Goal: Task Accomplishment & Management: Complete application form

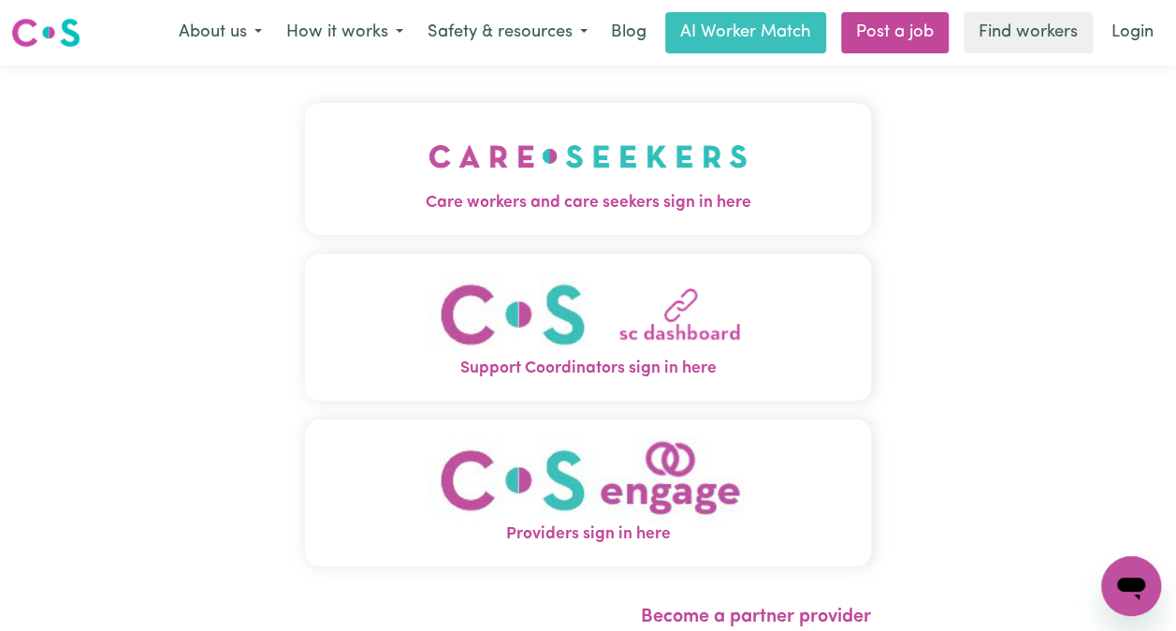
click at [664, 198] on span "Care workers and care seekers sign in here" at bounding box center [588, 203] width 566 height 24
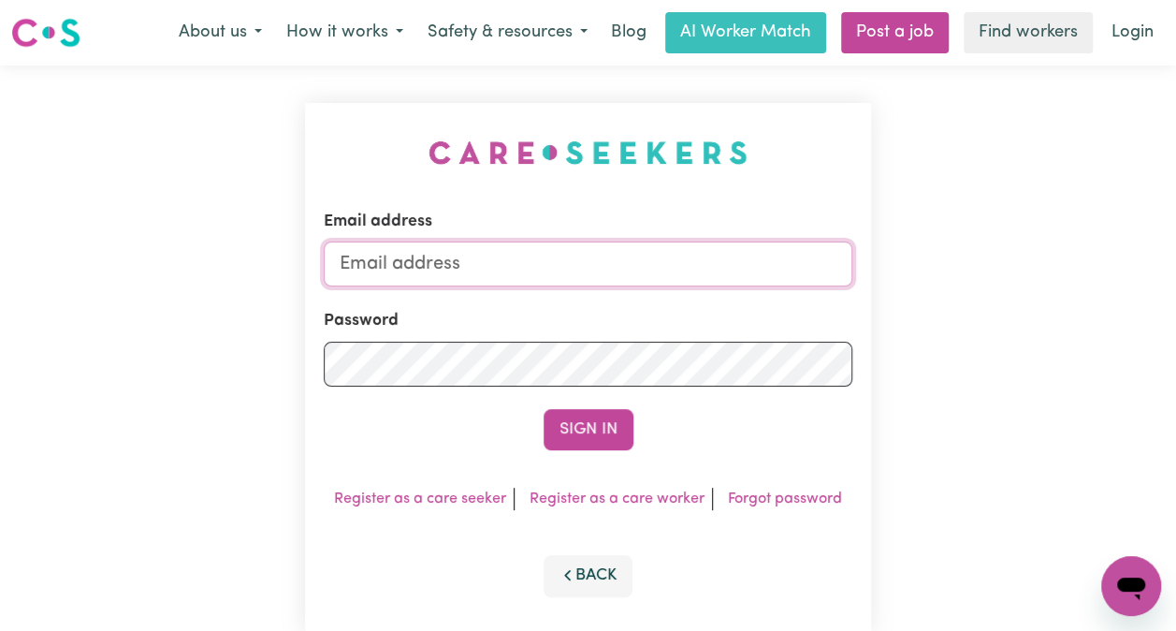
type input "edita.sison@gmail.com"
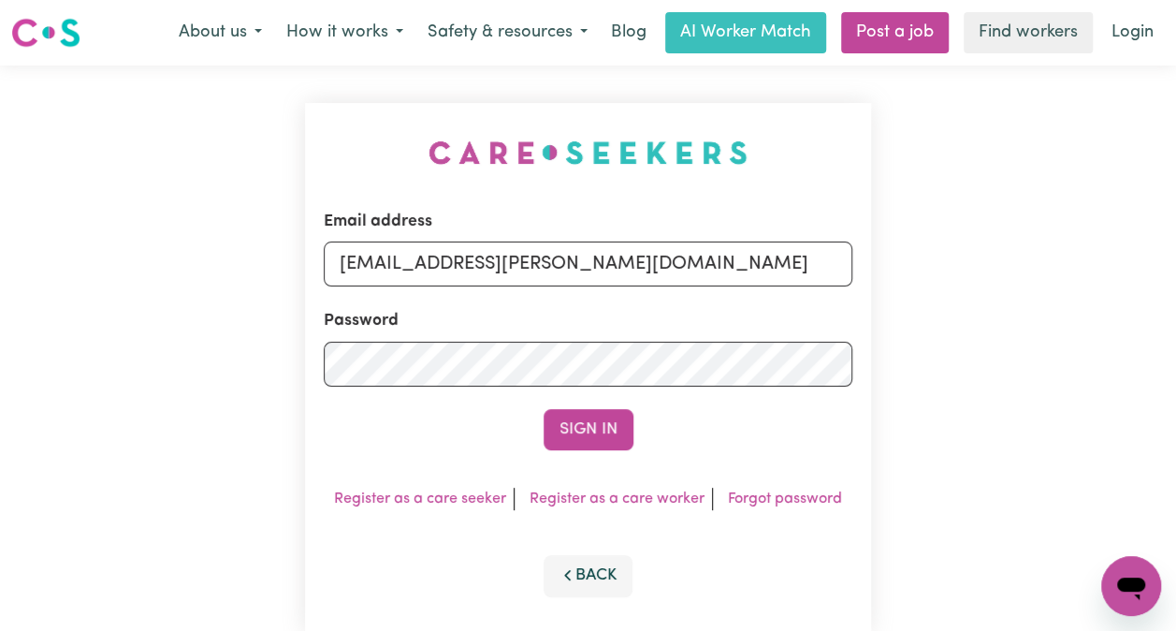
click at [614, 416] on button "Sign In" at bounding box center [589, 429] width 90 height 41
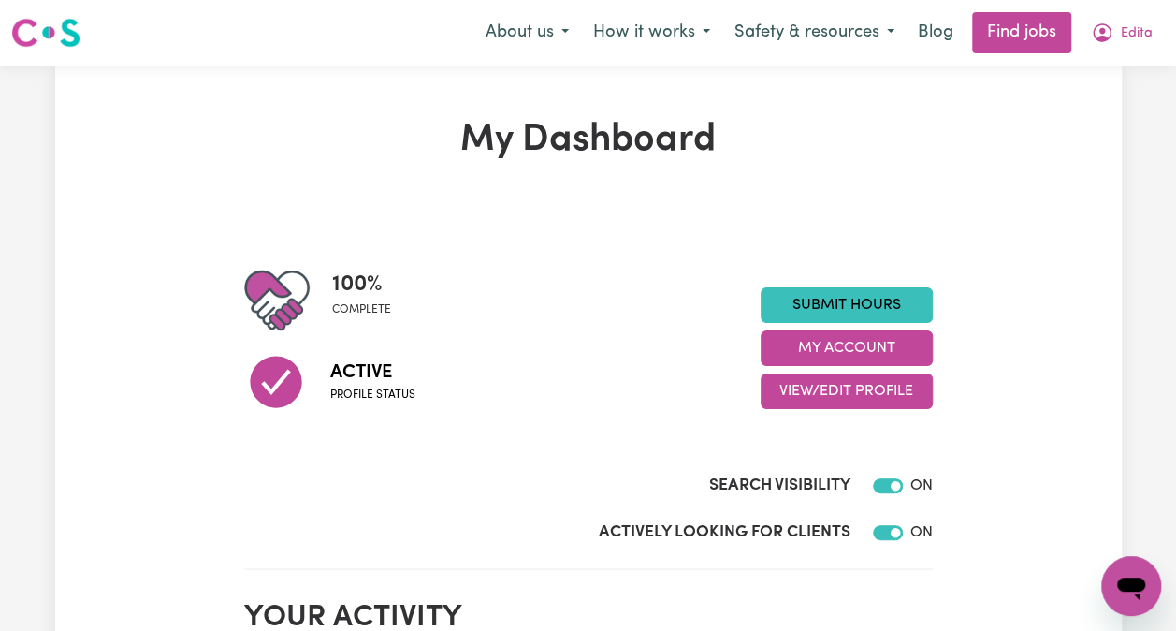
click at [855, 303] on link "Submit Hours" at bounding box center [847, 305] width 172 height 36
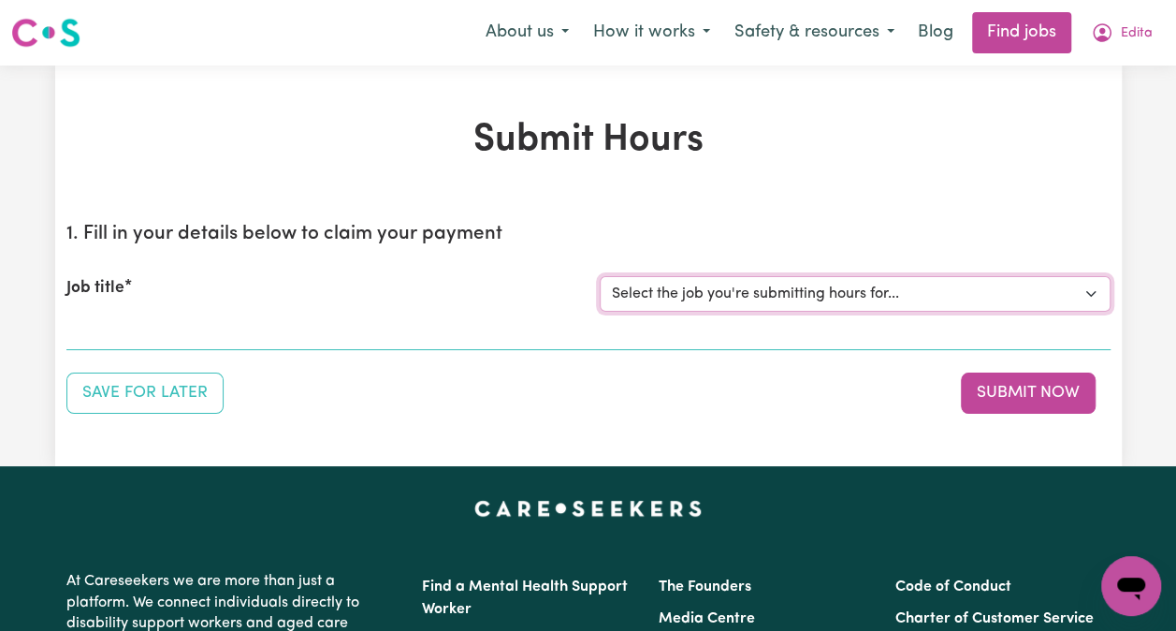
click at [905, 296] on select "Select the job you're submitting hours for... [Ava I Need Care] [DEMOGRAPHIC_DA…" at bounding box center [855, 294] width 511 height 36
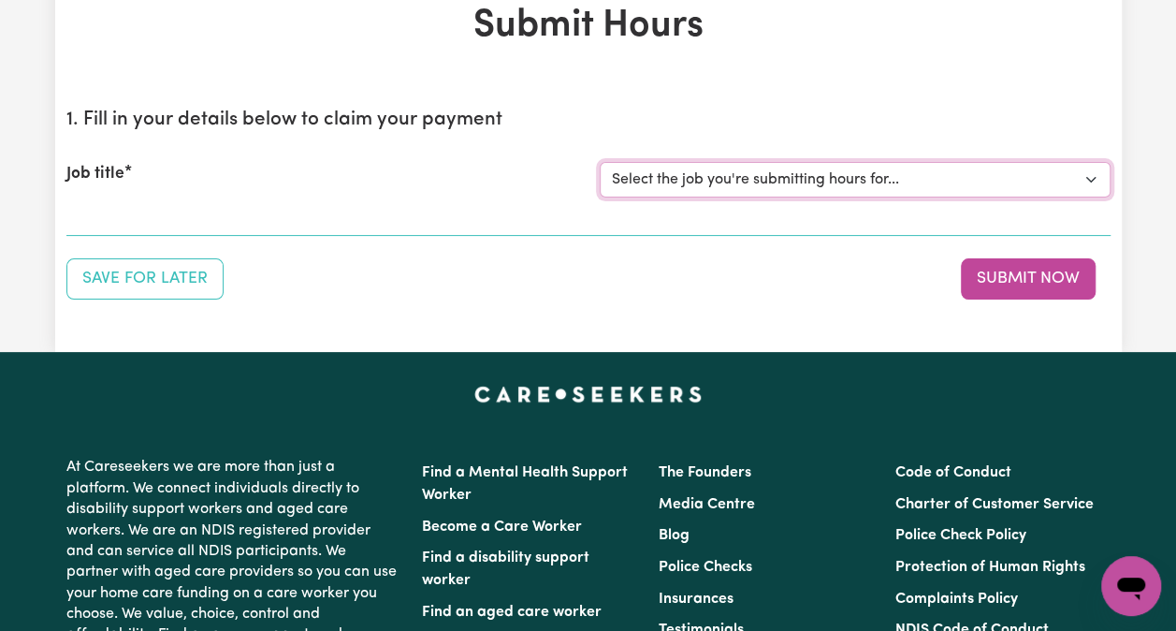
scroll to position [100, 0]
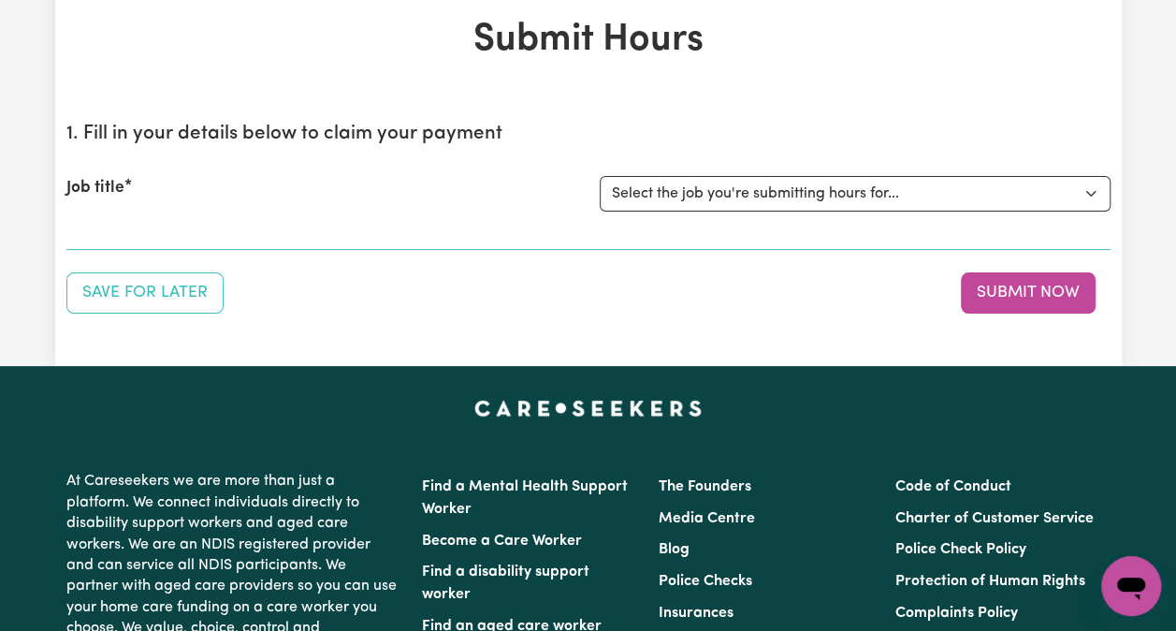
click at [1070, 289] on button "Submit Now" at bounding box center [1028, 292] width 135 height 41
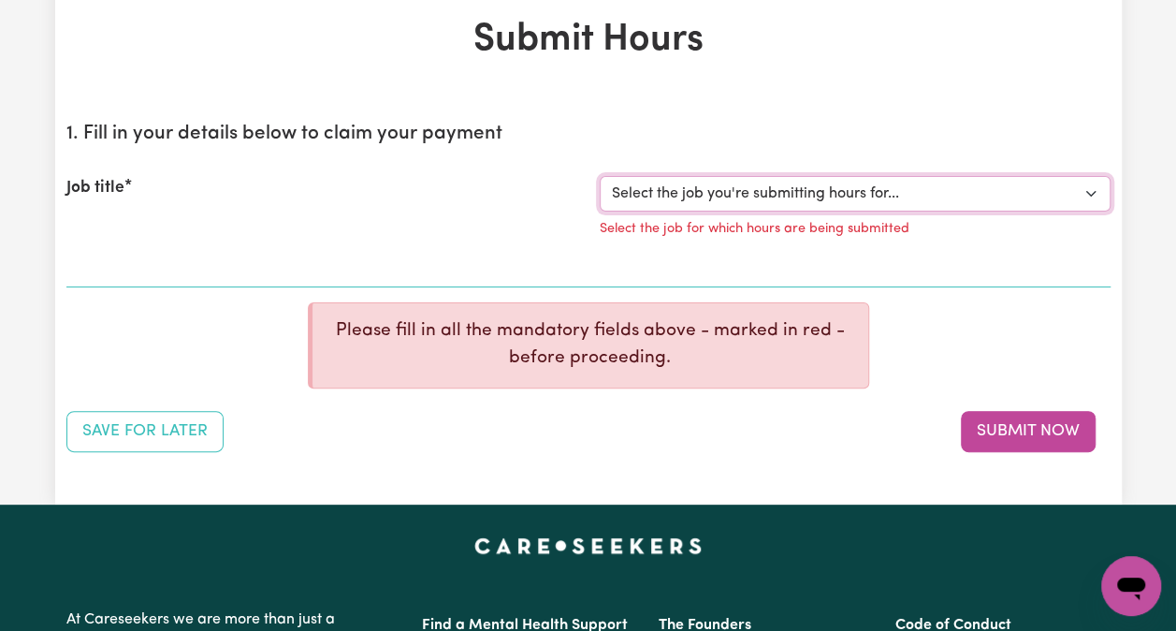
click at [1098, 182] on select "Select the job you're submitting hours for... [Ava I Need Care] [DEMOGRAPHIC_DA…" at bounding box center [855, 194] width 511 height 36
select select "14873"
click at [600, 176] on select "Select the job you're submitting hours for... [Ava I Need Care] [DEMOGRAPHIC_DA…" at bounding box center [855, 194] width 511 height 36
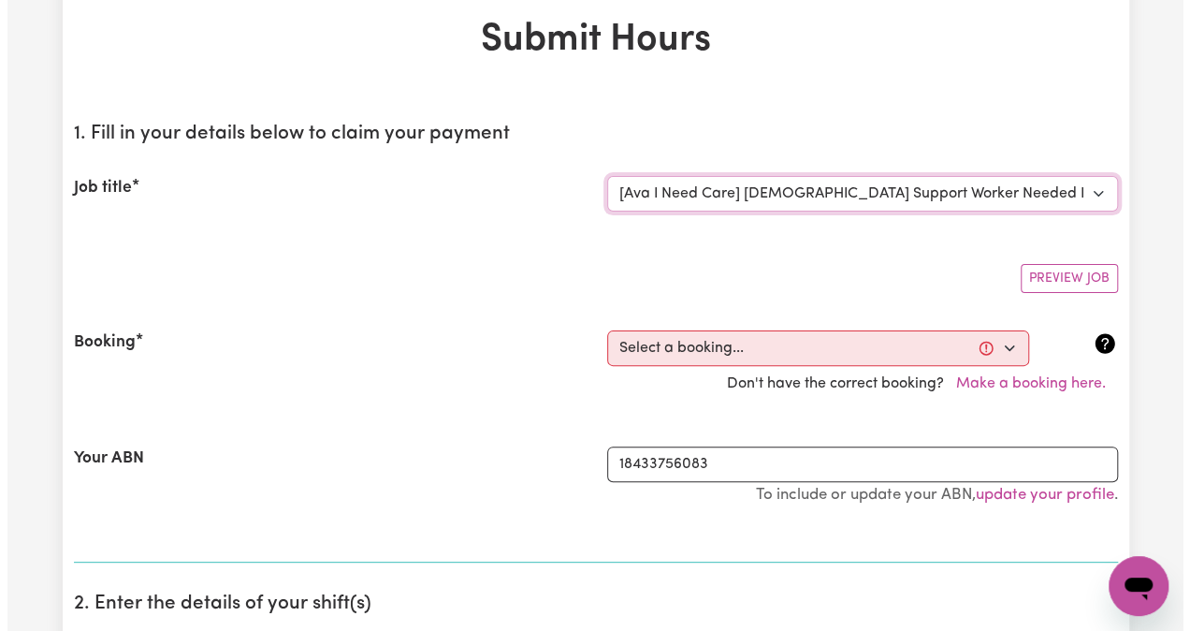
scroll to position [165, 0]
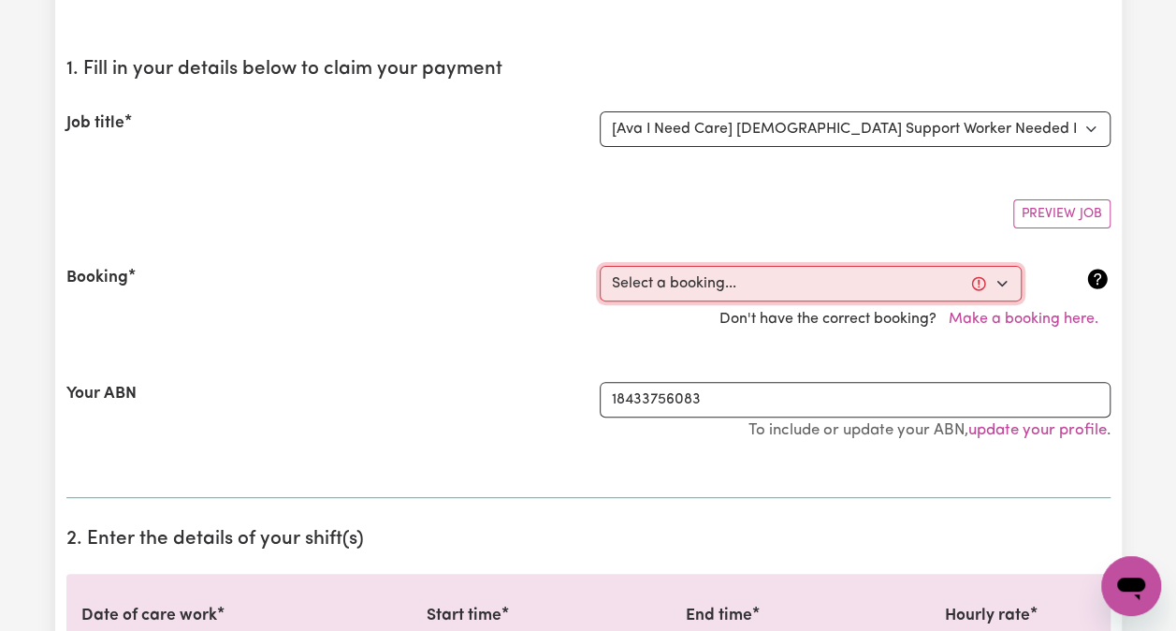
click at [995, 280] on select "Select a booking... [DATE] 12:30pm to 6:30pm (ONE-OFF) [GEOGRAPHIC_DATA][DATE] …" at bounding box center [811, 284] width 422 height 36
click at [995, 281] on select "Select a booking... [DATE] 12:30pm to 6:30pm (ONE-OFF) [GEOGRAPHIC_DATA][DATE] …" at bounding box center [811, 284] width 422 height 36
click at [1002, 289] on select "Select a booking... [DATE] 12:30pm to 6:30pm (ONE-OFF) [GEOGRAPHIC_DATA][DATE] …" at bounding box center [811, 284] width 422 height 36
click at [1004, 293] on select "Select a booking... [DATE] 12:30pm to 6:30pm (ONE-OFF) [GEOGRAPHIC_DATA][DATE] …" at bounding box center [811, 284] width 422 height 36
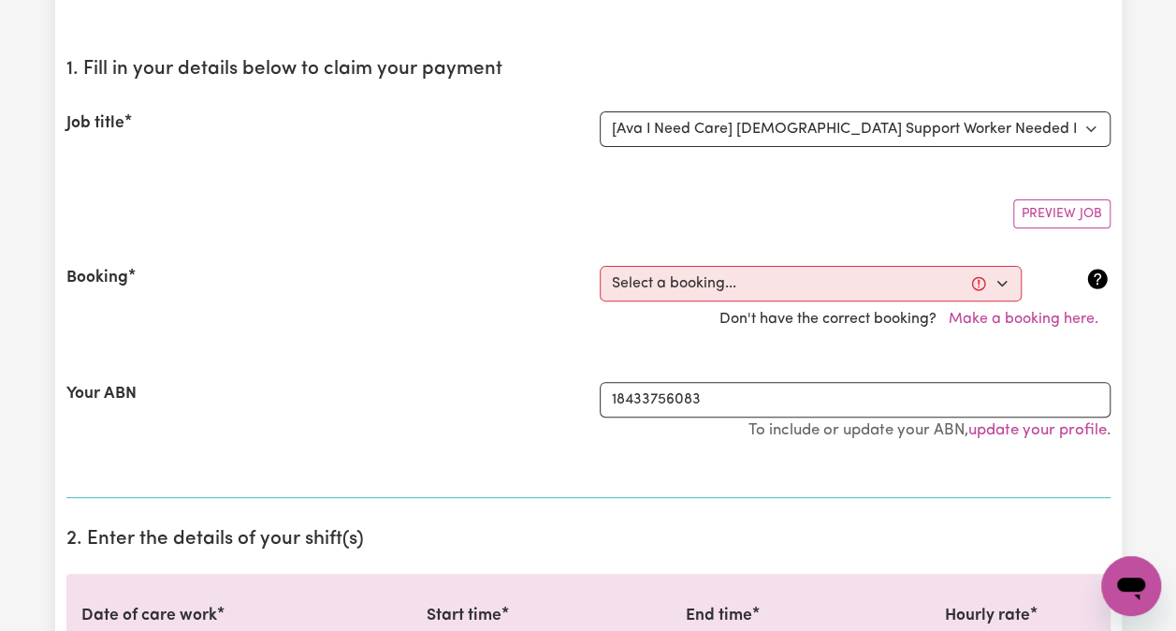
click at [1017, 315] on button "Make a booking here." at bounding box center [1024, 319] width 174 height 36
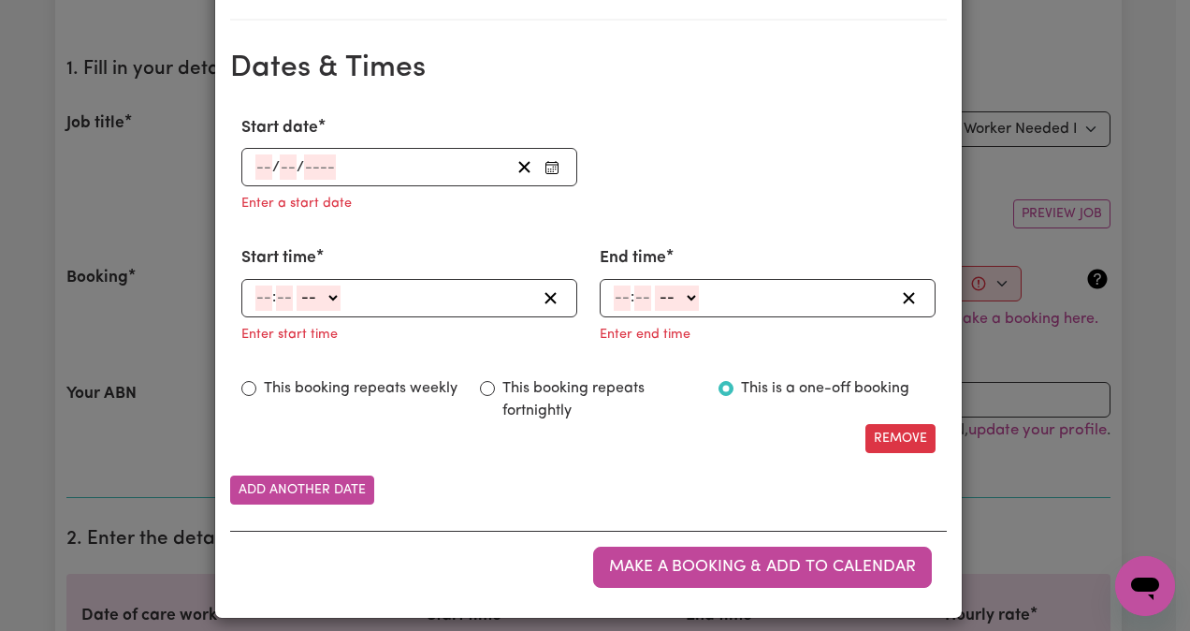
scroll to position [1116, 0]
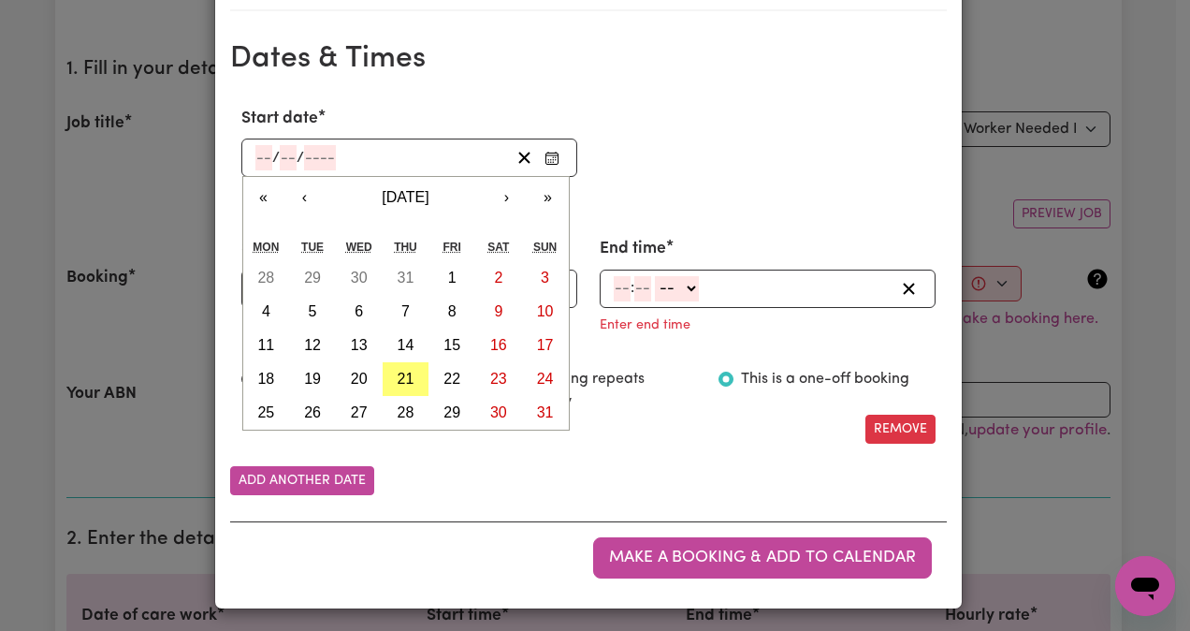
click at [255, 148] on input "number" at bounding box center [263, 157] width 17 height 25
click at [310, 412] on abbr "26" at bounding box center [312, 412] width 17 height 16
type input "2025-08-26"
type input "26"
type input "8"
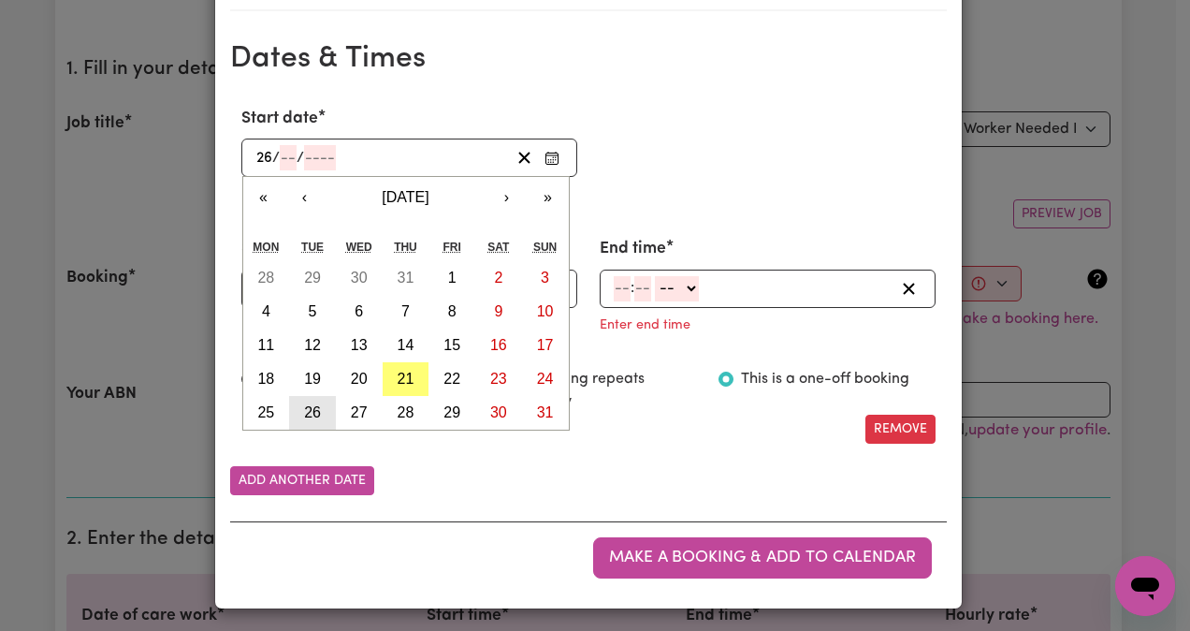
type input "2025"
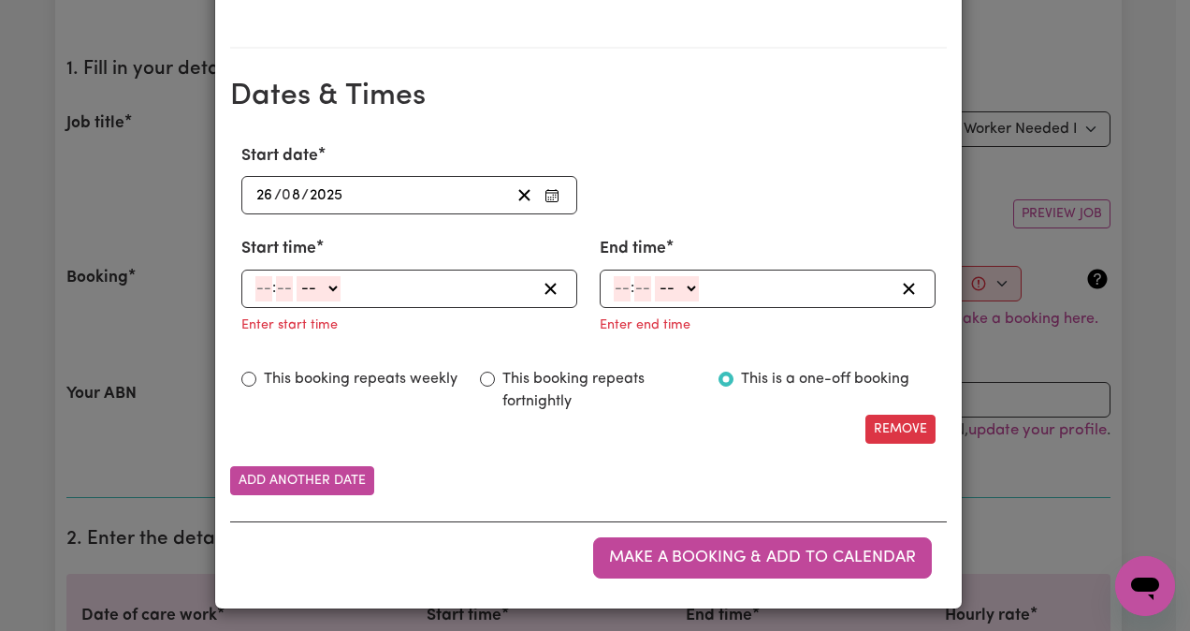
click at [255, 286] on input "number" at bounding box center [263, 288] width 17 height 25
type input "11"
type input "00"
click at [320, 286] on select "-- AM PM" at bounding box center [318, 288] width 44 height 25
select select "pm"
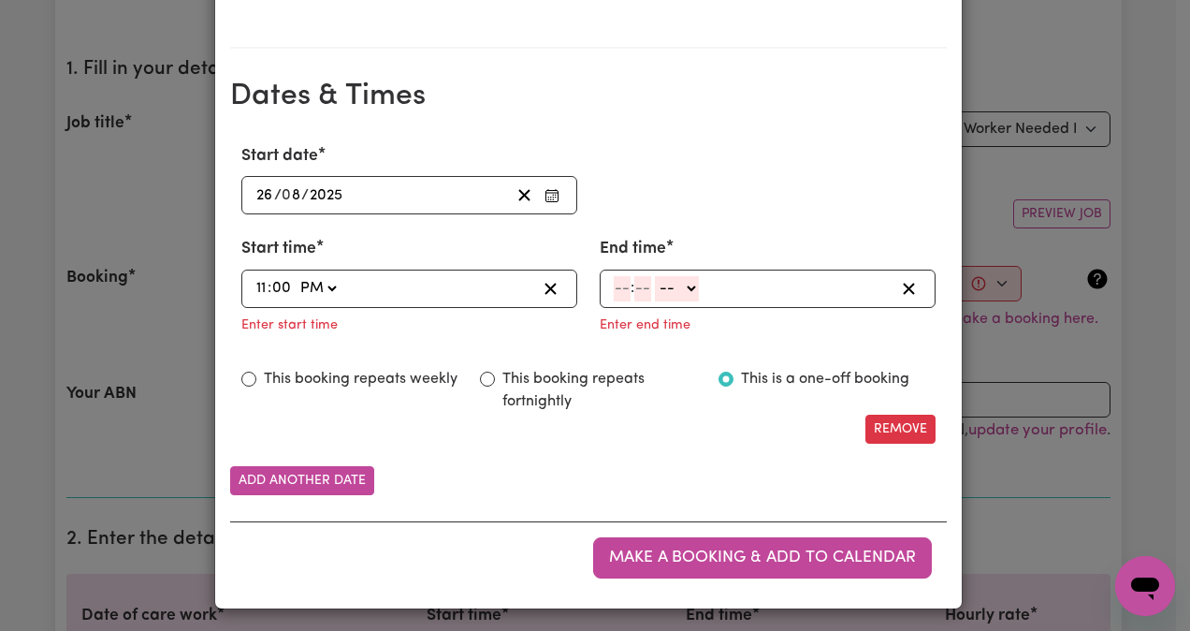
click at [296, 276] on select "-- AM PM" at bounding box center [318, 288] width 44 height 25
type input "23:00"
type input "0"
click at [614, 280] on input "number" at bounding box center [622, 288] width 17 height 25
click at [614, 290] on input "6" at bounding box center [619, 288] width 10 height 25
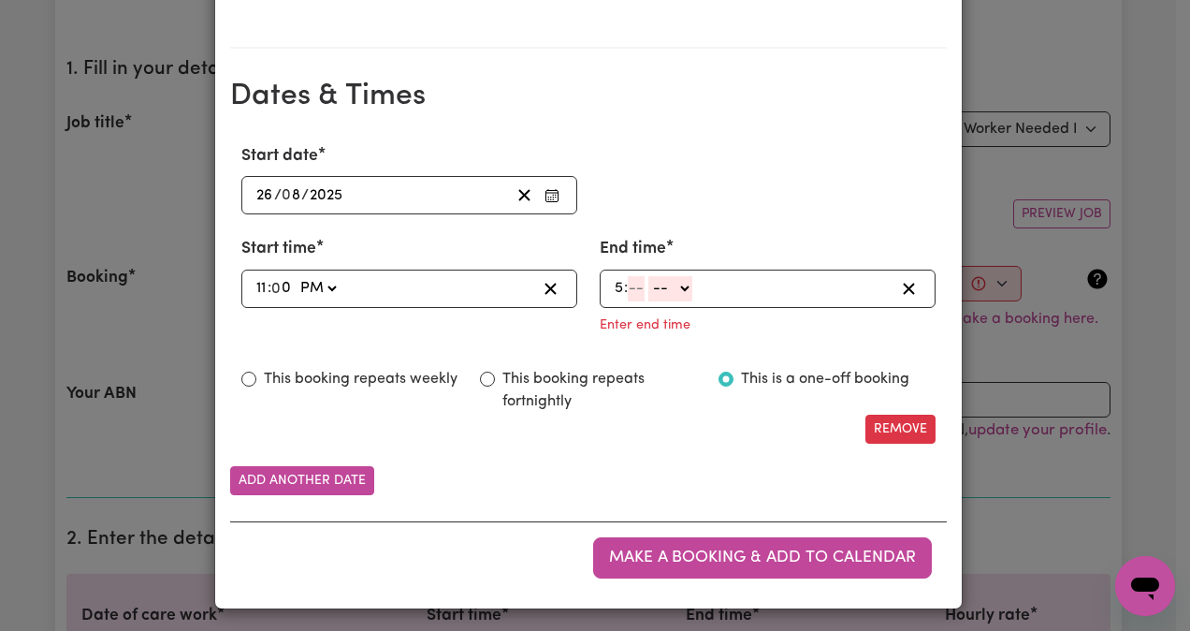
type input "5"
click at [614, 290] on input "5" at bounding box center [619, 288] width 11 height 25
click at [629, 288] on input "number" at bounding box center [637, 288] width 17 height 25
type input "00"
click at [322, 285] on select "AM PM" at bounding box center [318, 288] width 44 height 25
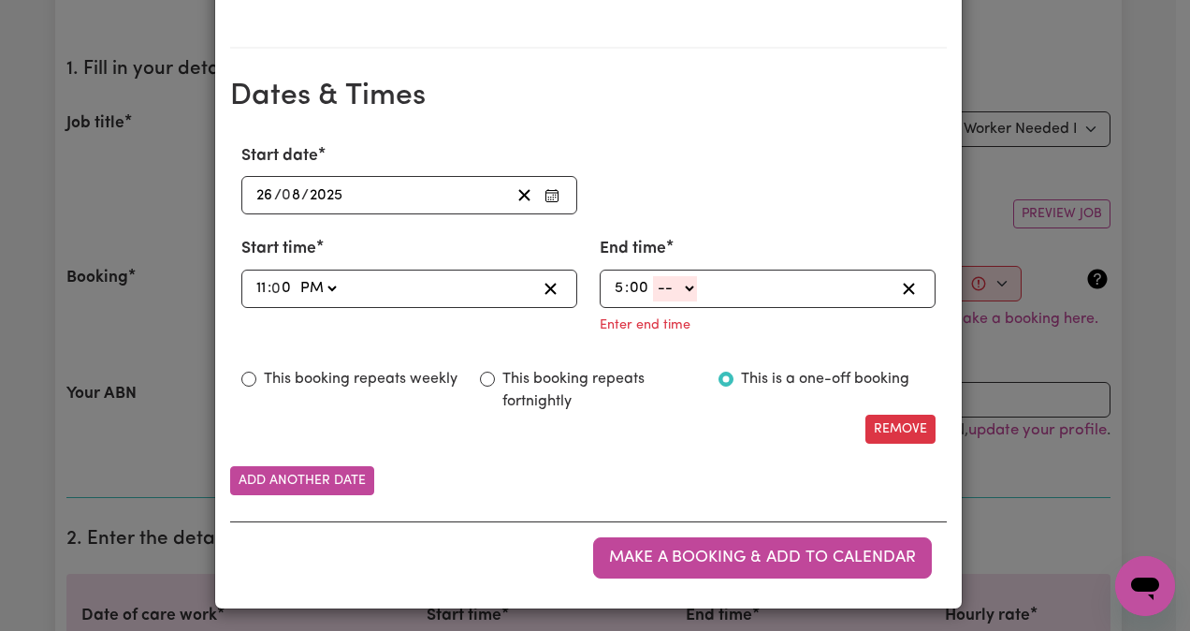
select select "am"
click at [296, 276] on select "AM PM" at bounding box center [318, 288] width 44 height 25
type input "11:00"
click at [340, 283] on select "-- AM PM" at bounding box center [318, 288] width 44 height 25
select select "pm"
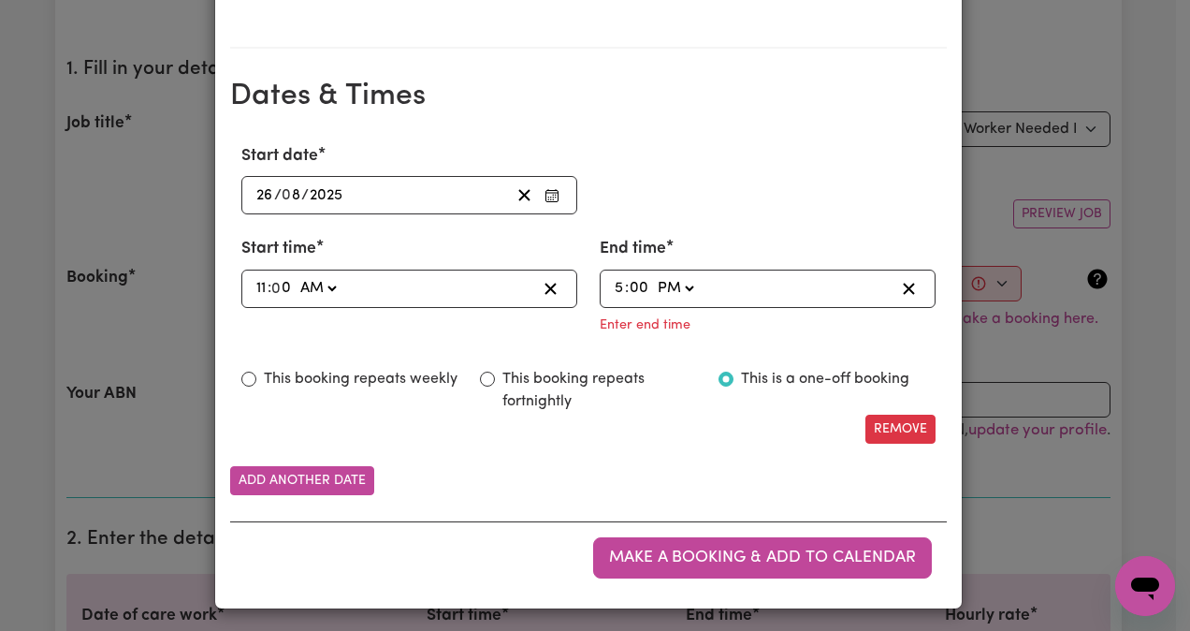
click at [340, 301] on select "-- AM PM" at bounding box center [318, 288] width 44 height 25
type input "17:00"
type input "0"
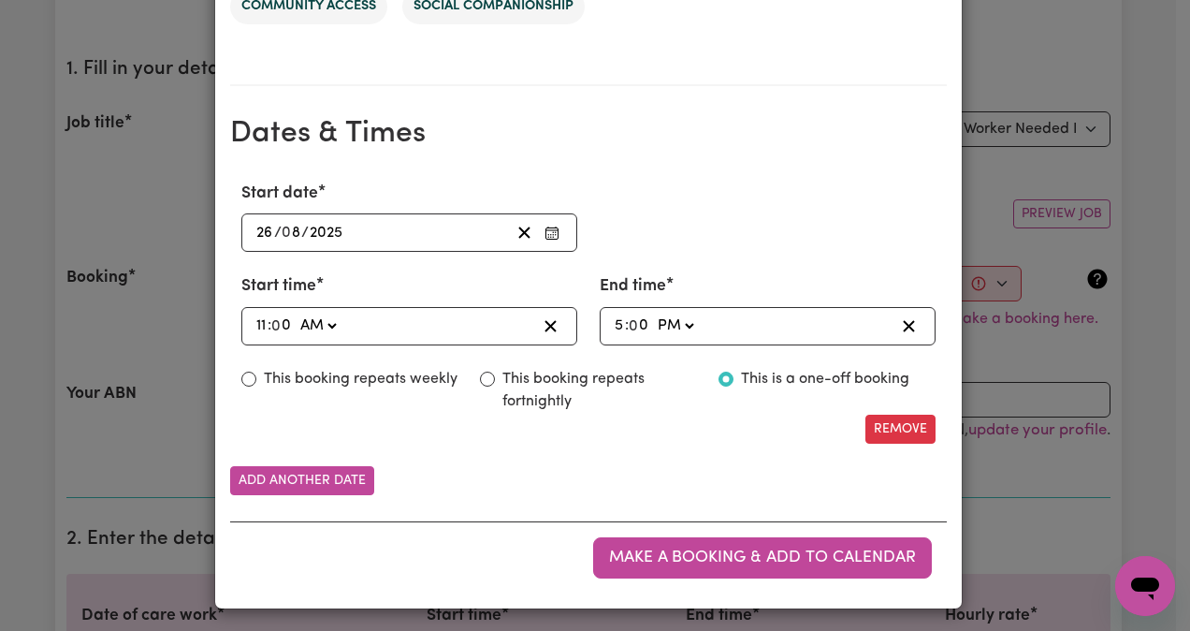
click at [488, 382] on div "This booking repeats fortnightly" at bounding box center [588, 390] width 216 height 45
click at [485, 374] on input "This booking repeats fortnightly" at bounding box center [487, 379] width 15 height 15
radio input "true"
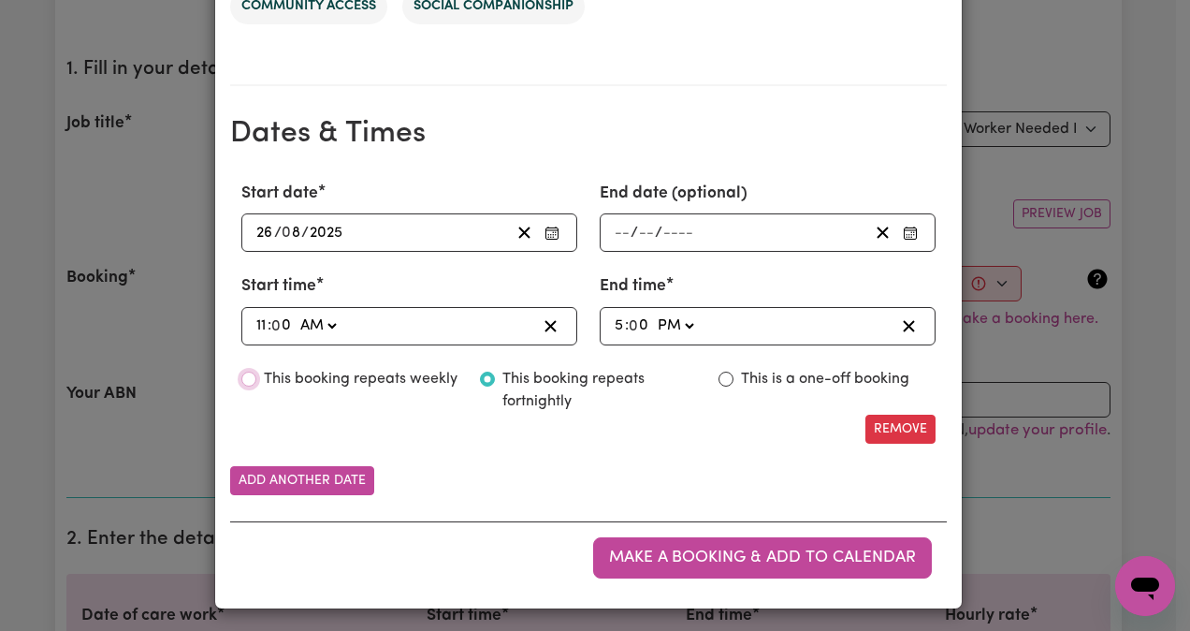
click at [241, 376] on input "This booking repeats weekly" at bounding box center [248, 379] width 15 height 15
radio input "true"
drag, startPoint x: 765, startPoint y: 557, endPoint x: 747, endPoint y: 567, distance: 20.5
click at [747, 567] on button "Make a booking & add to calendar" at bounding box center [762, 557] width 339 height 41
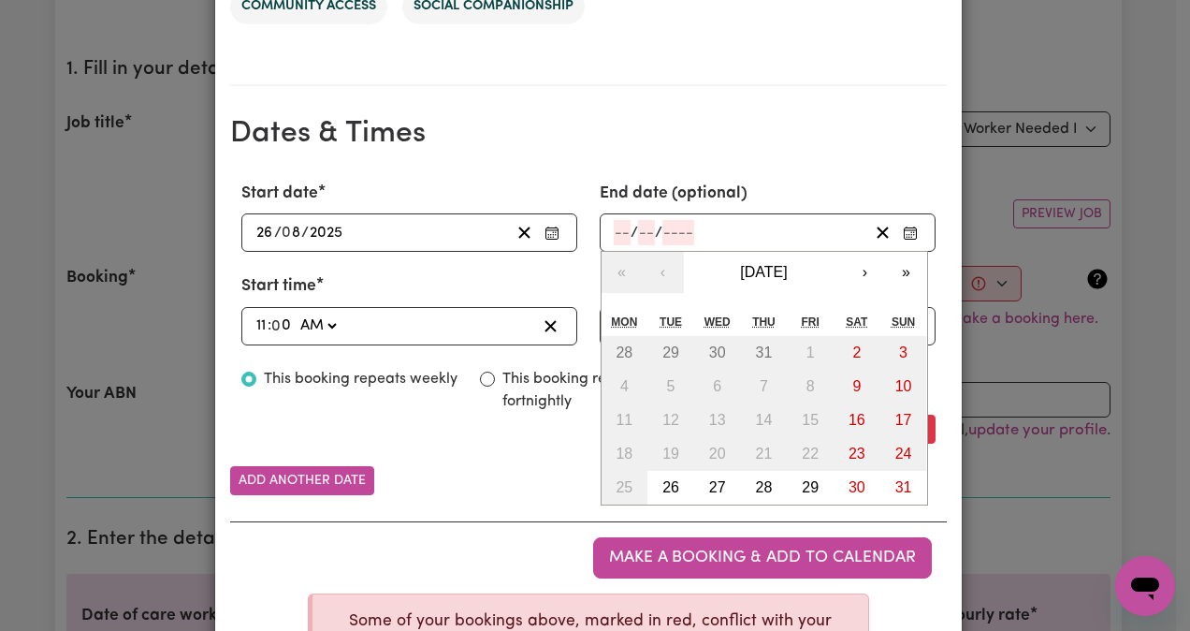
click at [617, 229] on input "number" at bounding box center [622, 232] width 17 height 25
click at [672, 494] on button "26" at bounding box center [671, 488] width 47 height 34
type input "2025-08-26"
type input "26"
type input "8"
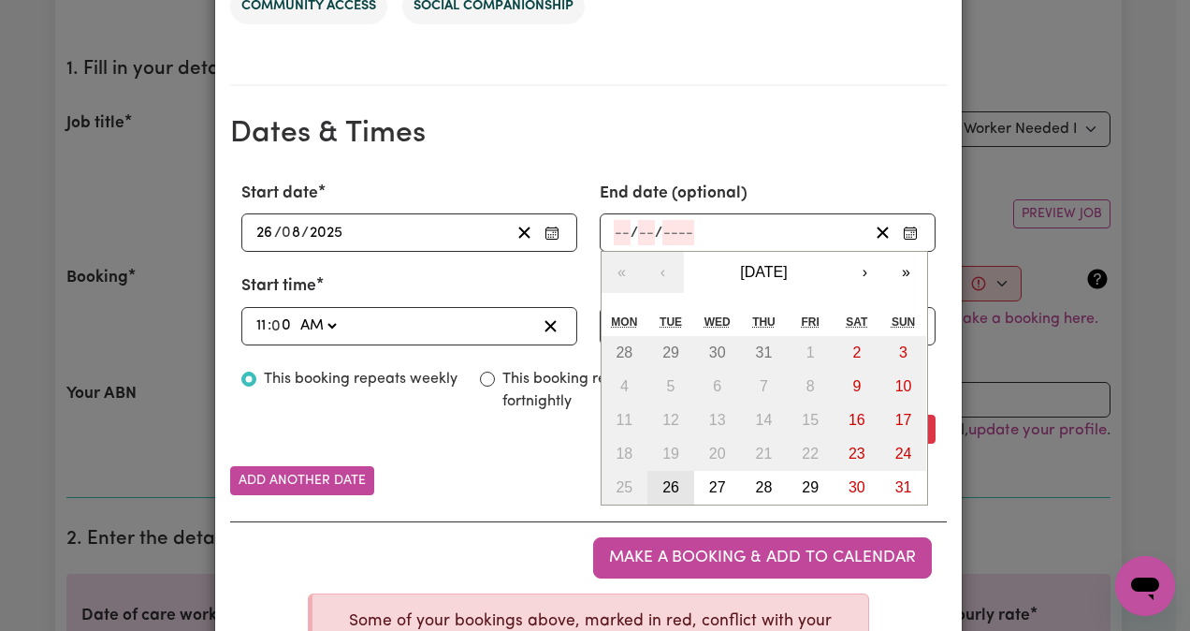
type input "2025"
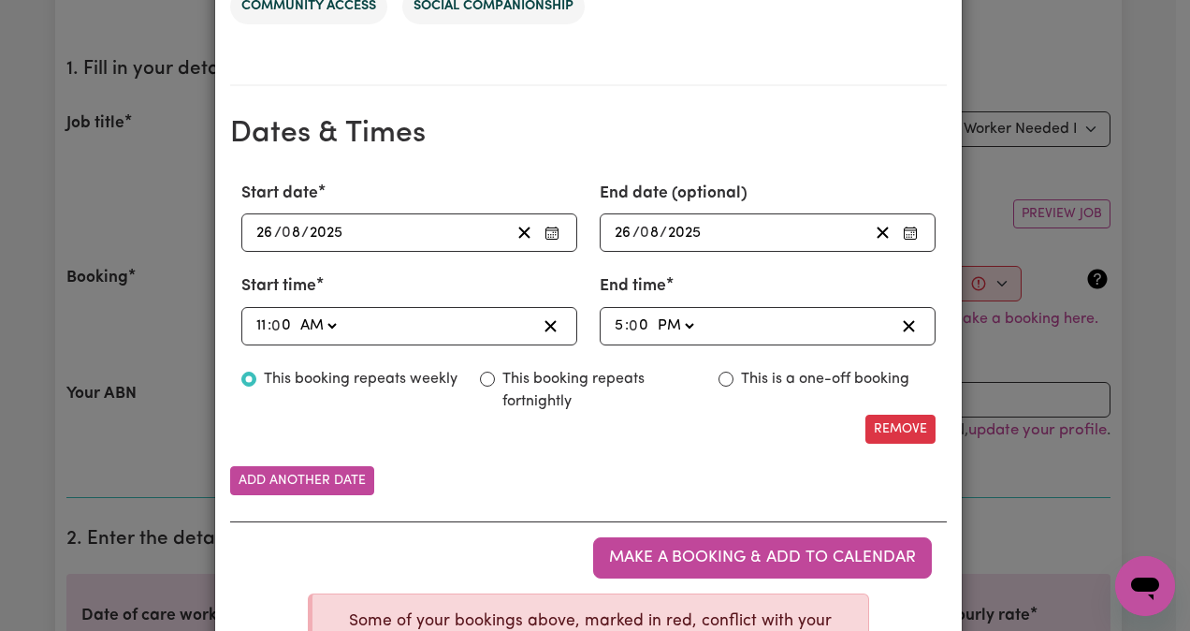
click at [696, 549] on span "Make a booking & add to calendar" at bounding box center [762, 557] width 307 height 16
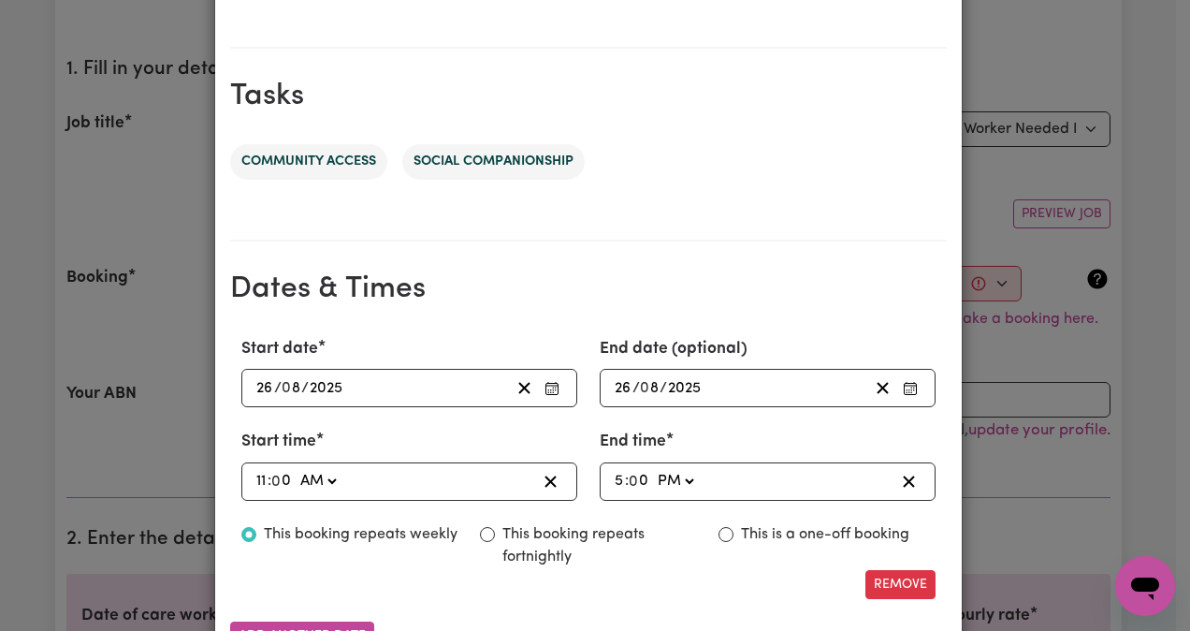
scroll to position [913, 0]
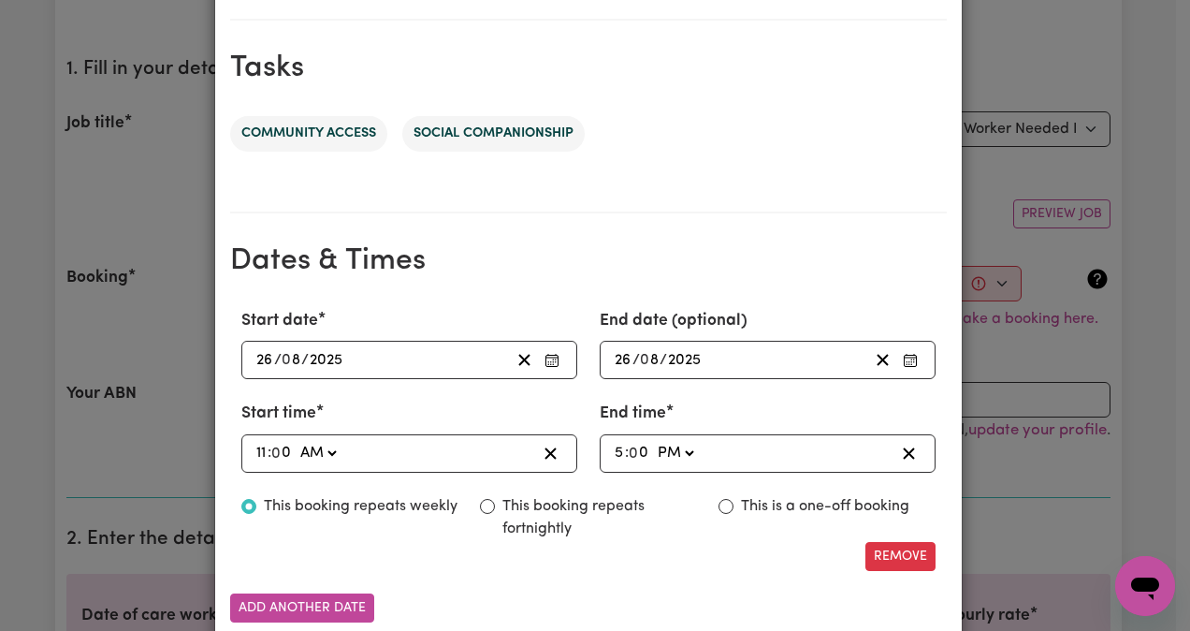
click at [114, 199] on div "My Care Services Booking Your client Ava I Need Care Suburb NARRABEEN, New Sout…" at bounding box center [595, 315] width 1190 height 631
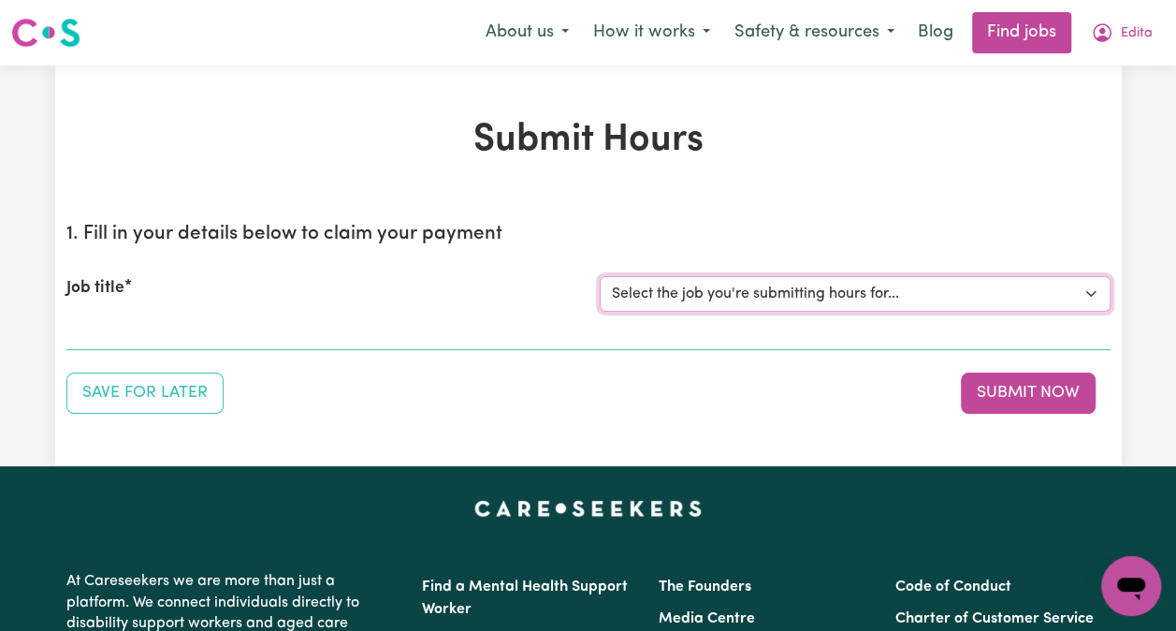
click at [1087, 293] on select "Select the job you're submitting hours for... [Ava I Need Care] [DEMOGRAPHIC_DA…" at bounding box center [855, 294] width 511 height 36
select select "14873"
click at [600, 276] on select "Select the job you're submitting hours for... [Ava I Need Care] [DEMOGRAPHIC_DA…" at bounding box center [855, 294] width 511 height 36
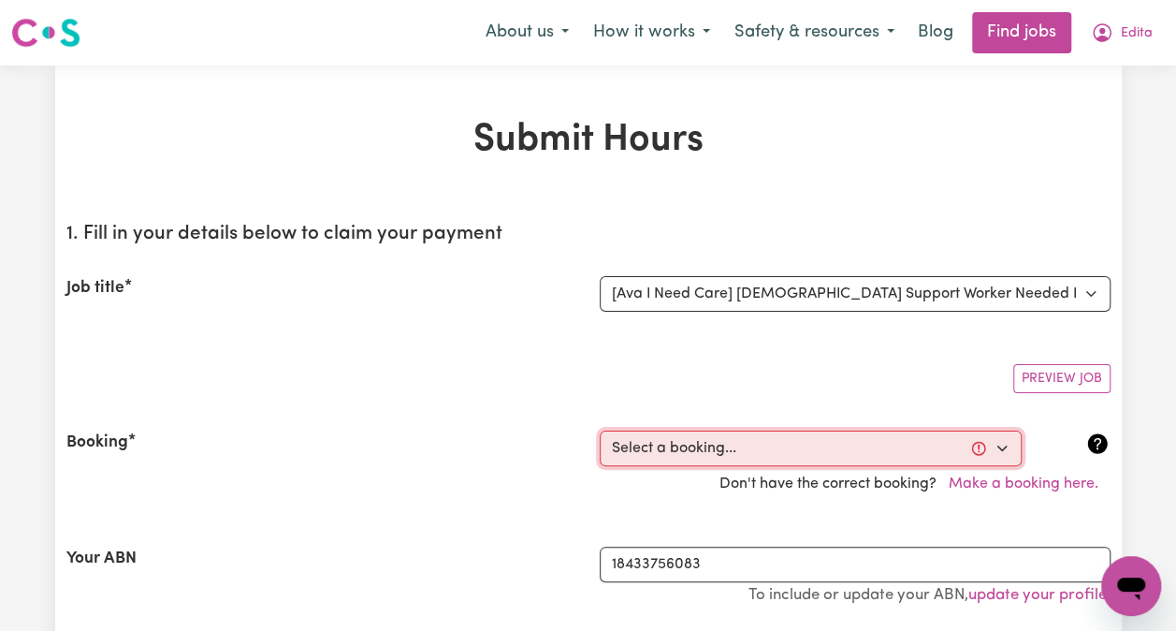
click at [1000, 447] on select "Select a booking... [DATE] 12:30pm to 6:30pm (ONE-OFF) [GEOGRAPHIC_DATA][DATE] …" at bounding box center [811, 448] width 422 height 36
select select "357616"
click at [600, 430] on select "Select a booking... [DATE] 12:30pm to 6:30pm (ONE-OFF) [GEOGRAPHIC_DATA][DATE] …" at bounding box center [811, 448] width 422 height 36
type input "[DATE]"
type input "21"
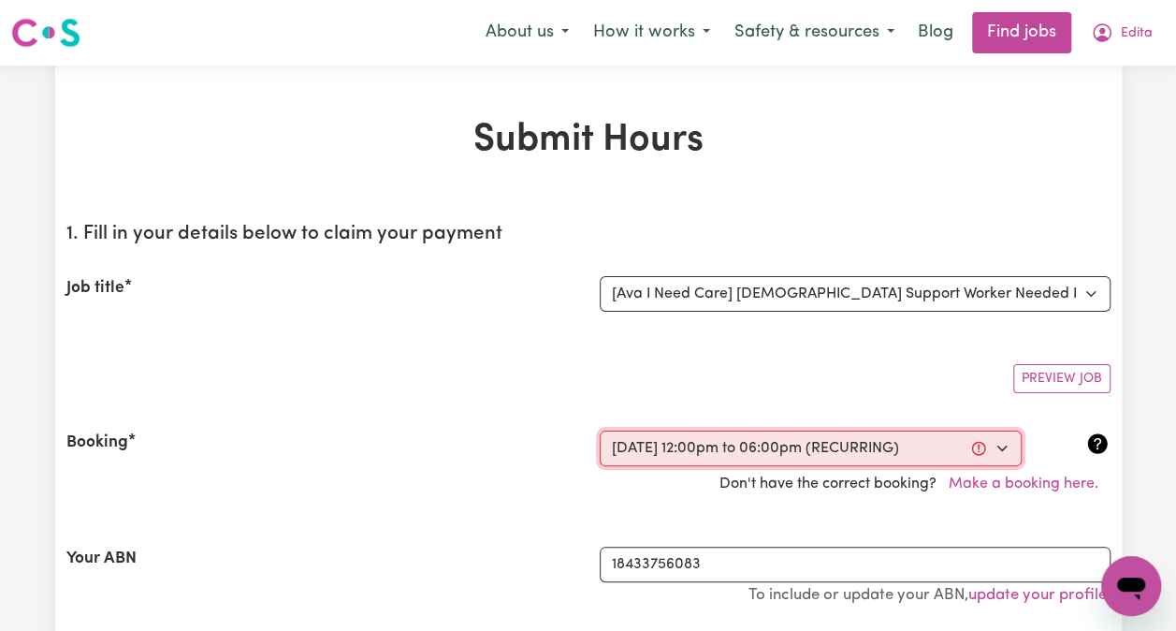
type input "8"
type input "2025"
type input "12:00"
type input "12"
type input "0"
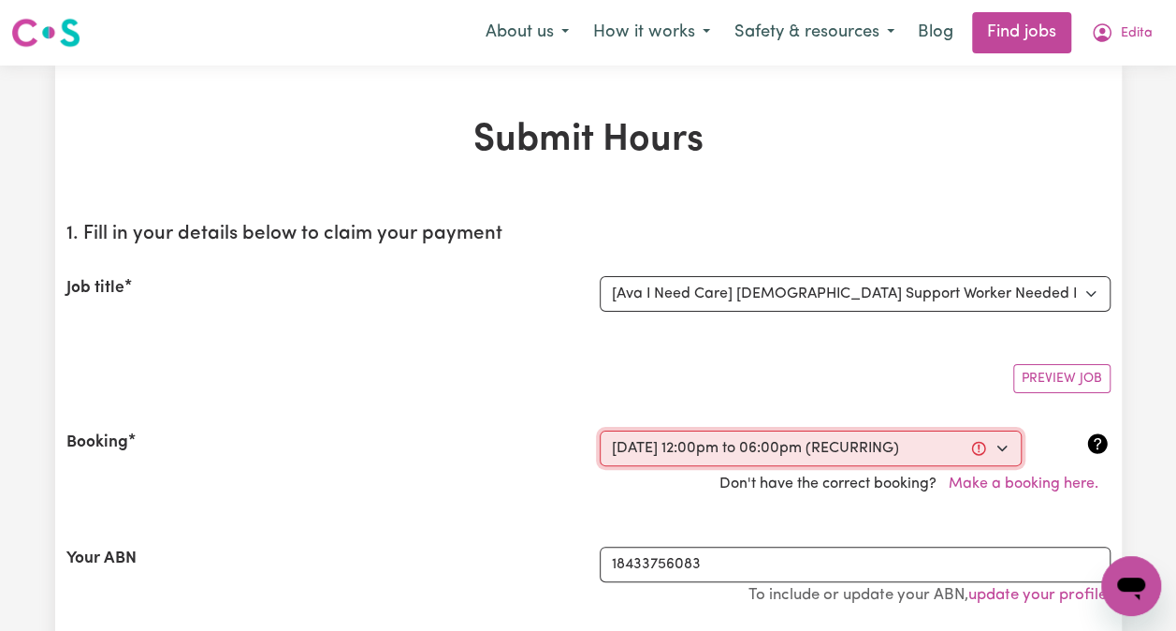
select select "pm"
type input "18:00"
type input "6"
type input "0"
select select "pm"
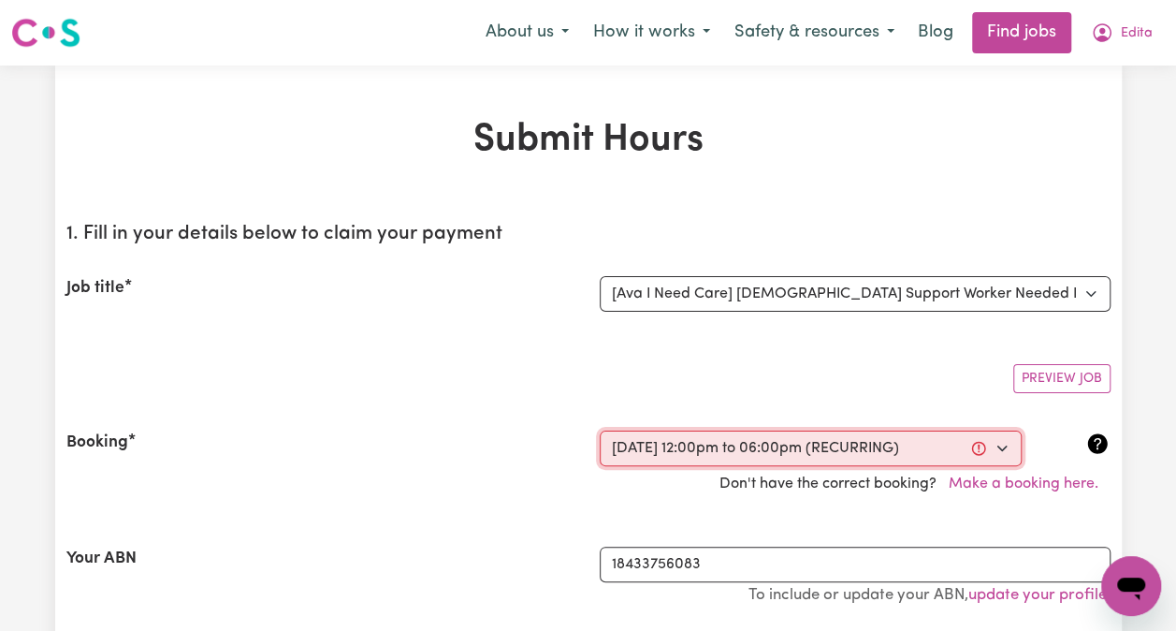
select select "45-Weekday"
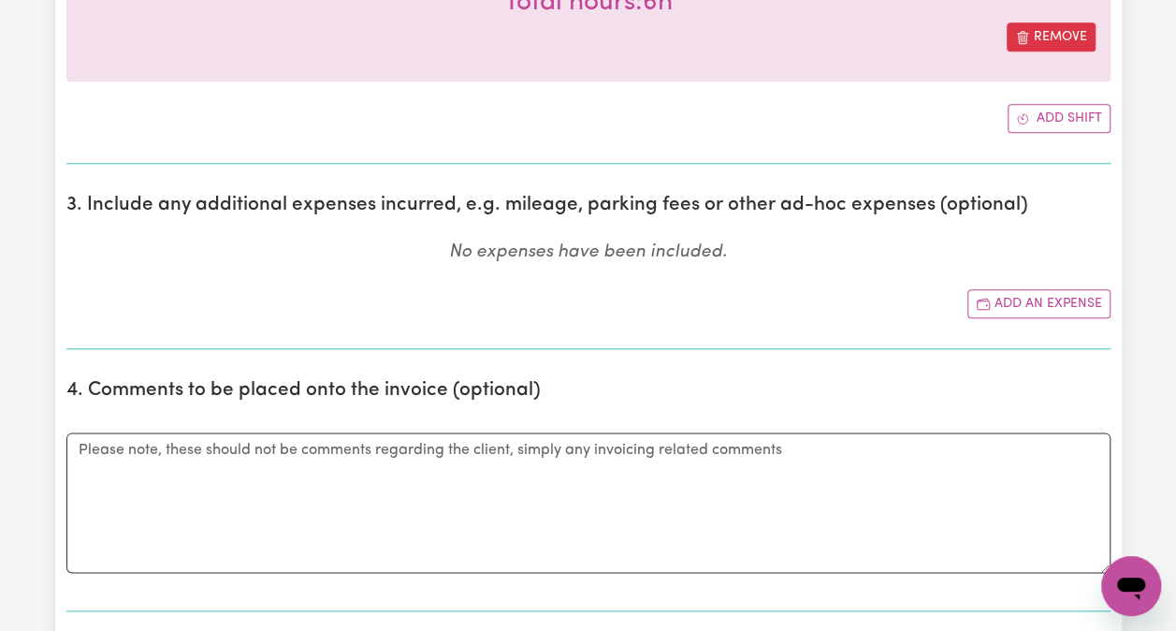
scroll to position [893, 0]
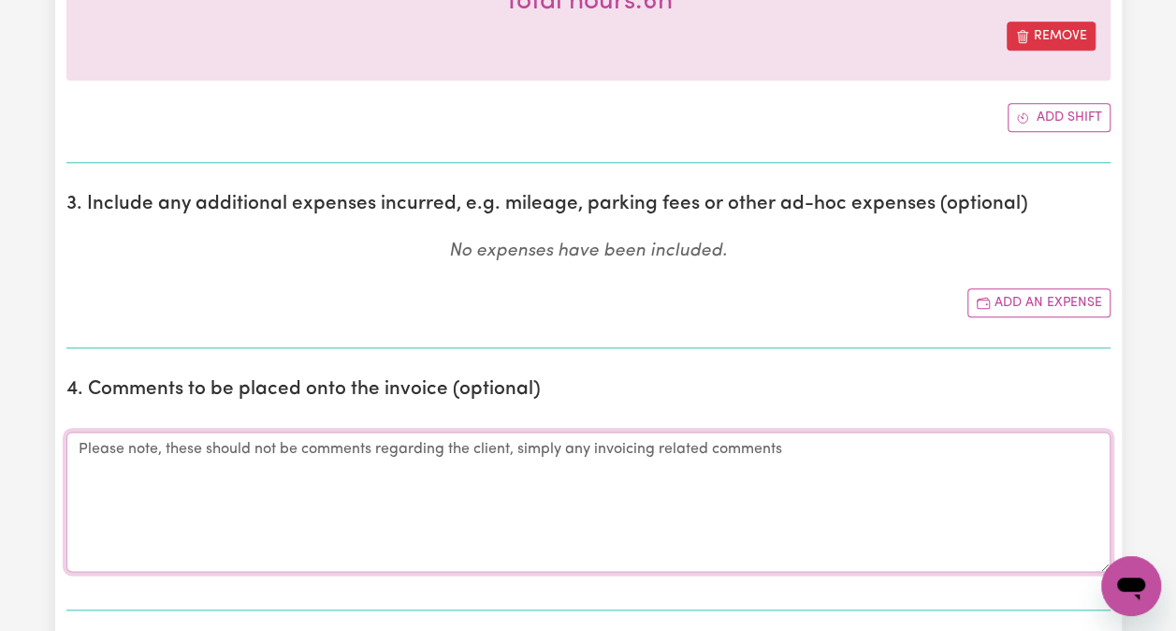
click at [485, 523] on textarea "Comments" at bounding box center [588, 501] width 1044 height 140
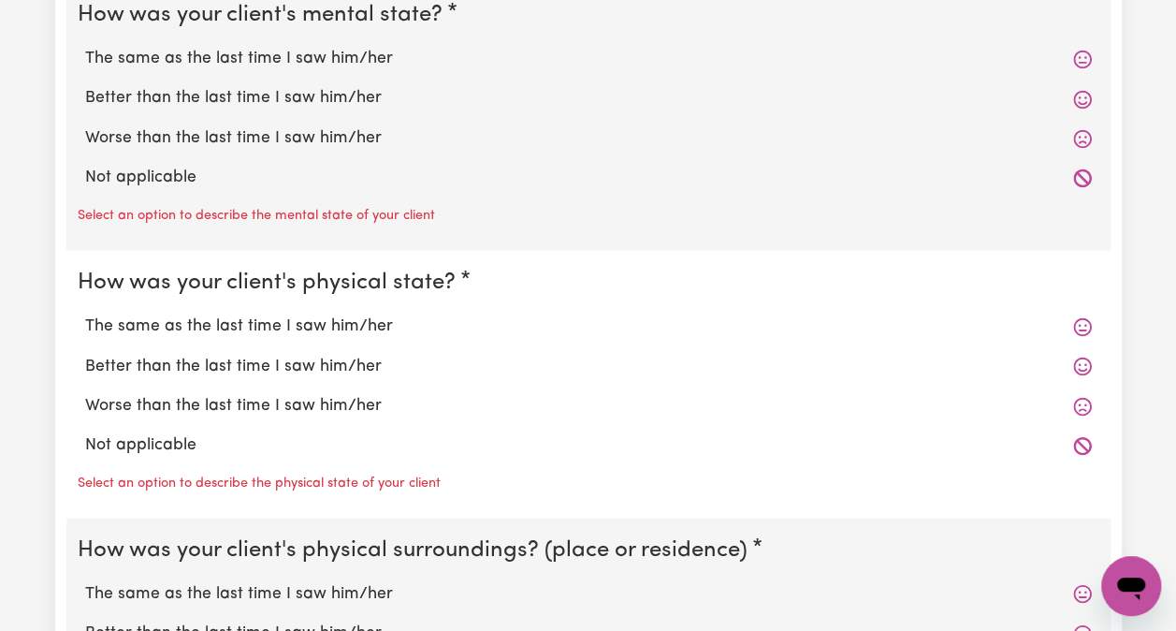
scroll to position [1580, 0]
type textarea "[PERSON_NAME] phoned and advise [PERSON_NAME] called in [GEOGRAPHIC_DATA] [DATE]"
click at [1087, 175] on icon at bounding box center [1082, 178] width 19 height 19
click at [1053, 185] on div "Not applicable" at bounding box center [589, 178] width 1022 height 39
click at [1079, 182] on icon at bounding box center [1082, 179] width 18 height 18
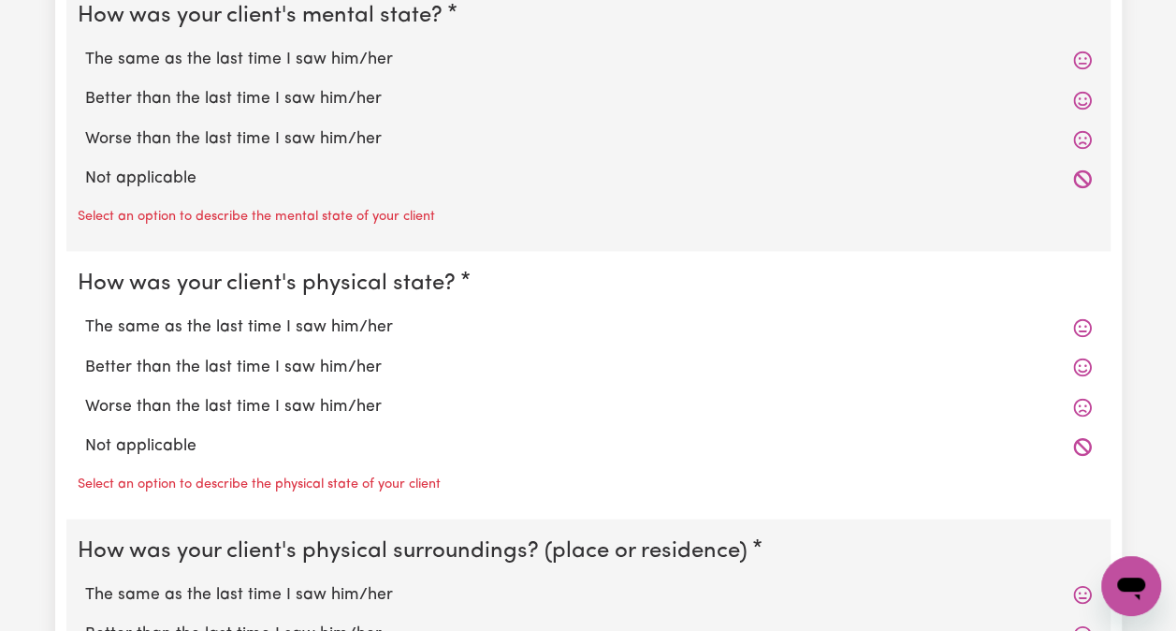
click at [1089, 178] on icon at bounding box center [1082, 179] width 18 height 18
click at [1087, 182] on icon at bounding box center [1082, 178] width 19 height 19
click at [1086, 182] on icon at bounding box center [1082, 179] width 18 height 18
click at [1088, 437] on icon at bounding box center [1082, 446] width 18 height 18
click at [1080, 446] on icon at bounding box center [1082, 446] width 19 height 19
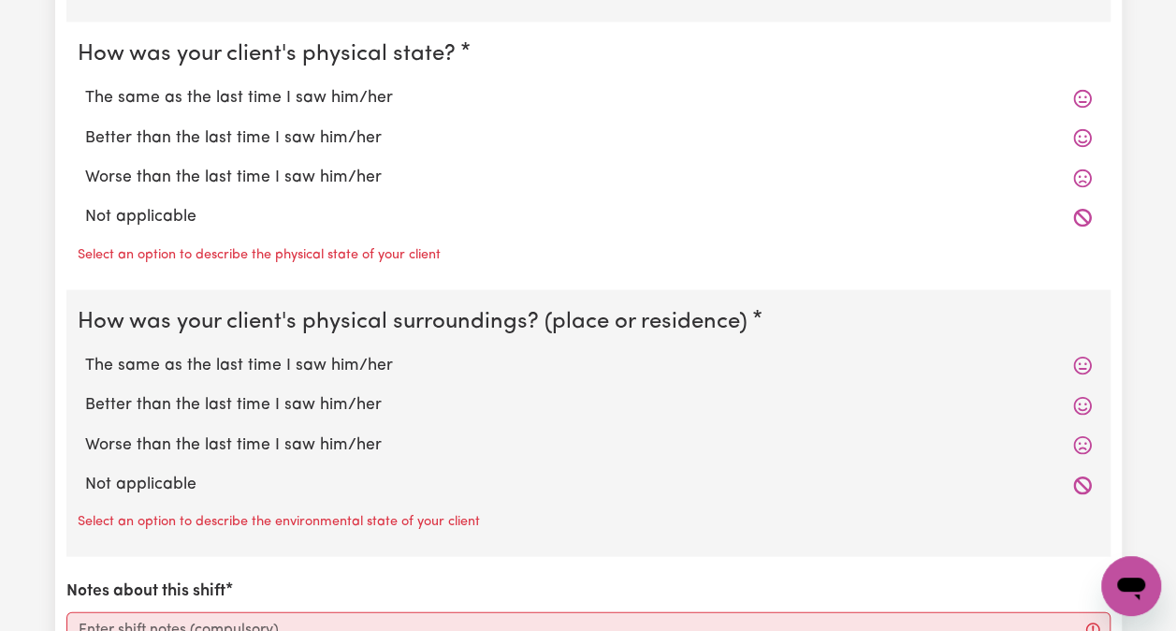
scroll to position [1806, 0]
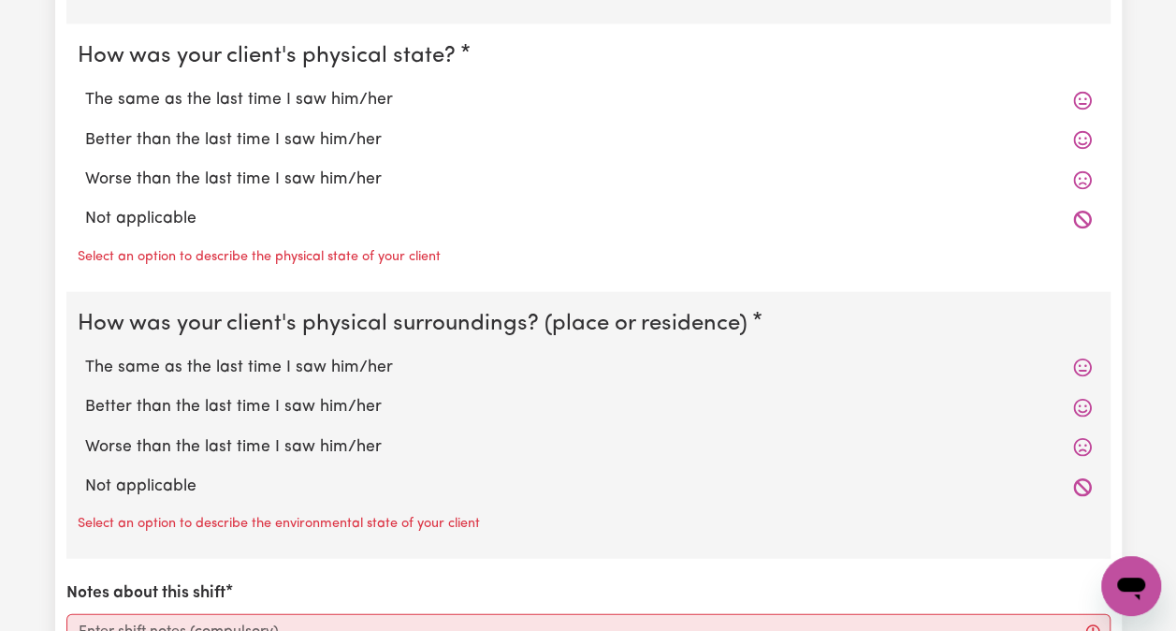
click at [1086, 488] on icon at bounding box center [1082, 487] width 18 height 18
click at [1082, 488] on icon at bounding box center [1082, 487] width 19 height 19
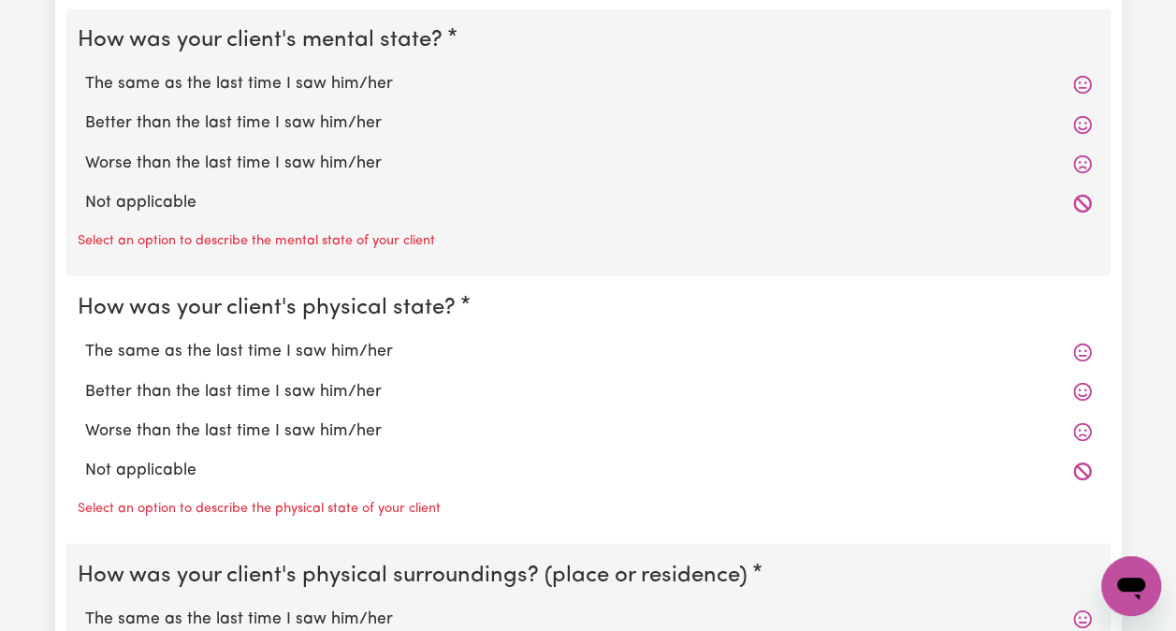
scroll to position [1524, 0]
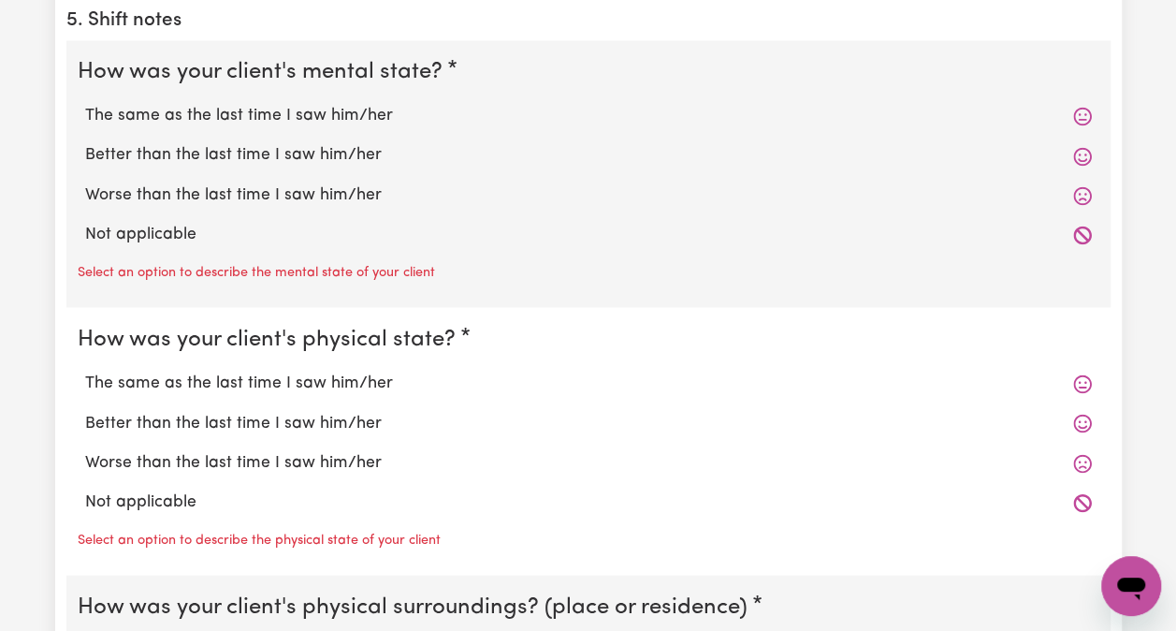
click at [1084, 228] on icon at bounding box center [1082, 235] width 19 height 19
click at [412, 243] on div "Not applicable" at bounding box center [589, 234] width 1022 height 39
click at [1082, 226] on icon at bounding box center [1082, 235] width 18 height 18
click at [1077, 494] on icon at bounding box center [1082, 502] width 19 height 19
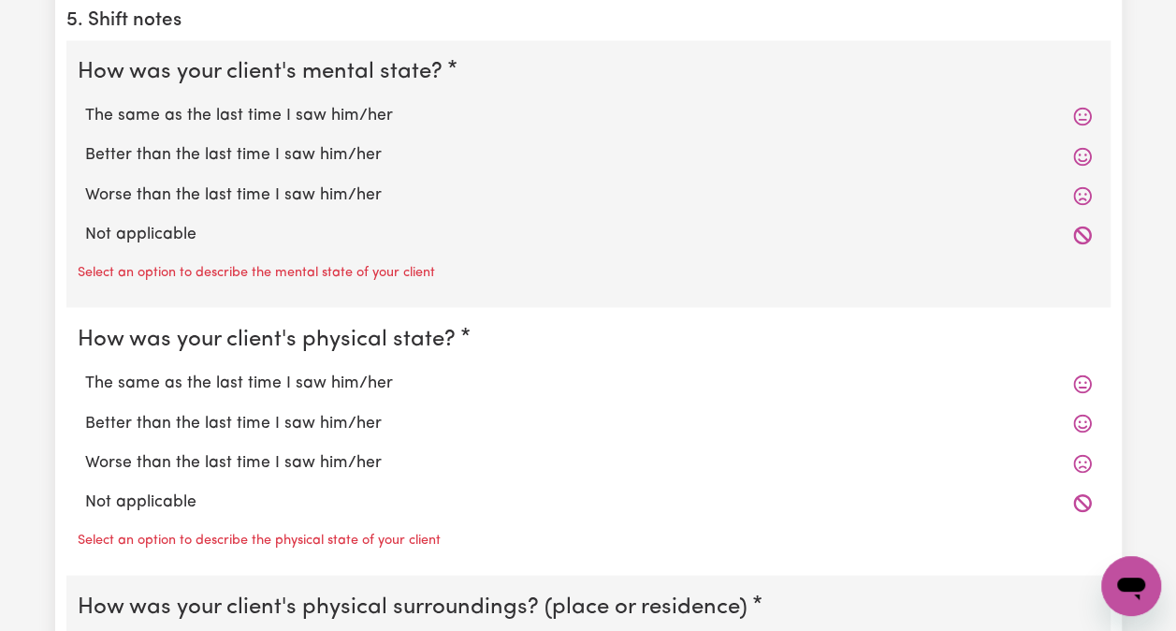
click at [1077, 494] on icon at bounding box center [1082, 502] width 19 height 19
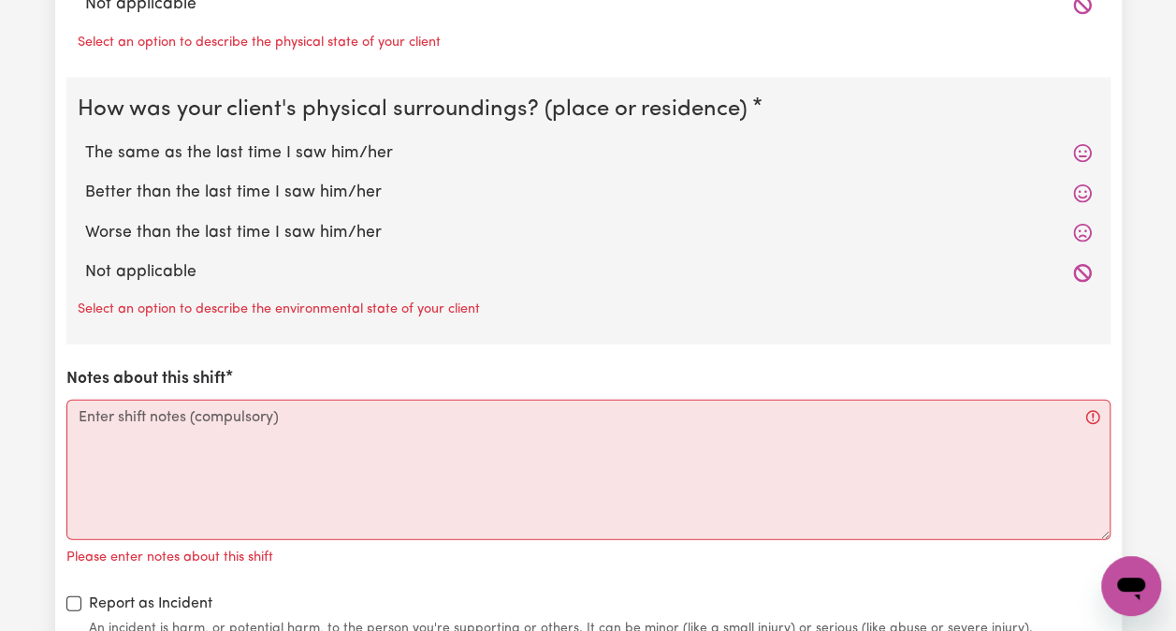
scroll to position [2022, 0]
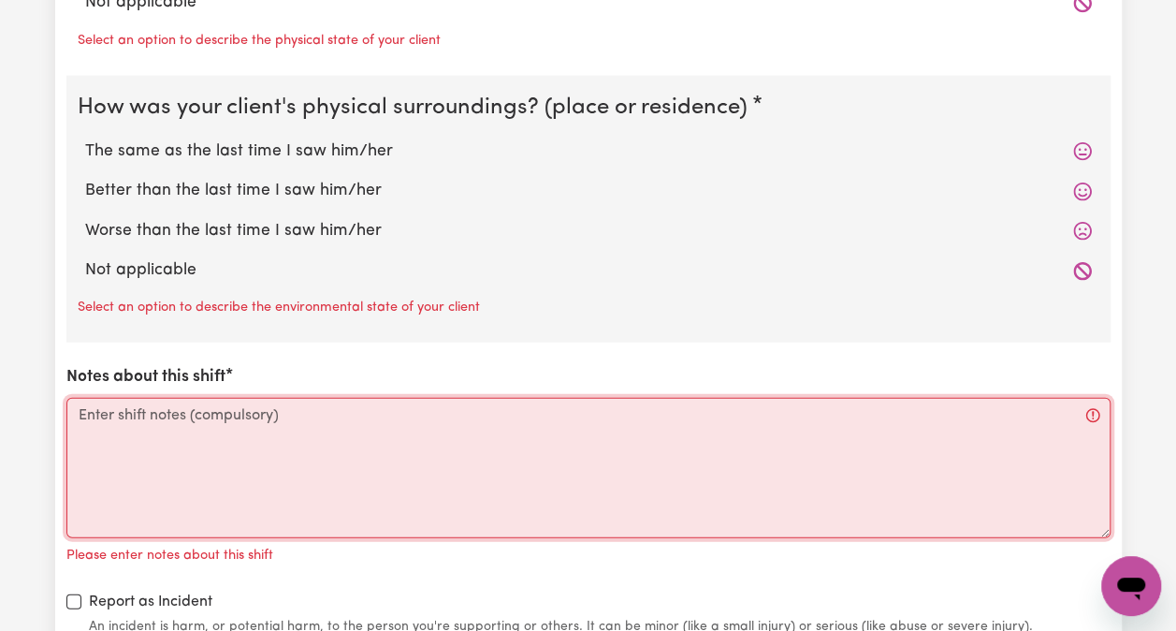
click at [441, 445] on textarea "Notes about this shift" at bounding box center [588, 468] width 1044 height 140
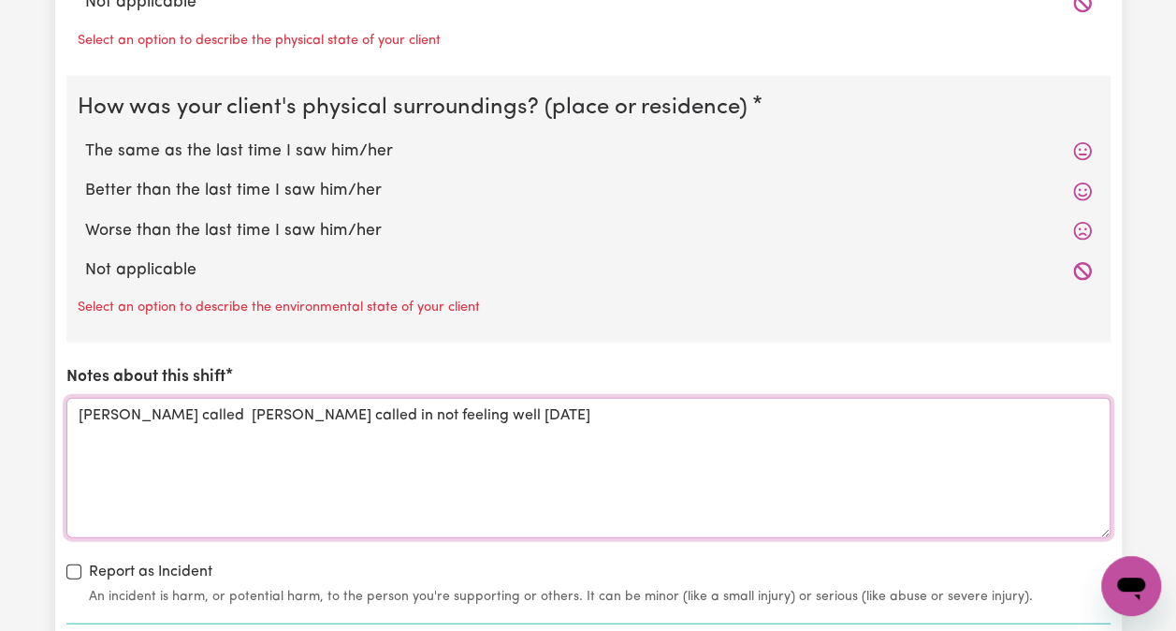
type textarea "[PERSON_NAME] called [PERSON_NAME] called in not feeling well [DATE]"
click at [1080, 263] on icon at bounding box center [1082, 271] width 18 height 18
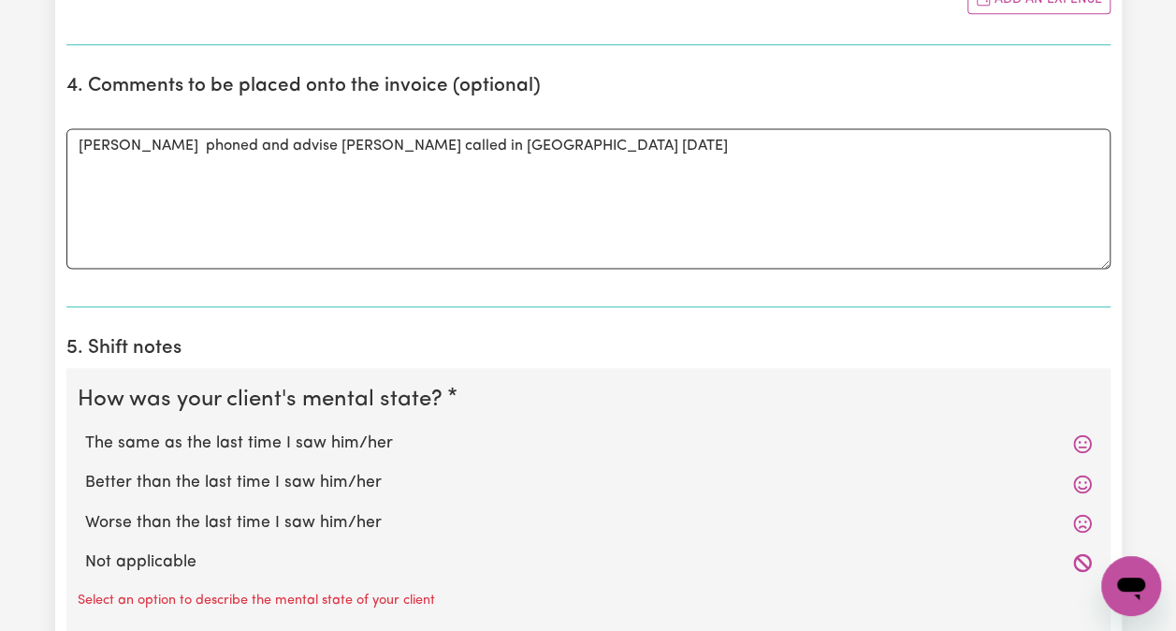
scroll to position [1200, 0]
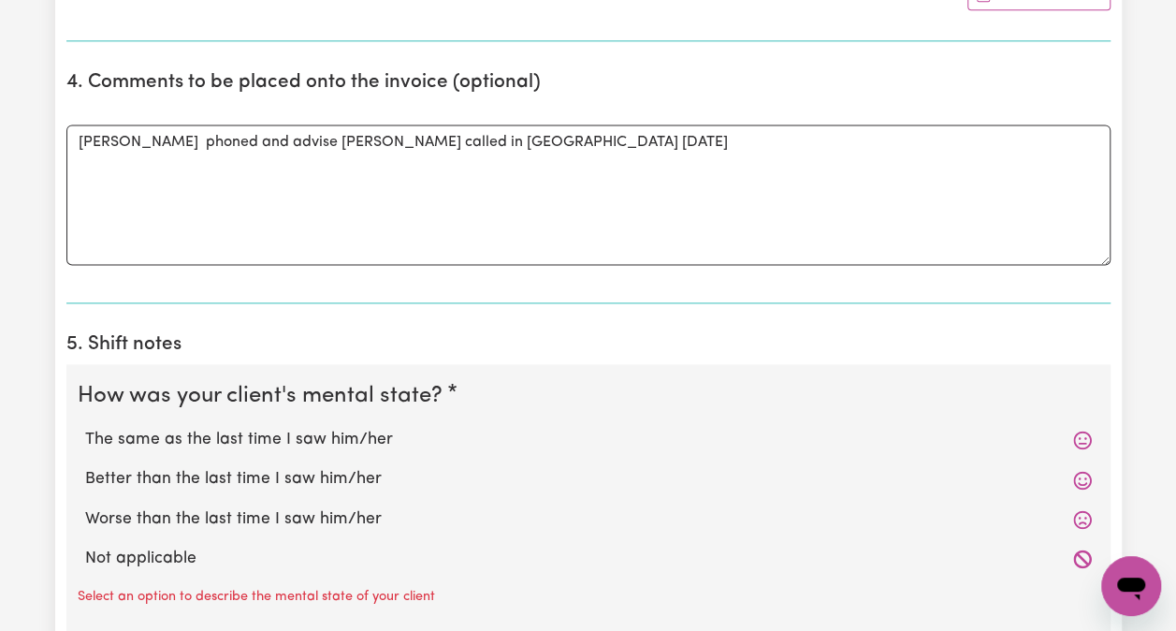
click at [1078, 434] on icon at bounding box center [1082, 439] width 19 height 19
click at [1082, 436] on icon at bounding box center [1082, 439] width 19 height 19
click at [1078, 438] on icon at bounding box center [1082, 440] width 18 height 18
click at [1086, 432] on icon at bounding box center [1082, 440] width 18 height 18
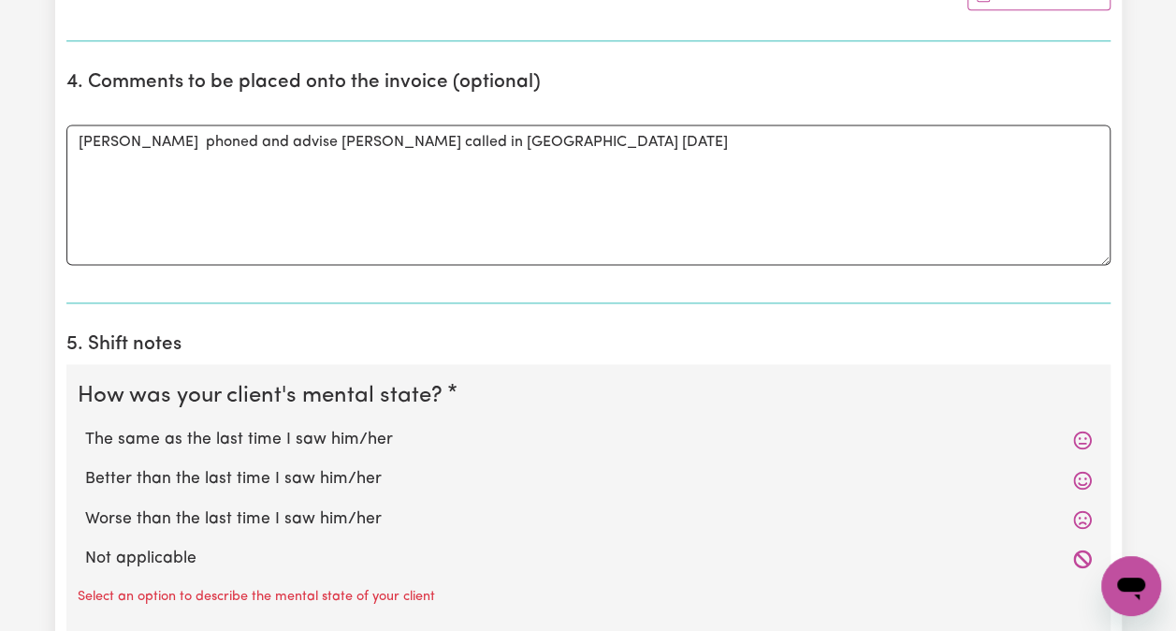
click at [1085, 432] on icon at bounding box center [1082, 440] width 18 height 18
click at [1090, 432] on icon at bounding box center [1082, 440] width 18 height 18
click at [1087, 440] on icon at bounding box center [1082, 439] width 19 height 19
click at [1084, 434] on icon at bounding box center [1082, 439] width 19 height 19
click at [1080, 438] on icon at bounding box center [1082, 439] width 19 height 19
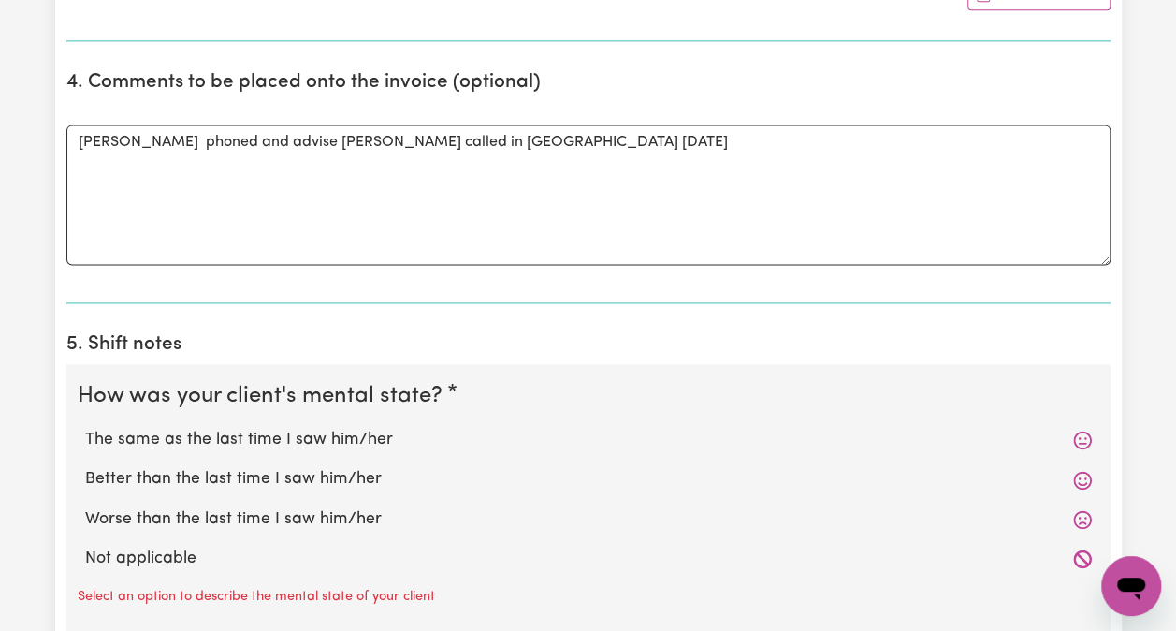
click at [1080, 438] on icon at bounding box center [1082, 439] width 19 height 19
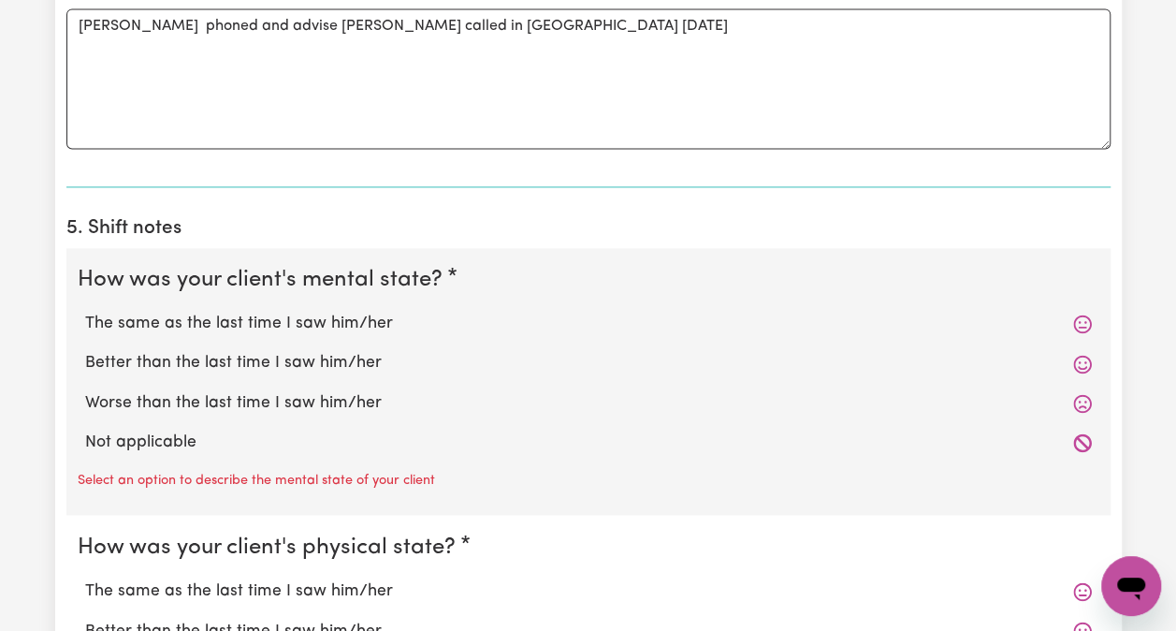
scroll to position [1321, 0]
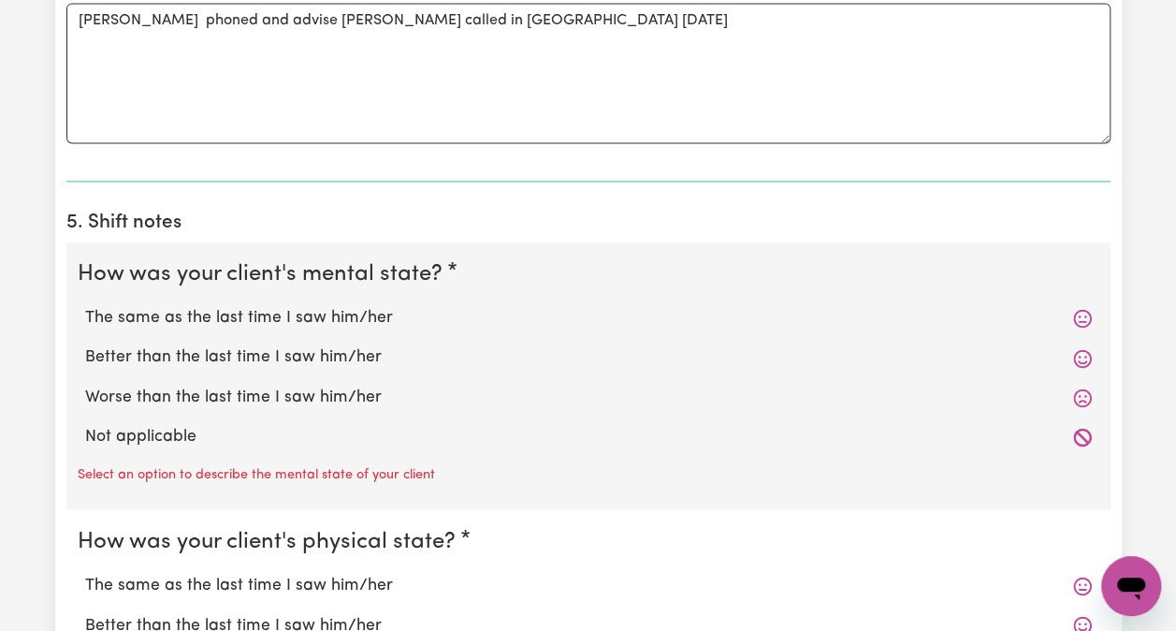
click at [1082, 310] on icon at bounding box center [1082, 319] width 18 height 18
click at [1083, 358] on icon at bounding box center [1082, 358] width 18 height 18
click at [1091, 309] on icon at bounding box center [1082, 318] width 19 height 19
click at [1086, 318] on icon at bounding box center [1082, 318] width 19 height 19
click at [1086, 313] on icon at bounding box center [1082, 319] width 18 height 18
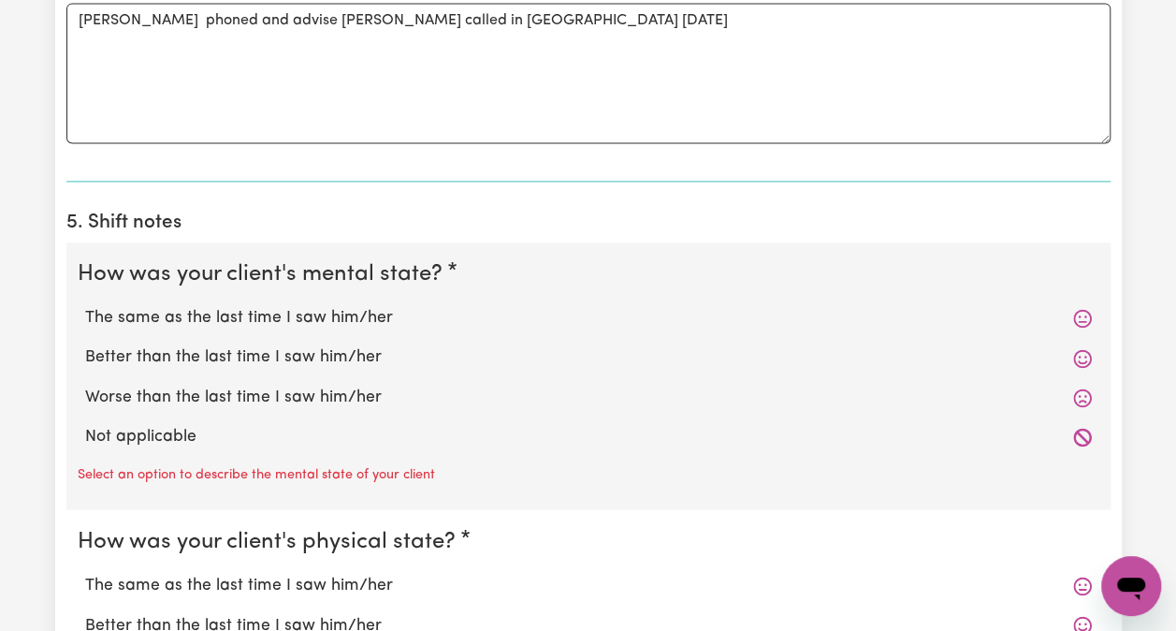
click at [1090, 310] on icon at bounding box center [1082, 319] width 18 height 18
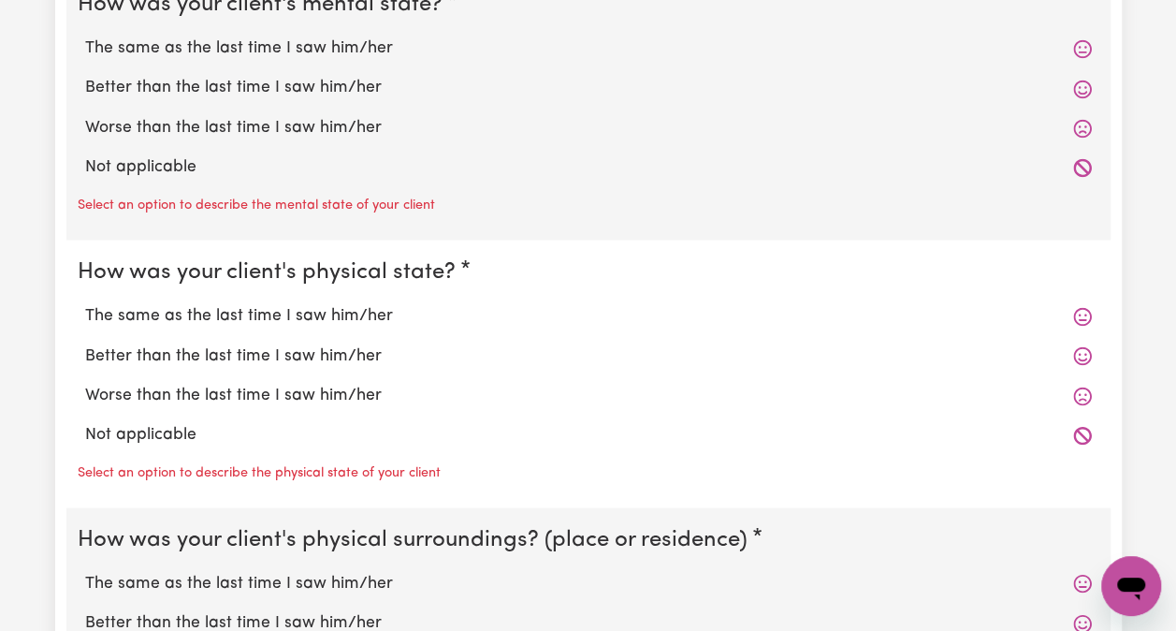
scroll to position [1595, 0]
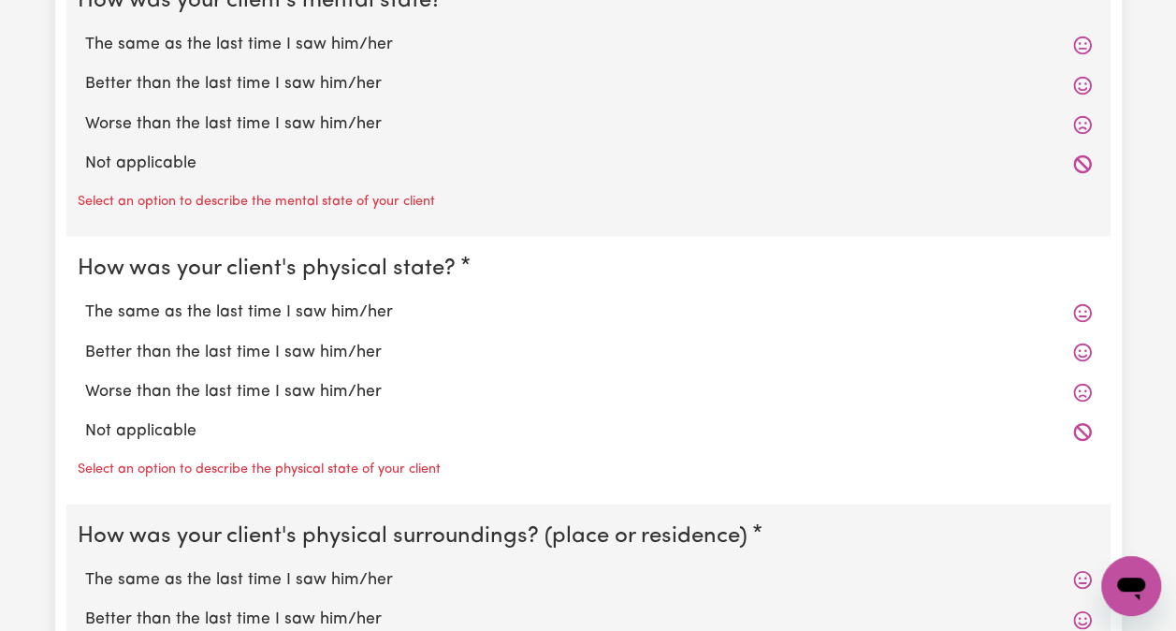
click at [1072, 311] on label "The same as the last time I saw him/her" at bounding box center [588, 311] width 1007 height 24
click at [85, 299] on input "The same as the last time I saw him/her" at bounding box center [84, 299] width 1 height 1
radio input "true"
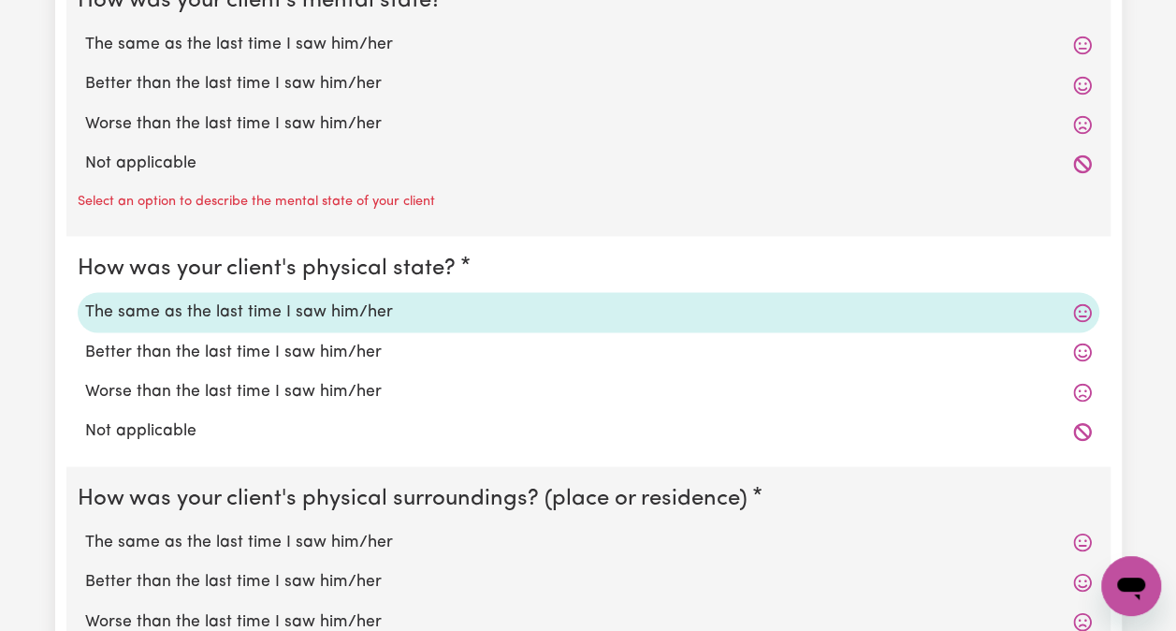
click at [1086, 310] on icon at bounding box center [1082, 312] width 18 height 18
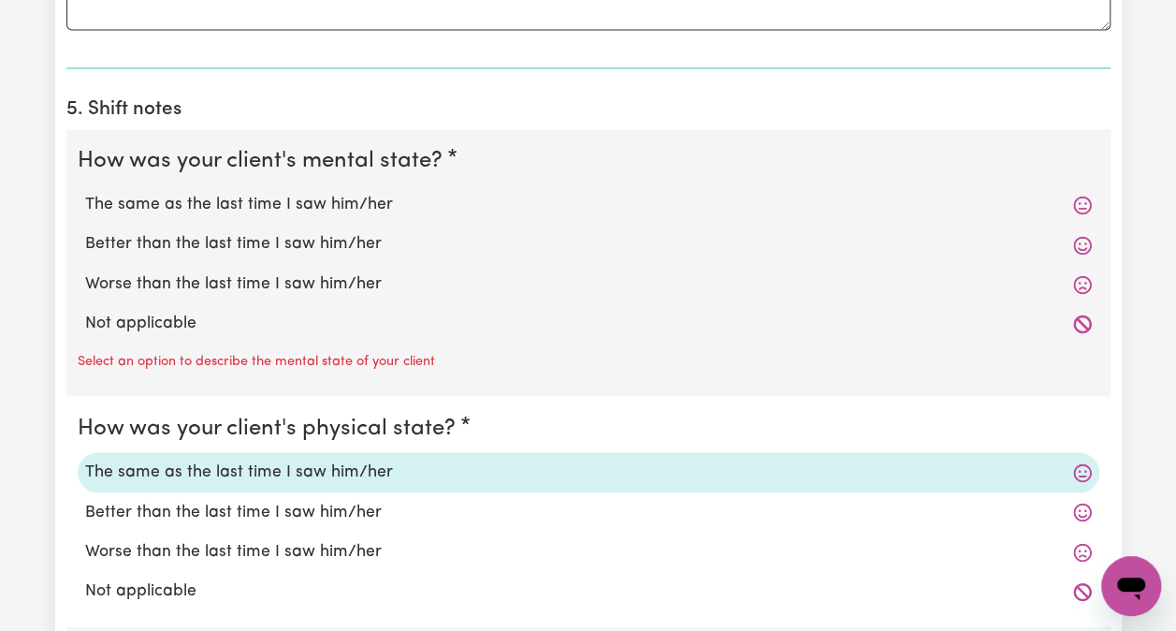
scroll to position [1432, 0]
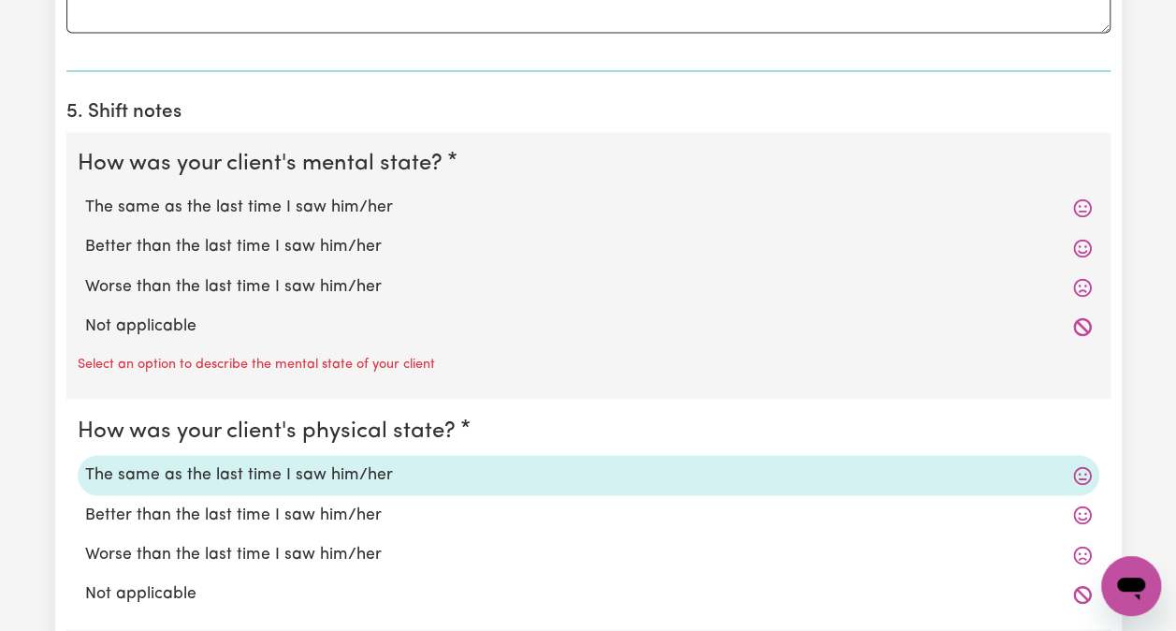
click at [1073, 198] on icon at bounding box center [1082, 207] width 19 height 19
click at [1087, 203] on icon at bounding box center [1082, 207] width 19 height 19
click at [1086, 200] on icon at bounding box center [1082, 208] width 18 height 18
click at [1087, 200] on icon at bounding box center [1082, 207] width 19 height 19
click at [1089, 199] on icon at bounding box center [1082, 208] width 18 height 18
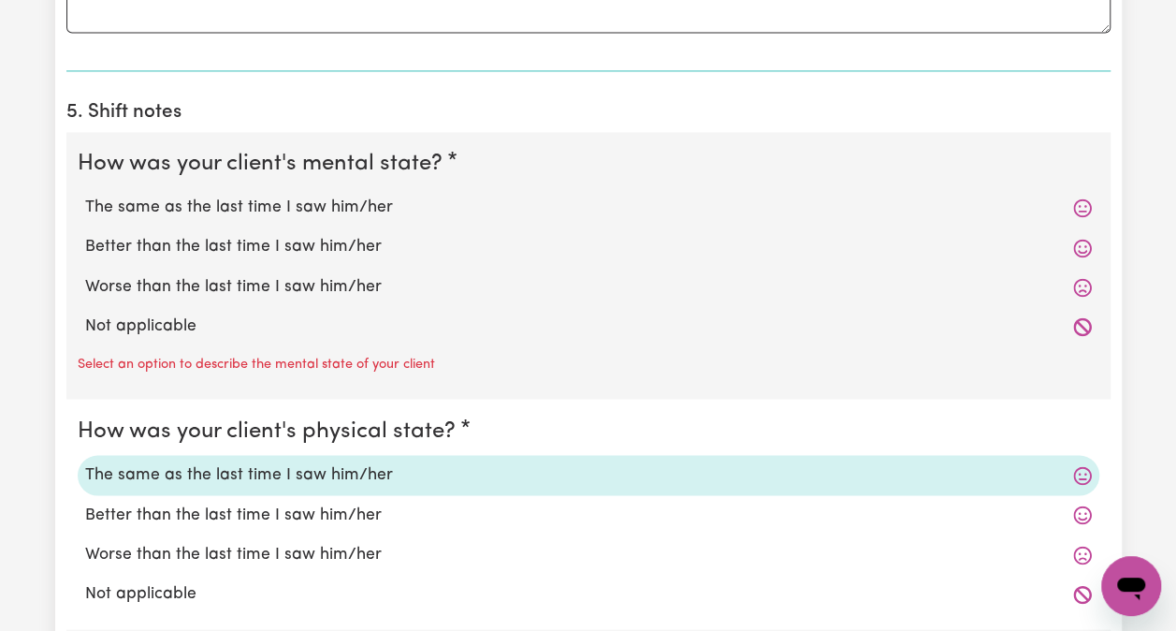
click at [1090, 199] on icon at bounding box center [1082, 208] width 18 height 18
click at [1089, 210] on icon at bounding box center [1082, 207] width 19 height 19
click at [1077, 208] on icon at bounding box center [1082, 207] width 19 height 19
click at [1084, 205] on icon at bounding box center [1082, 208] width 18 height 18
click at [1077, 206] on icon at bounding box center [1082, 207] width 19 height 19
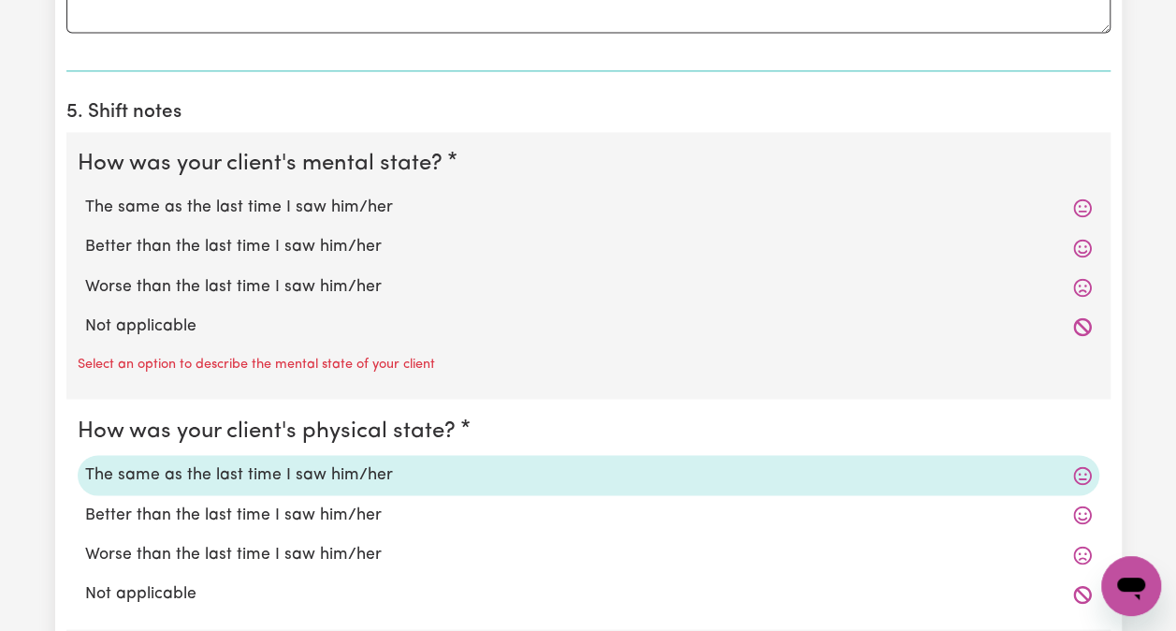
click at [1086, 208] on icon at bounding box center [1082, 207] width 19 height 19
click at [1087, 198] on icon at bounding box center [1082, 207] width 19 height 19
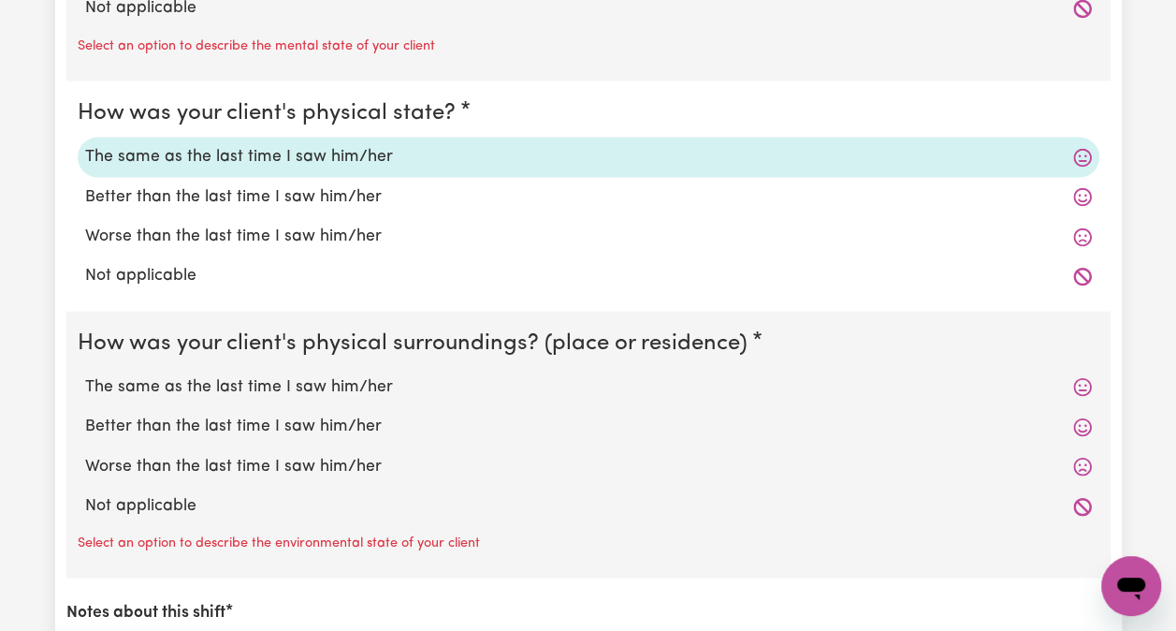
scroll to position [1768, 0]
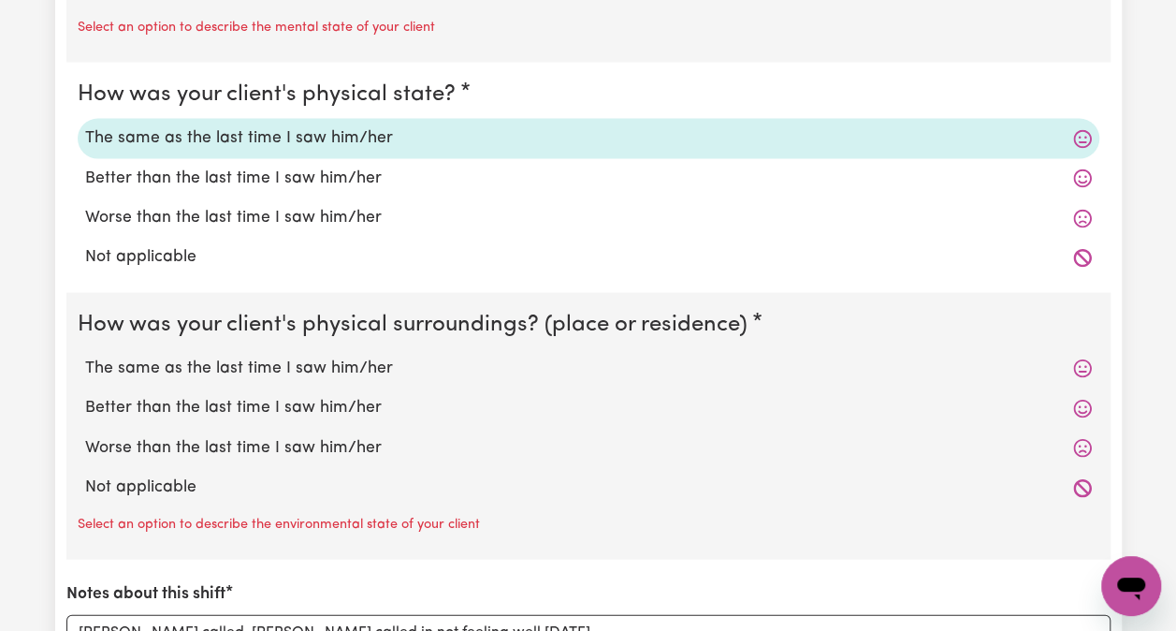
click at [1073, 371] on icon at bounding box center [1082, 368] width 19 height 19
click at [1087, 365] on icon at bounding box center [1082, 368] width 19 height 19
click at [1087, 364] on icon at bounding box center [1082, 368] width 19 height 19
click at [1087, 361] on icon at bounding box center [1082, 368] width 19 height 19
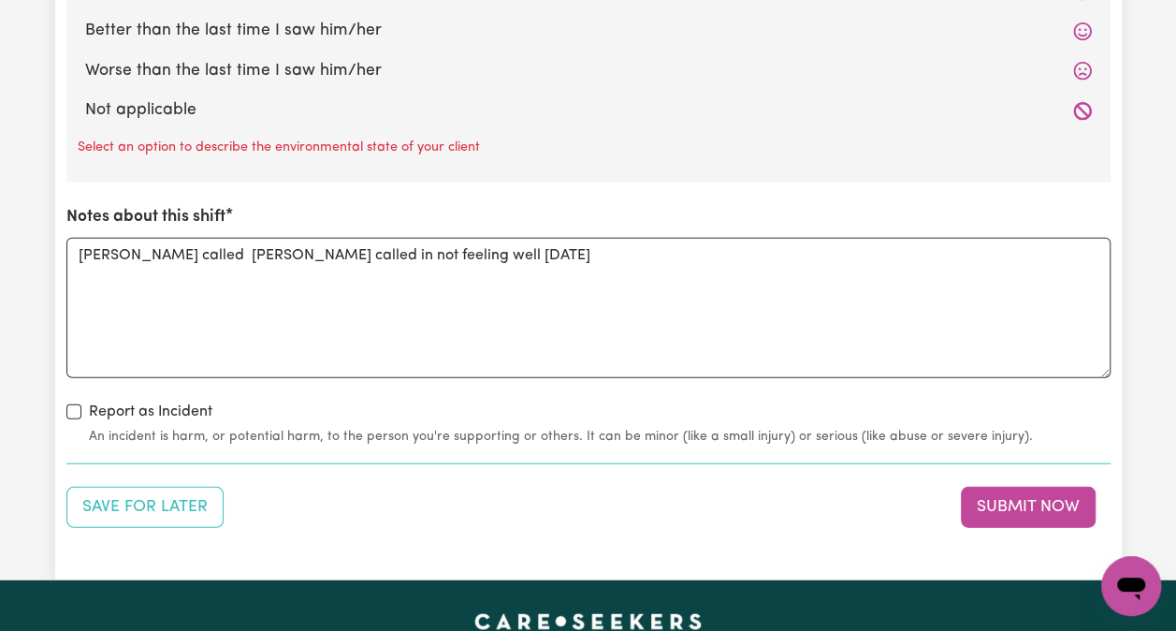
scroll to position [2163, 0]
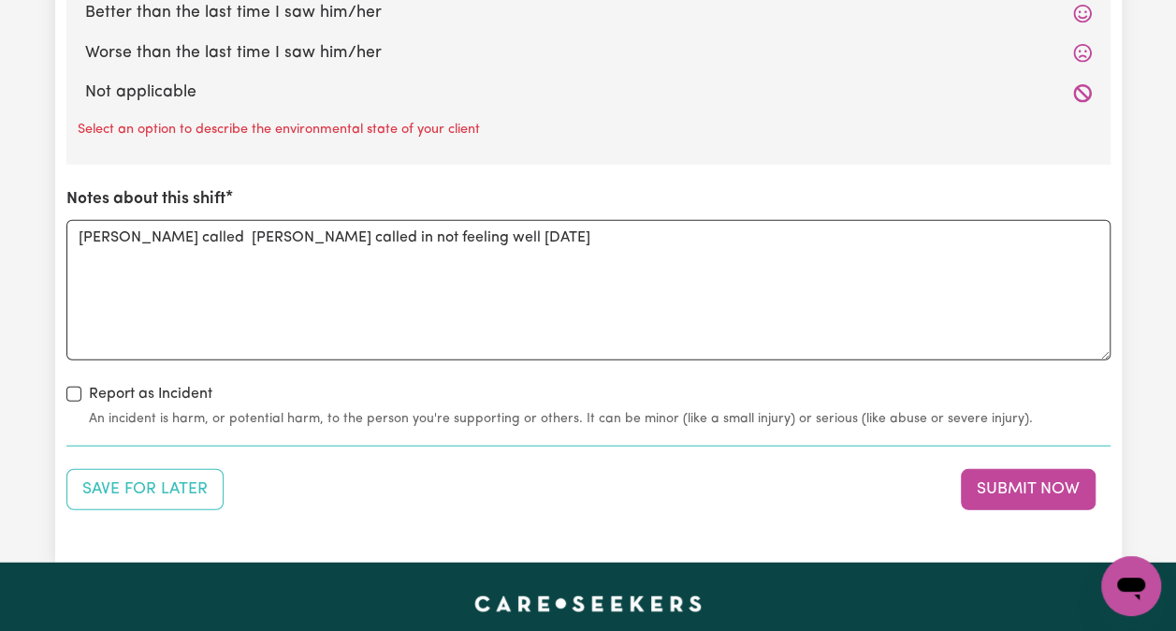
click at [1054, 501] on button "Submit Now" at bounding box center [1028, 489] width 135 height 41
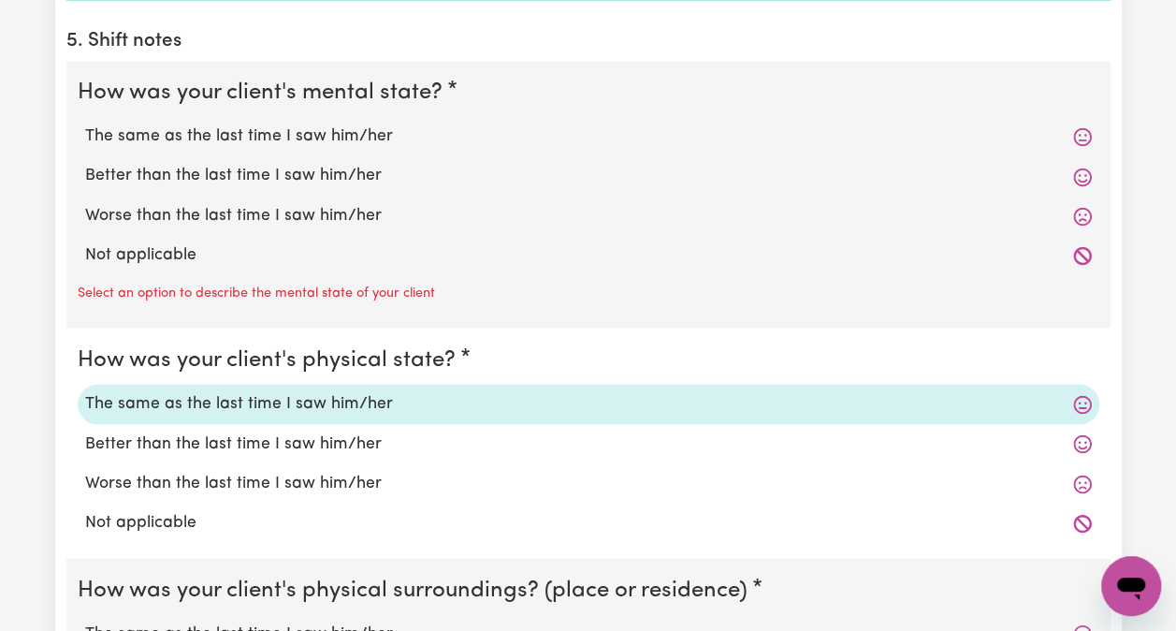
scroll to position [1500, 0]
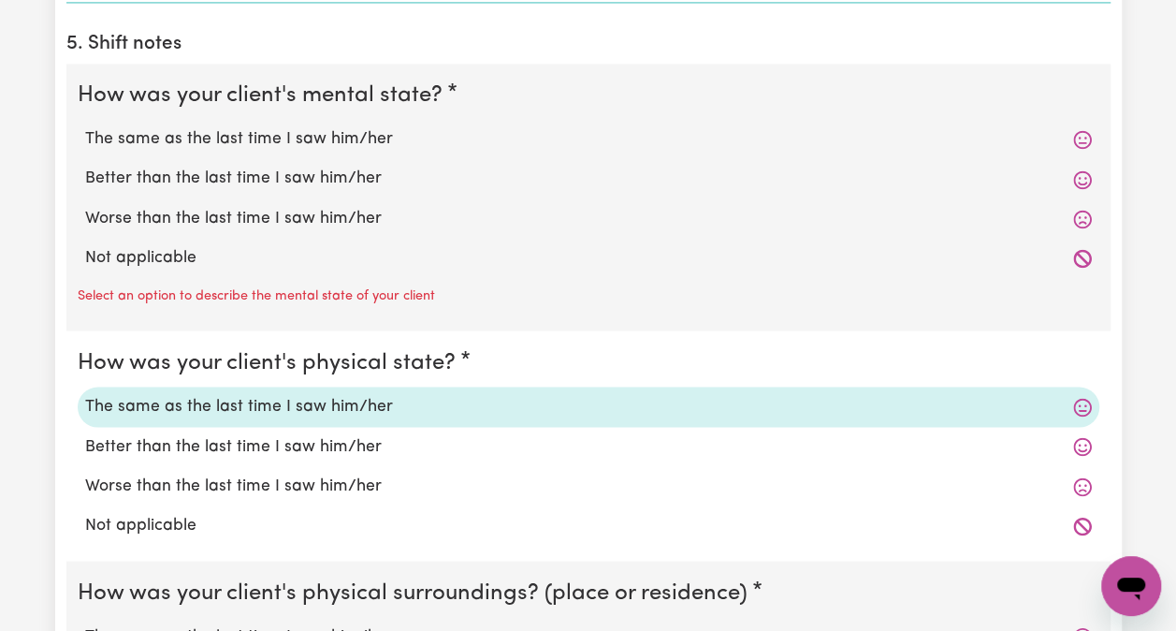
click at [1082, 135] on icon at bounding box center [1082, 139] width 19 height 19
click at [1089, 139] on icon at bounding box center [1082, 140] width 18 height 18
click at [431, 296] on p "Select an option to describe the mental state of your client" at bounding box center [257, 295] width 358 height 21
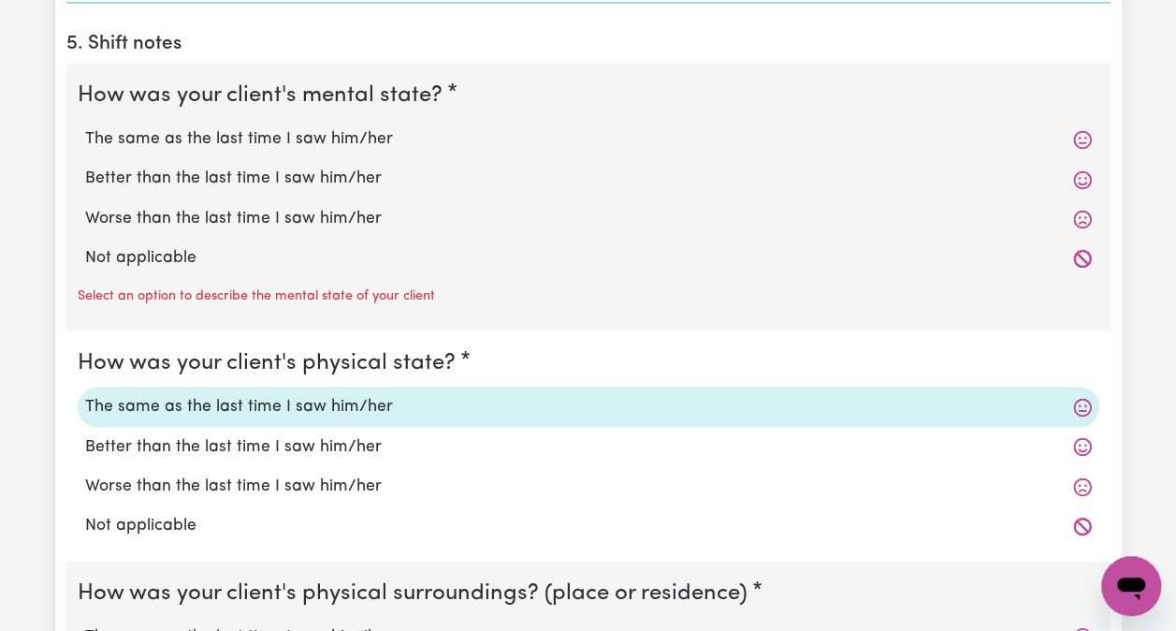
click at [1083, 144] on label "The same as the last time I saw him/her" at bounding box center [588, 139] width 1007 height 24
click at [85, 127] on input "The same as the last time I saw him/her" at bounding box center [84, 126] width 1 height 1
radio input "true"
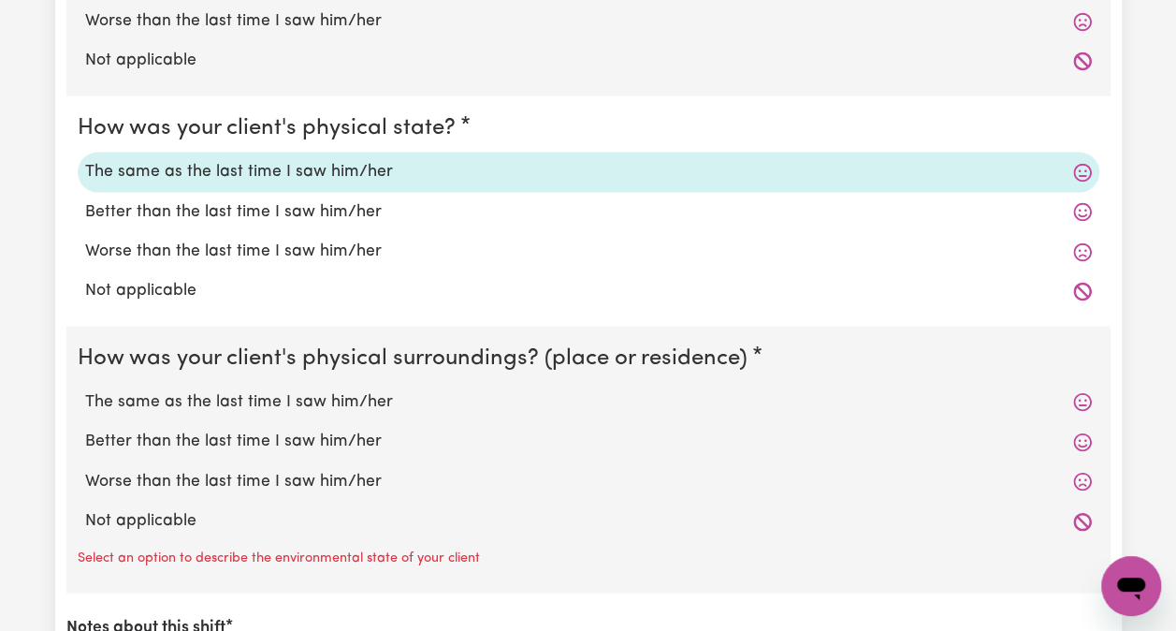
scroll to position [1704, 0]
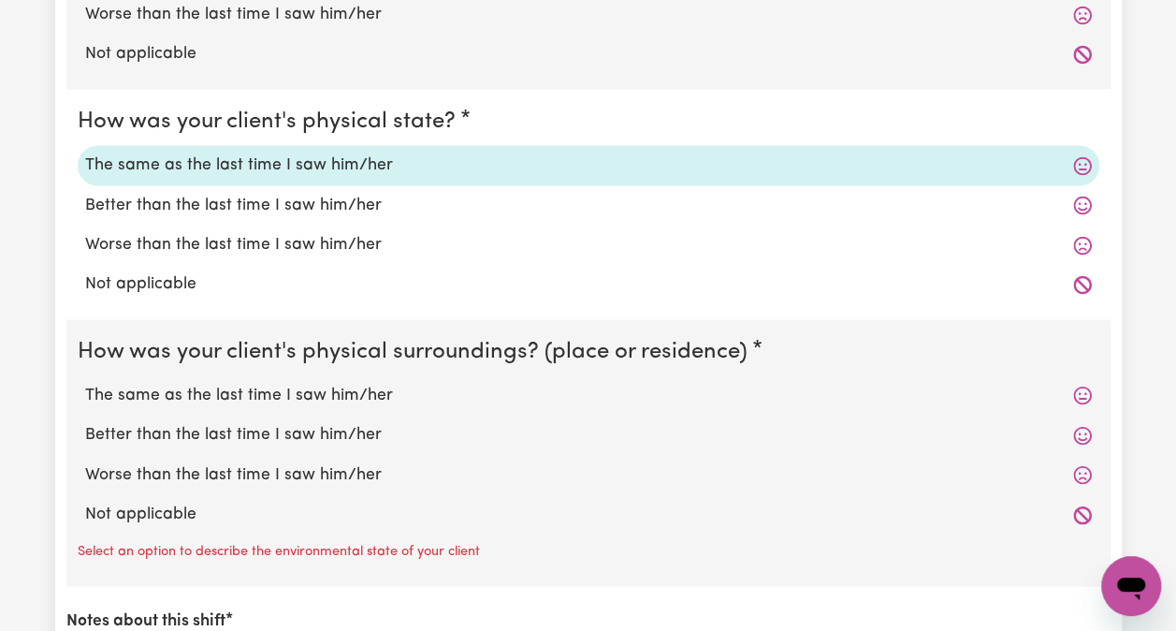
click at [1086, 386] on icon at bounding box center [1082, 395] width 19 height 19
click at [1086, 387] on icon at bounding box center [1082, 396] width 18 height 18
click at [1082, 389] on icon at bounding box center [1082, 395] width 19 height 19
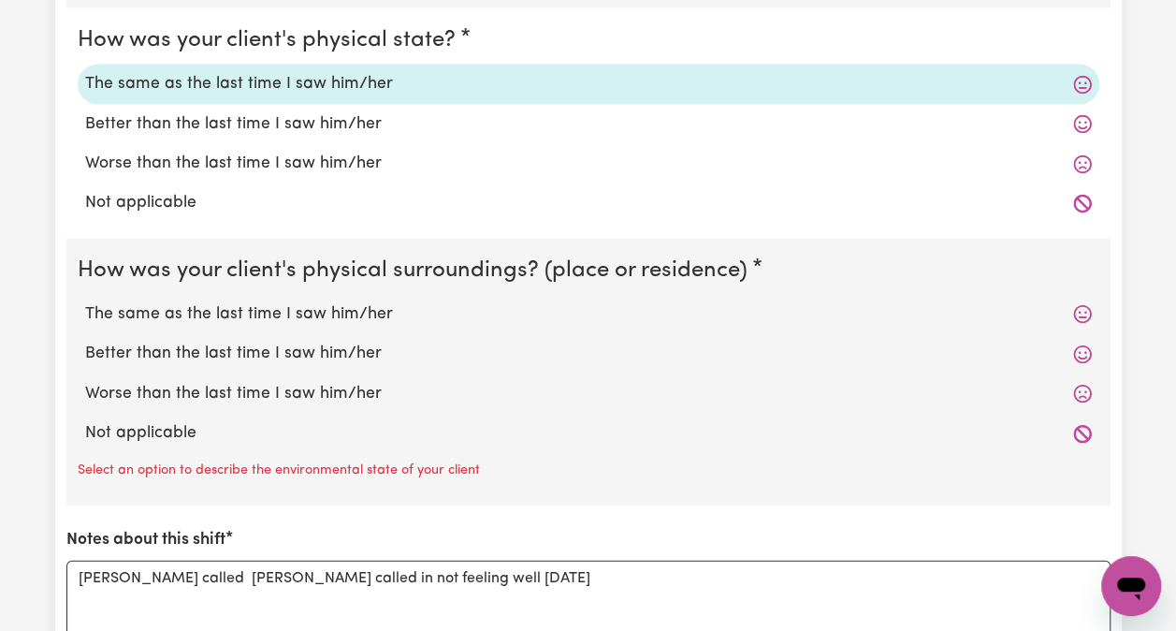
scroll to position [1789, 0]
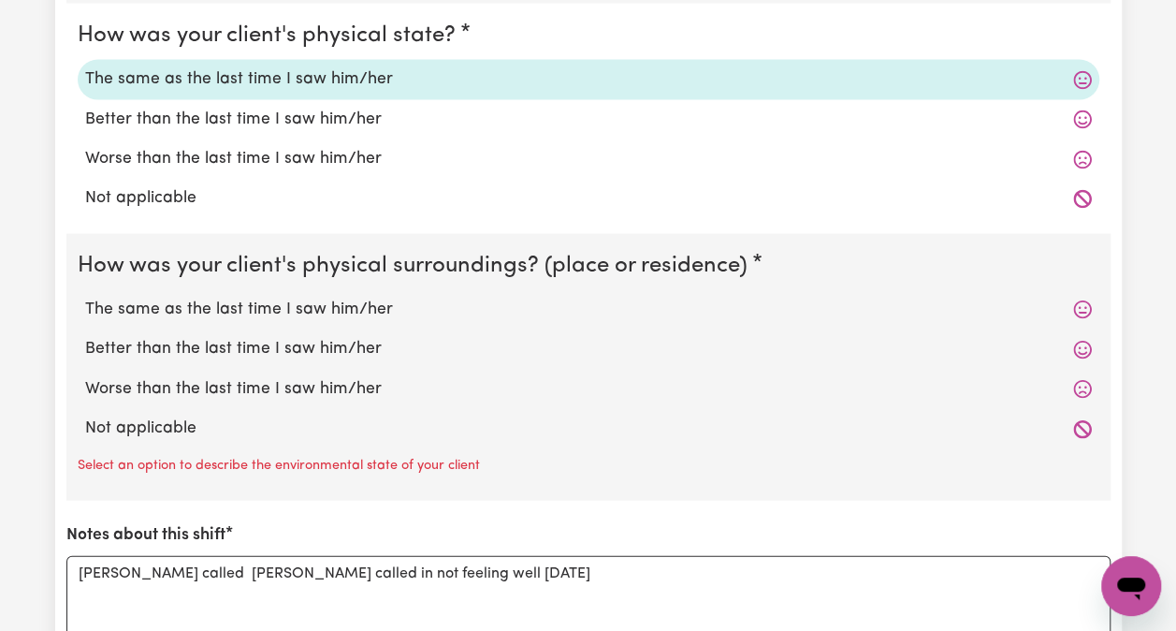
click at [1083, 301] on icon at bounding box center [1082, 310] width 18 height 18
drag, startPoint x: 1083, startPoint y: 298, endPoint x: 1074, endPoint y: 311, distance: 15.6
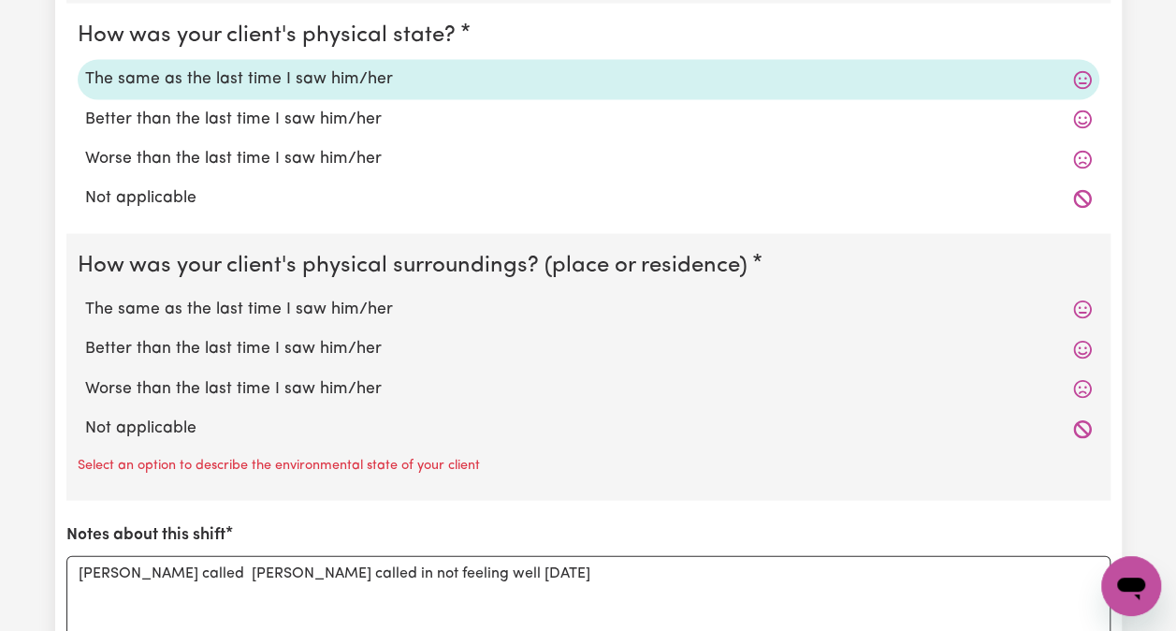
click at [1074, 311] on icon at bounding box center [1082, 309] width 19 height 19
drag, startPoint x: 1074, startPoint y: 311, endPoint x: 1084, endPoint y: 306, distance: 10.5
click at [1084, 306] on icon at bounding box center [1082, 309] width 19 height 19
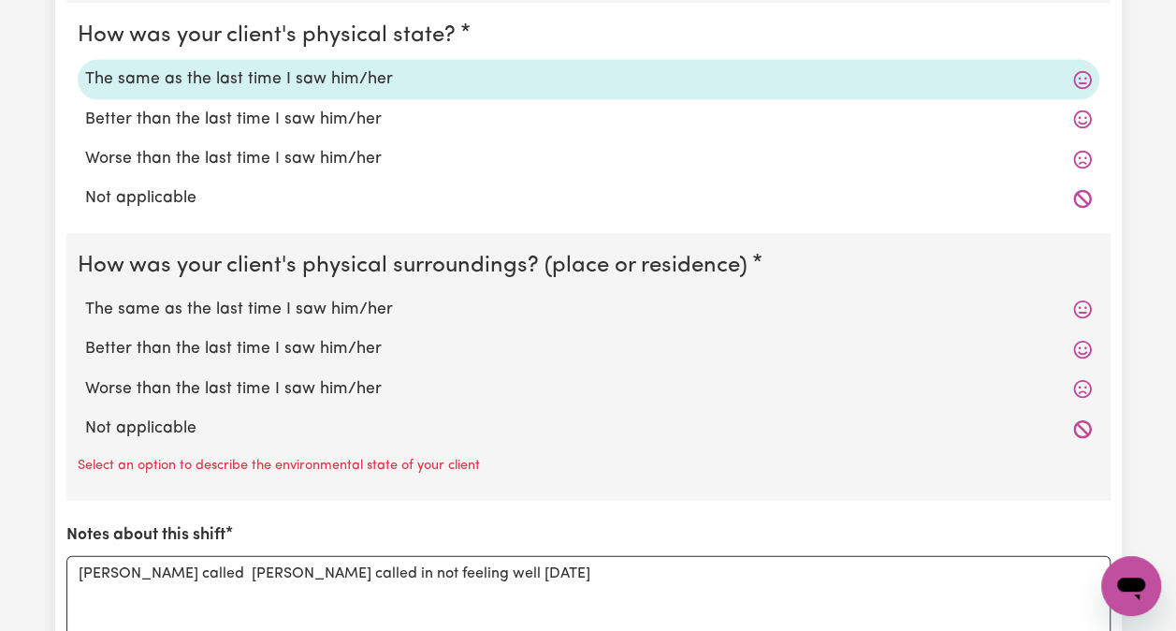
click at [1084, 306] on icon at bounding box center [1082, 309] width 19 height 19
click at [1087, 310] on icon at bounding box center [1082, 310] width 18 height 18
click at [1085, 304] on icon at bounding box center [1082, 310] width 18 height 18
click at [1081, 299] on span at bounding box center [1082, 310] width 19 height 22
click at [1090, 313] on icon at bounding box center [1082, 309] width 19 height 19
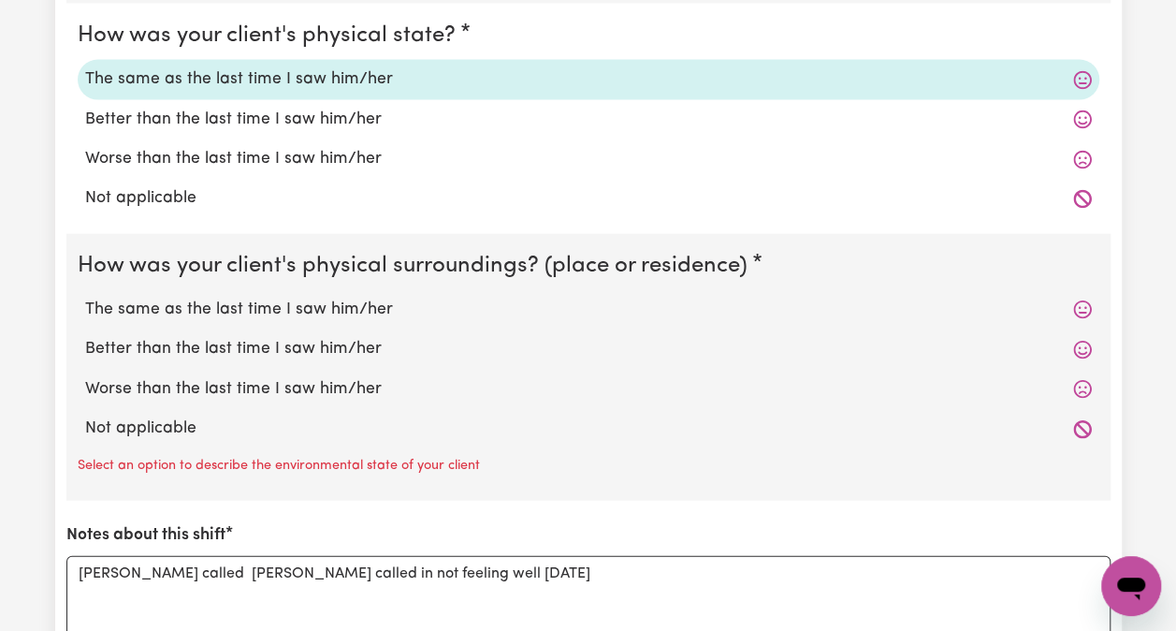
click at [1090, 313] on icon at bounding box center [1082, 309] width 19 height 19
click at [1092, 314] on div "The same as the last time I saw him/her" at bounding box center [589, 309] width 1022 height 39
drag, startPoint x: 1092, startPoint y: 314, endPoint x: 1076, endPoint y: 301, distance: 20.0
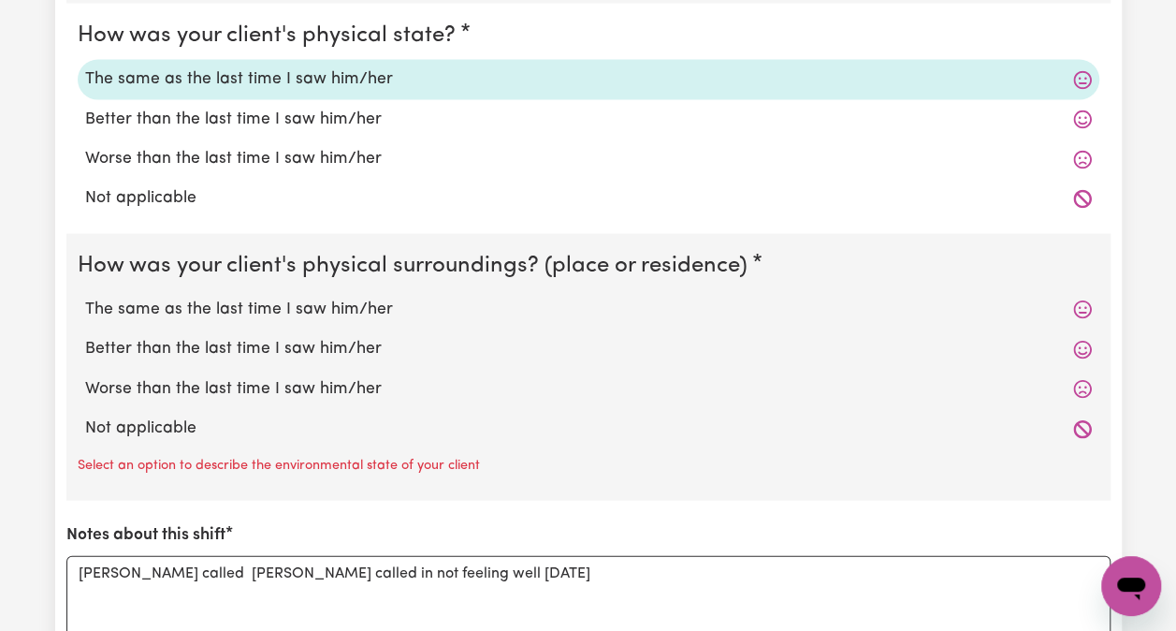
click at [1076, 301] on icon at bounding box center [1082, 309] width 19 height 19
click at [1080, 305] on icon at bounding box center [1082, 309] width 19 height 19
click at [1077, 316] on div "The same as the last time I saw him/her" at bounding box center [589, 309] width 1022 height 39
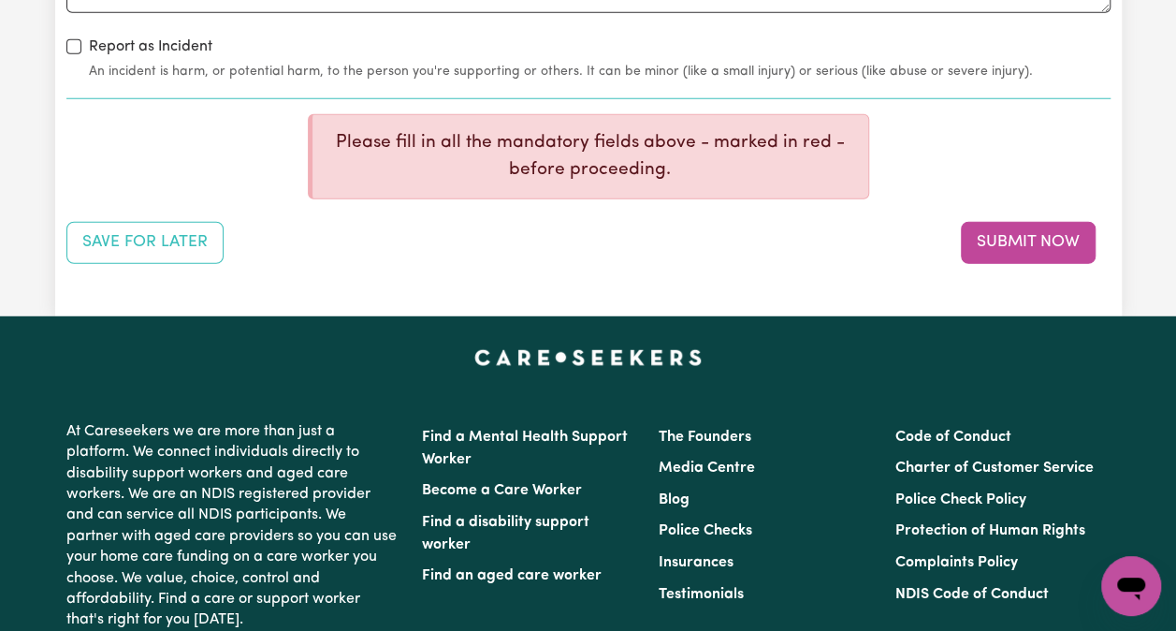
scroll to position [2478, 0]
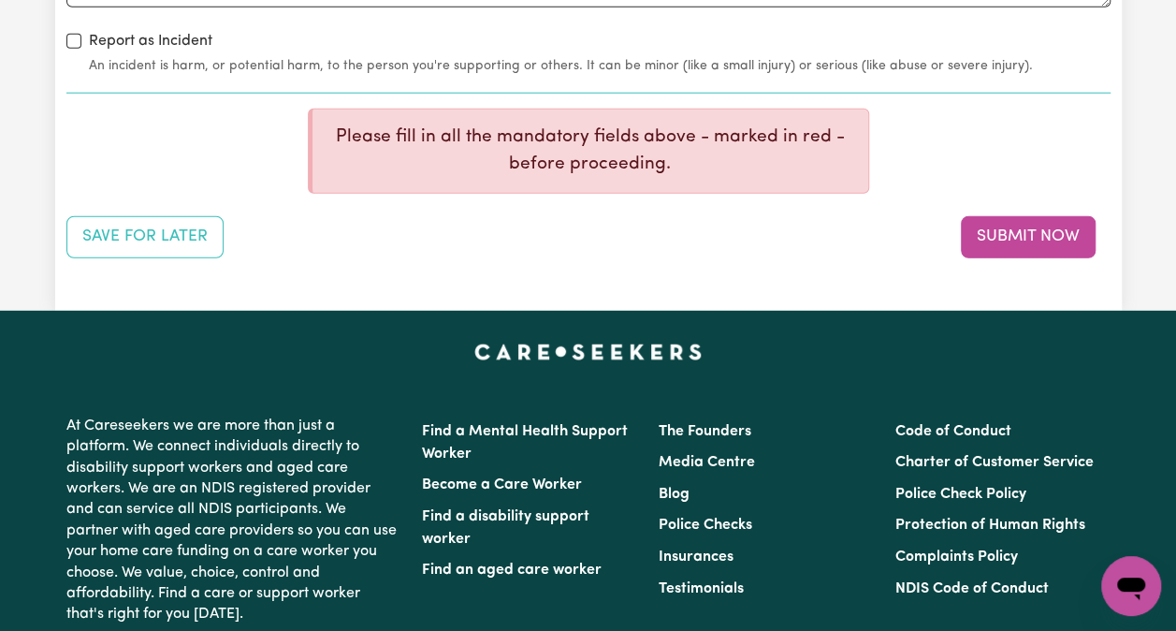
click at [1014, 216] on button "Submit Now" at bounding box center [1028, 236] width 135 height 41
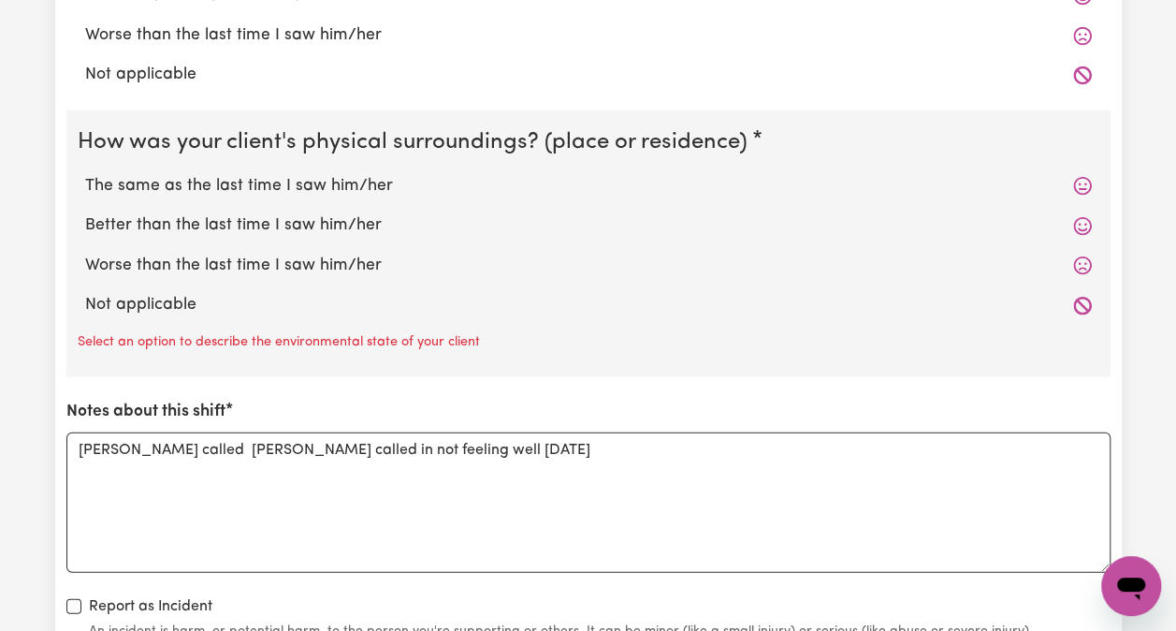
scroll to position [1890, 0]
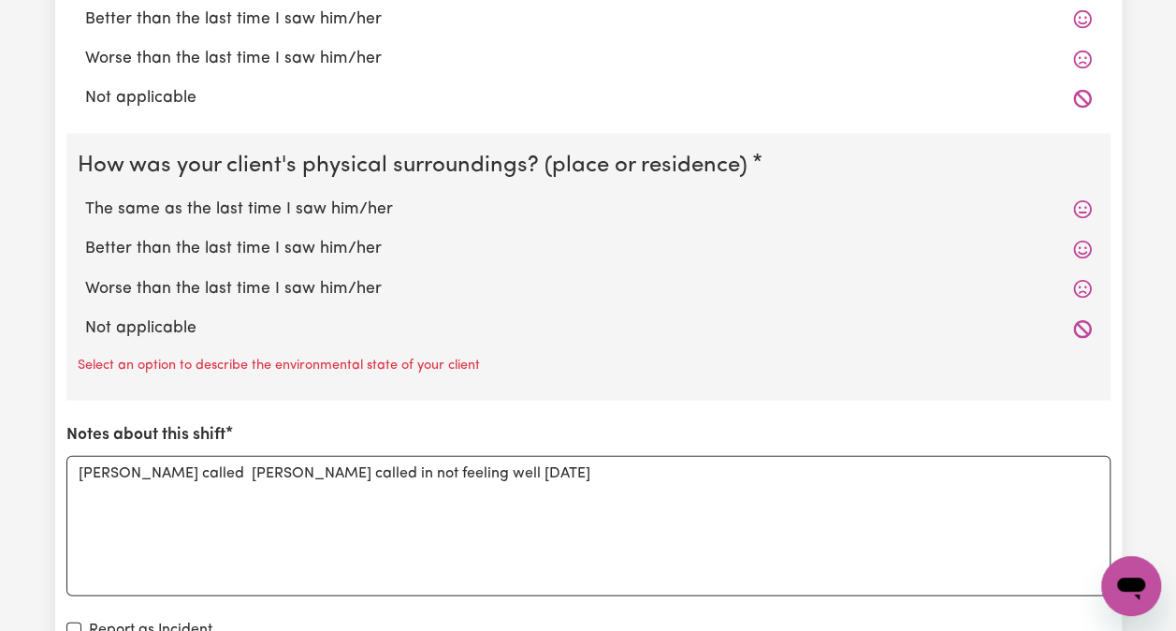
click at [1075, 198] on span at bounding box center [1082, 209] width 19 height 22
click at [1079, 208] on icon at bounding box center [1082, 210] width 18 height 18
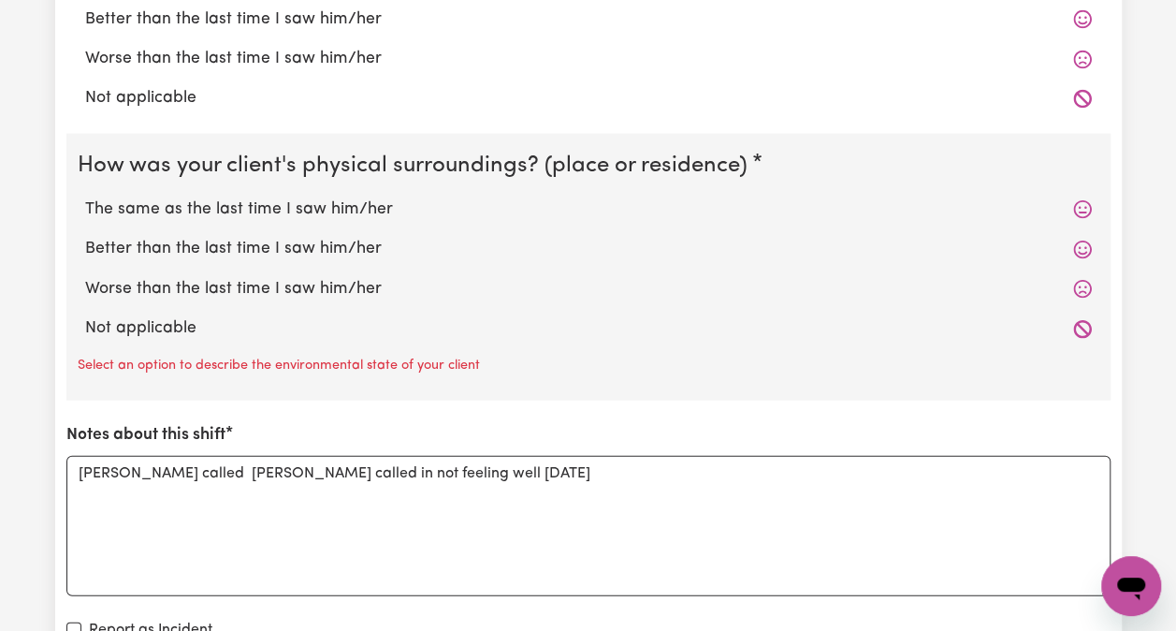
click at [1079, 208] on icon at bounding box center [1082, 210] width 18 height 18
click at [1090, 205] on icon at bounding box center [1082, 210] width 18 height 18
click at [1088, 202] on icon at bounding box center [1082, 209] width 19 height 19
click at [1087, 201] on icon at bounding box center [1082, 209] width 19 height 19
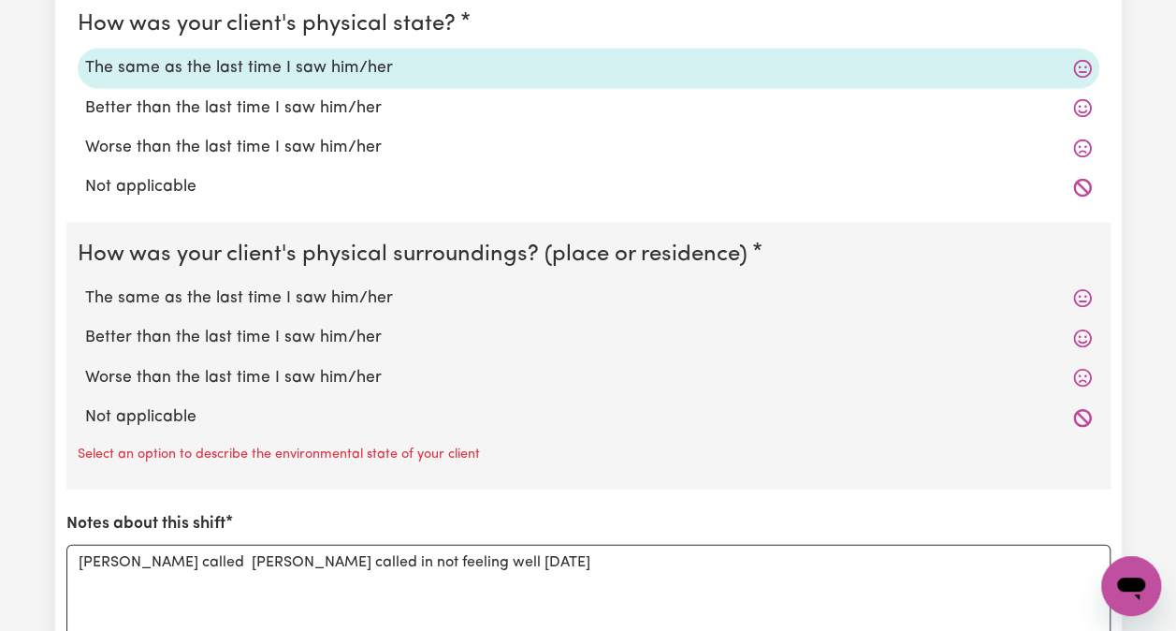
scroll to position [1802, 0]
click at [1082, 296] on icon at bounding box center [1082, 298] width 18 height 18
click at [1089, 296] on icon at bounding box center [1082, 298] width 18 height 18
click at [1085, 291] on icon at bounding box center [1082, 298] width 18 height 18
click at [1086, 291] on icon at bounding box center [1082, 298] width 18 height 18
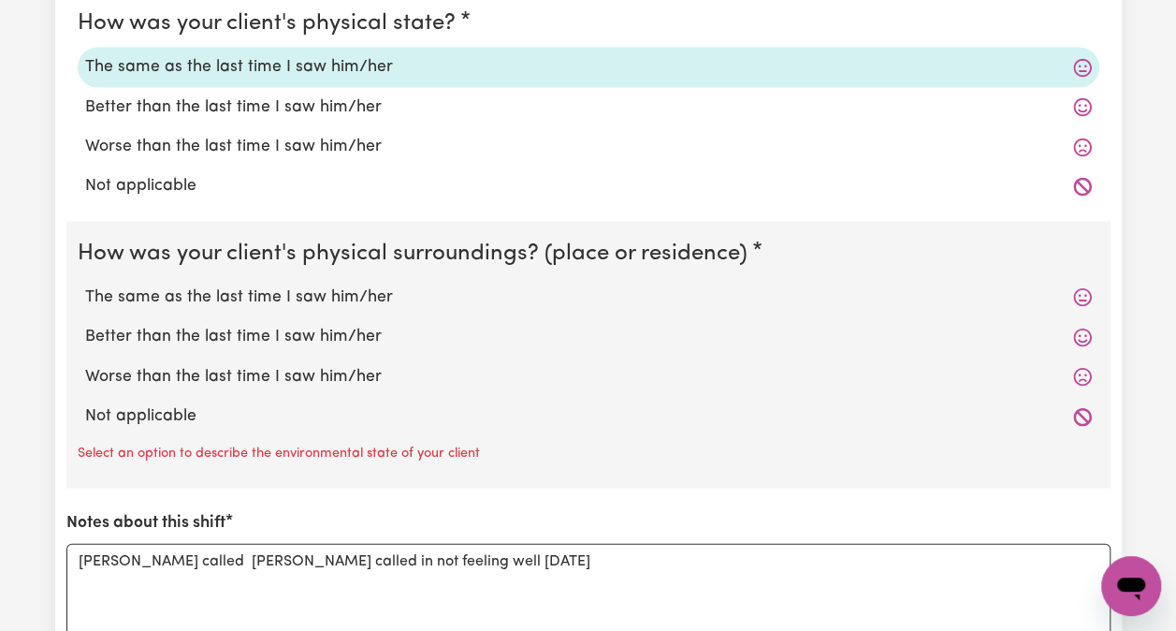
click at [1087, 291] on icon at bounding box center [1082, 297] width 19 height 19
click at [1088, 290] on icon at bounding box center [1082, 297] width 19 height 19
click at [1085, 290] on icon at bounding box center [1082, 298] width 18 height 18
click at [1086, 290] on icon at bounding box center [1082, 297] width 19 height 19
click at [1080, 289] on icon at bounding box center [1082, 298] width 18 height 18
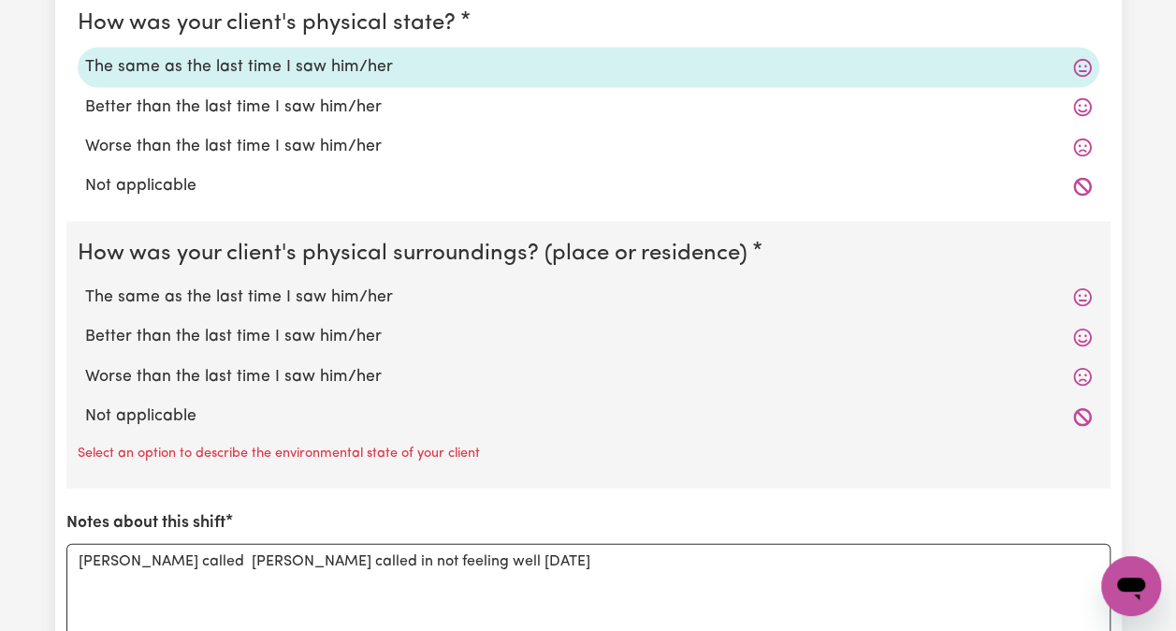
click at [1088, 328] on icon at bounding box center [1082, 337] width 19 height 19
click at [1080, 289] on icon at bounding box center [1082, 298] width 18 height 18
click at [1076, 286] on span at bounding box center [1082, 297] width 19 height 22
click at [1081, 288] on icon at bounding box center [1082, 297] width 19 height 19
click at [1080, 288] on icon at bounding box center [1082, 297] width 19 height 19
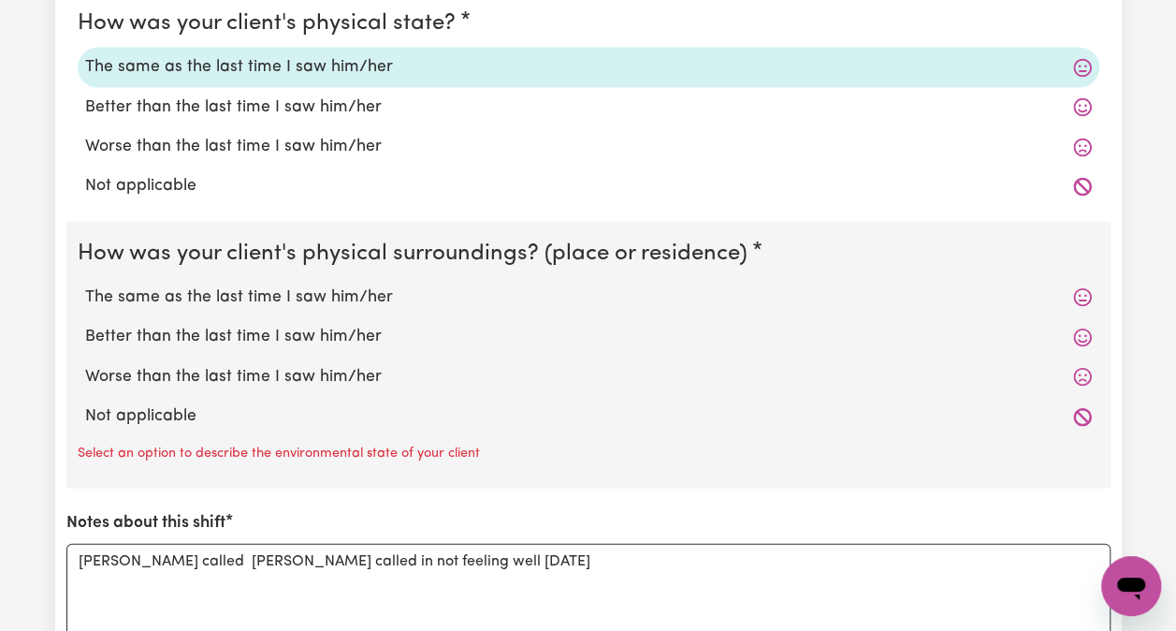
click at [1073, 294] on icon at bounding box center [1082, 297] width 19 height 19
click at [1087, 298] on icon at bounding box center [1082, 298] width 18 height 18
click at [1069, 285] on label "The same as the last time I saw him/her" at bounding box center [588, 297] width 1007 height 24
click at [85, 285] on input "The same as the last time I saw him/her" at bounding box center [84, 285] width 1 height 1
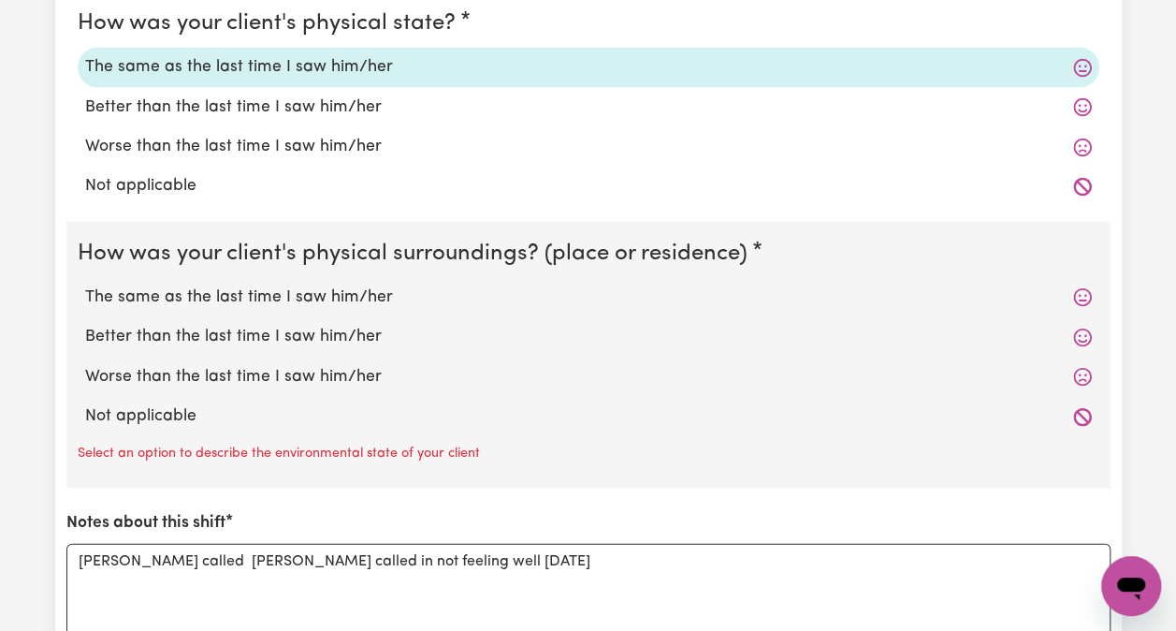
radio input "true"
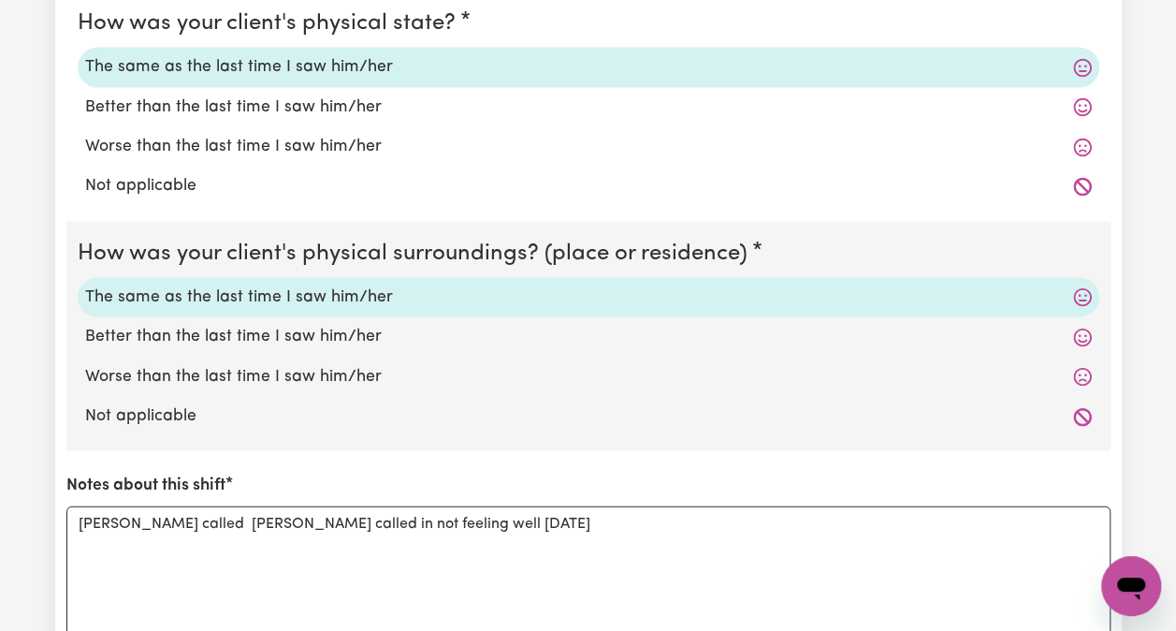
click at [1088, 291] on icon at bounding box center [1082, 297] width 19 height 19
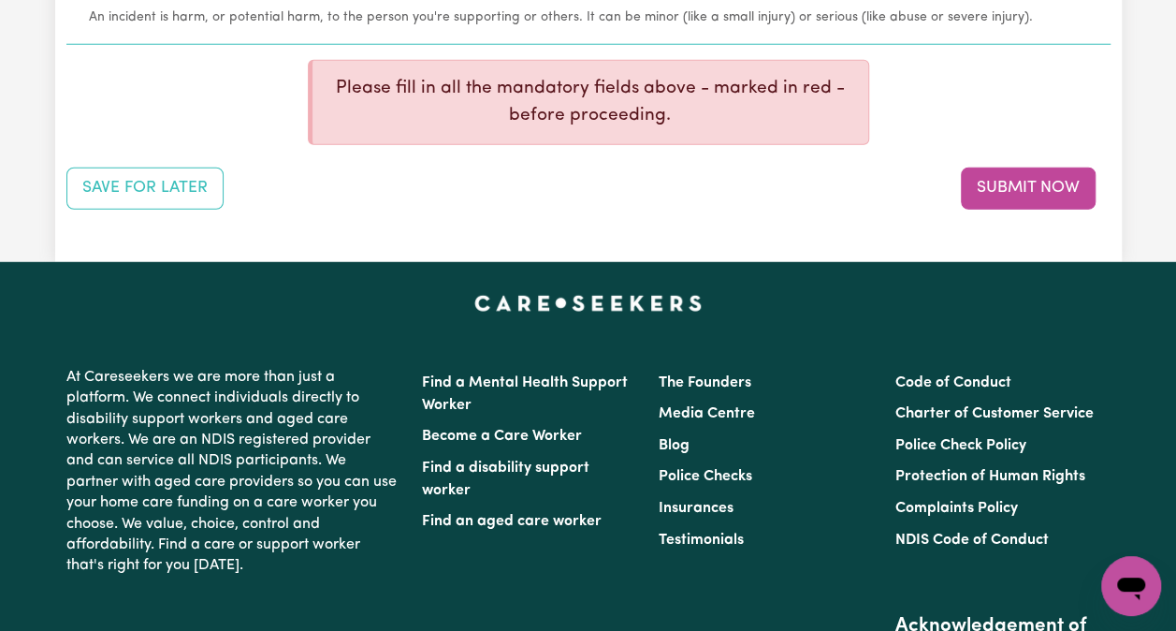
scroll to position [2495, 0]
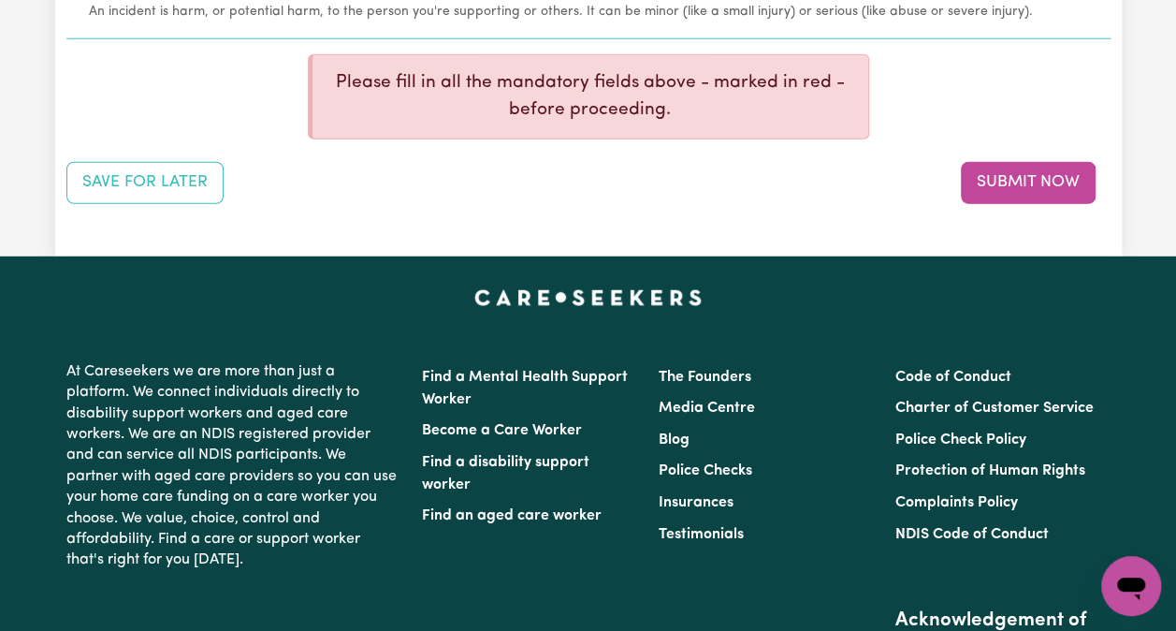
click at [994, 170] on button "Submit Now" at bounding box center [1028, 182] width 135 height 41
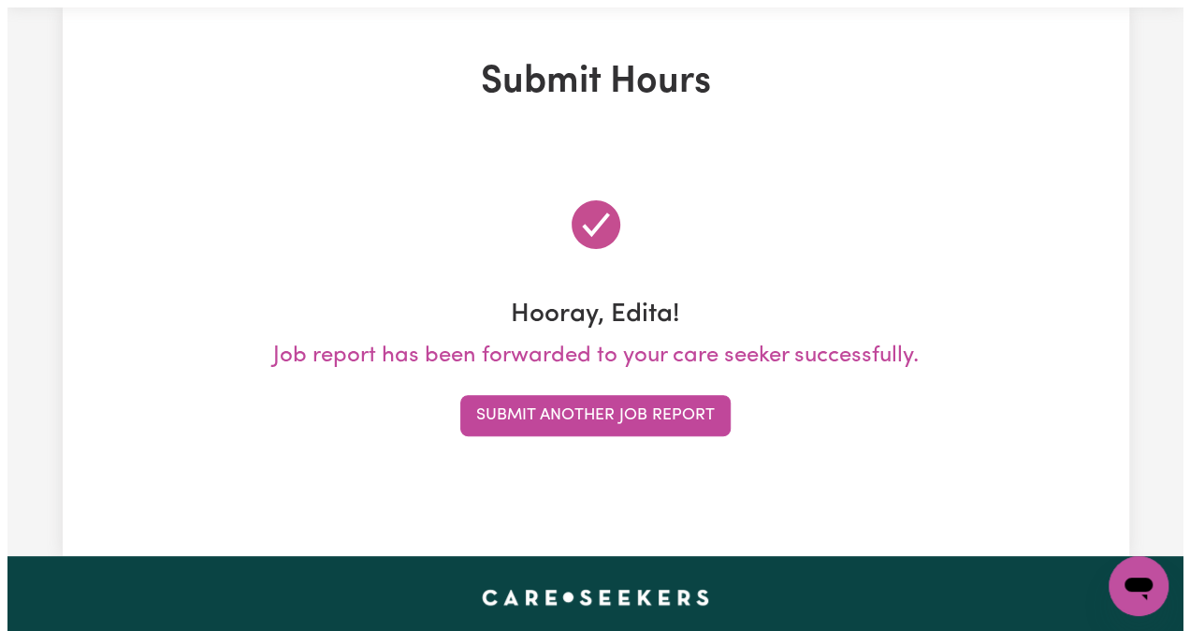
scroll to position [0, 0]
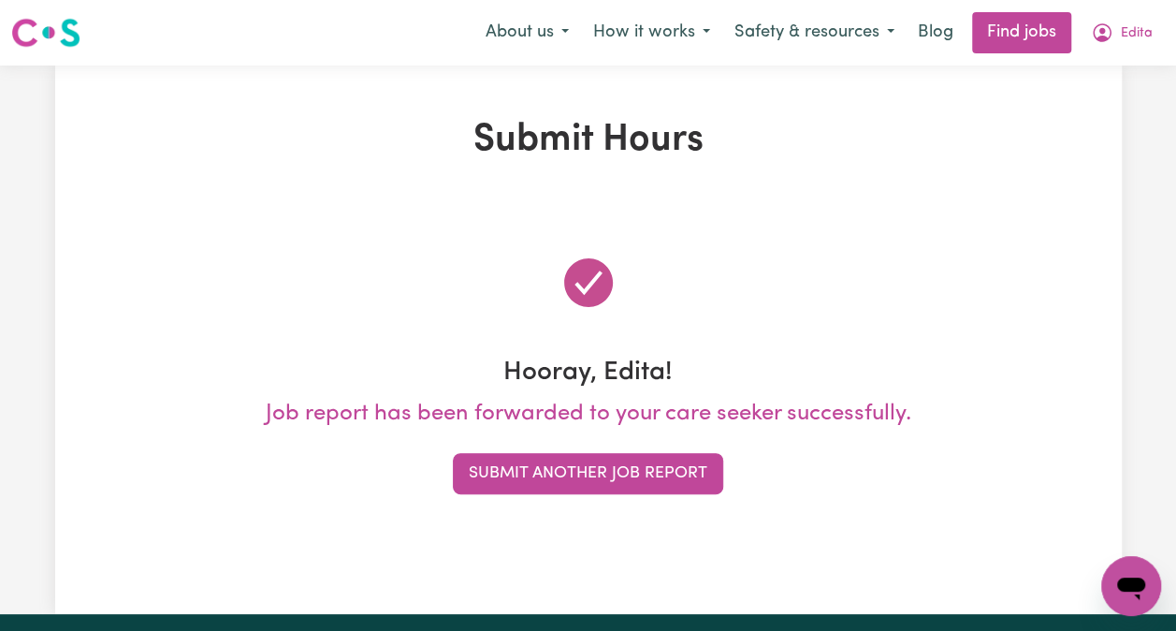
click at [1136, 45] on button "Edita" at bounding box center [1122, 32] width 86 height 39
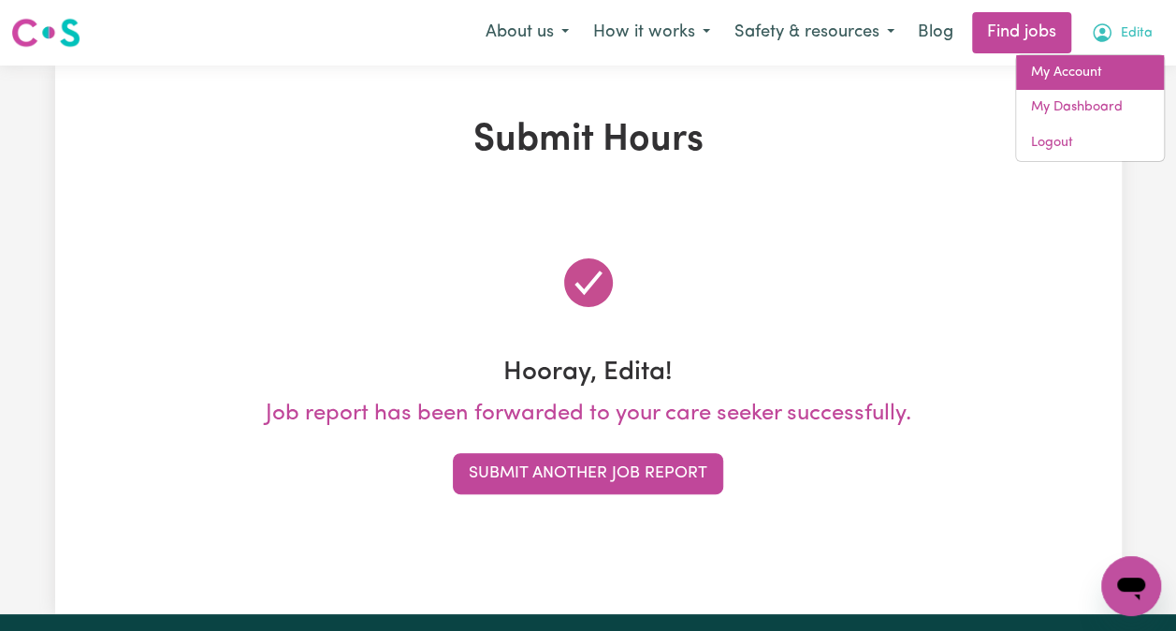
click at [1083, 80] on link "My Account" at bounding box center [1090, 73] width 148 height 36
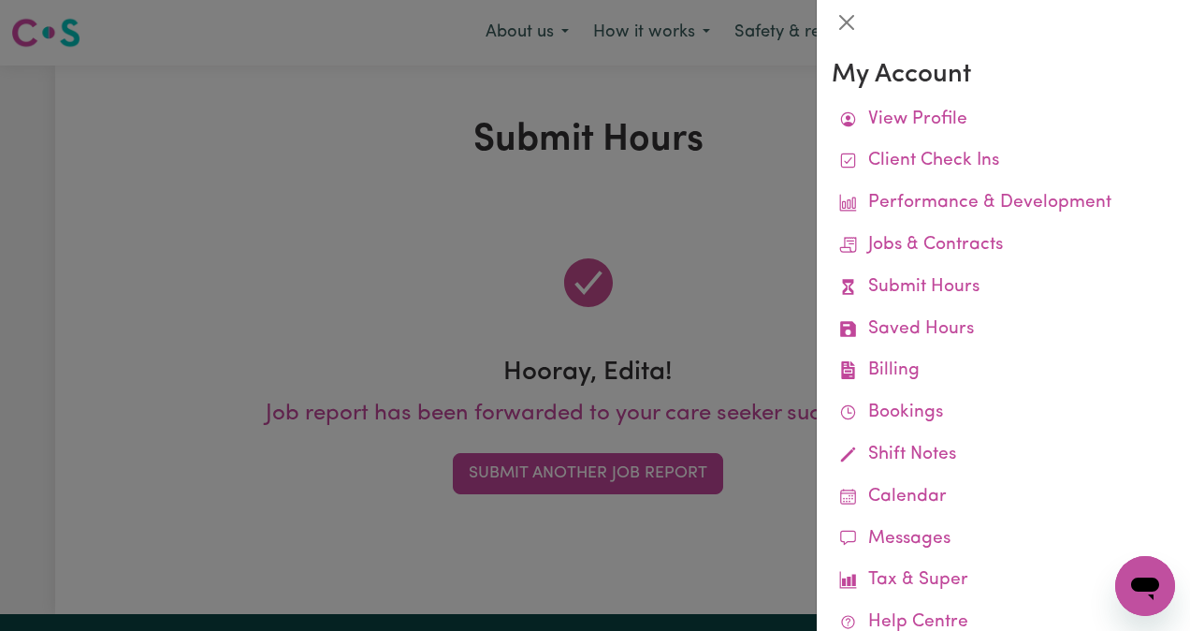
click at [972, 168] on link "Client Check Ins" at bounding box center [1003, 161] width 343 height 42
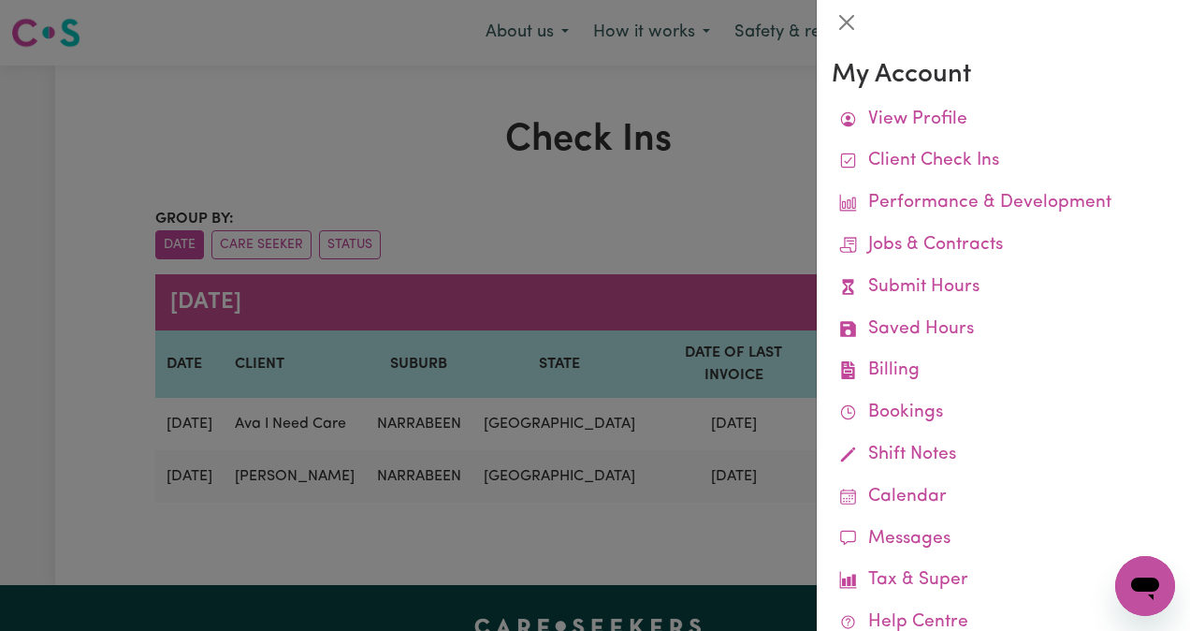
click at [795, 192] on div at bounding box center [595, 315] width 1190 height 631
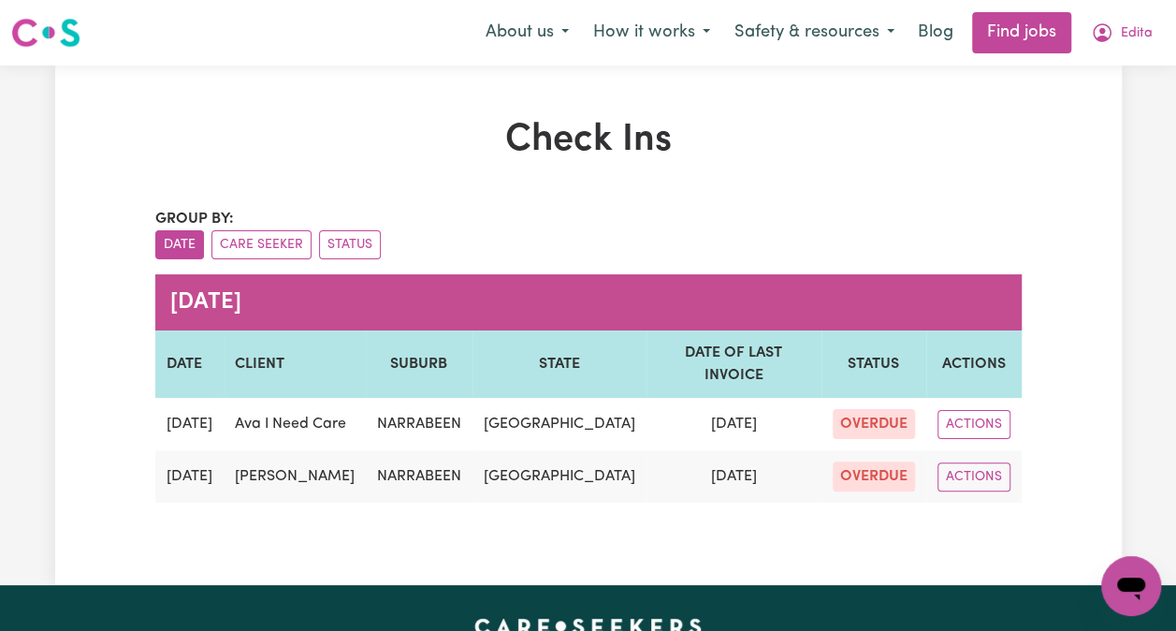
click at [975, 410] on button "ACTIONS" at bounding box center [974, 424] width 73 height 29
click at [1107, 367] on div "Check Ins Group by: Date Care Seeker Status [DATE] DATE CLIENT SUBURB STATE DAT…" at bounding box center [588, 325] width 1067 height 415
click at [360, 243] on button "Status" at bounding box center [350, 244] width 62 height 29
click at [359, 241] on button "Status" at bounding box center [350, 244] width 62 height 29
click at [857, 409] on span "OVERDUE" at bounding box center [874, 424] width 82 height 30
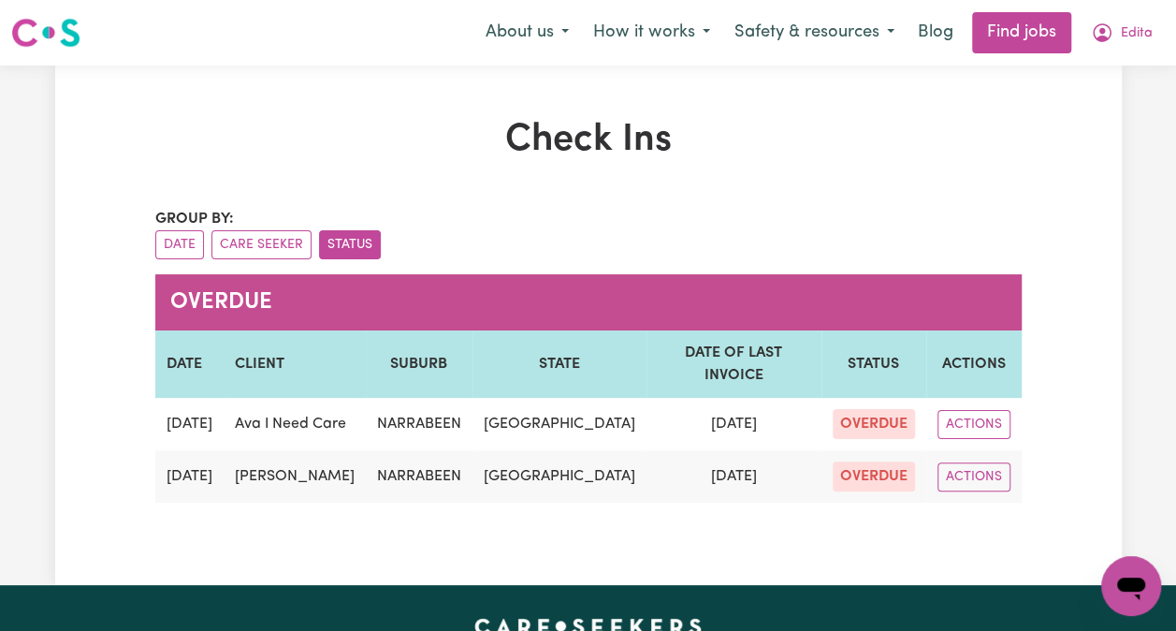
click at [975, 415] on button "ACTIONS" at bounding box center [974, 424] width 73 height 29
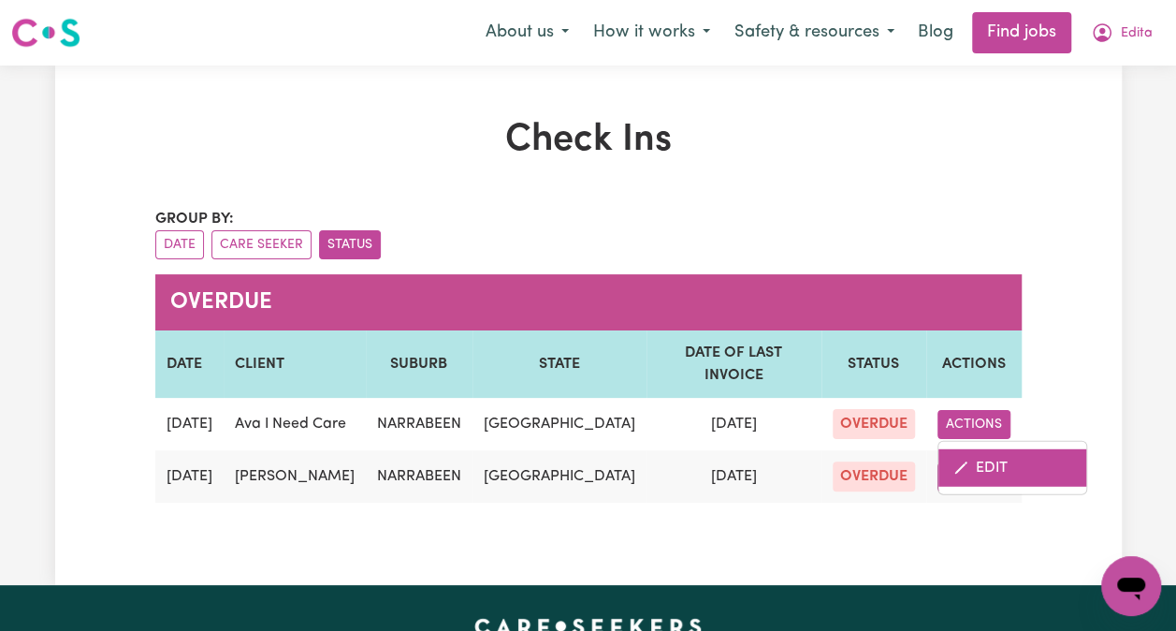
click at [992, 448] on link "EDIT" at bounding box center [1013, 466] width 148 height 37
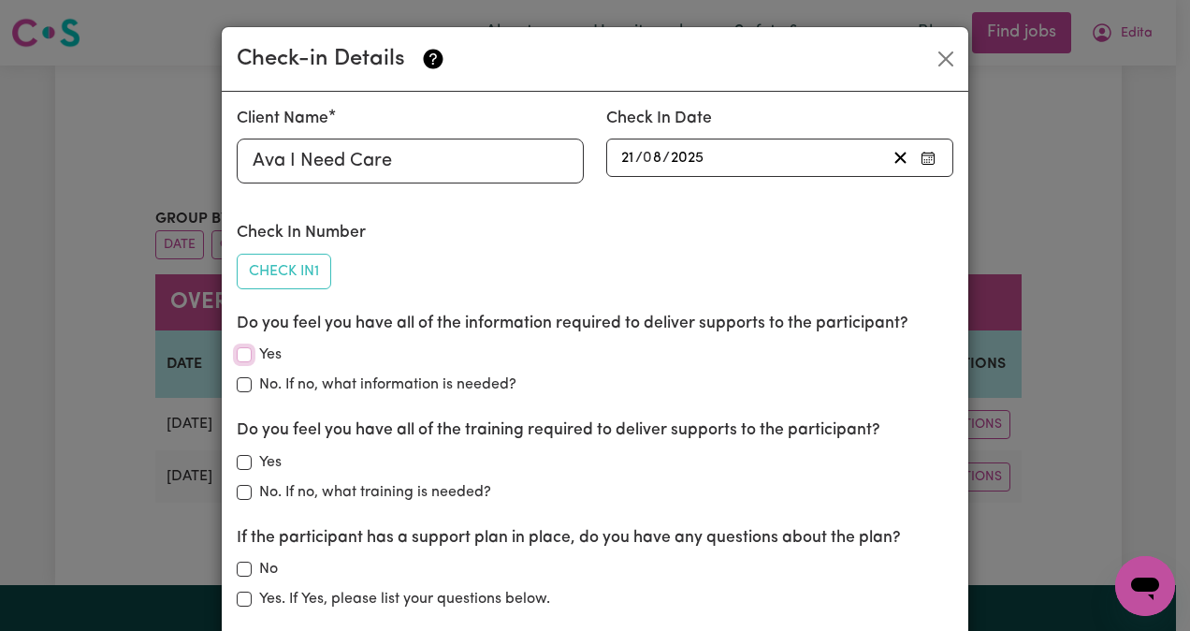
click at [241, 357] on input "Yes" at bounding box center [244, 354] width 15 height 15
checkbox input "true"
click at [237, 466] on input "Yes" at bounding box center [244, 462] width 15 height 15
checkbox input "true"
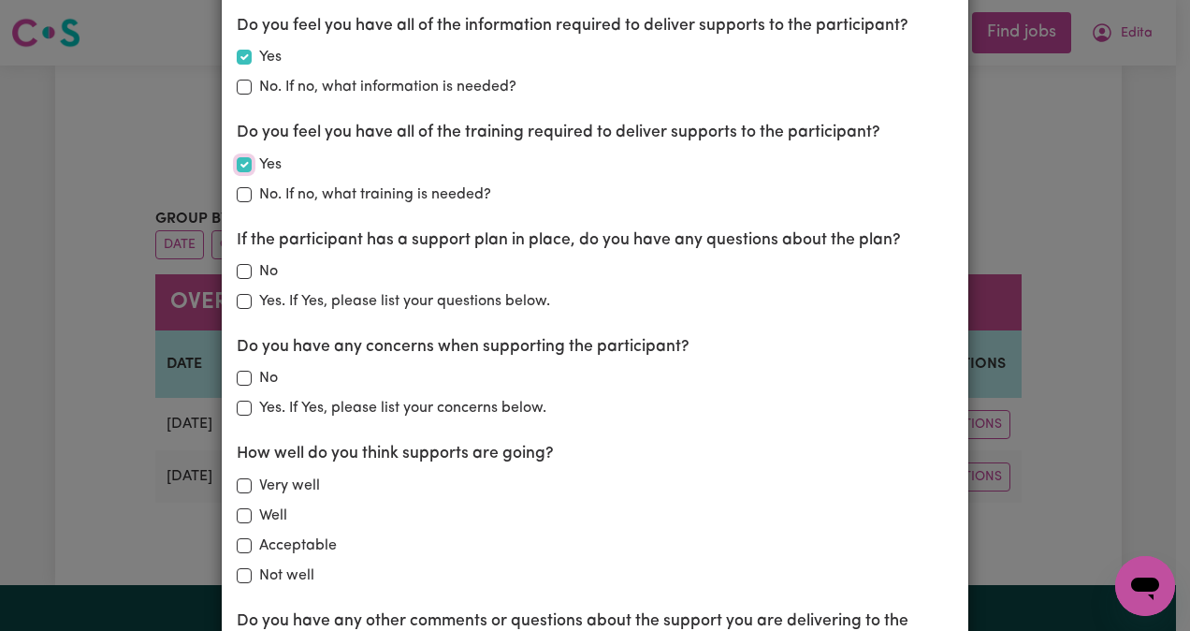
scroll to position [308, 0]
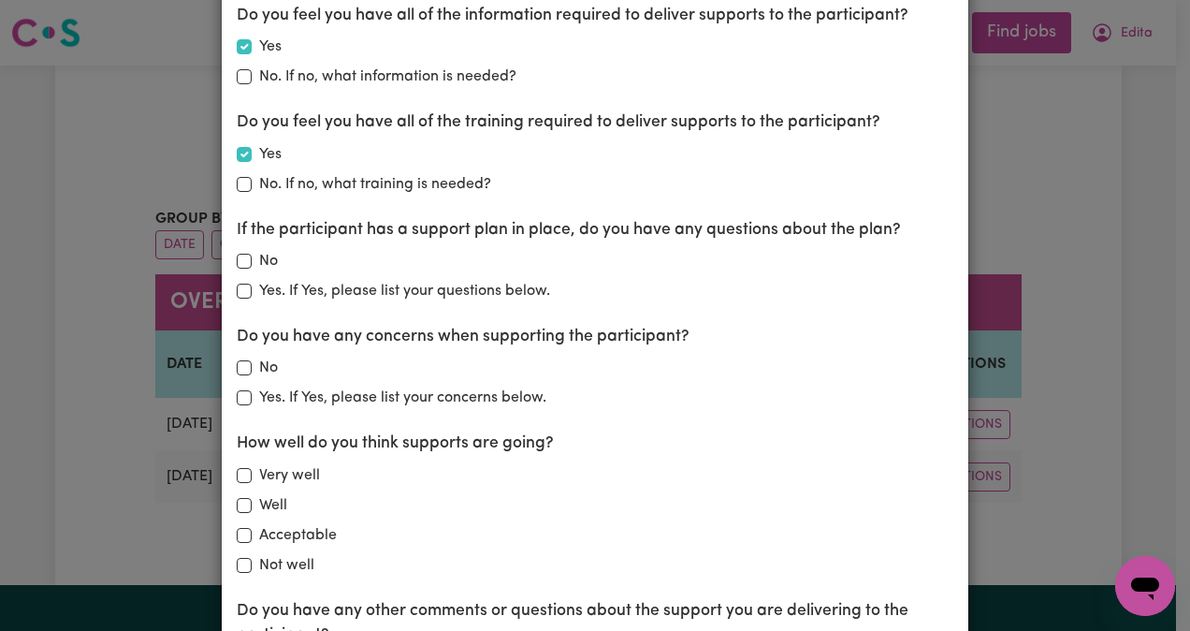
click at [240, 246] on div "If the participant has a support plan in place, do you have any questions about…" at bounding box center [595, 260] width 717 height 84
click at [238, 260] on input "No" at bounding box center [244, 261] width 15 height 15
checkbox input "true"
click at [237, 365] on input "No" at bounding box center [244, 367] width 15 height 15
checkbox input "true"
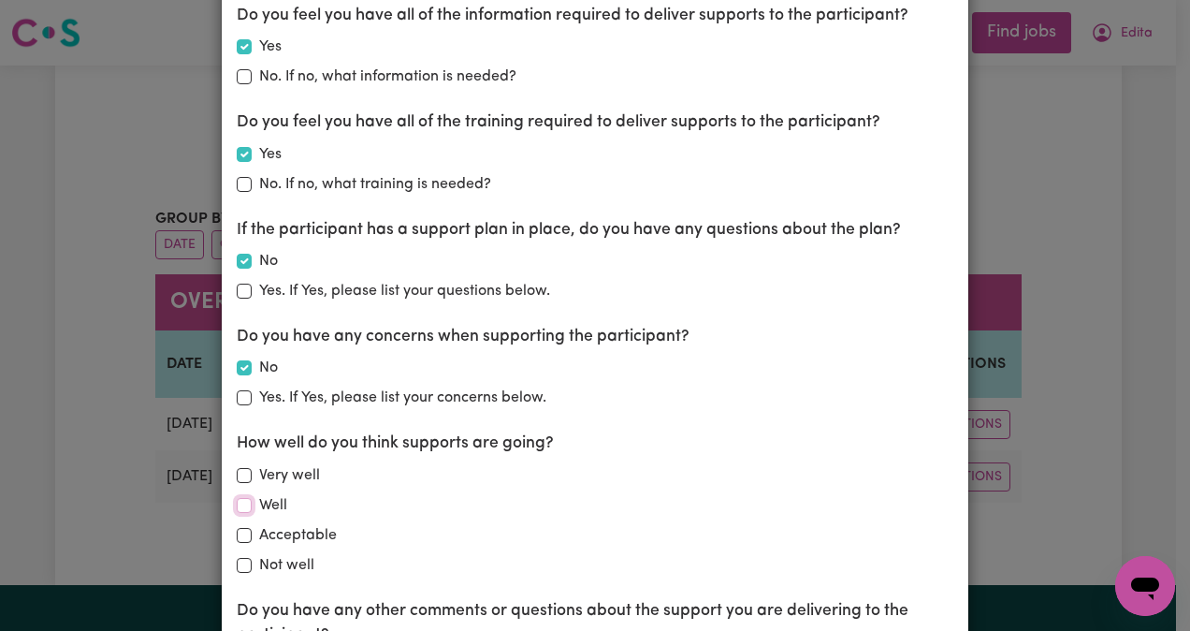
click at [240, 502] on input "Well" at bounding box center [244, 505] width 15 height 15
checkbox input "true"
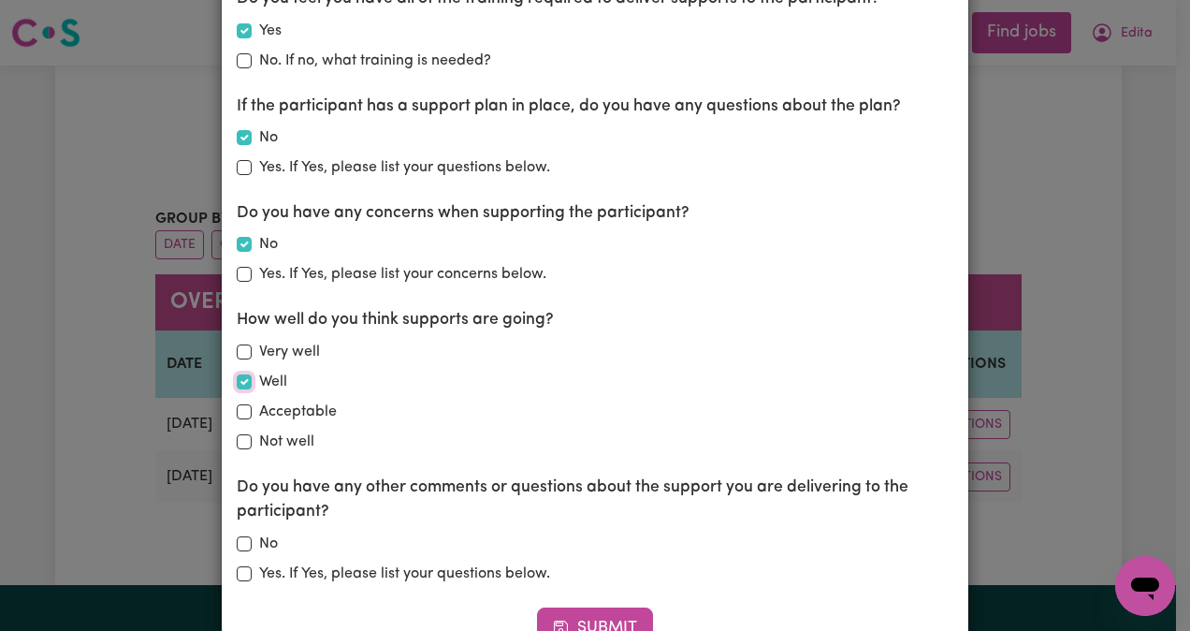
scroll to position [511, 0]
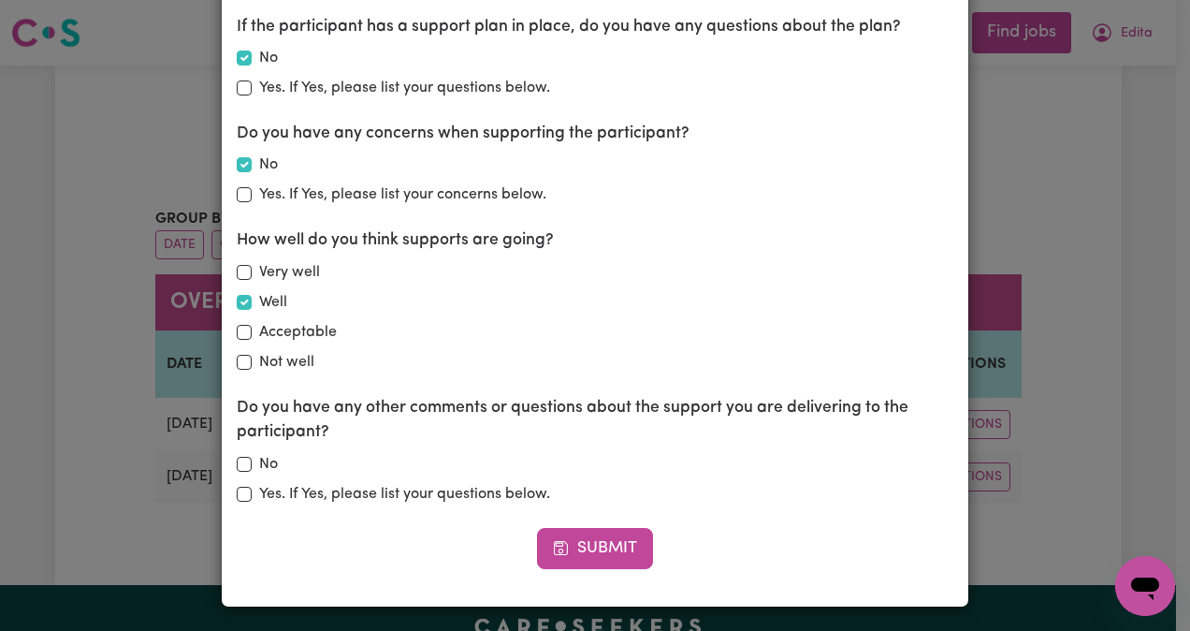
click at [259, 464] on label "No" at bounding box center [268, 464] width 19 height 22
click at [252, 464] on input "No" at bounding box center [244, 464] width 15 height 15
checkbox input "true"
click at [605, 546] on button "Submit" at bounding box center [595, 548] width 116 height 41
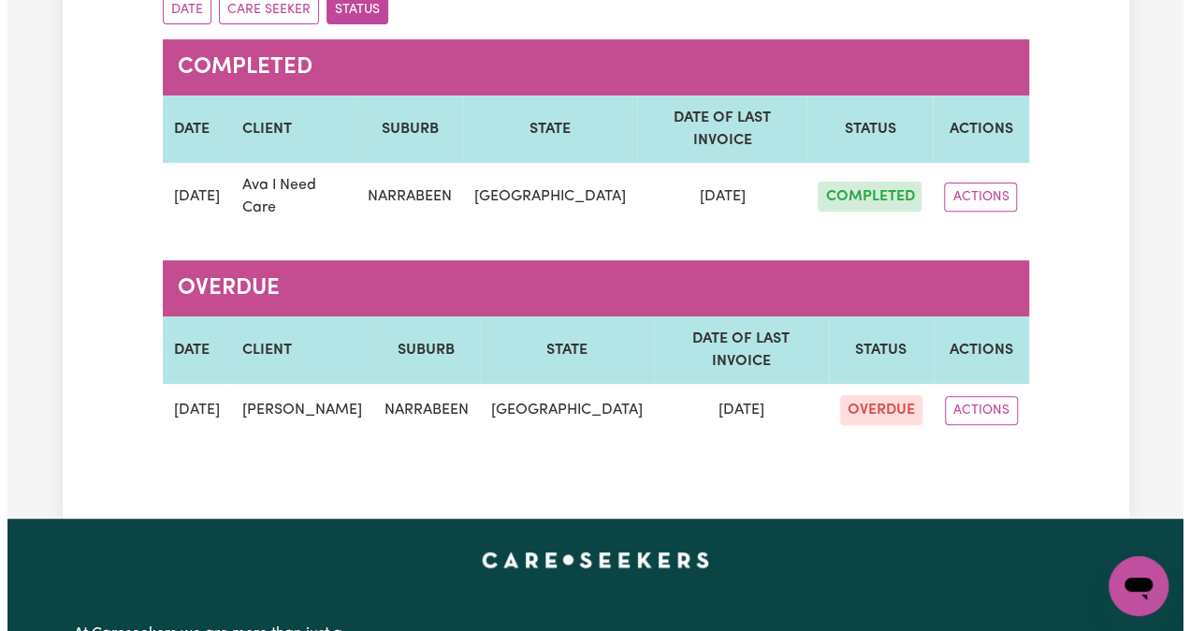
scroll to position [236, 0]
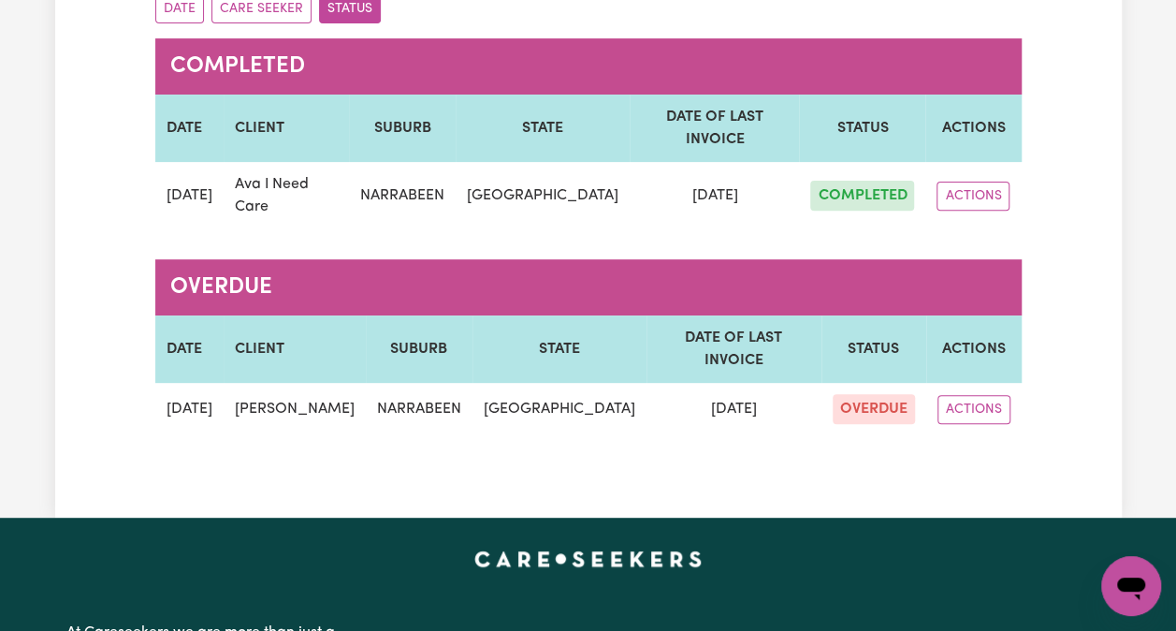
click at [976, 395] on button "ACTIONS" at bounding box center [974, 409] width 73 height 29
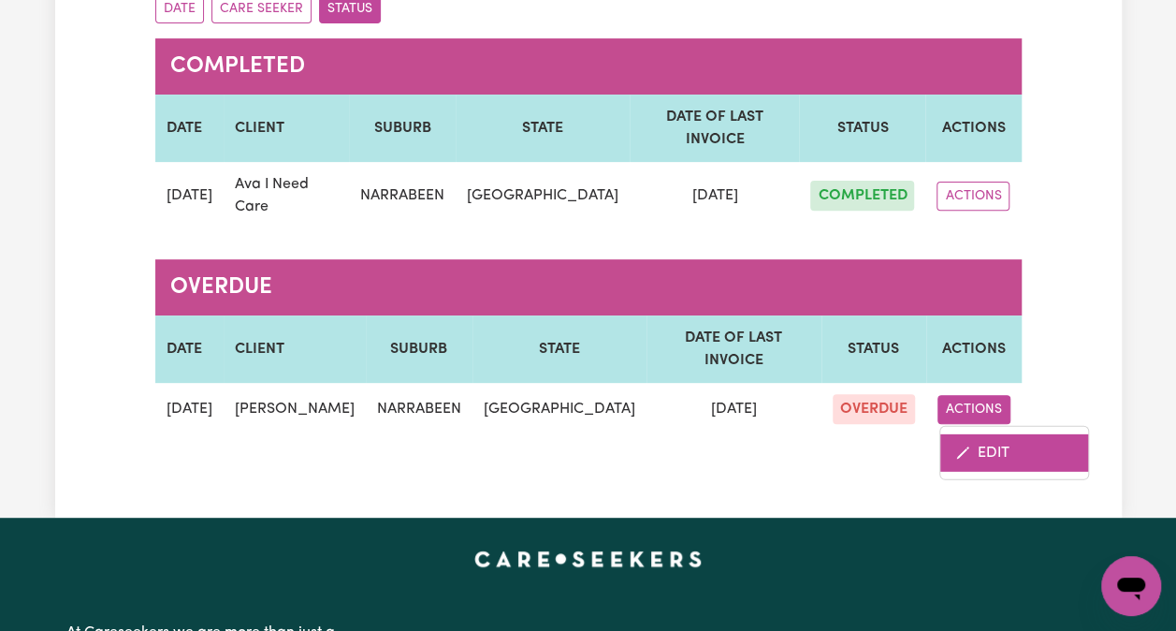
click at [989, 433] on link "EDIT" at bounding box center [1015, 451] width 148 height 37
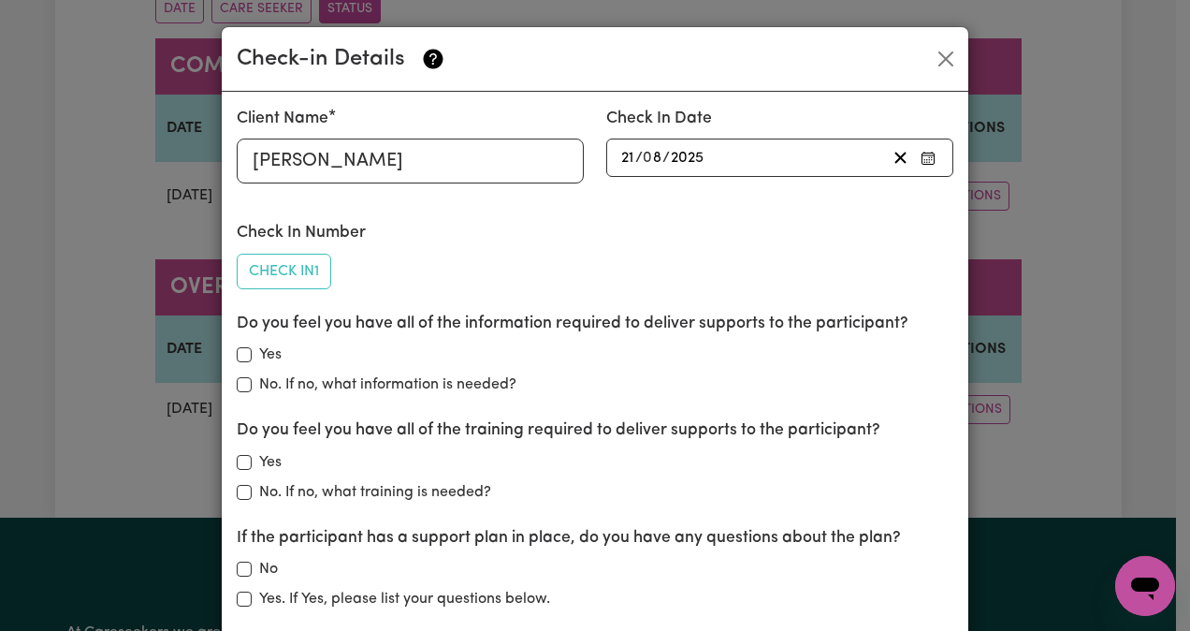
click at [237, 362] on div "Yes" at bounding box center [595, 354] width 717 height 22
click at [237, 352] on input "Yes" at bounding box center [244, 354] width 15 height 15
checkbox input "true"
click at [241, 455] on input "Yes" at bounding box center [244, 462] width 15 height 15
checkbox input "true"
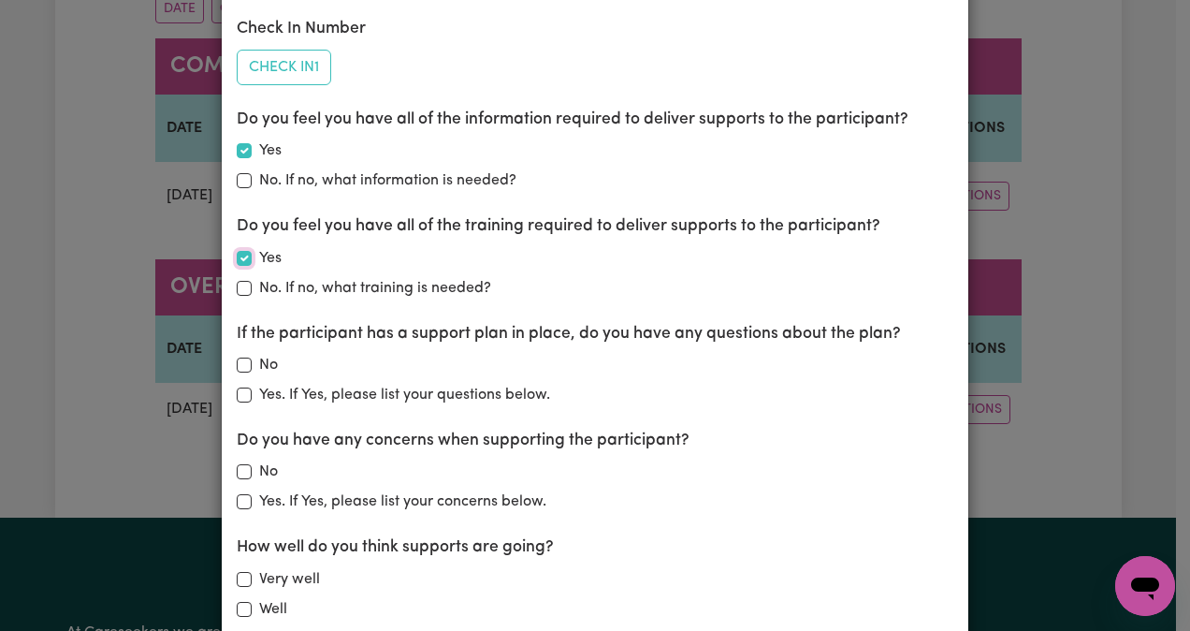
scroll to position [211, 0]
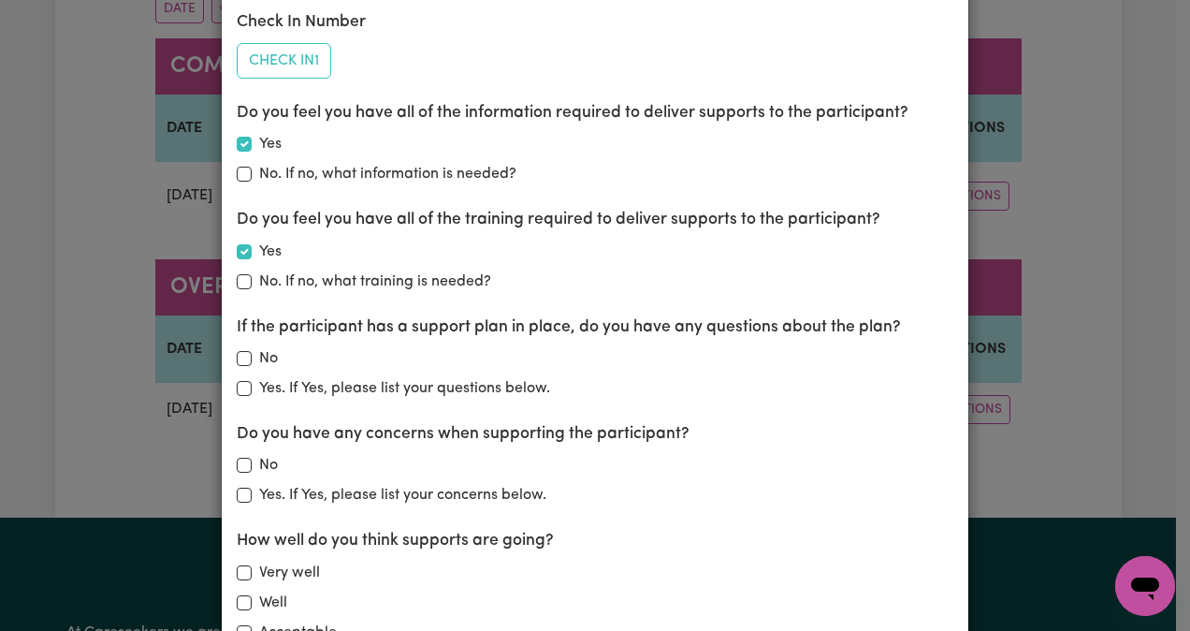
click at [237, 369] on div "If the participant has a support plan in place, do you have any questions about…" at bounding box center [595, 357] width 717 height 84
click at [240, 463] on input "No" at bounding box center [244, 465] width 15 height 15
checkbox input "true"
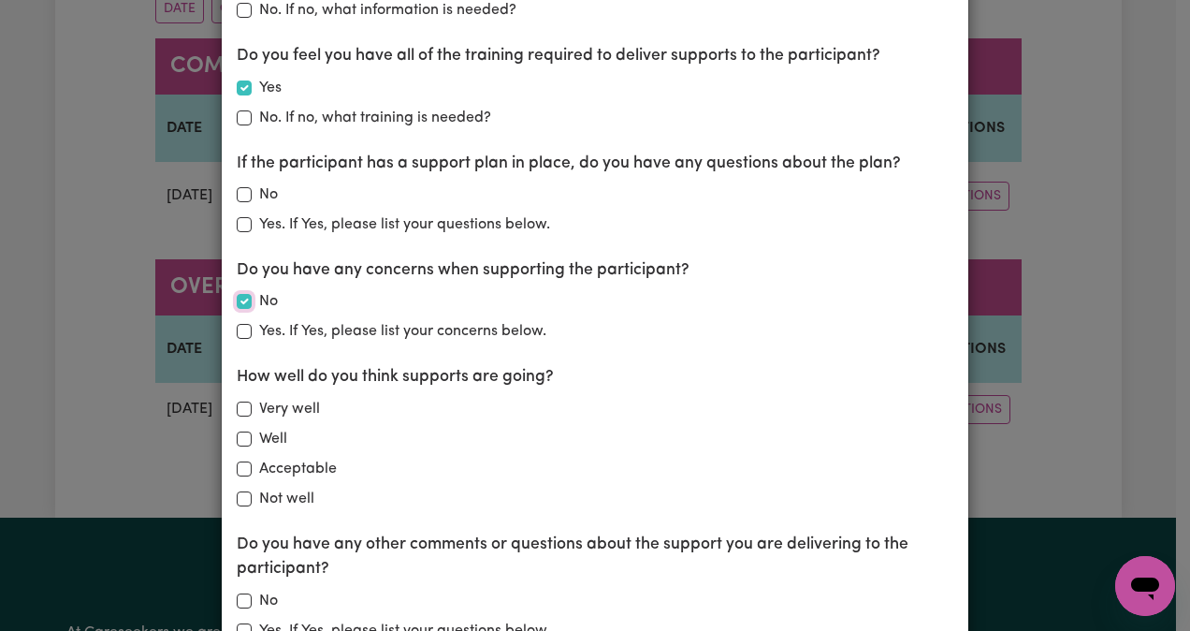
scroll to position [376, 0]
click at [244, 222] on div "Yes. If Yes, please list your questions below." at bounding box center [595, 223] width 717 height 22
click at [239, 223] on input "Yes. If Yes, please list your questions below." at bounding box center [244, 222] width 15 height 15
checkbox input "true"
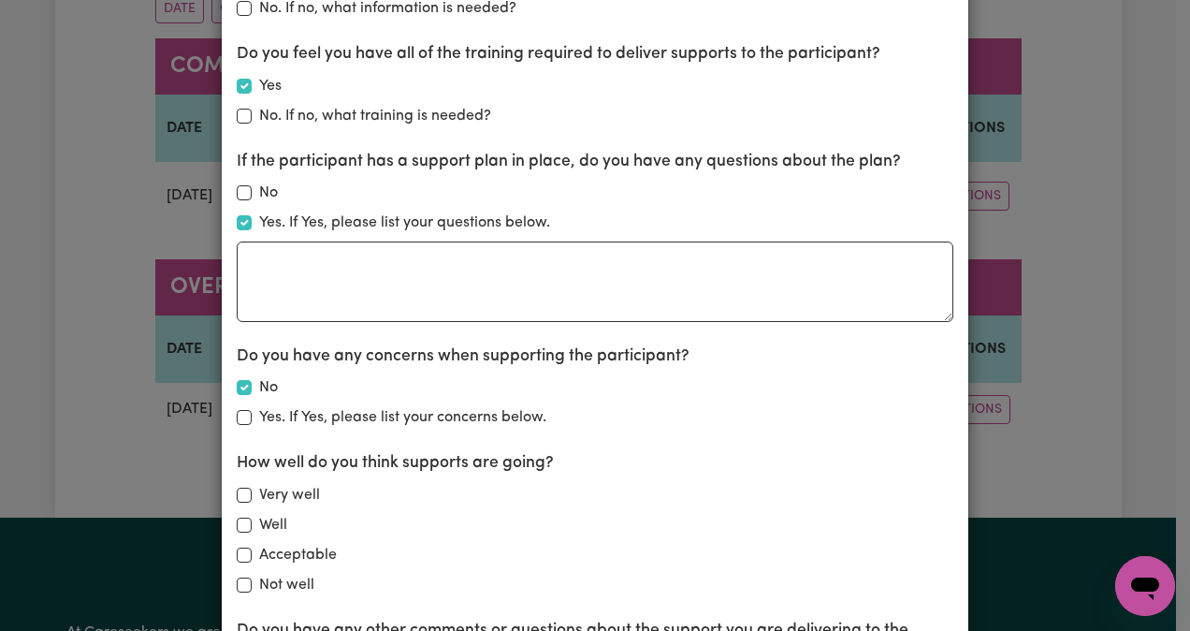
click at [246, 187] on div "No" at bounding box center [595, 193] width 717 height 22
click at [238, 194] on input "No" at bounding box center [244, 192] width 15 height 15
checkbox input "true"
checkbox input "false"
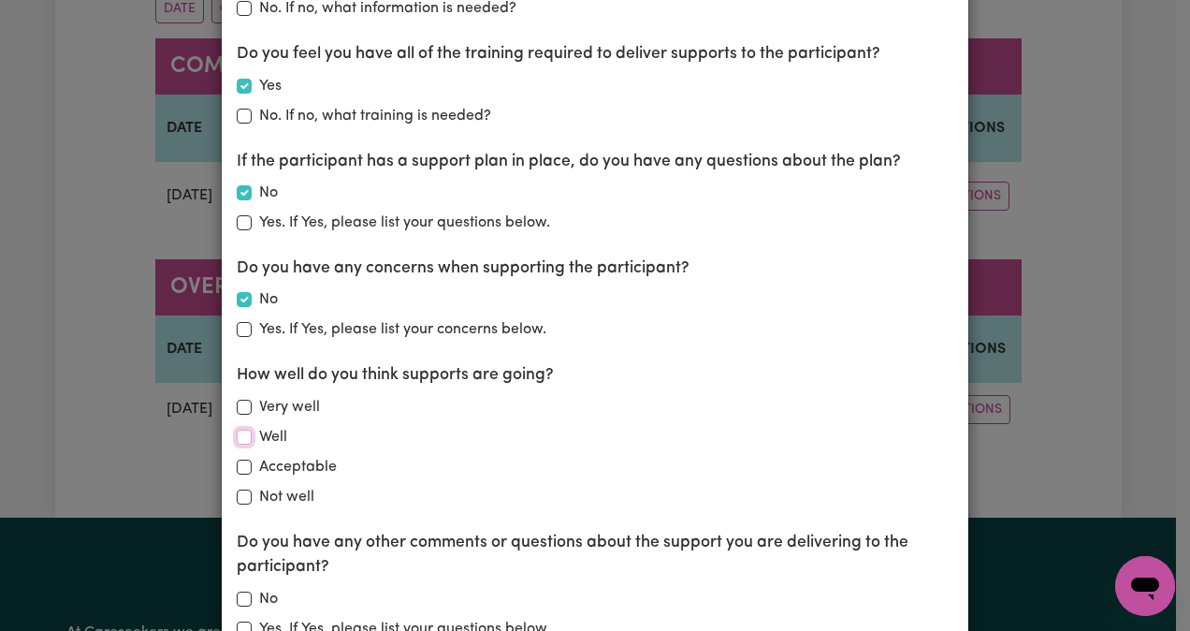
click at [241, 441] on input "Well" at bounding box center [244, 437] width 15 height 15
checkbox input "true"
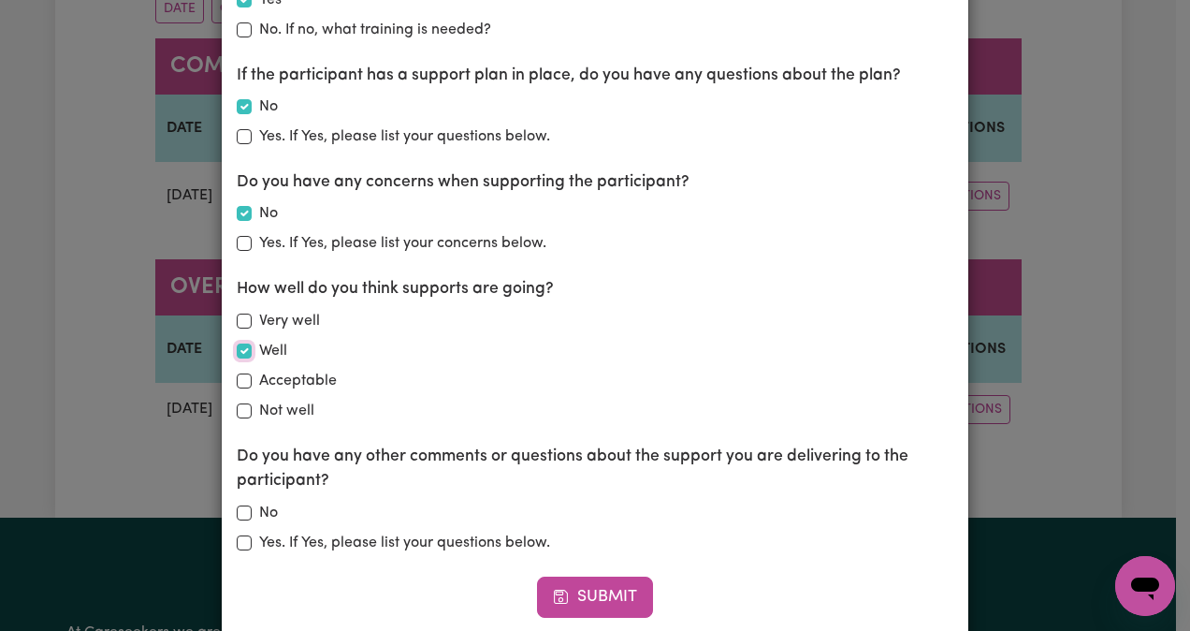
scroll to position [511, 0]
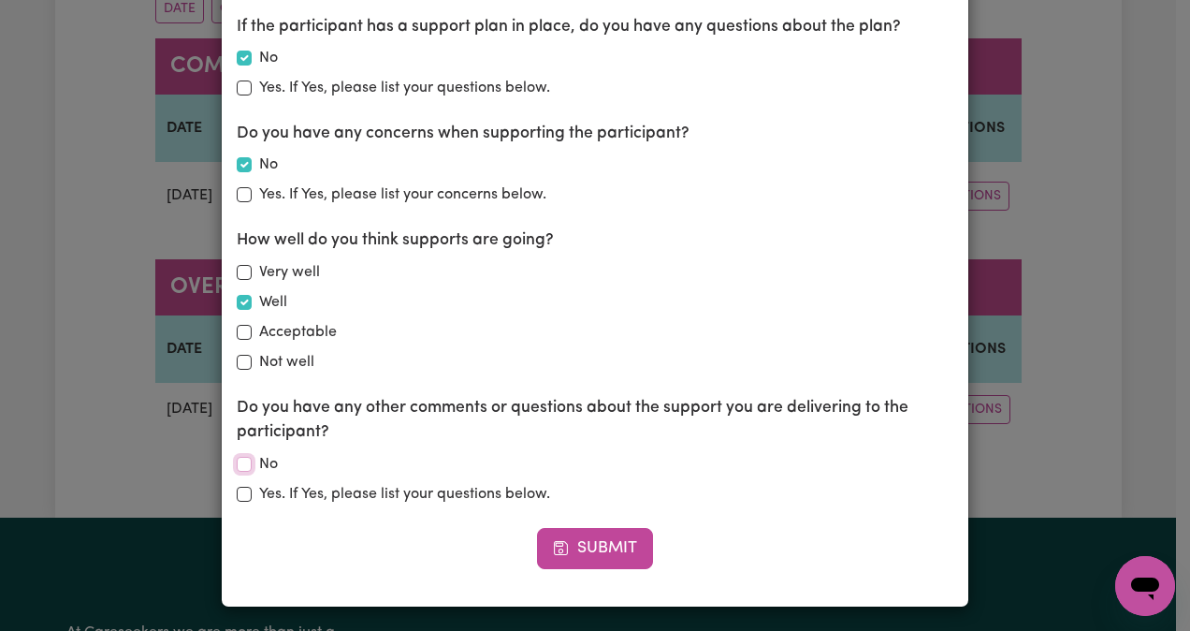
click at [242, 460] on input "No" at bounding box center [244, 464] width 15 height 15
checkbox input "true"
click at [606, 569] on div "Client Name [PERSON_NAME] Check In Date [DATE] 21 / 0 8 / 2025 Check In Number …" at bounding box center [595, 94] width 747 height 1026
click at [614, 557] on button "Submit" at bounding box center [595, 548] width 116 height 41
click at [622, 547] on button "Submit" at bounding box center [595, 548] width 116 height 41
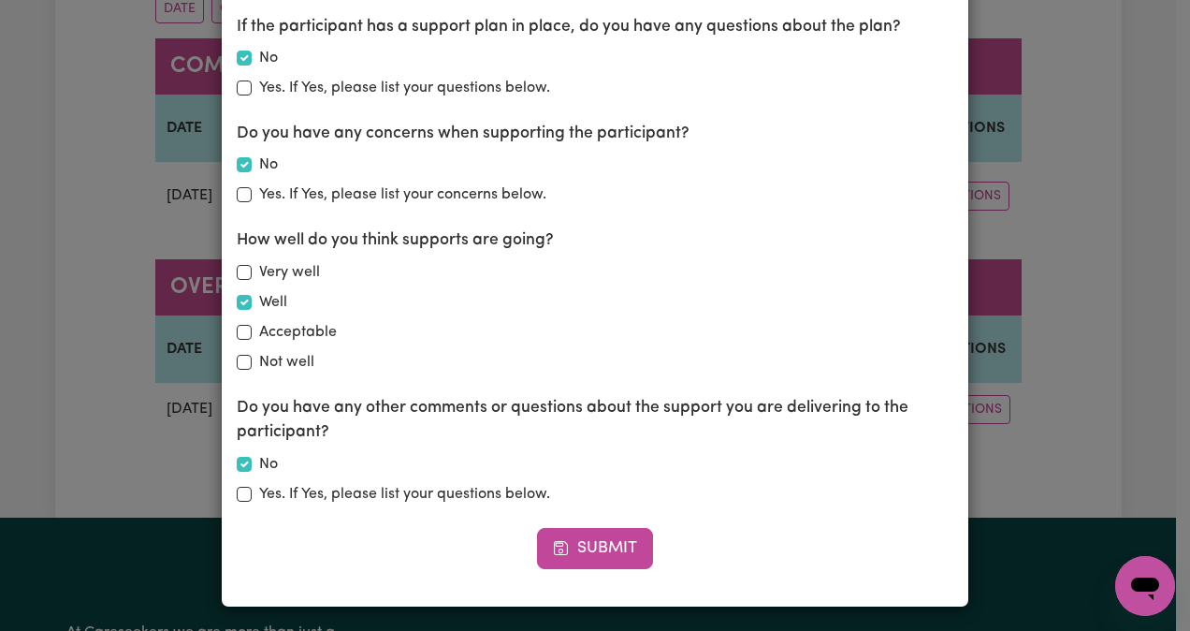
click at [622, 547] on button "Submit" at bounding box center [595, 548] width 116 height 41
click at [591, 537] on button "Submit" at bounding box center [595, 548] width 116 height 41
click at [617, 547] on button "Submit" at bounding box center [595, 548] width 116 height 41
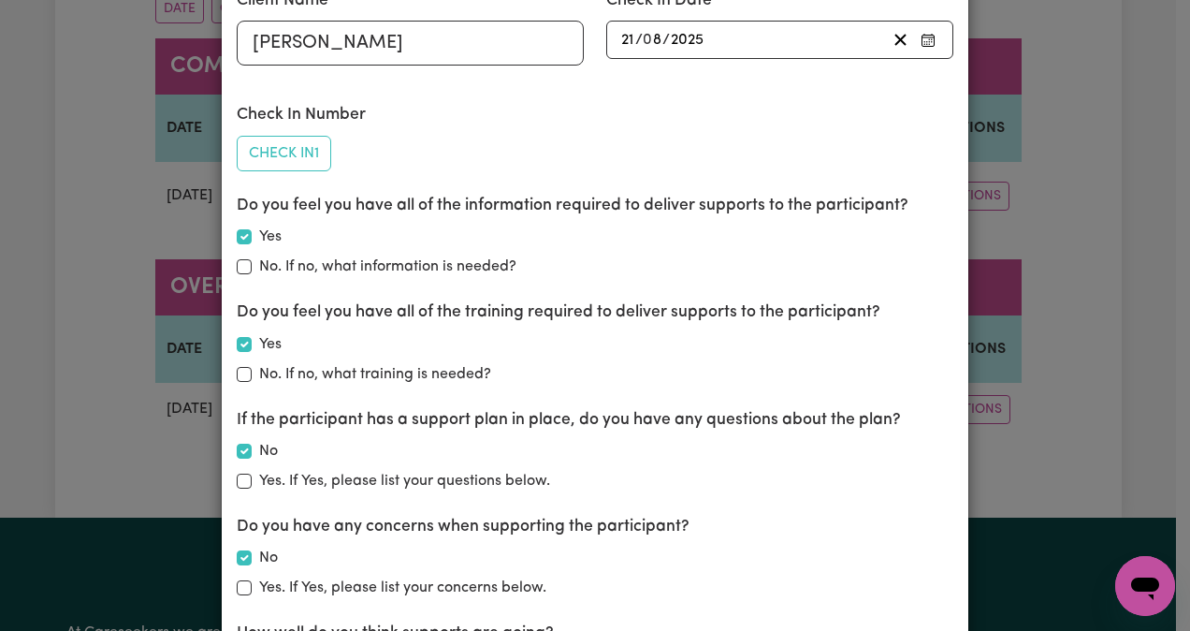
scroll to position [0, 0]
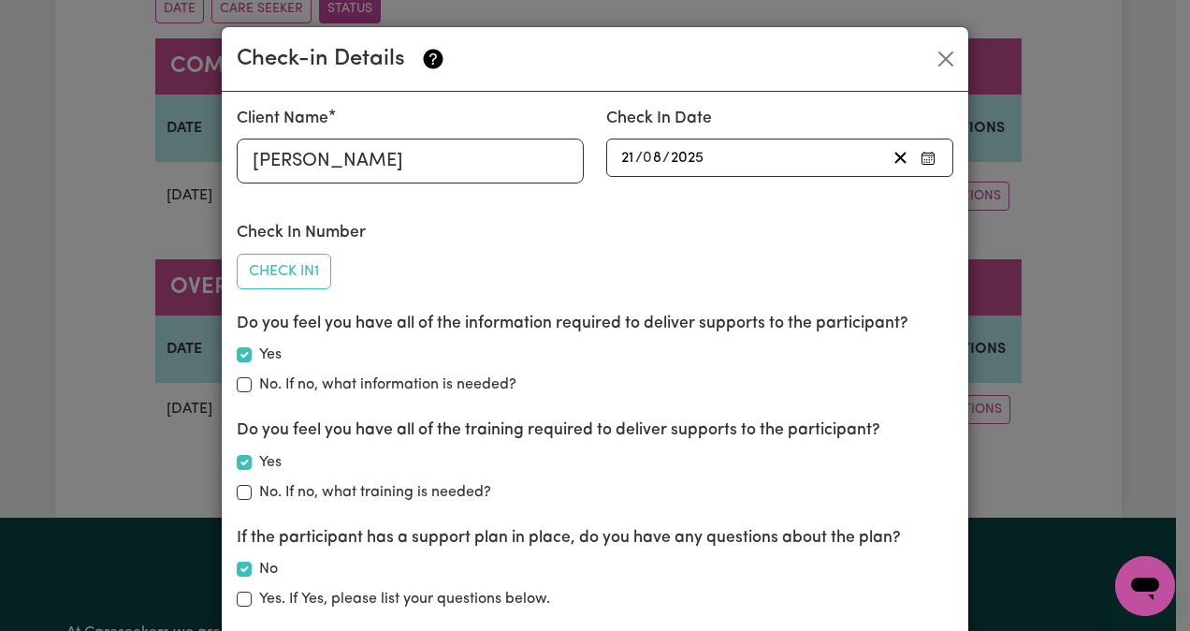
click at [299, 284] on button "Check In 1" at bounding box center [284, 272] width 95 height 36
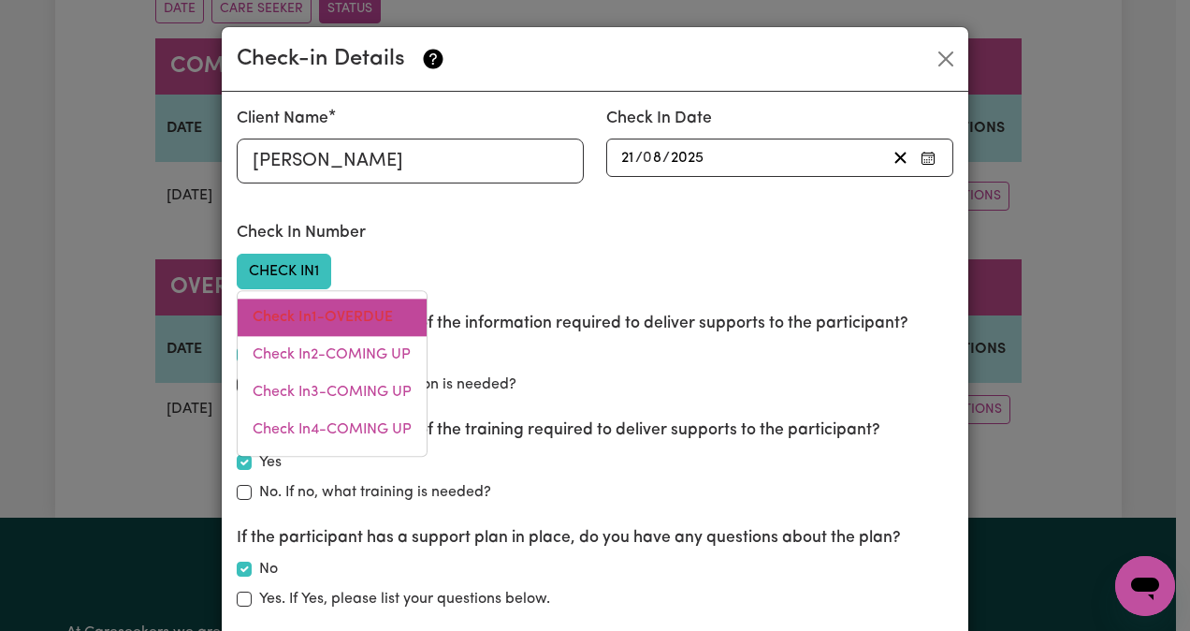
click at [361, 304] on link "Check In 1 - OVERDUE" at bounding box center [332, 317] width 189 height 37
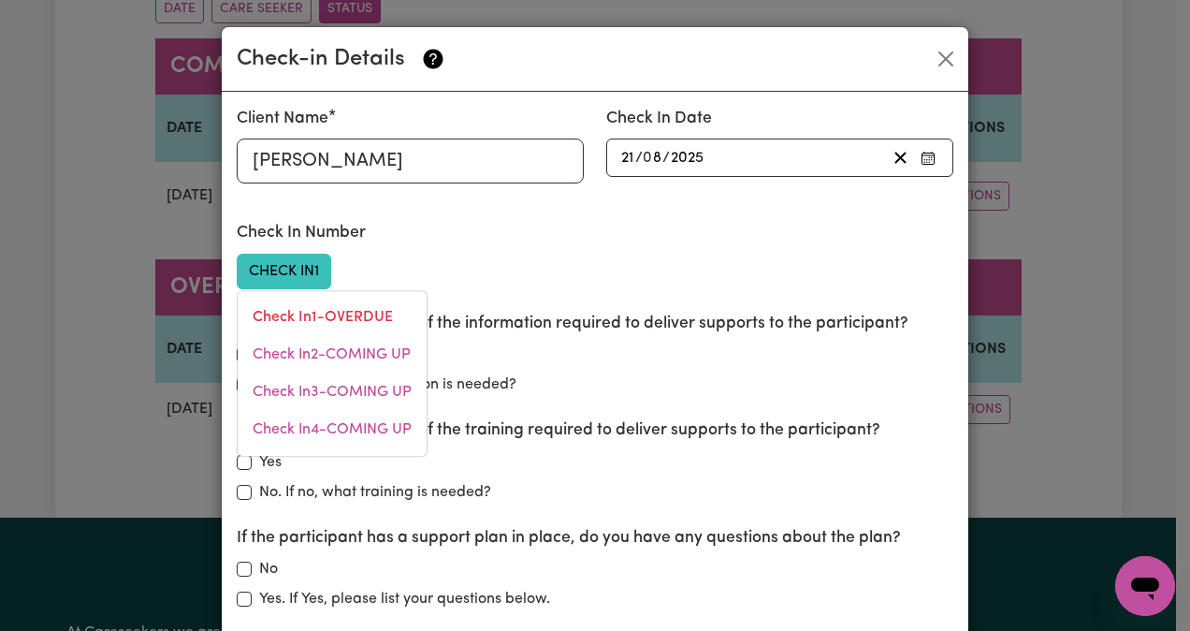
checkbox input "false"
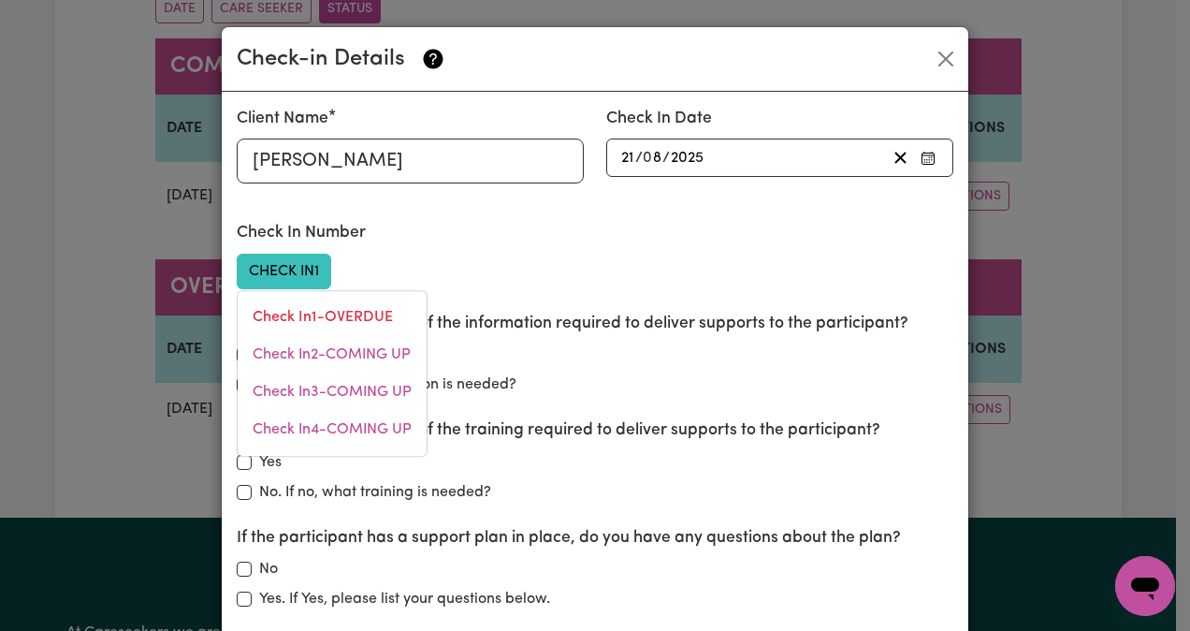
checkbox input "false"
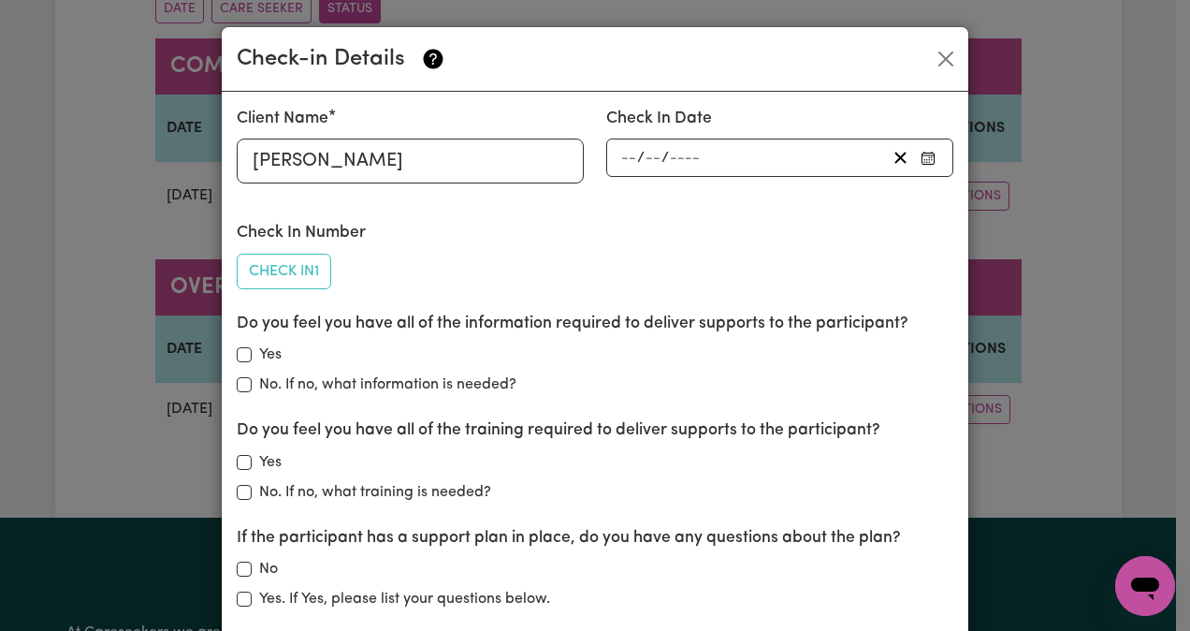
click at [243, 365] on div "Do you feel you have all of the information required to deliver supports to the…" at bounding box center [595, 354] width 717 height 84
click at [241, 358] on input "Yes" at bounding box center [244, 354] width 15 height 15
checkbox input "true"
click at [247, 462] on div "Yes" at bounding box center [595, 462] width 717 height 22
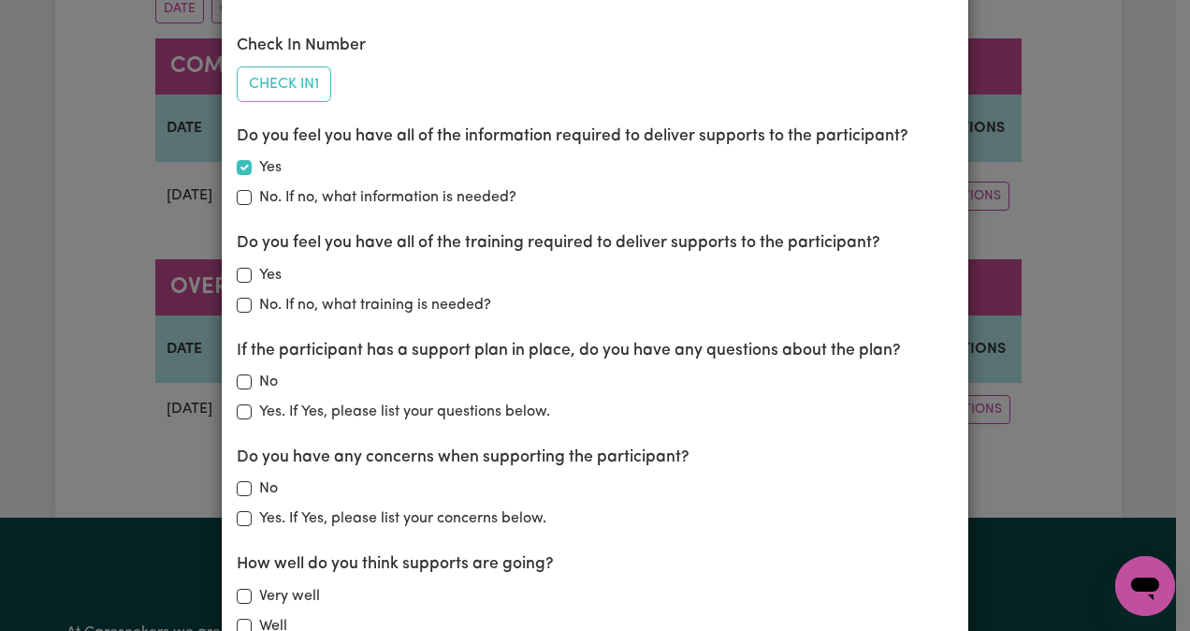
scroll to position [218, 0]
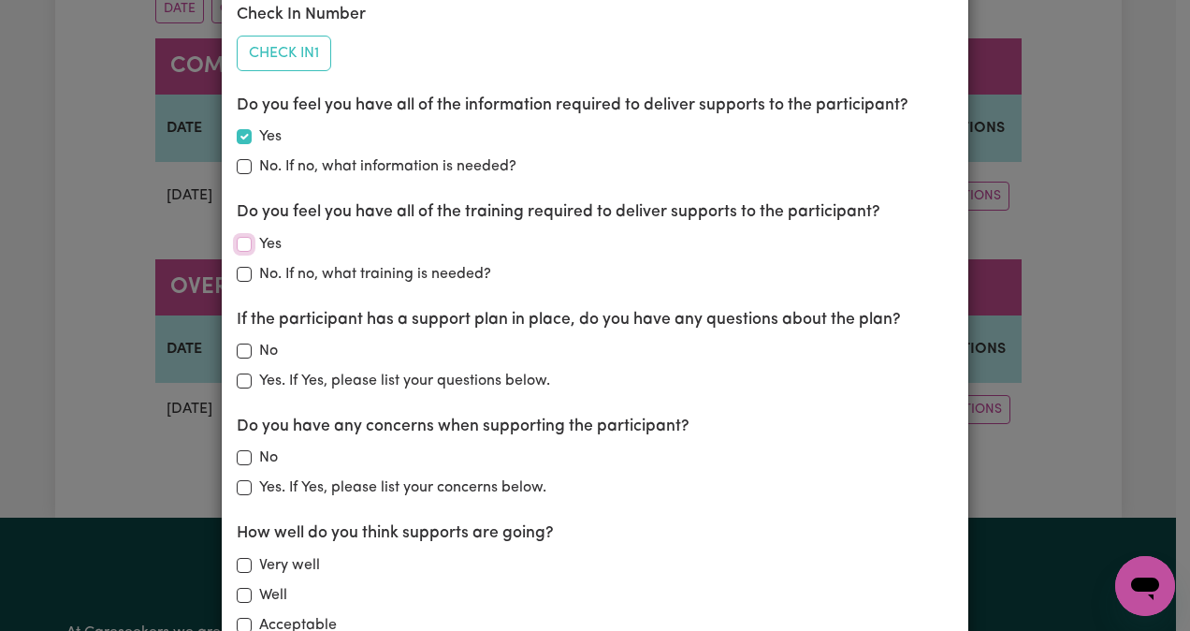
click at [241, 239] on input "Yes" at bounding box center [244, 244] width 15 height 15
checkbox input "true"
click at [243, 343] on input "No" at bounding box center [244, 350] width 15 height 15
checkbox input "true"
click at [238, 453] on input "No" at bounding box center [244, 457] width 15 height 15
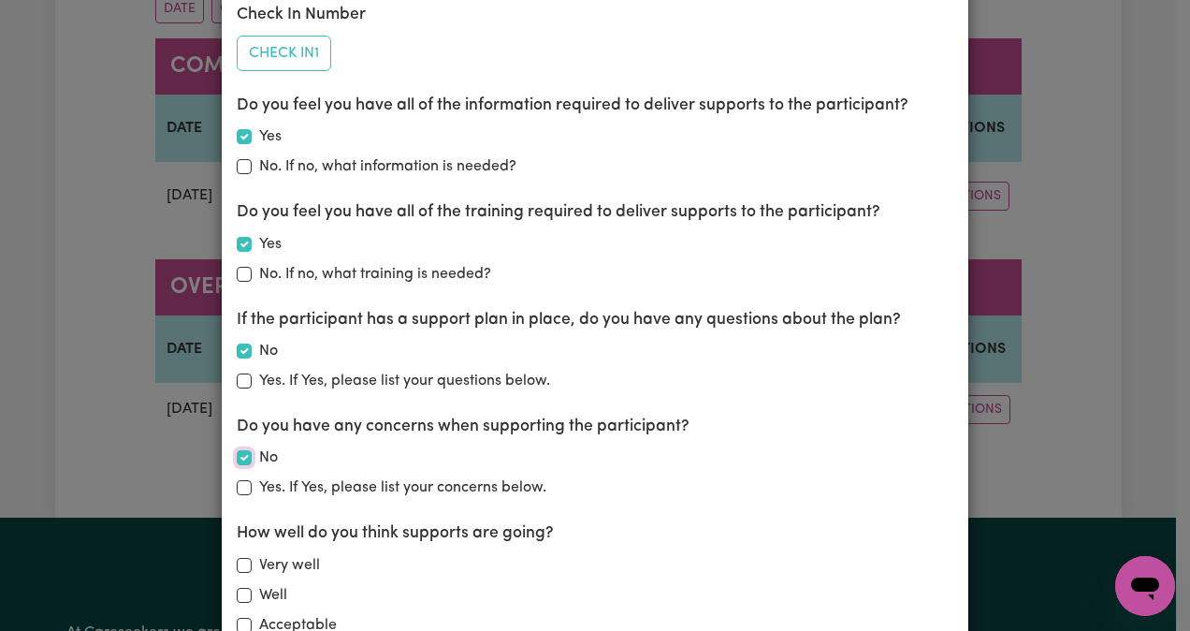
checkbox input "true"
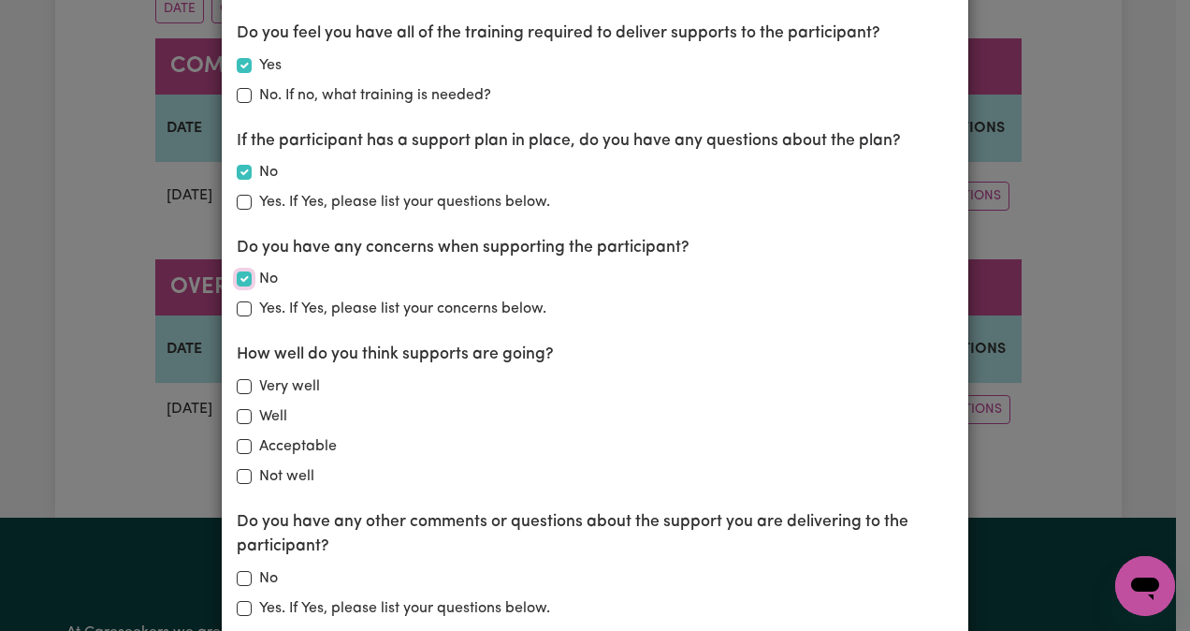
scroll to position [403, 0]
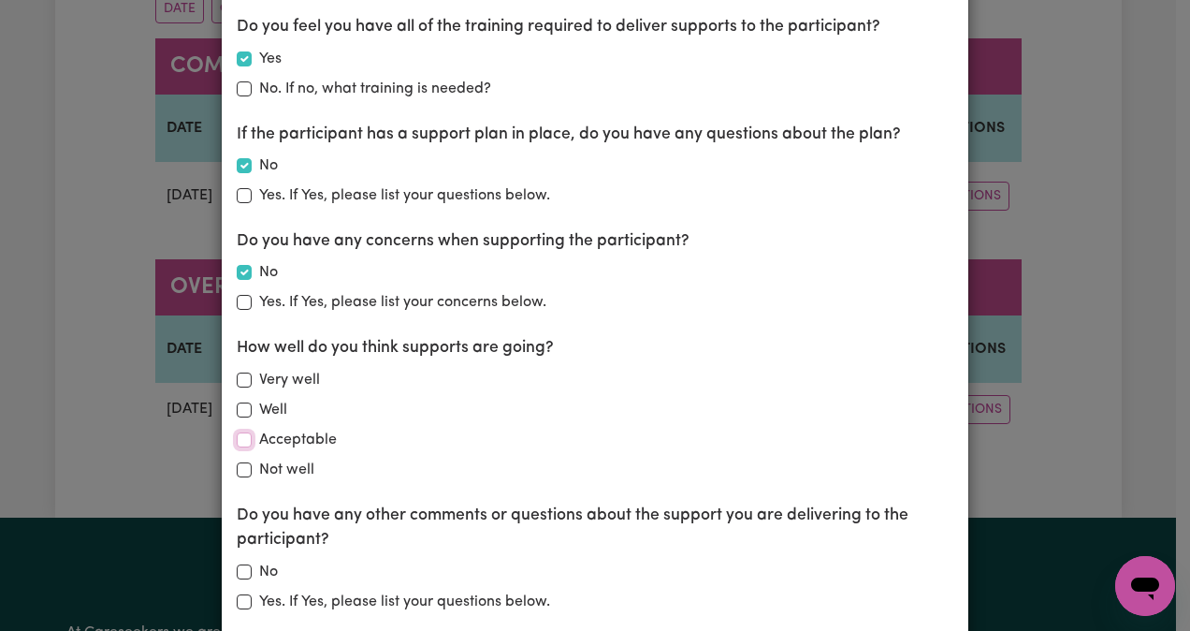
click at [240, 433] on input "Acceptable" at bounding box center [244, 439] width 15 height 15
checkbox input "true"
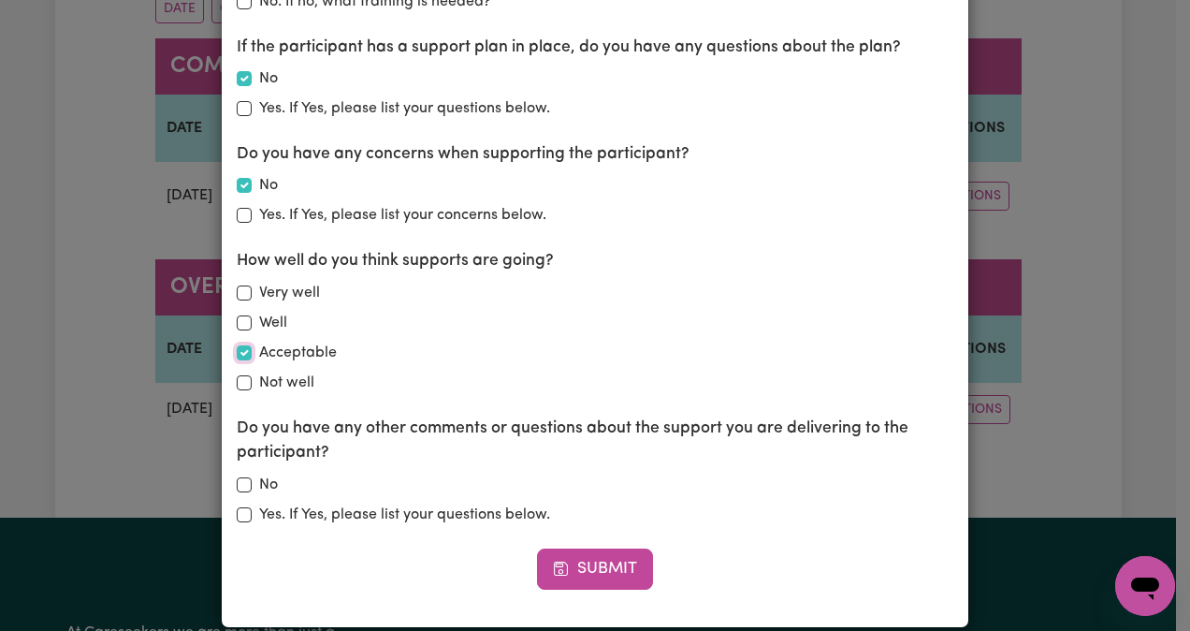
scroll to position [511, 0]
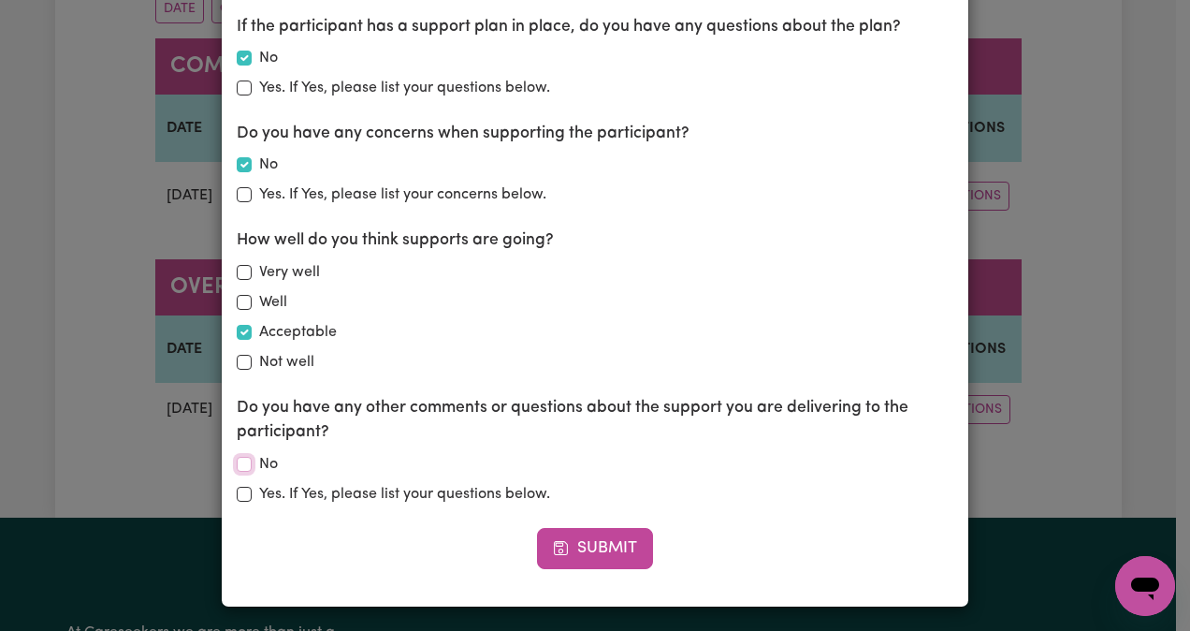
click at [238, 465] on input "No" at bounding box center [244, 464] width 15 height 15
checkbox input "true"
click at [593, 571] on div "Client Name [PERSON_NAME] Check In Date / / Check In Number Check In 1 Check In…" at bounding box center [595, 94] width 747 height 1026
click at [606, 554] on button "Submit" at bounding box center [595, 548] width 116 height 41
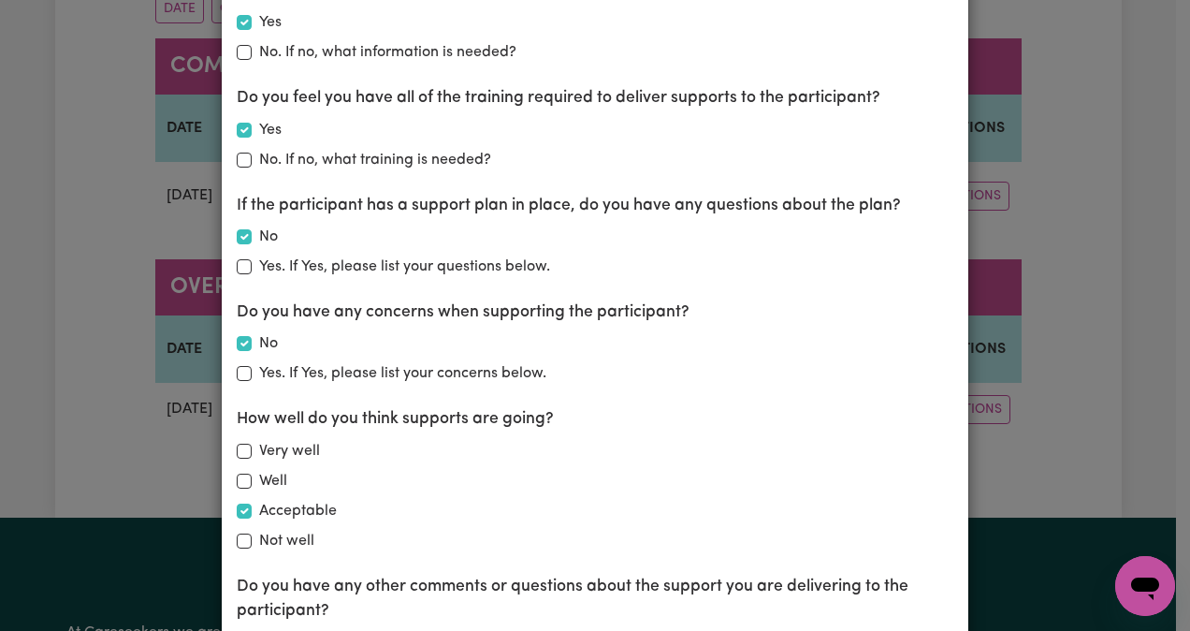
scroll to position [0, 0]
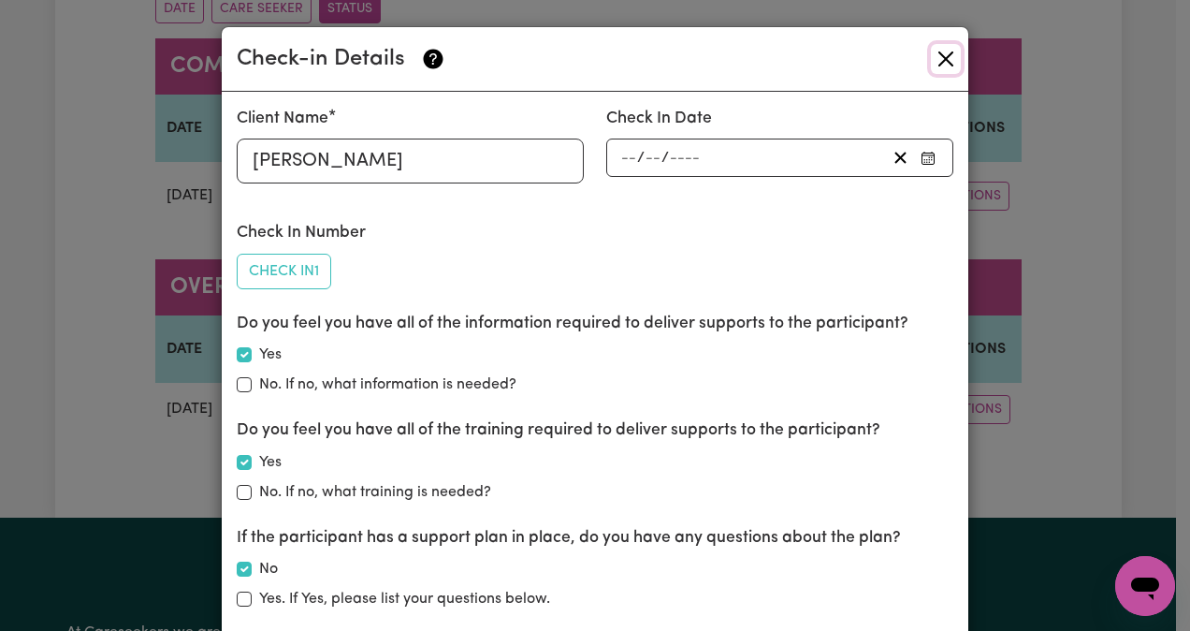
click at [940, 62] on button "Close" at bounding box center [946, 59] width 30 height 30
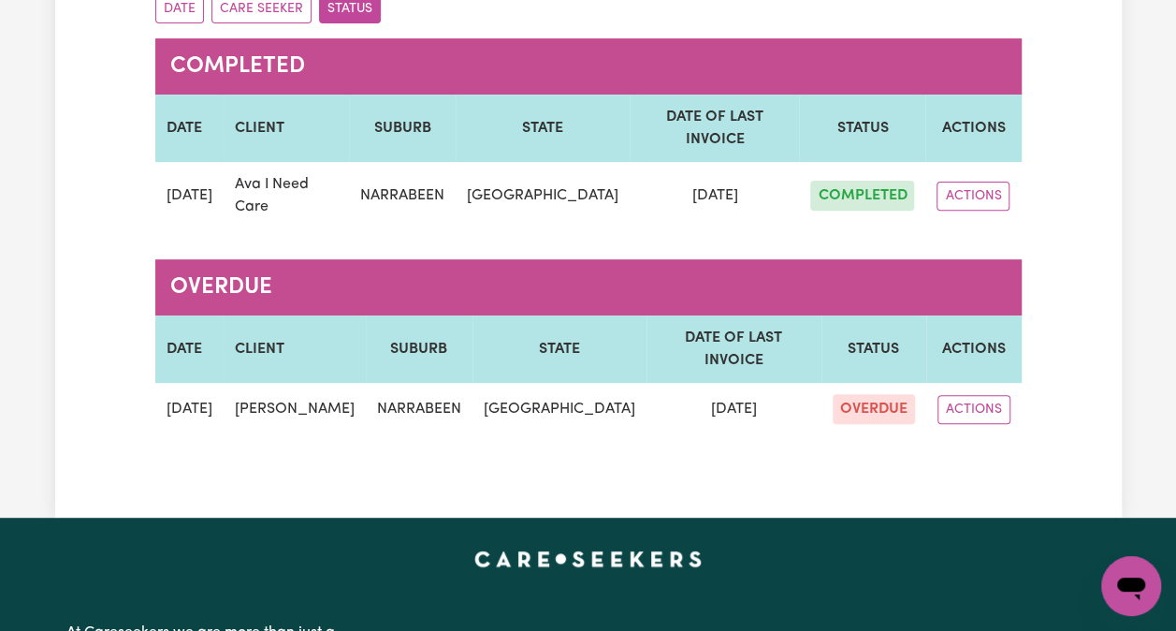
click at [956, 398] on button "ACTIONS" at bounding box center [974, 409] width 73 height 29
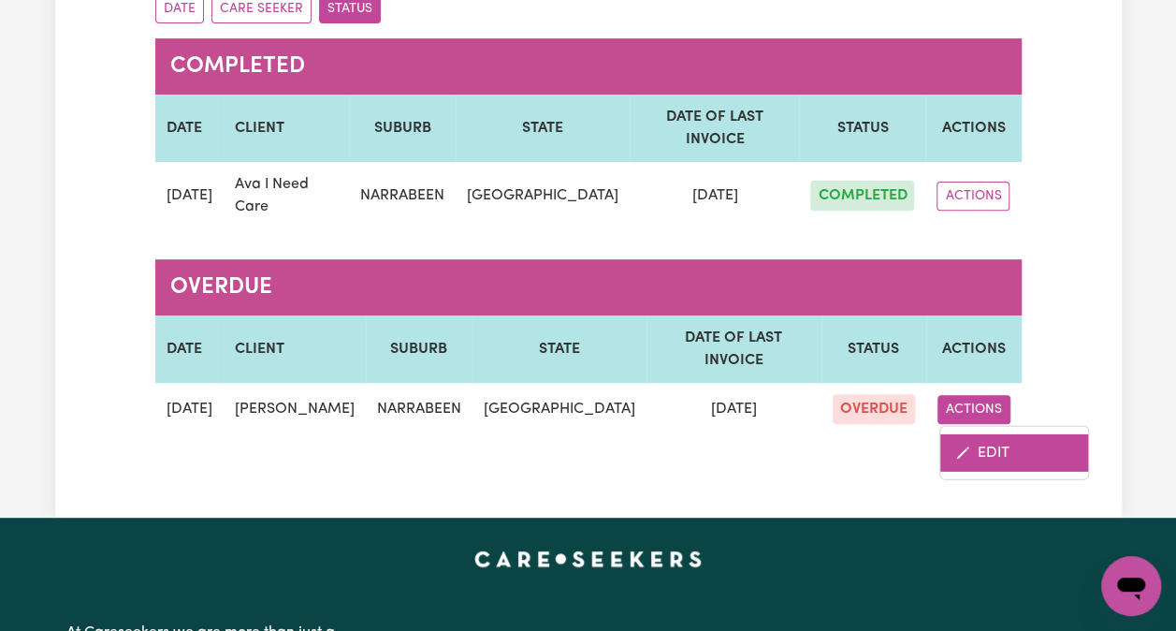
click at [980, 434] on link "EDIT" at bounding box center [1015, 451] width 148 height 37
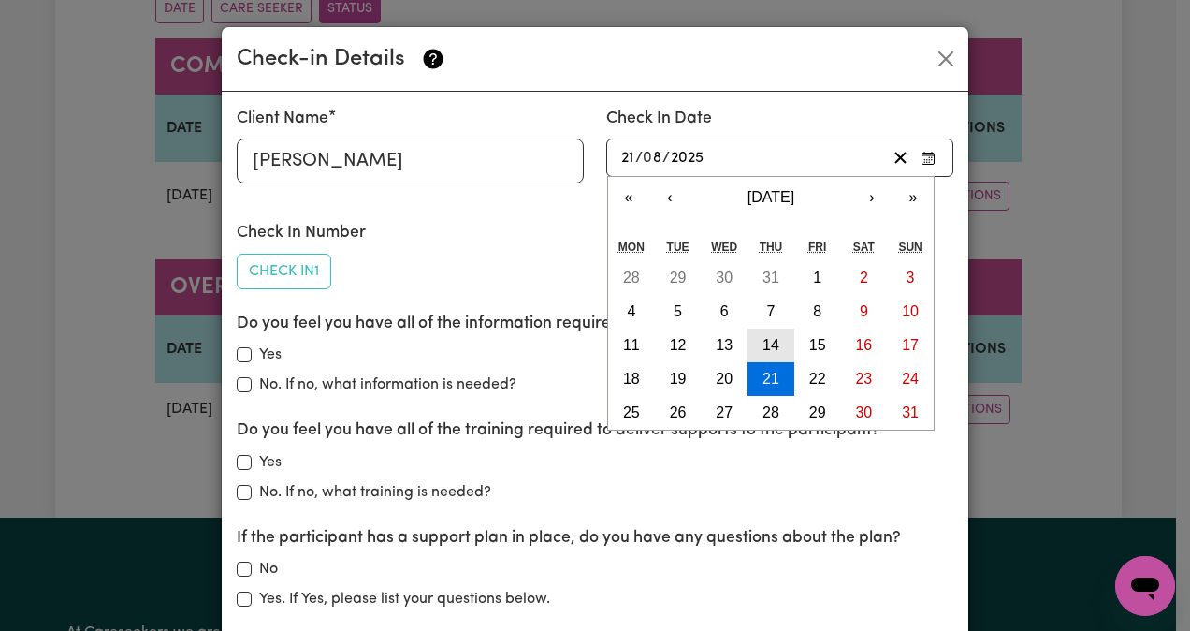
click at [773, 346] on button "14" at bounding box center [771, 345] width 47 height 34
type input "[DATE]"
type input "14"
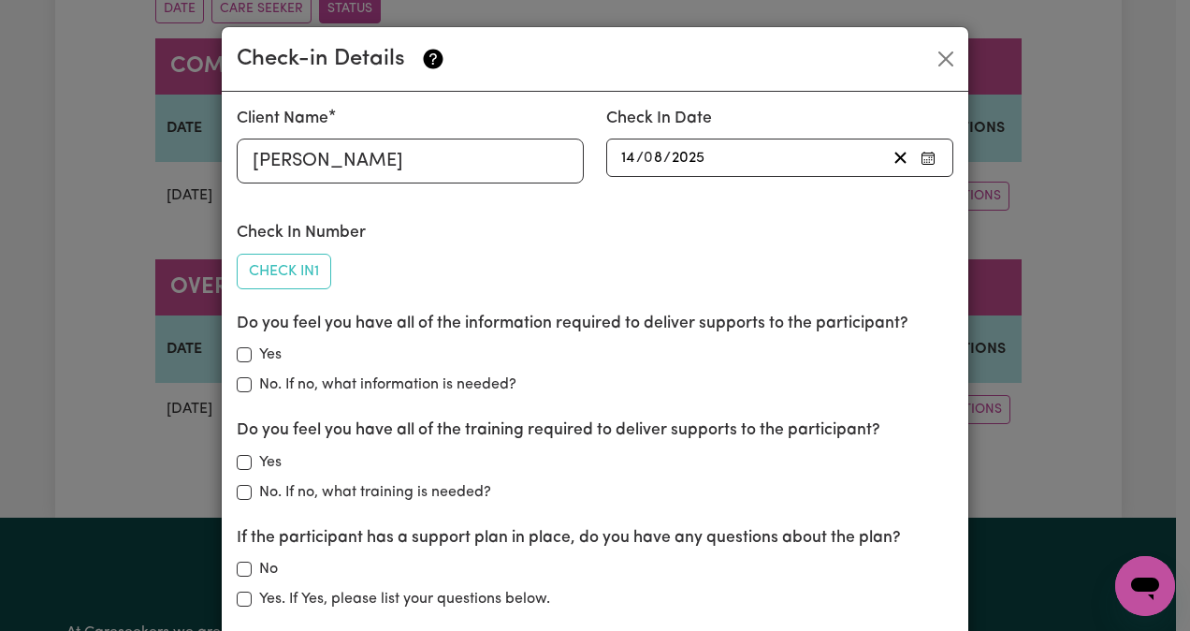
click at [247, 350] on div "Yes" at bounding box center [595, 354] width 717 height 22
click at [244, 341] on div "Do you feel you have all of the information required to deliver supports to the…" at bounding box center [595, 354] width 717 height 84
click at [241, 348] on input "Yes" at bounding box center [244, 354] width 15 height 15
checkbox input "true"
click at [238, 451] on div "Yes" at bounding box center [595, 462] width 717 height 22
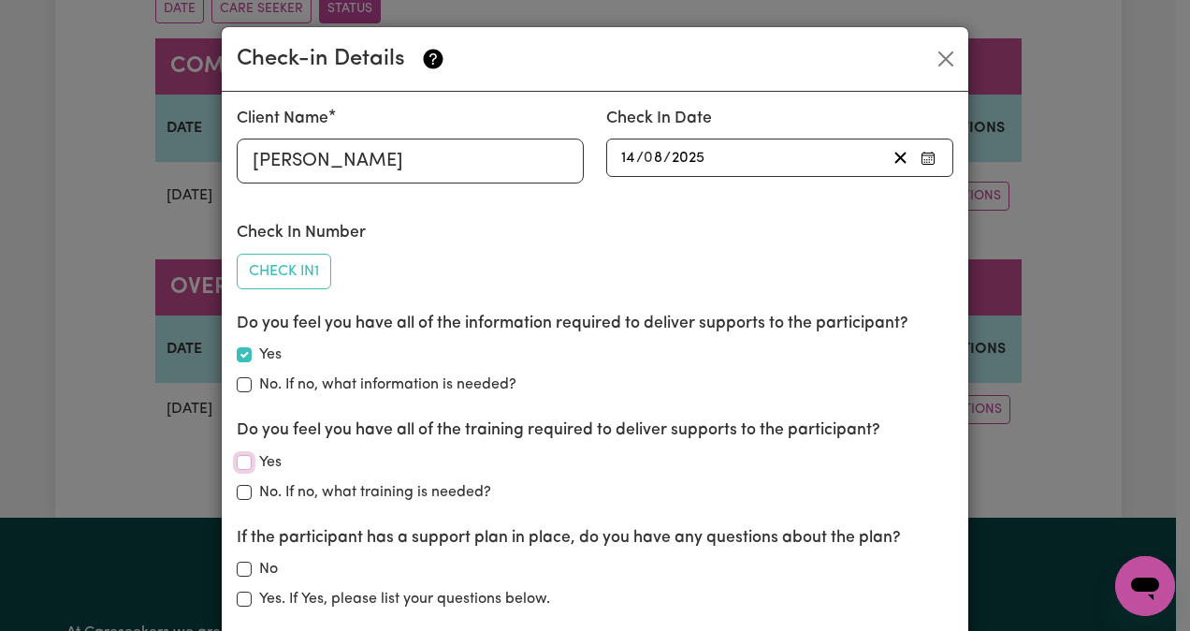
click at [238, 460] on input "Yes" at bounding box center [244, 462] width 15 height 15
checkbox input "true"
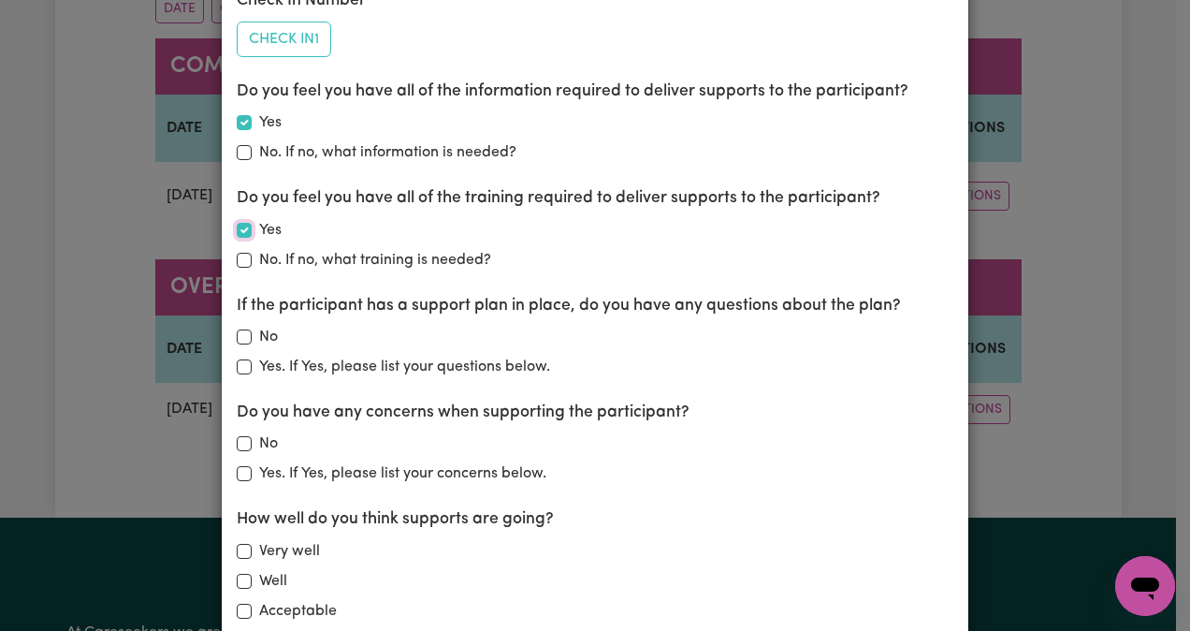
scroll to position [235, 0]
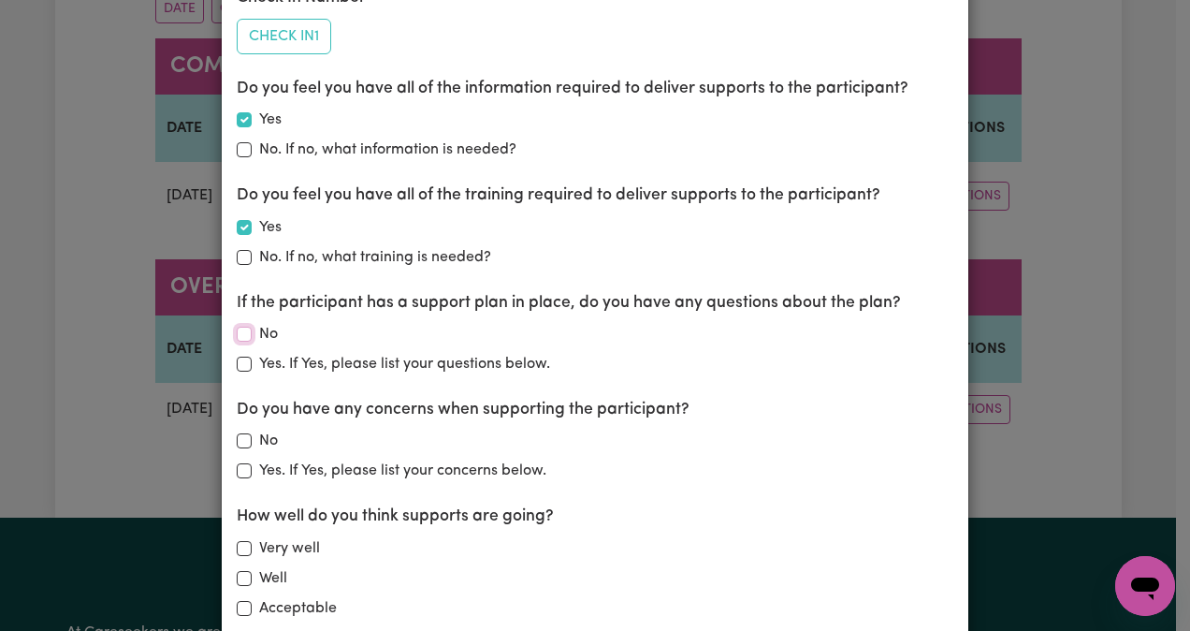
click at [241, 333] on input "No" at bounding box center [244, 334] width 15 height 15
checkbox input "true"
click at [237, 442] on input "No" at bounding box center [244, 440] width 15 height 15
checkbox input "true"
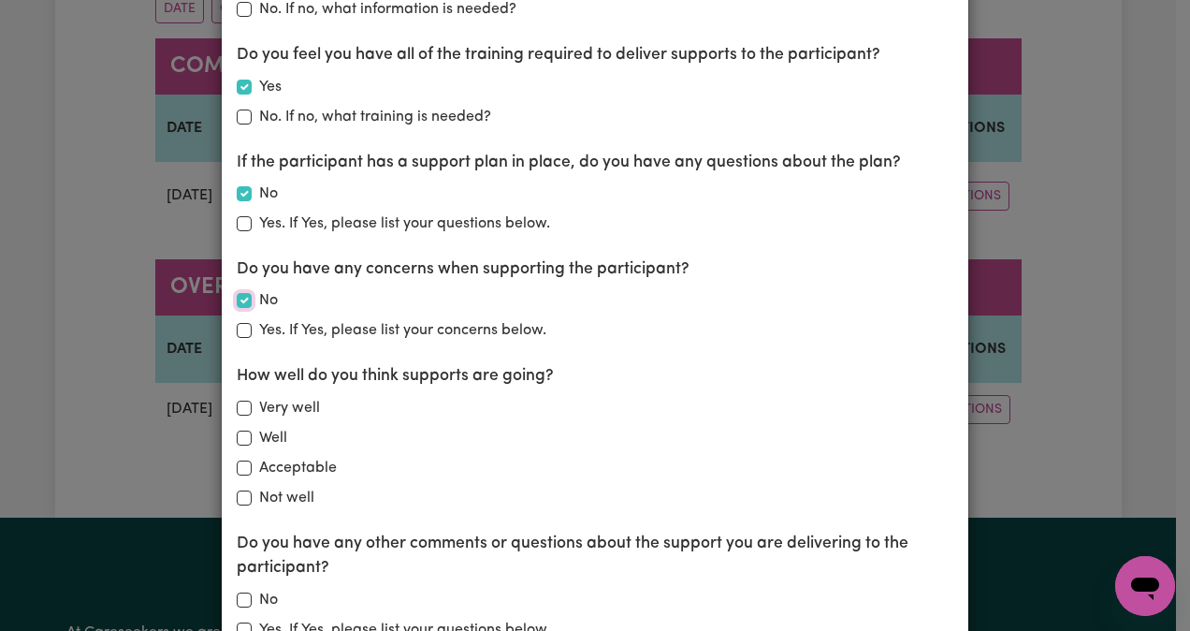
scroll to position [376, 0]
click at [237, 469] on input "Acceptable" at bounding box center [244, 467] width 15 height 15
checkbox input "true"
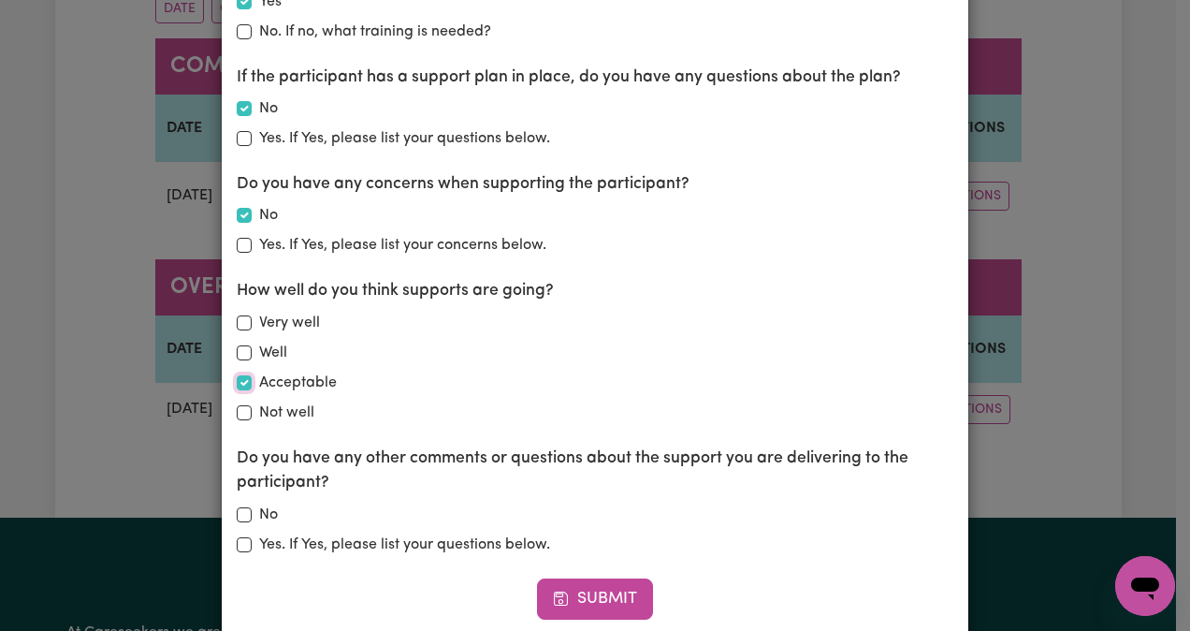
scroll to position [511, 0]
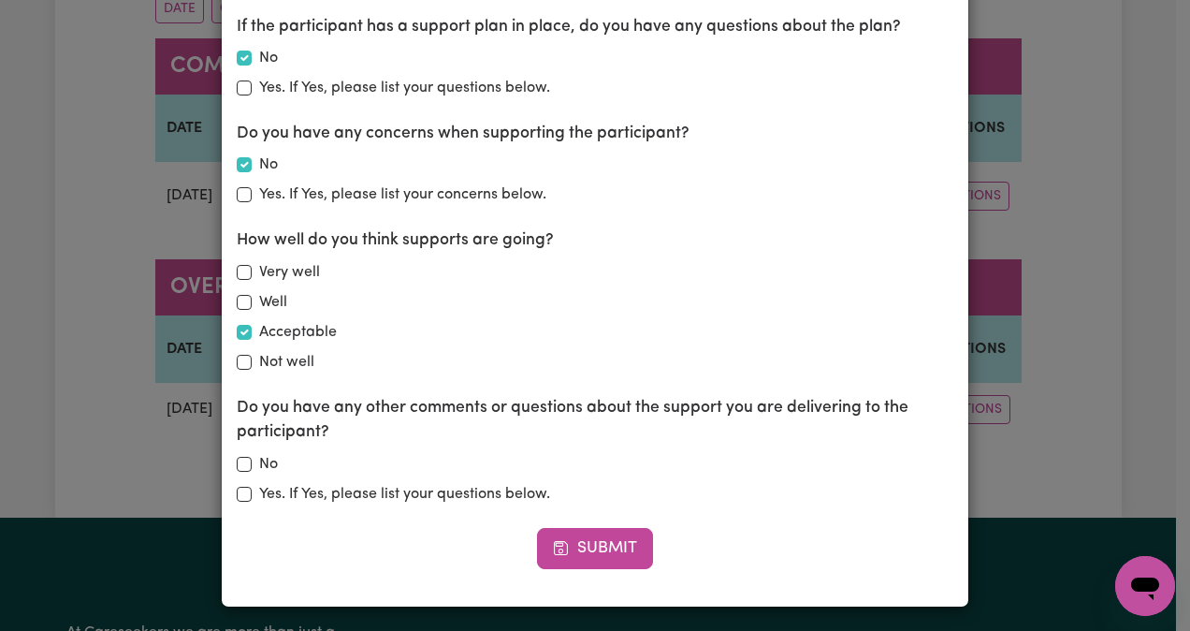
click at [251, 459] on div "No" at bounding box center [595, 464] width 717 height 22
click at [241, 459] on input "No" at bounding box center [244, 464] width 15 height 15
checkbox input "true"
click at [620, 539] on button "Submit" at bounding box center [595, 548] width 116 height 41
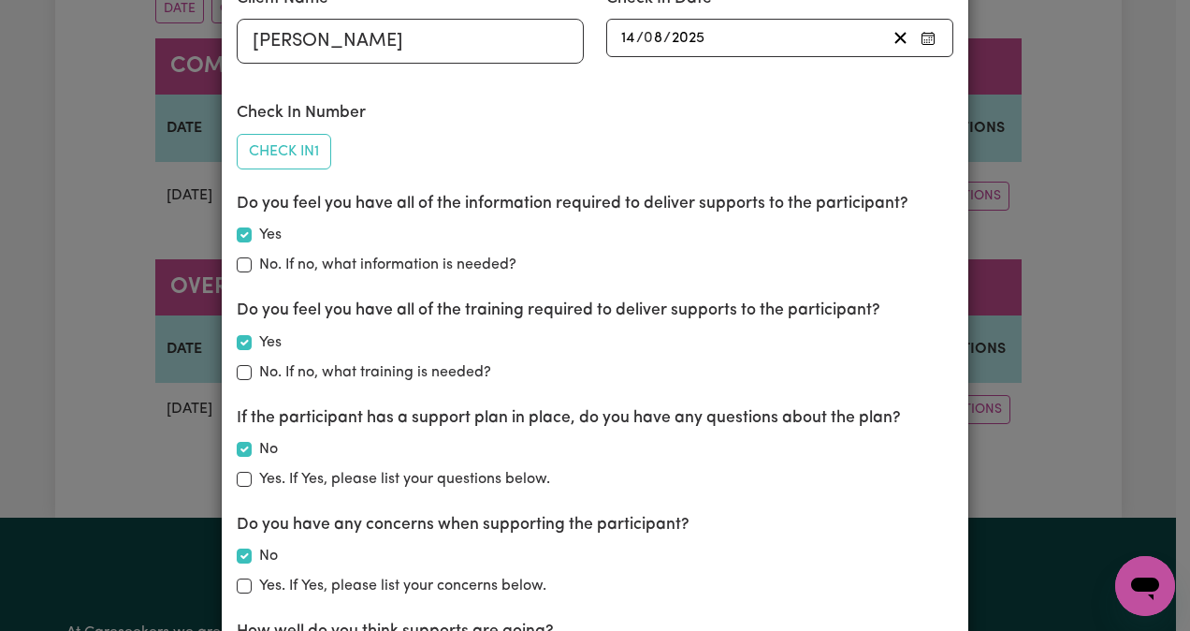
scroll to position [0, 0]
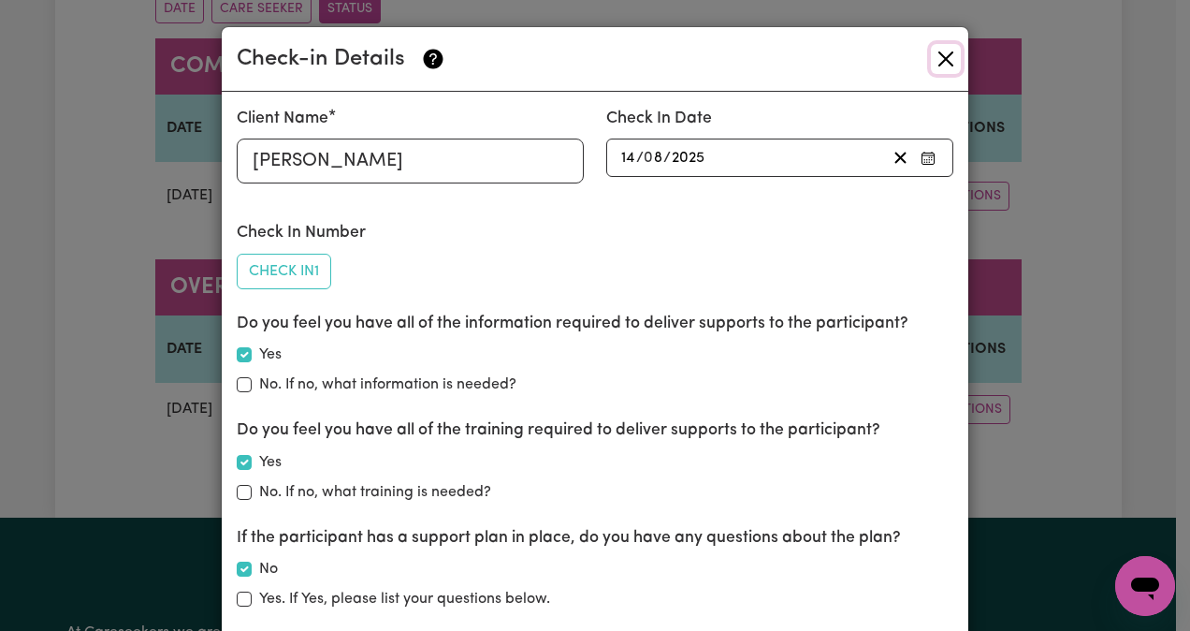
click at [947, 58] on button "Close" at bounding box center [946, 59] width 30 height 30
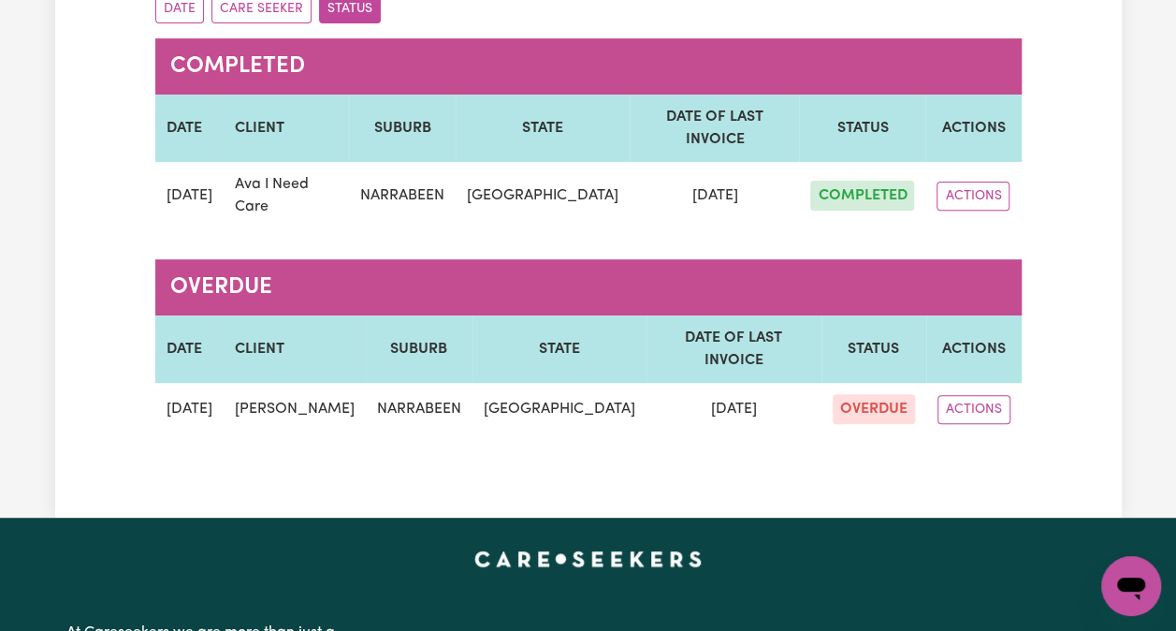
click at [994, 395] on button "ACTIONS" at bounding box center [974, 409] width 73 height 29
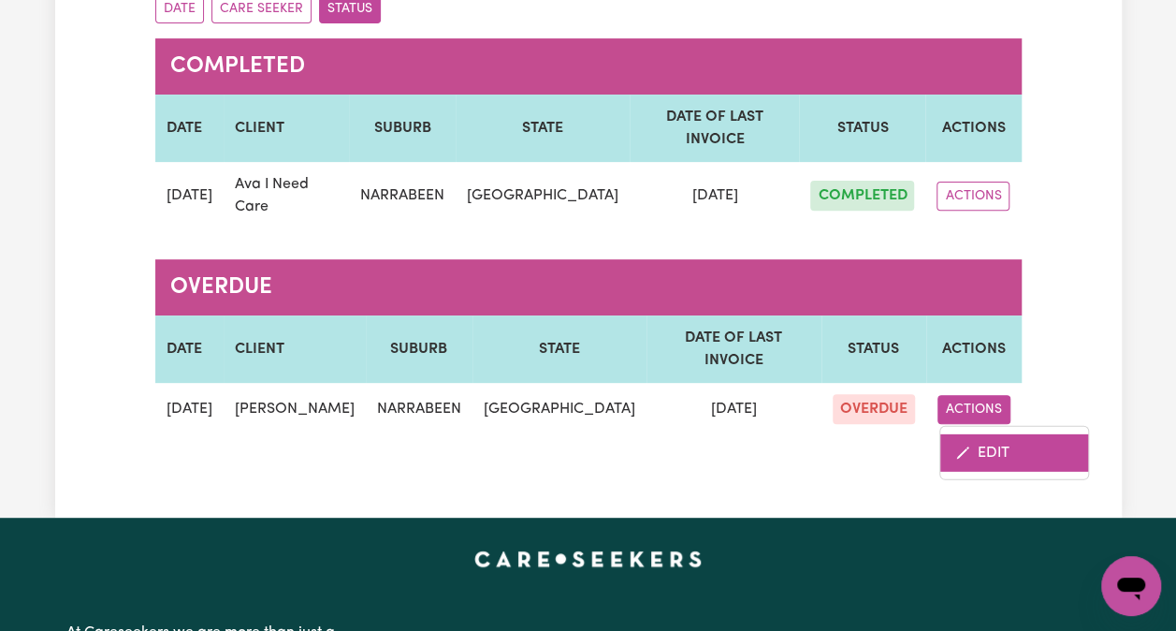
click at [966, 445] on icon "Edit check-in for Linda Byron" at bounding box center [963, 452] width 15 height 15
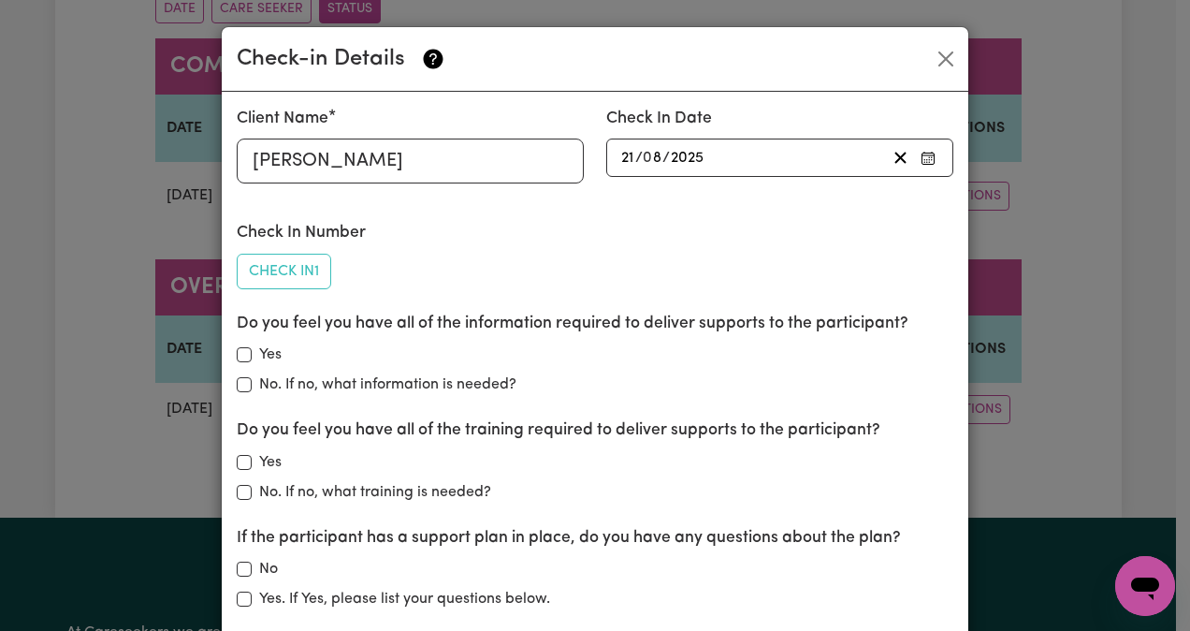
click at [814, 152] on div "[DATE] 21 / 0 8 / 2025" at bounding box center [753, 157] width 268 height 25
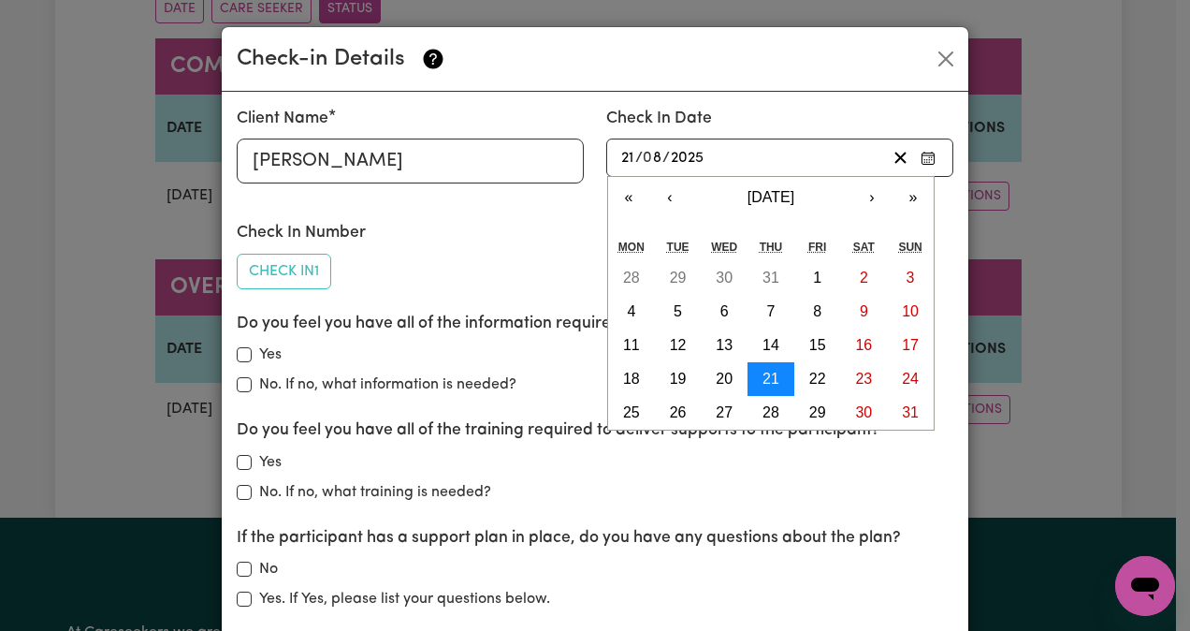
click at [774, 380] on button "21" at bounding box center [771, 379] width 47 height 34
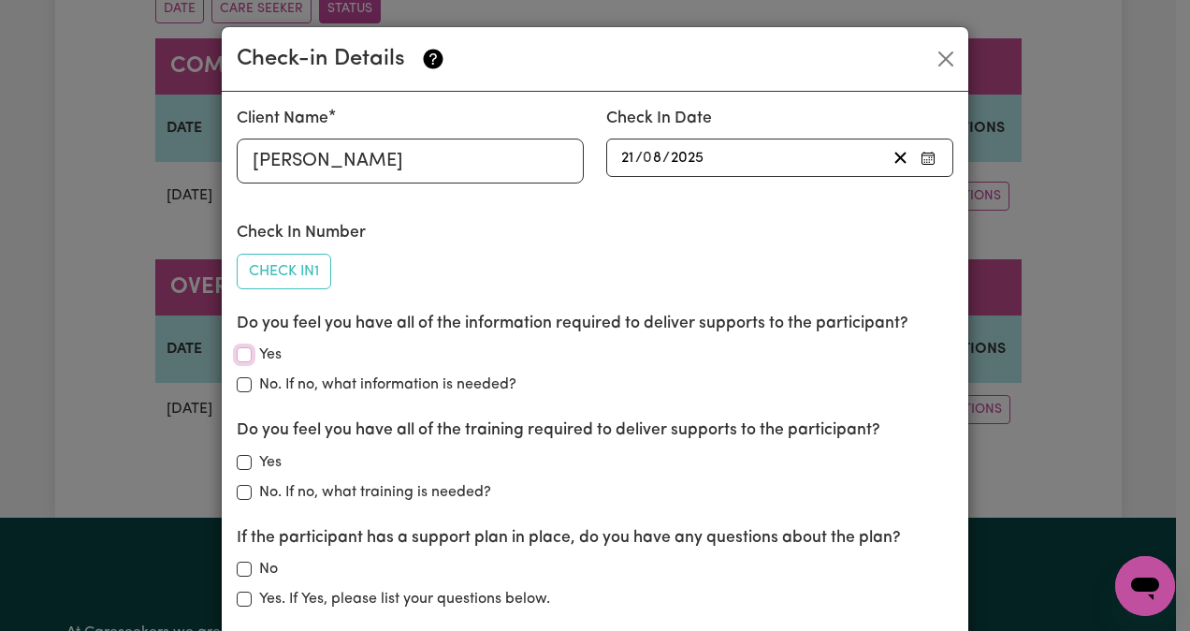
click at [240, 354] on input "Yes" at bounding box center [244, 354] width 15 height 15
checkbox input "true"
click at [298, 298] on form "Client Name [PERSON_NAME] Check In Date [DATE] 21 / 0 8 / 2025 « ‹ [DATE] › » M…" at bounding box center [595, 593] width 717 height 973
click at [313, 270] on button "Check In 1" at bounding box center [284, 272] width 95 height 36
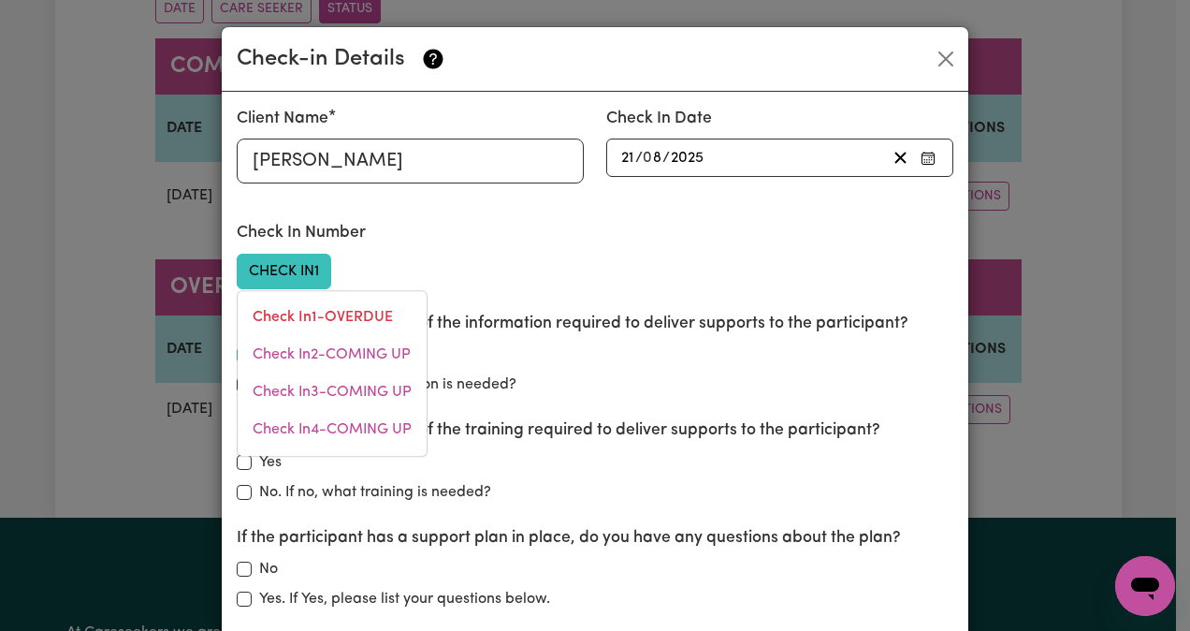
click at [346, 297] on div "Check In 1 - OVERDUE Check In 2 - COMING UP Check In 3 - COMING UP Check In 4 -…" at bounding box center [332, 373] width 191 height 167
click at [343, 356] on link "Check In 2 - COMING UP" at bounding box center [332, 354] width 189 height 37
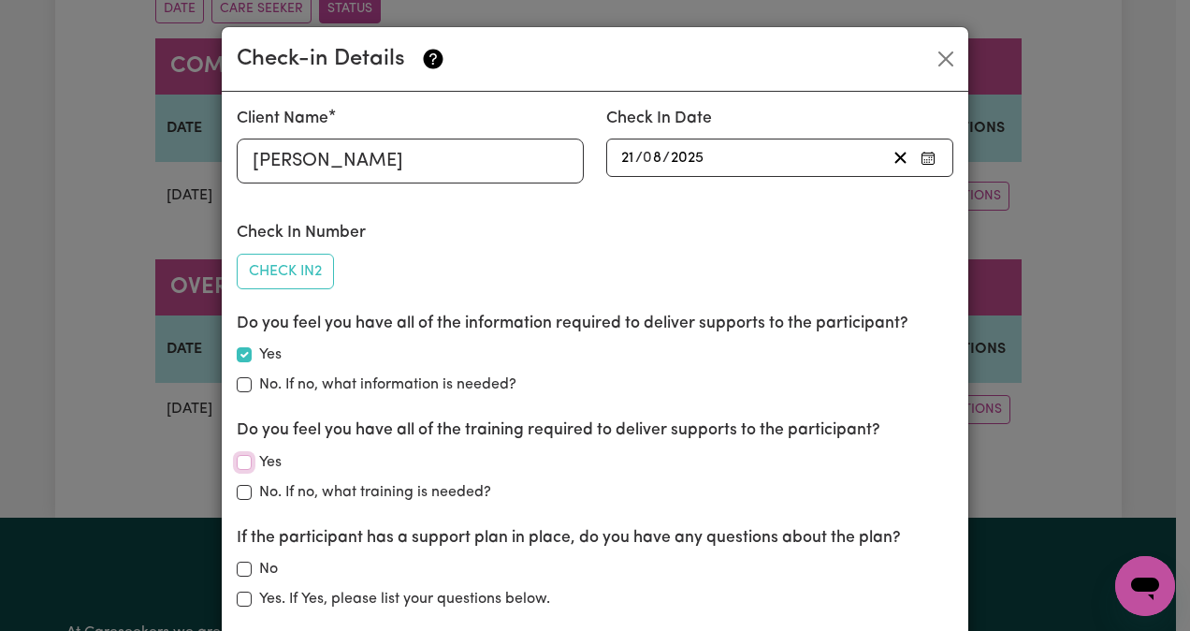
click at [240, 463] on input "Yes" at bounding box center [244, 462] width 15 height 15
checkbox input "true"
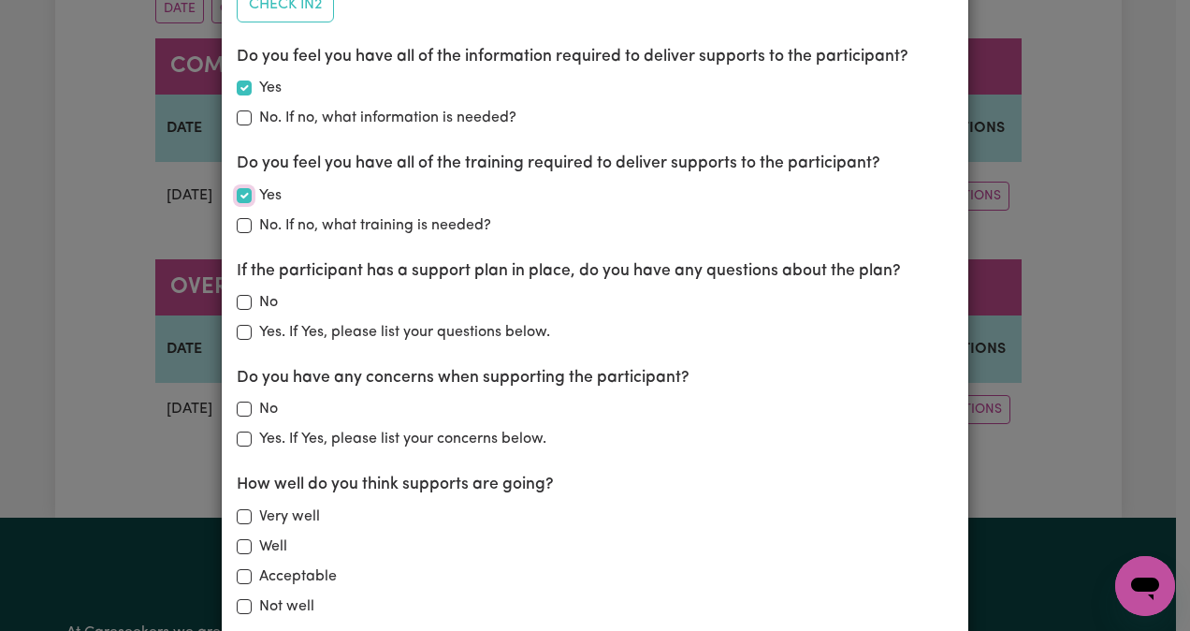
scroll to position [268, 0]
click at [246, 308] on div "No" at bounding box center [595, 301] width 717 height 22
click at [260, 404] on label "No" at bounding box center [268, 408] width 19 height 22
click at [252, 404] on input "No" at bounding box center [244, 408] width 15 height 15
checkbox input "true"
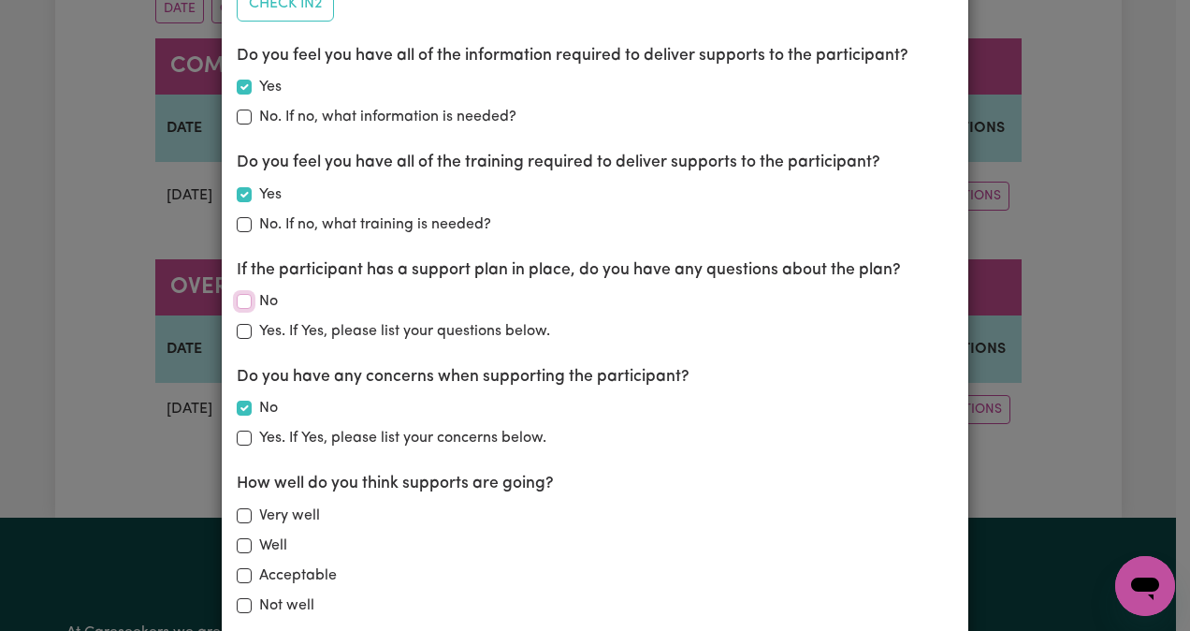
click at [240, 294] on input "No" at bounding box center [244, 301] width 15 height 15
checkbox input "true"
click at [239, 574] on input "Acceptable" at bounding box center [244, 575] width 15 height 15
checkbox input "true"
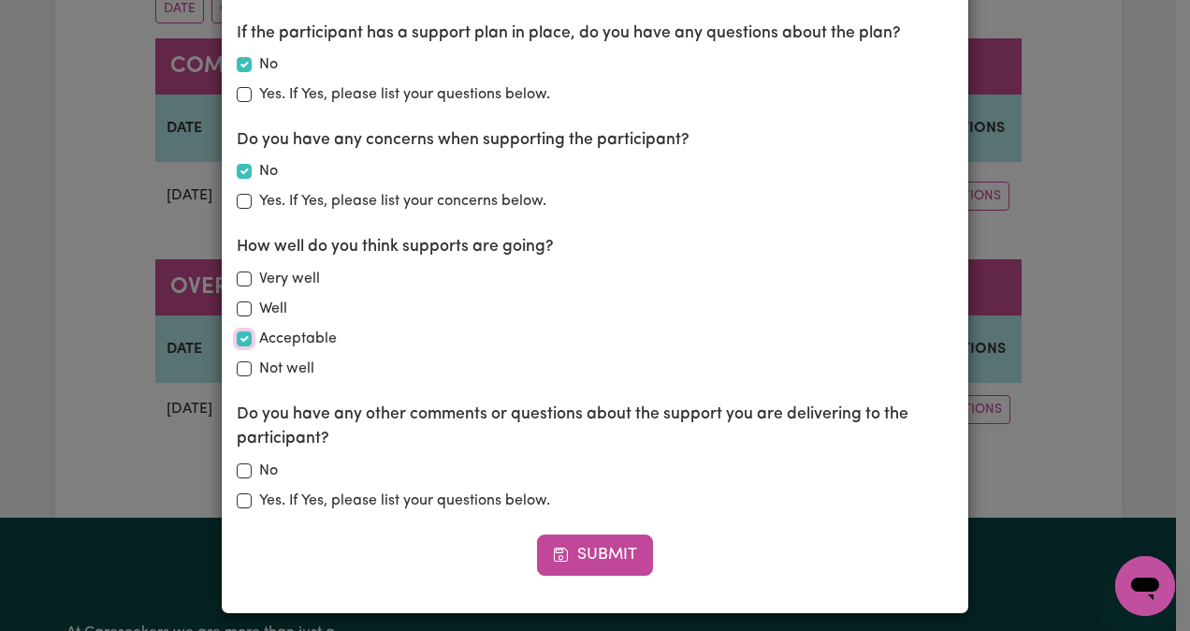
scroll to position [511, 0]
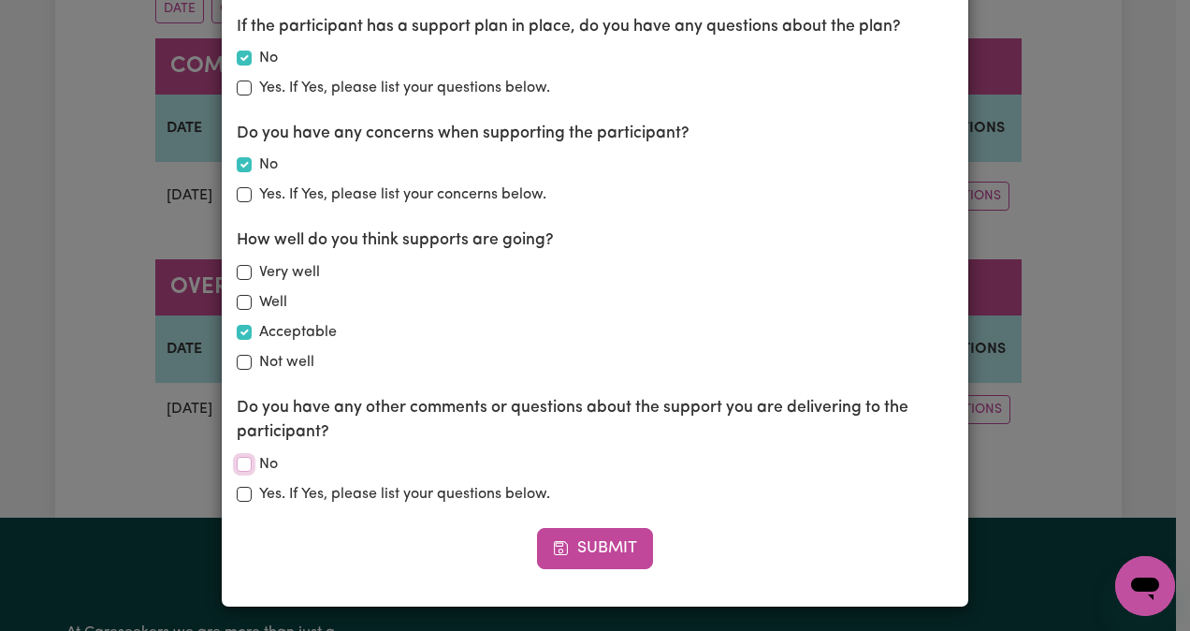
click at [238, 460] on input "No" at bounding box center [244, 464] width 15 height 15
checkbox input "true"
click at [615, 535] on button "Submit" at bounding box center [595, 548] width 116 height 41
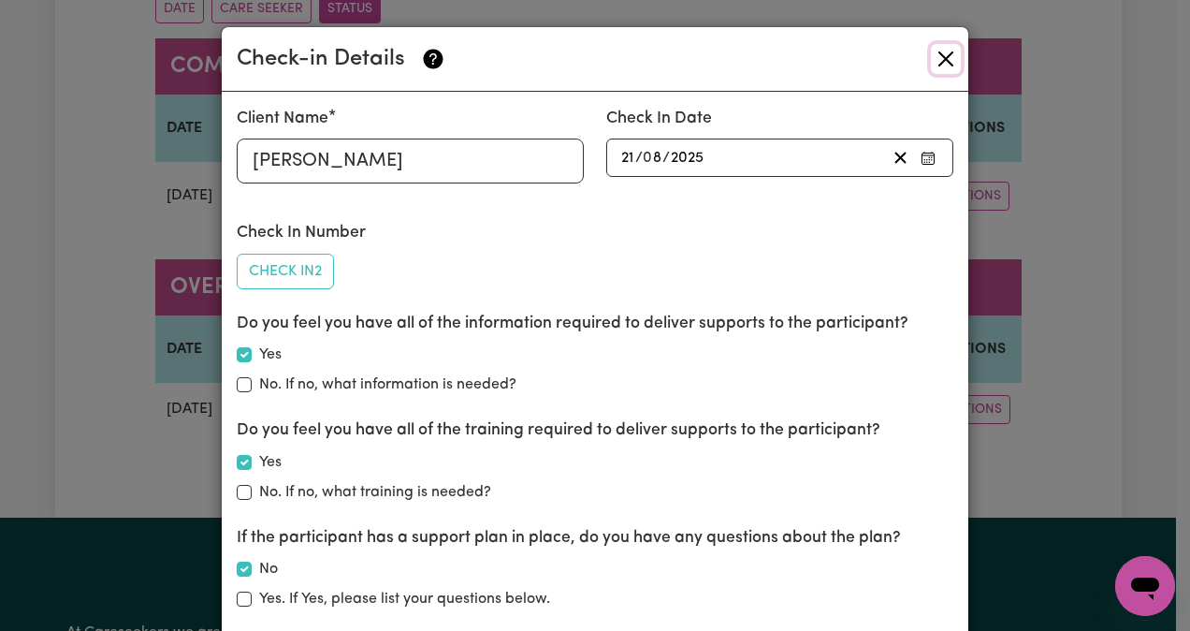
click at [943, 62] on button "Close" at bounding box center [946, 59] width 30 height 30
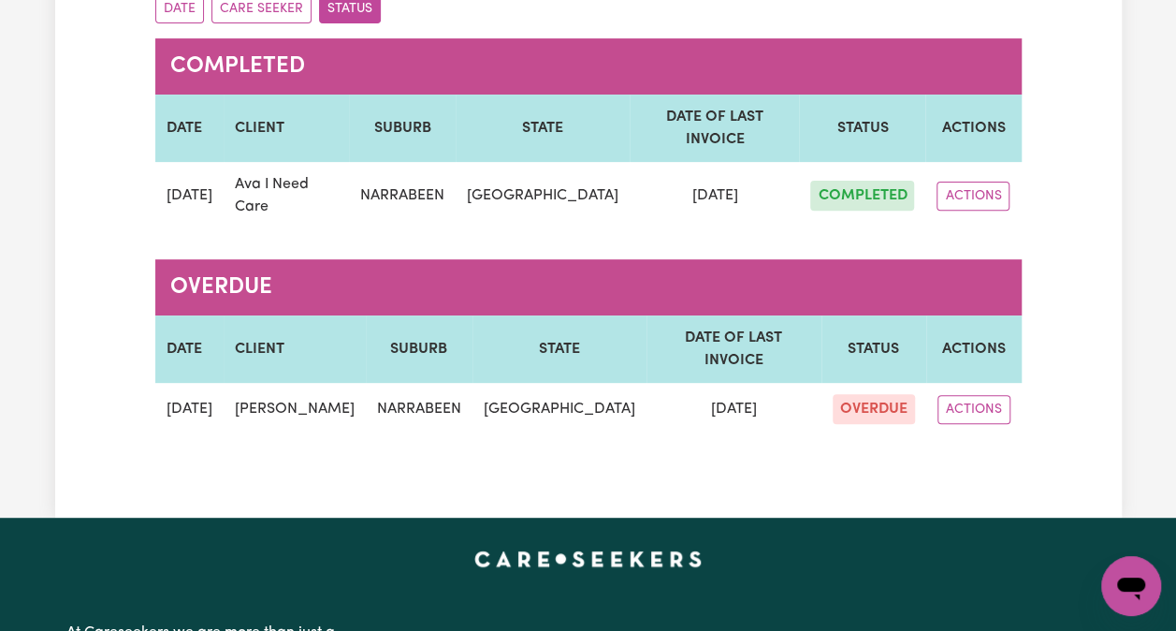
click at [985, 395] on button "ACTIONS" at bounding box center [974, 409] width 73 height 29
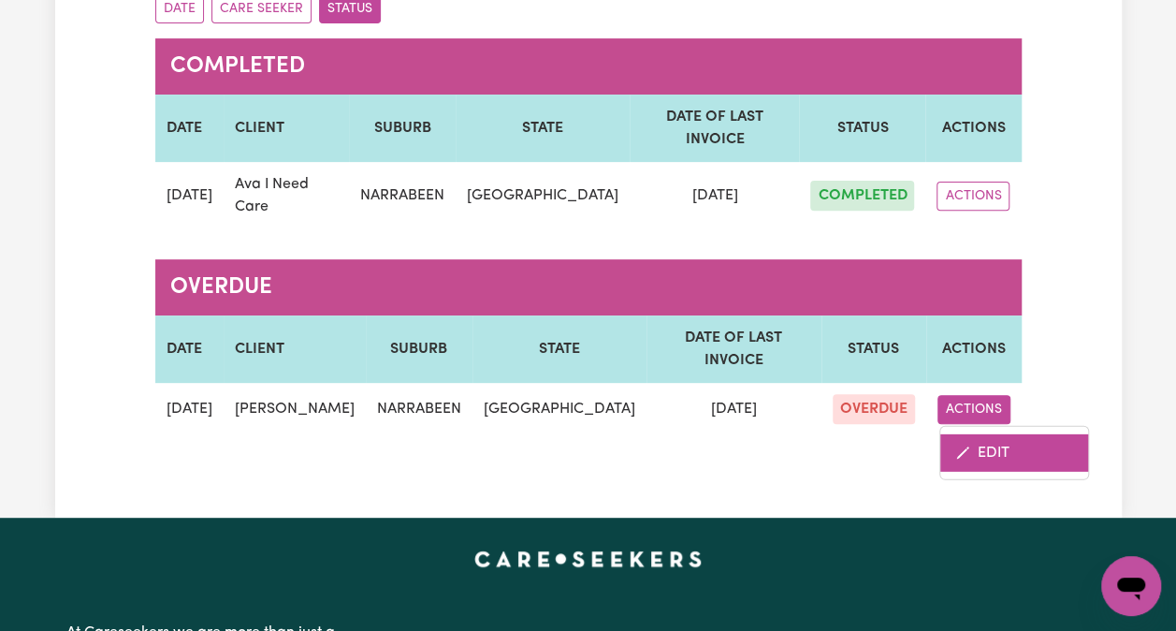
click at [977, 433] on link "EDIT" at bounding box center [1015, 451] width 148 height 37
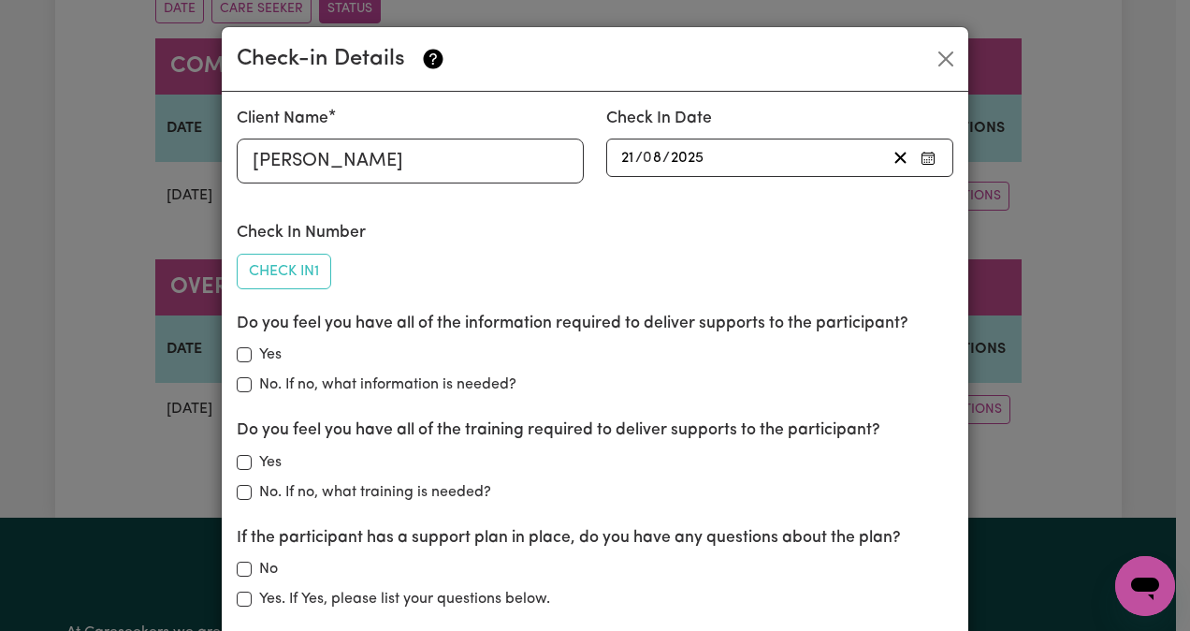
click at [713, 124] on div "Check In Date [DATE] 21 / 0 8 / 2025" at bounding box center [779, 142] width 347 height 70
click at [682, 159] on input "2025" at bounding box center [688, 157] width 36 height 25
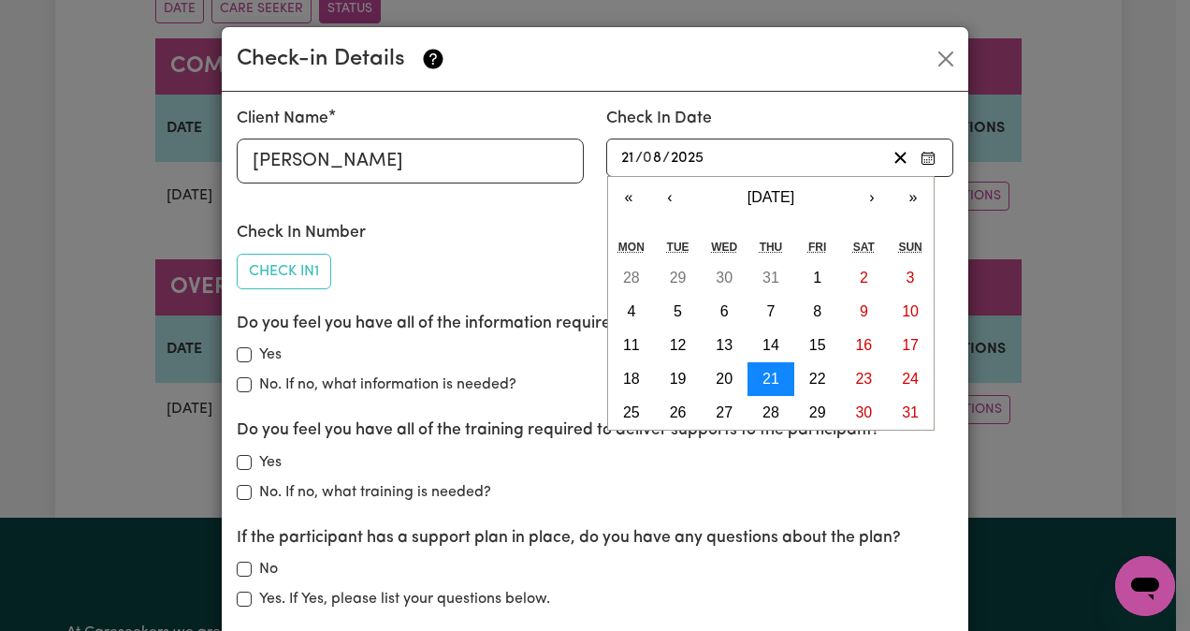
click at [763, 381] on abbr "21" at bounding box center [771, 379] width 17 height 16
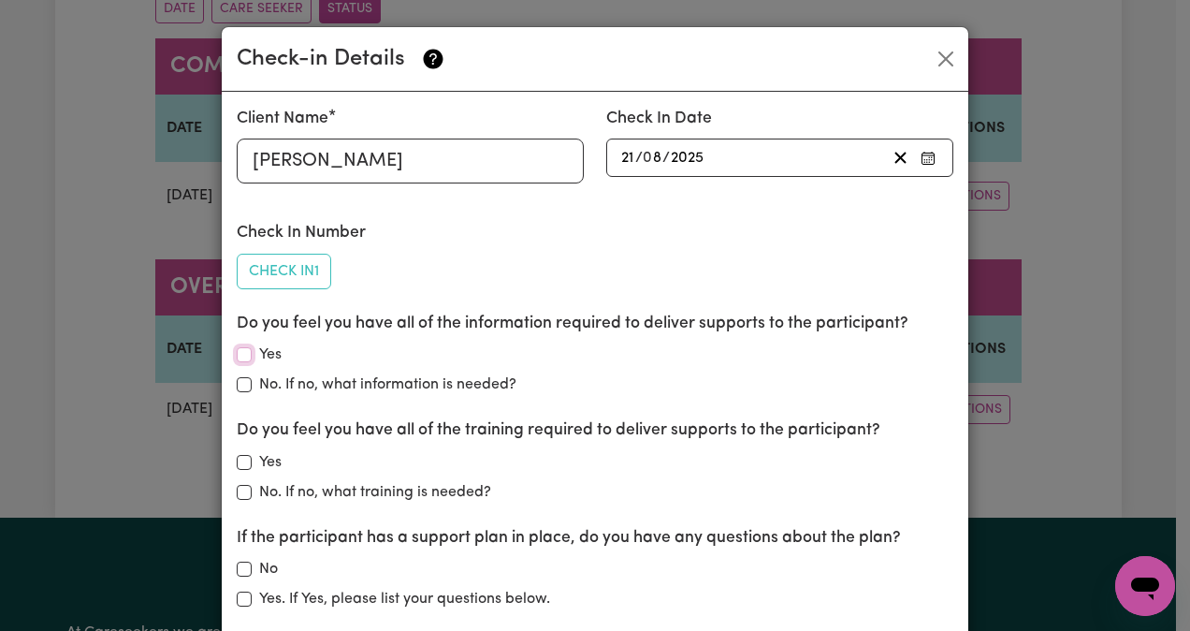
click at [241, 357] on input "Yes" at bounding box center [244, 354] width 15 height 15
checkbox input "true"
click at [237, 468] on div "Yes" at bounding box center [595, 462] width 717 height 22
click at [249, 453] on div "Yes" at bounding box center [595, 462] width 717 height 22
click at [237, 464] on input "Yes" at bounding box center [244, 462] width 15 height 15
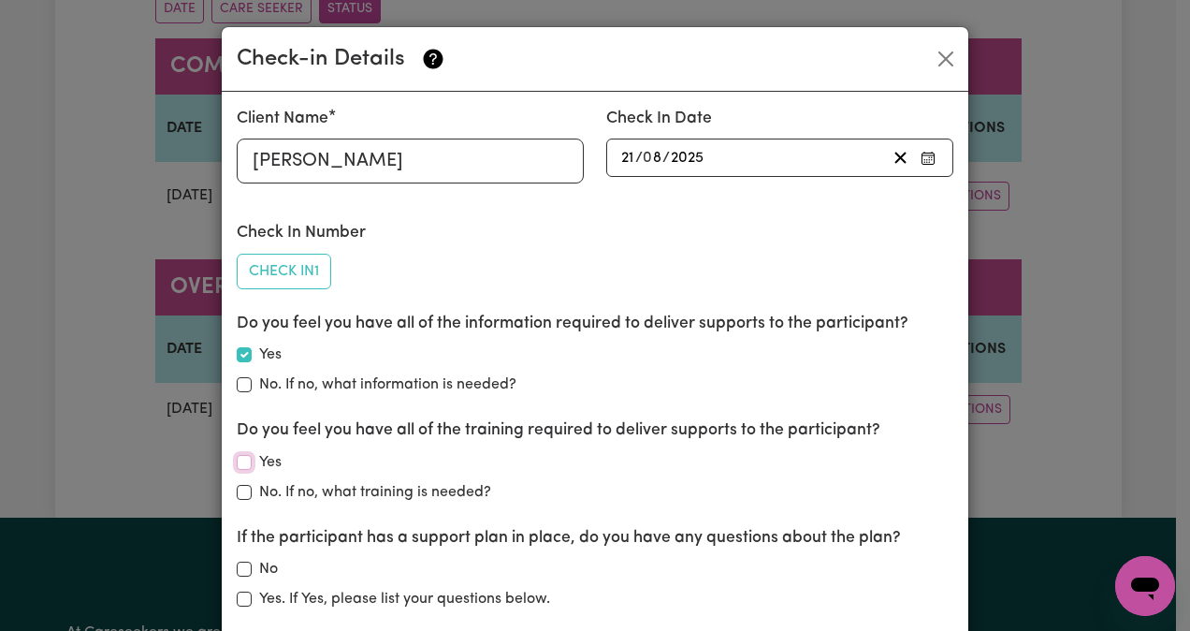
checkbox input "true"
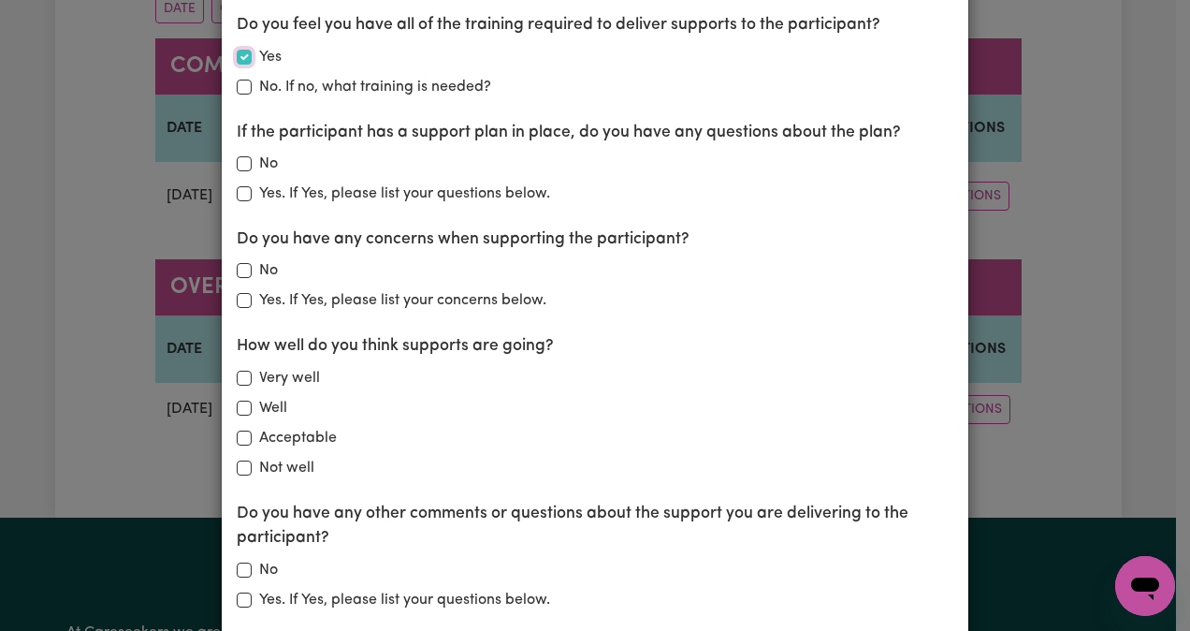
scroll to position [409, 0]
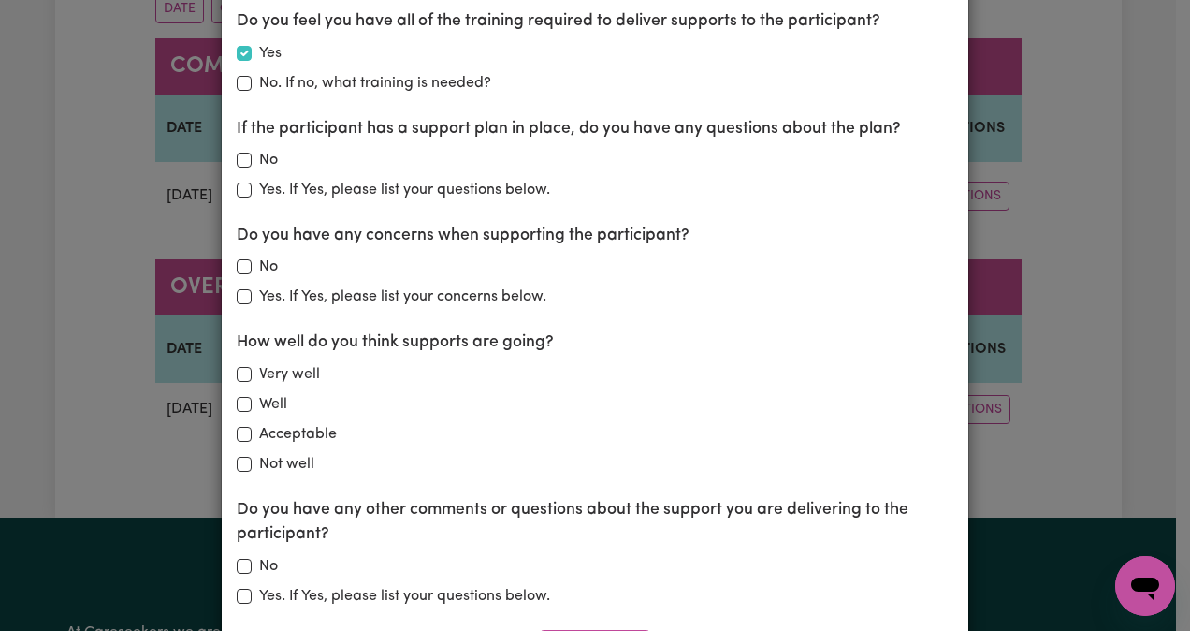
click at [244, 163] on div "No" at bounding box center [595, 160] width 717 height 22
click at [237, 164] on input "No" at bounding box center [244, 160] width 15 height 15
checkbox input "true"
click at [247, 264] on div "No" at bounding box center [595, 266] width 717 height 22
click at [241, 273] on div "No" at bounding box center [595, 266] width 717 height 22
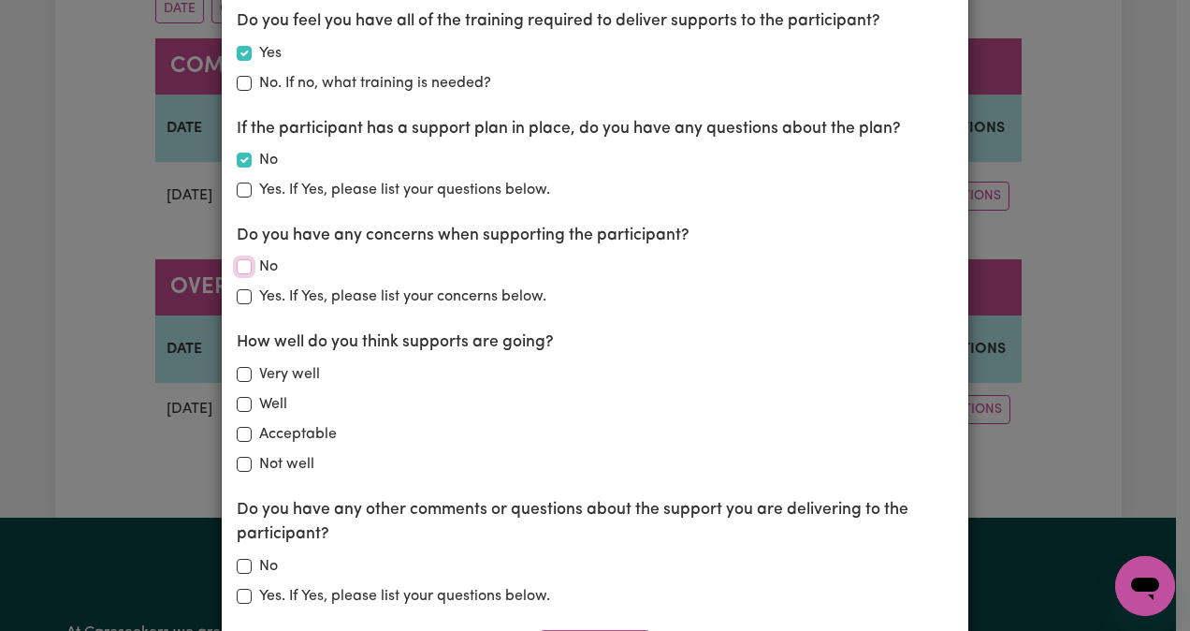
click at [238, 259] on input "No" at bounding box center [244, 266] width 15 height 15
checkbox input "true"
click at [241, 433] on input "Acceptable" at bounding box center [244, 434] width 15 height 15
checkbox input "true"
click at [245, 563] on div "No" at bounding box center [595, 566] width 717 height 22
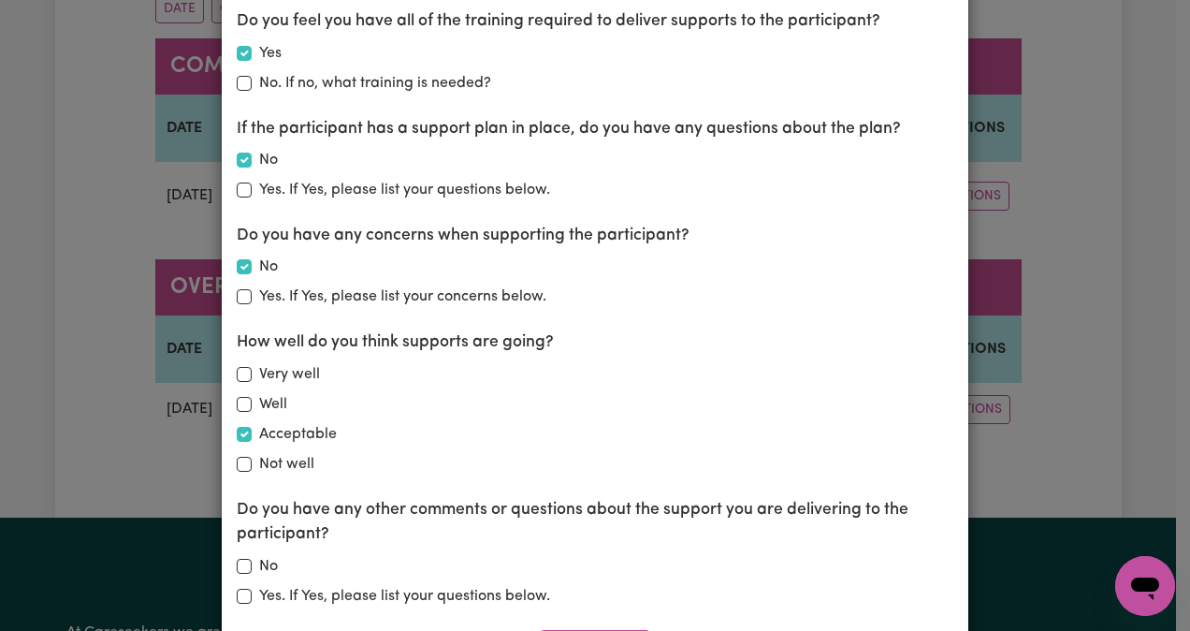
click at [245, 563] on div "No" at bounding box center [595, 566] width 717 height 22
click at [237, 563] on input "No" at bounding box center [244, 566] width 15 height 15
checkbox input "true"
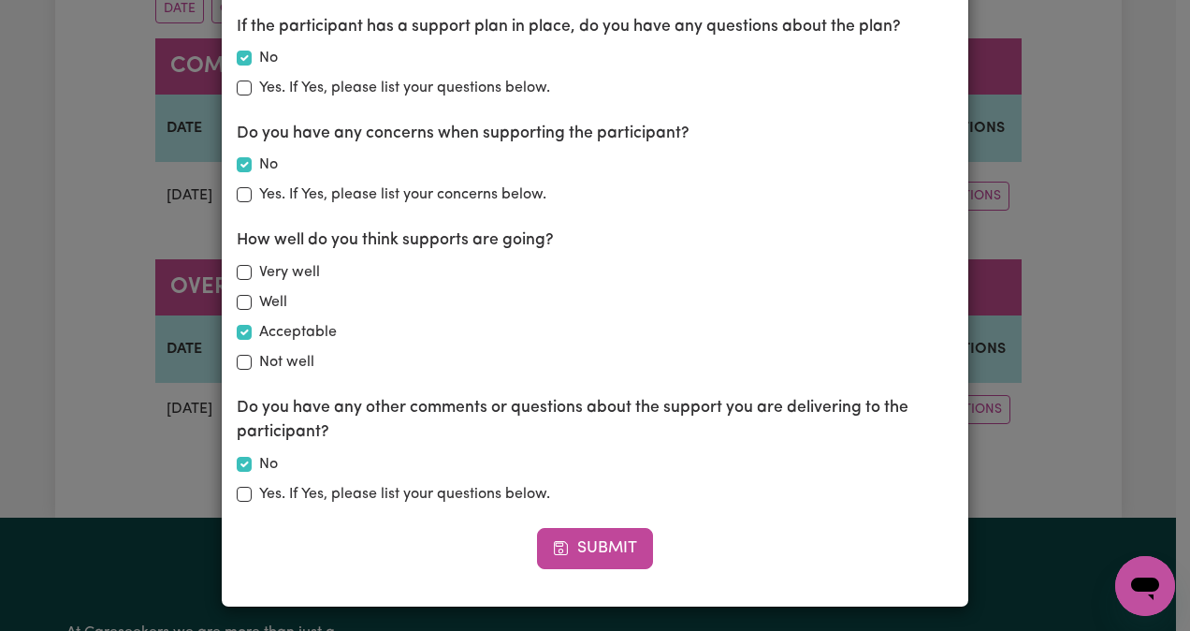
click at [618, 554] on button "Submit" at bounding box center [595, 548] width 116 height 41
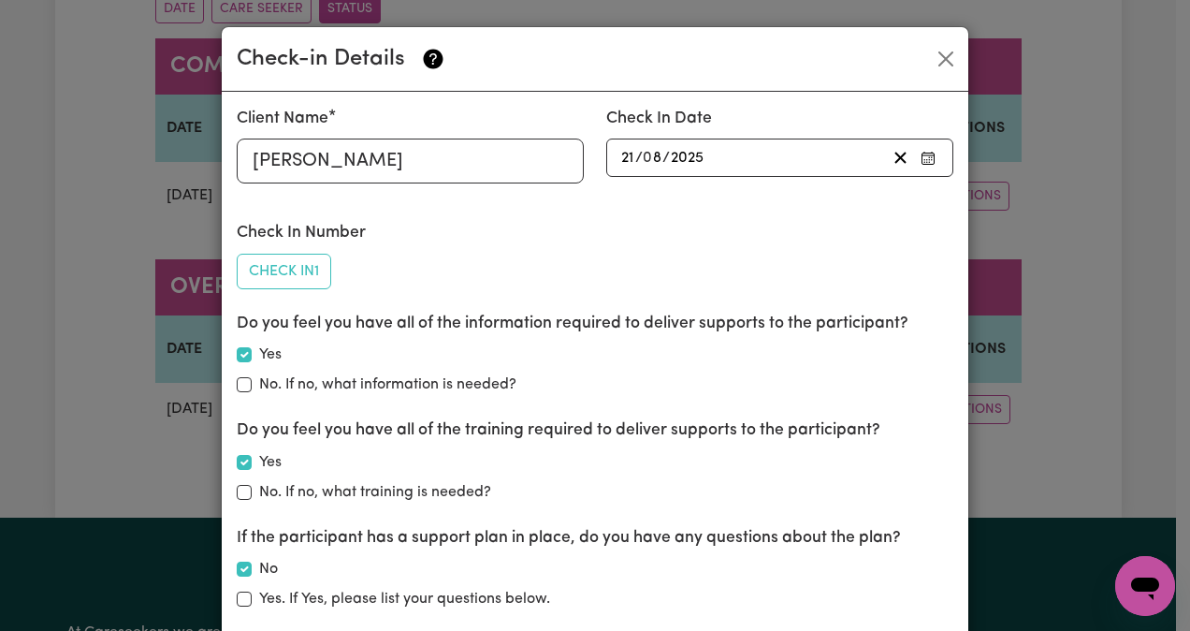
click at [304, 273] on button "Check In 1" at bounding box center [284, 272] width 95 height 36
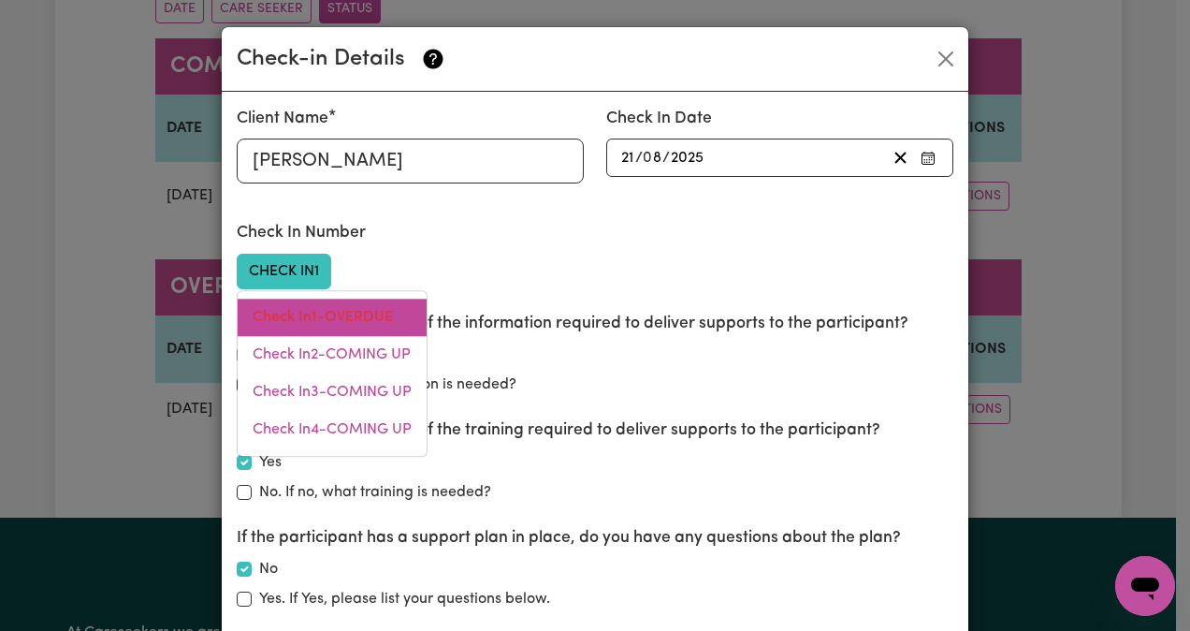
click at [310, 320] on link "Check In 1 - OVERDUE" at bounding box center [332, 317] width 189 height 37
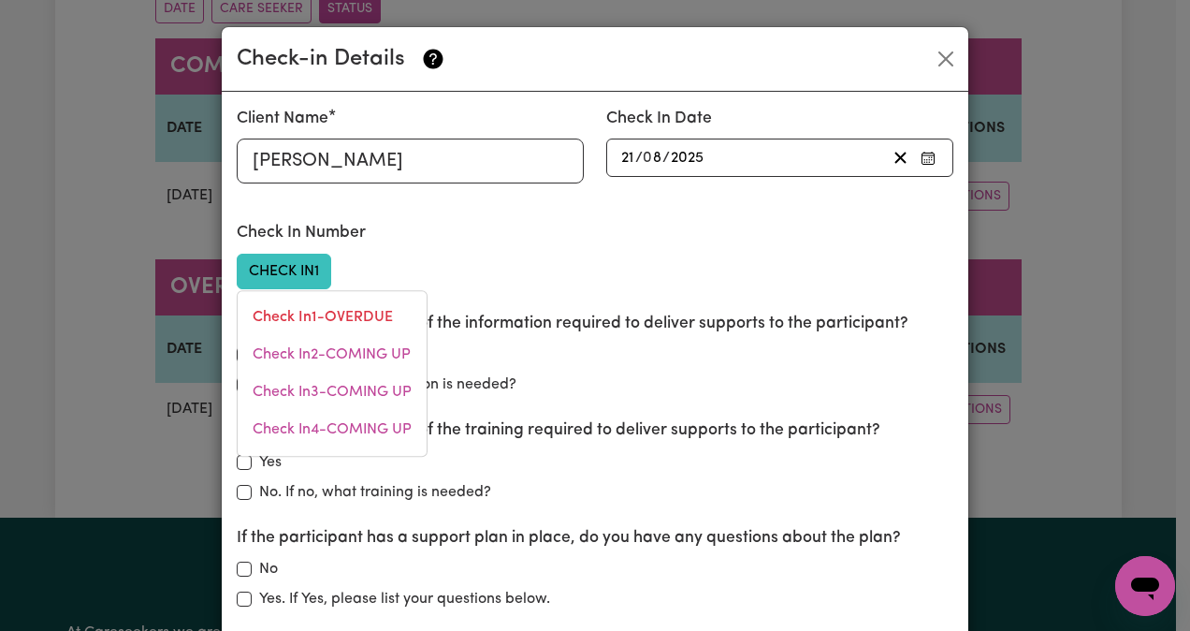
checkbox input "false"
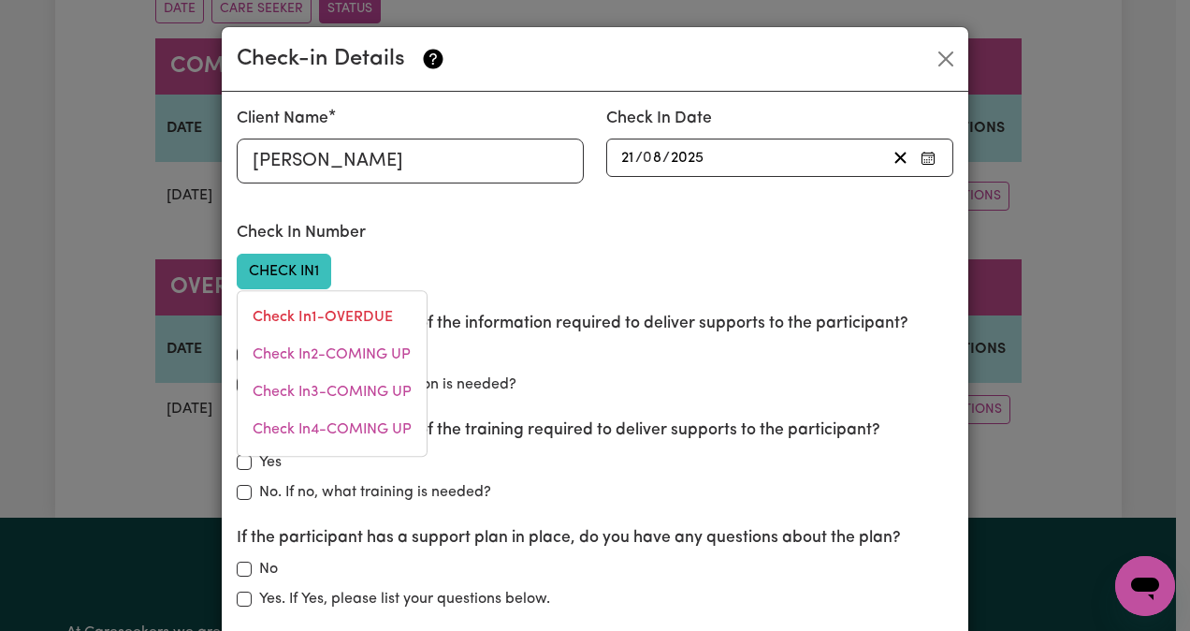
checkbox input "false"
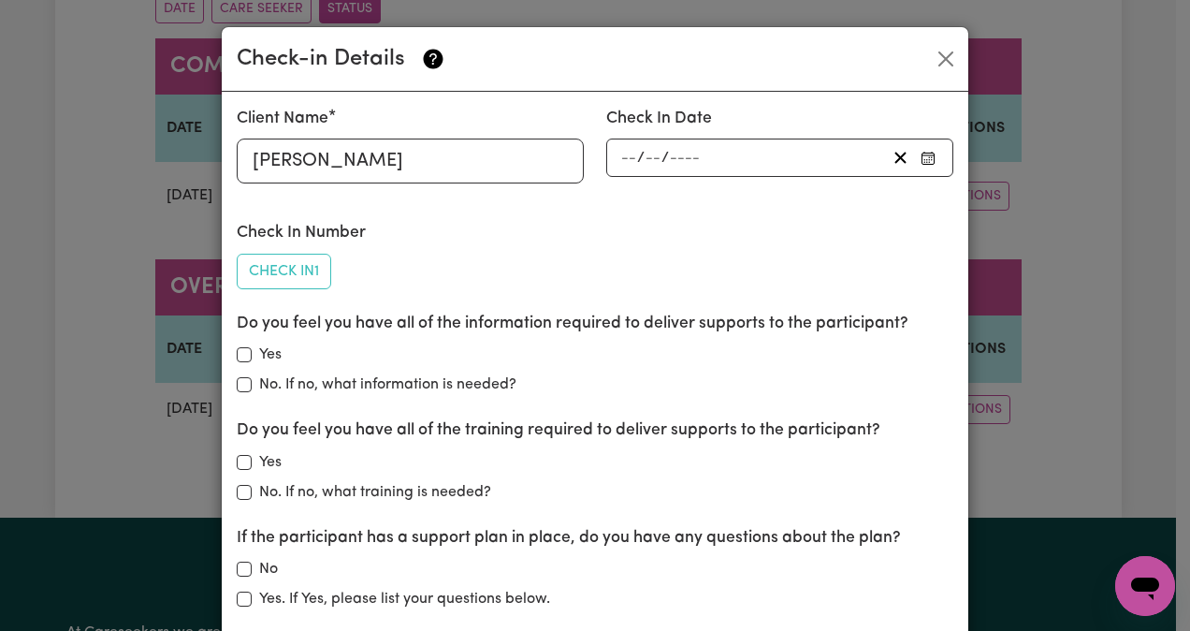
click at [620, 147] on input "number" at bounding box center [628, 157] width 17 height 25
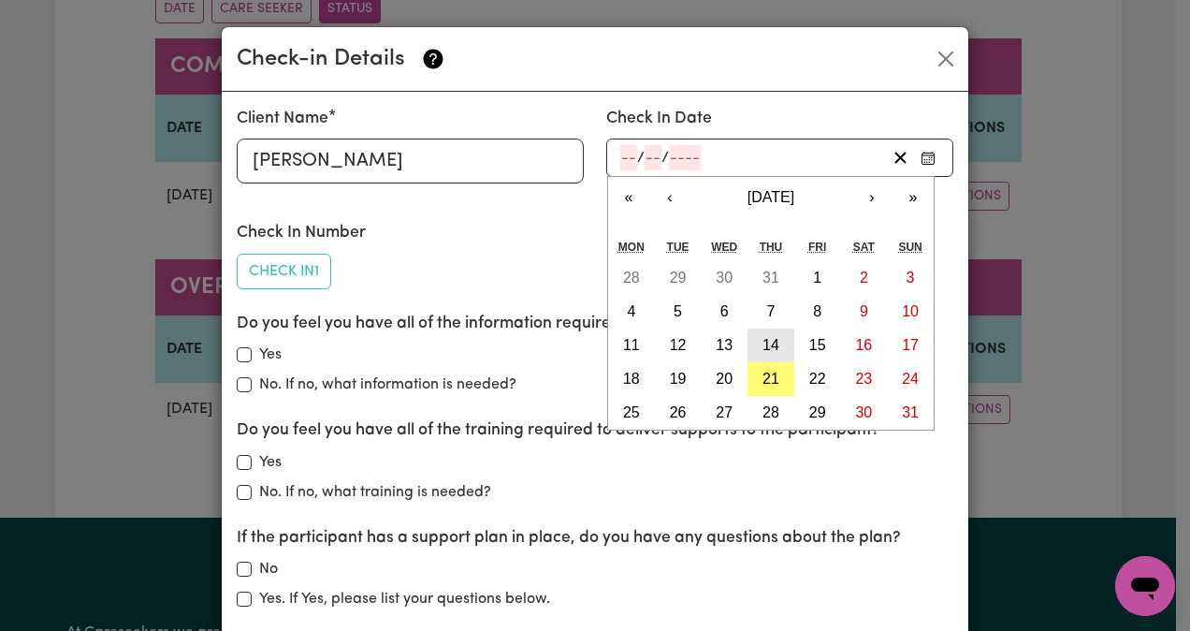
click at [763, 347] on abbr "14" at bounding box center [771, 345] width 17 height 16
type input "[DATE]"
type input "14"
type input "8"
type input "2025"
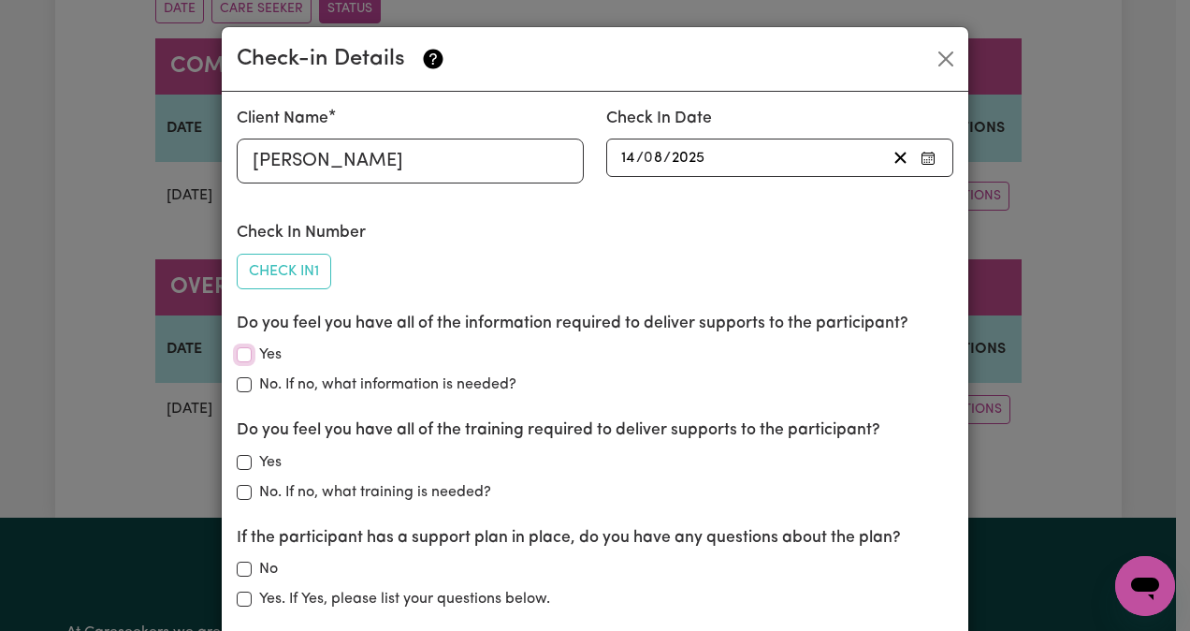
click at [237, 354] on input "Yes" at bounding box center [244, 354] width 15 height 15
checkbox input "true"
click at [238, 460] on input "Yes" at bounding box center [244, 462] width 15 height 15
checkbox input "true"
click at [238, 562] on input "No" at bounding box center [244, 569] width 15 height 15
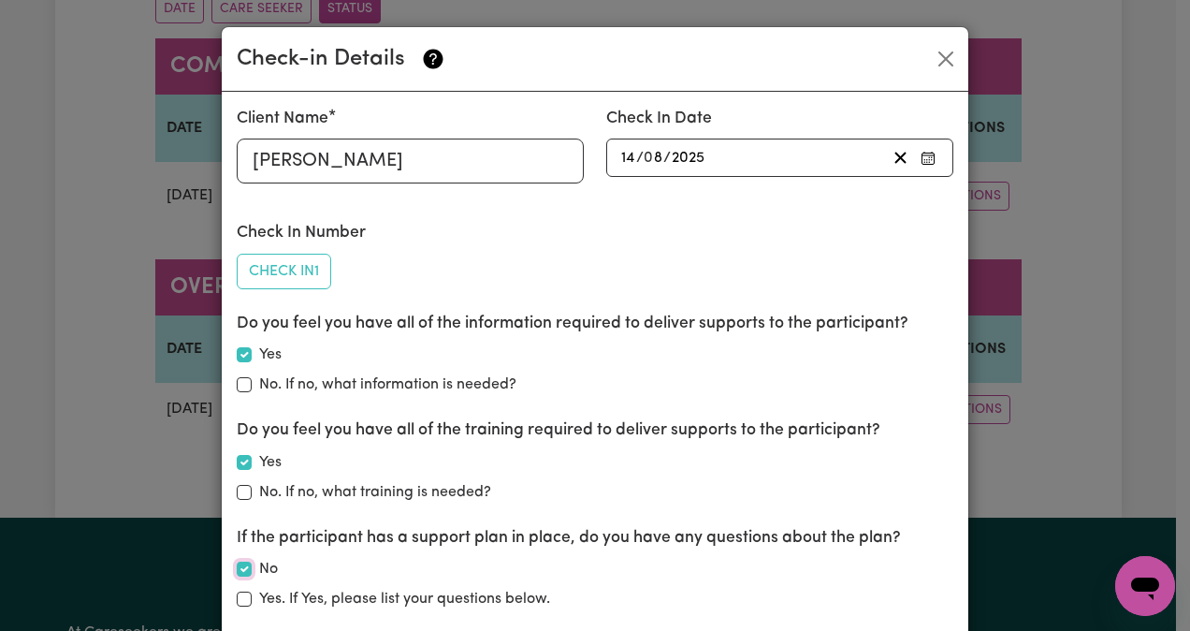
checkbox input "true"
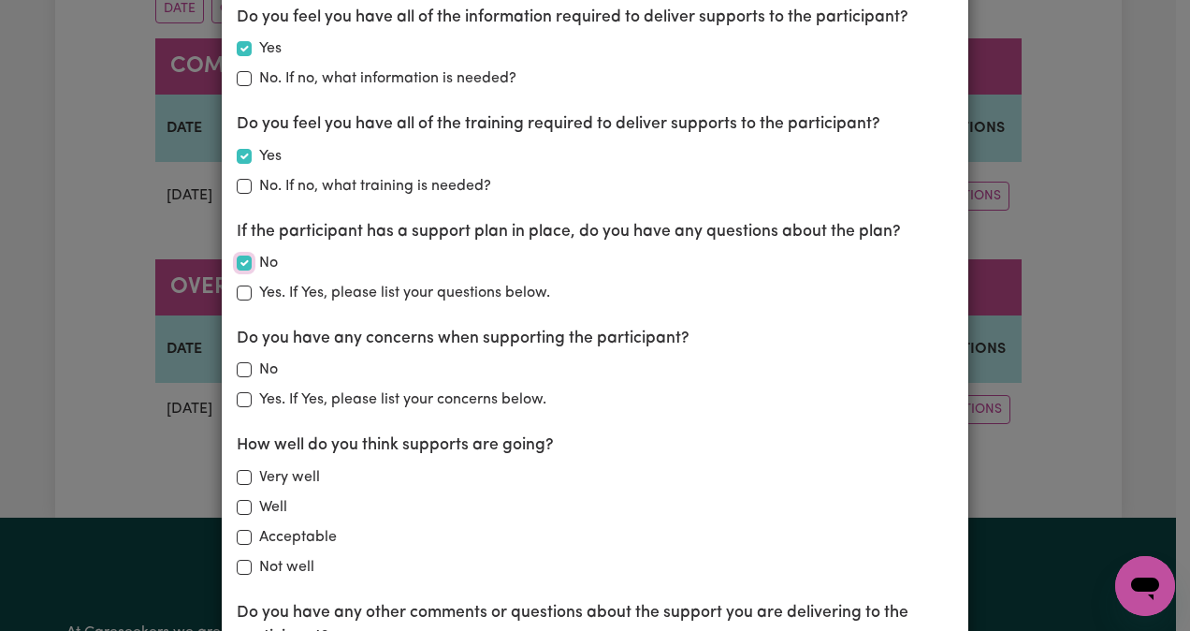
scroll to position [307, 0]
click at [241, 362] on input "No" at bounding box center [244, 368] width 15 height 15
checkbox input "true"
click at [237, 531] on input "Acceptable" at bounding box center [244, 536] width 15 height 15
checkbox input "true"
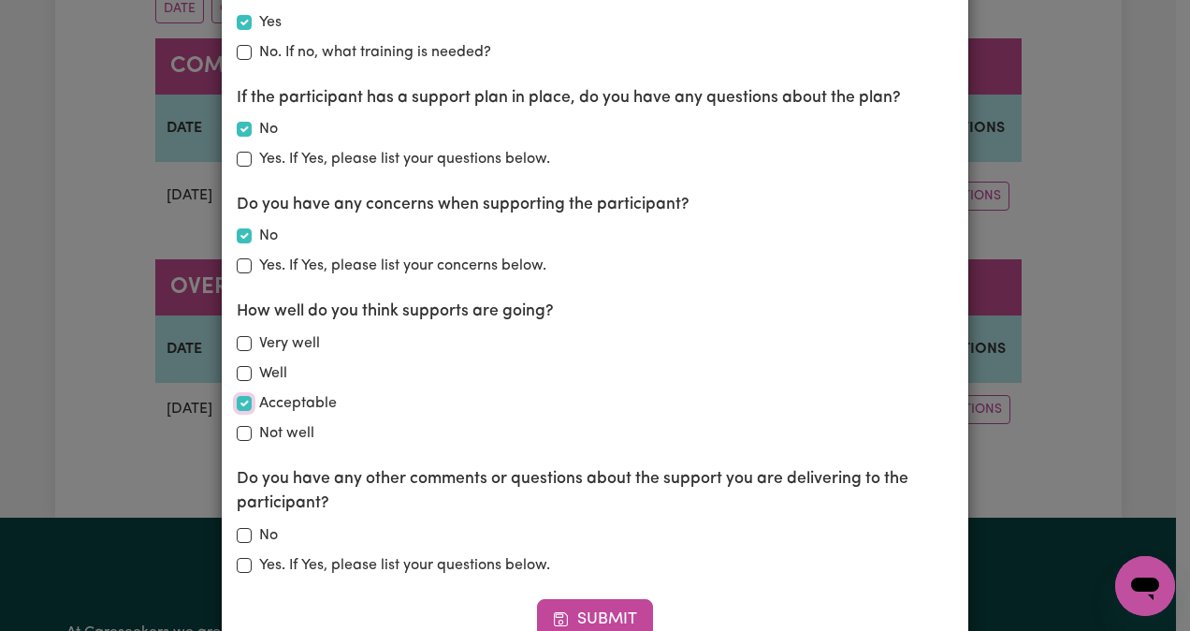
scroll to position [511, 0]
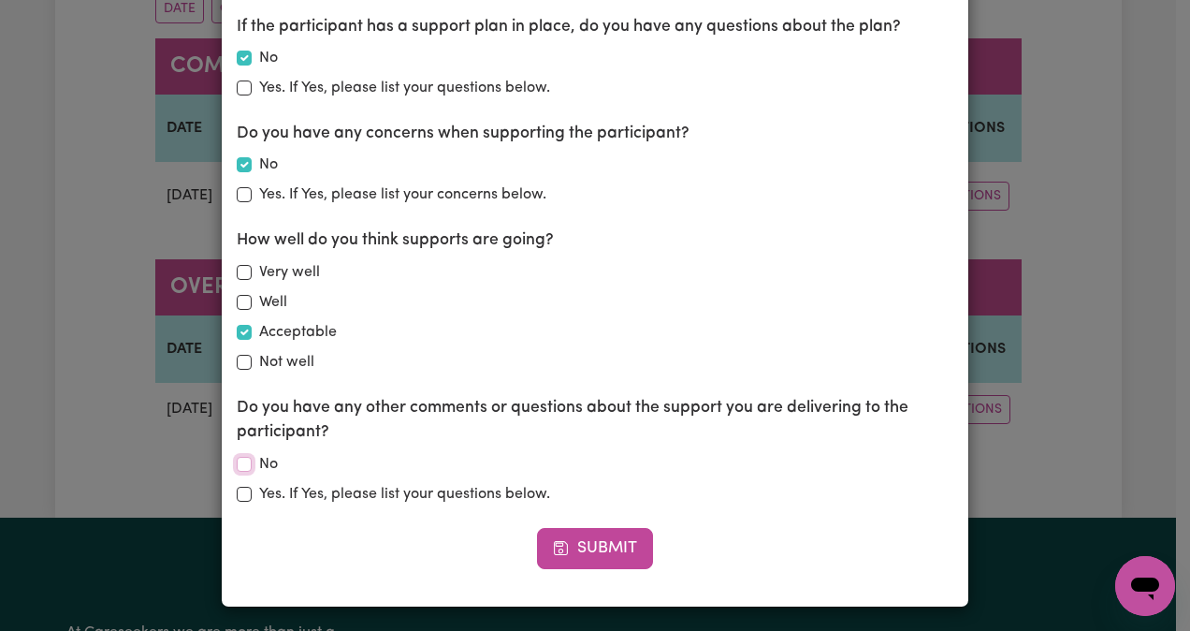
click at [238, 460] on input "No" at bounding box center [244, 464] width 15 height 15
checkbox input "true"
click at [606, 545] on button "Submit" at bounding box center [595, 548] width 116 height 41
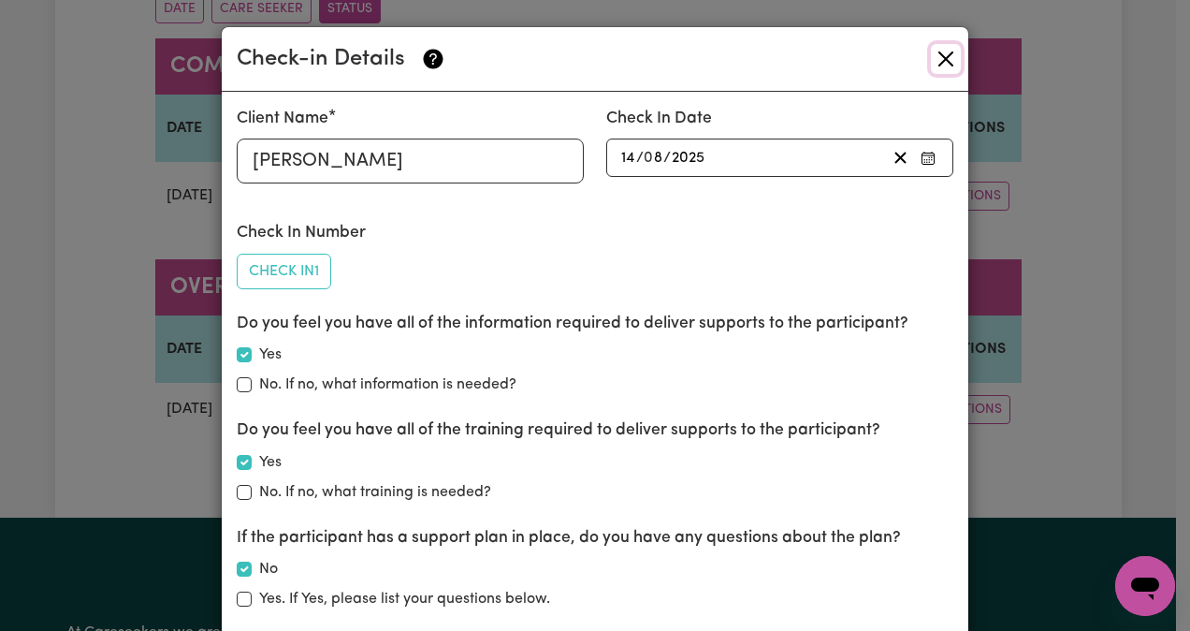
click at [934, 52] on button "Close" at bounding box center [946, 59] width 30 height 30
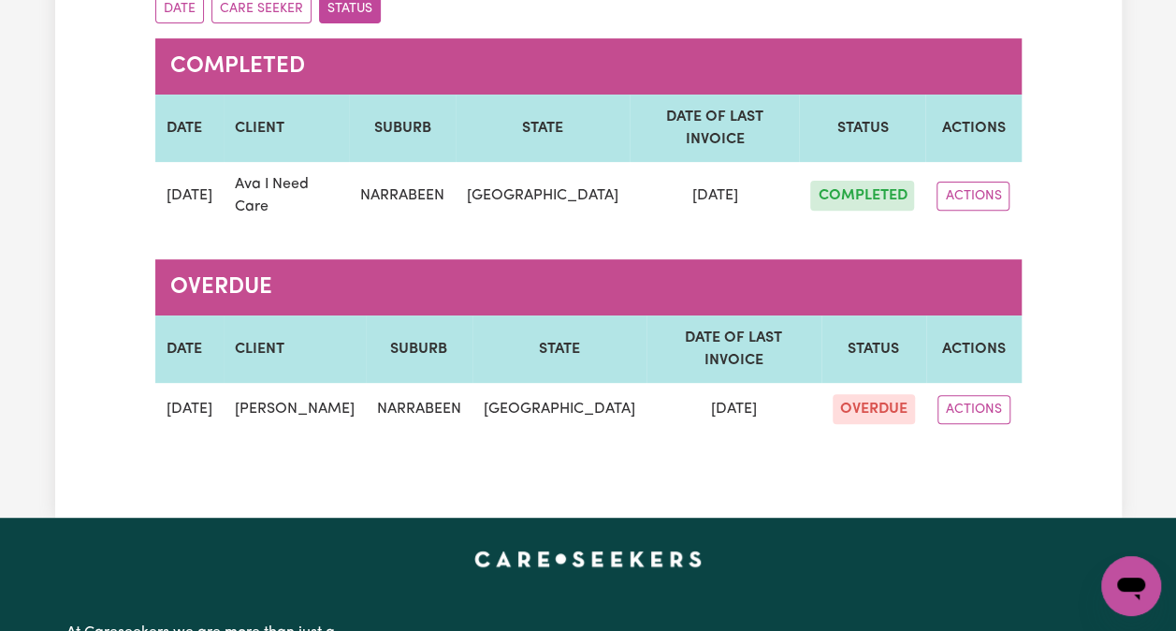
click at [968, 395] on button "ACTIONS" at bounding box center [974, 409] width 73 height 29
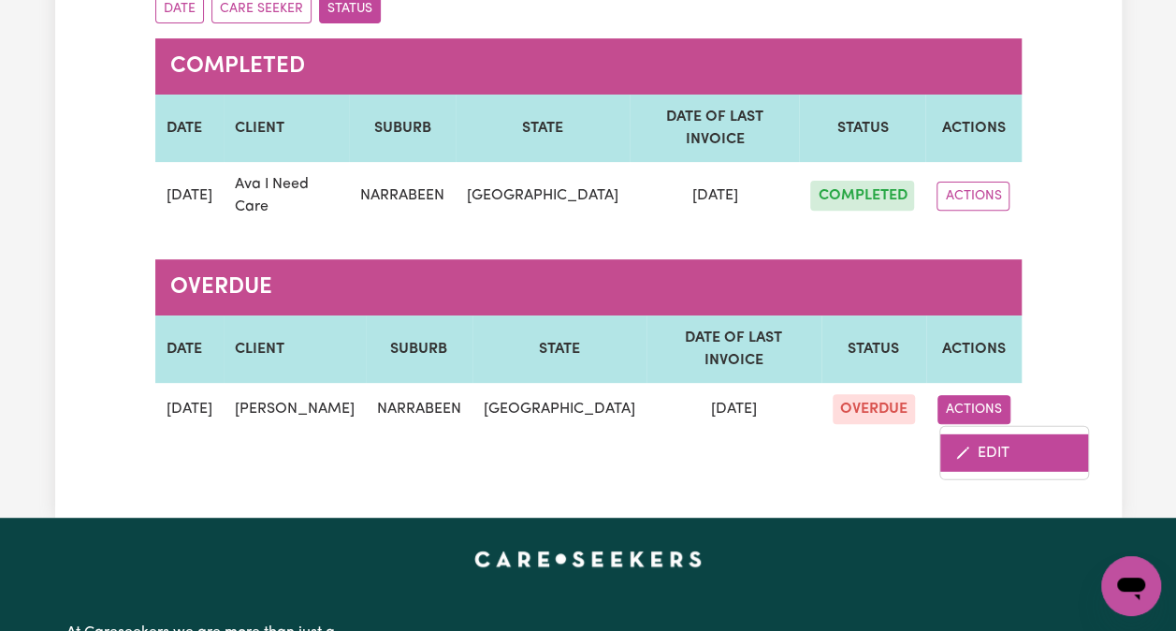
click at [970, 433] on link "EDIT" at bounding box center [1015, 451] width 148 height 37
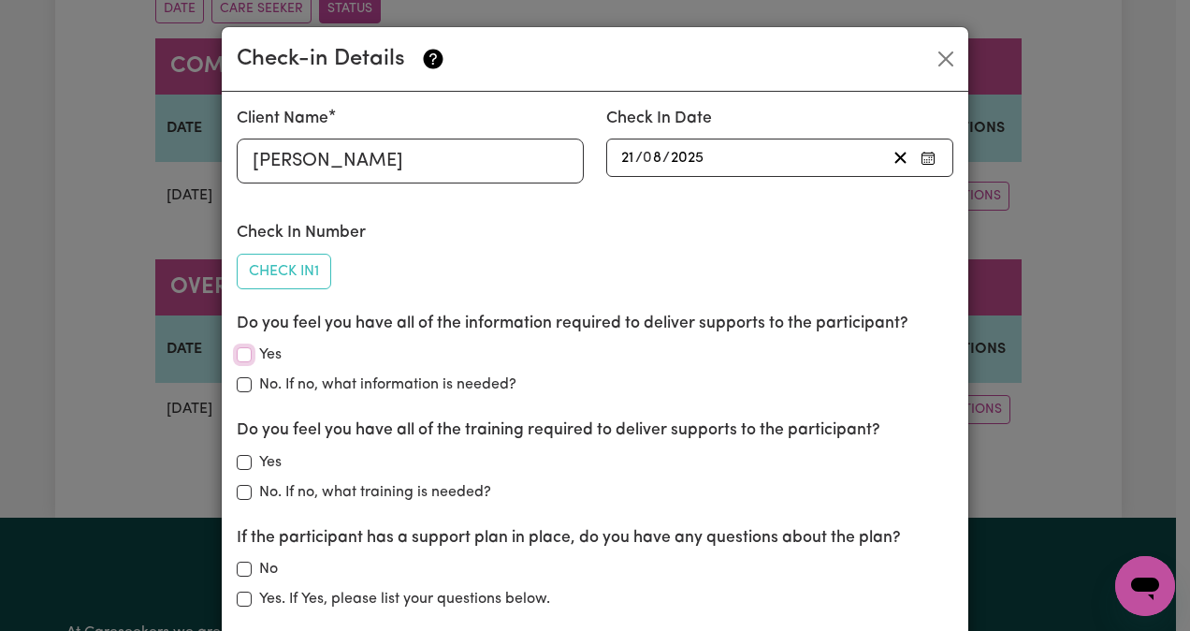
click at [237, 358] on input "Yes" at bounding box center [244, 354] width 15 height 15
checkbox input "true"
click at [238, 457] on input "Yes" at bounding box center [244, 462] width 15 height 15
checkbox input "true"
click at [237, 568] on input "No" at bounding box center [244, 569] width 15 height 15
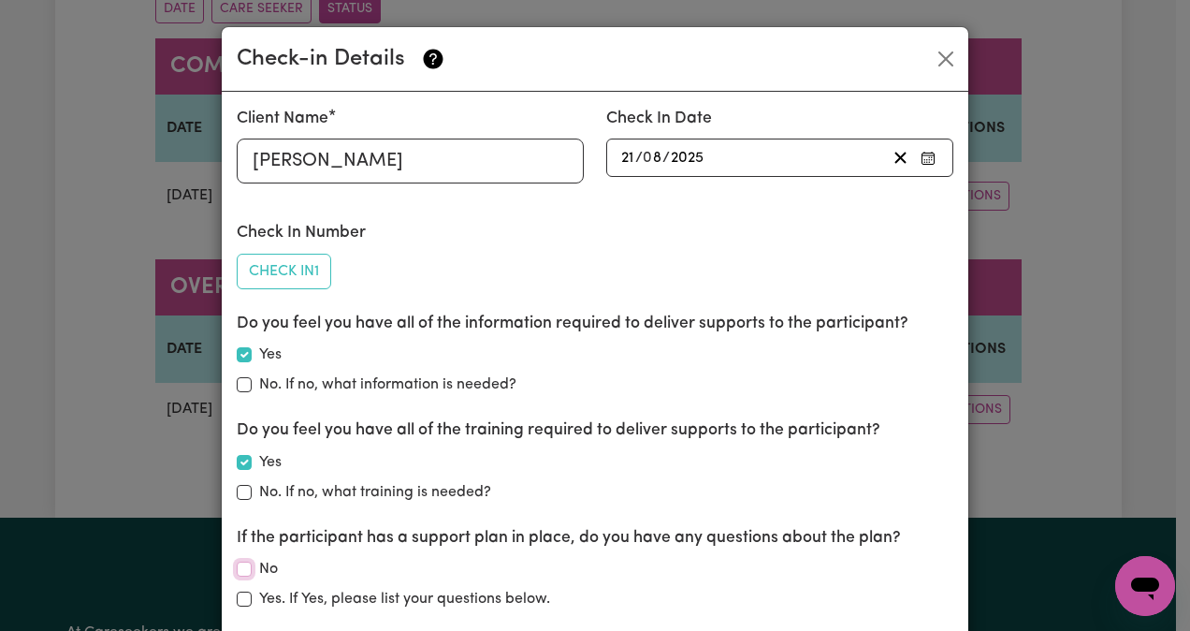
checkbox input "true"
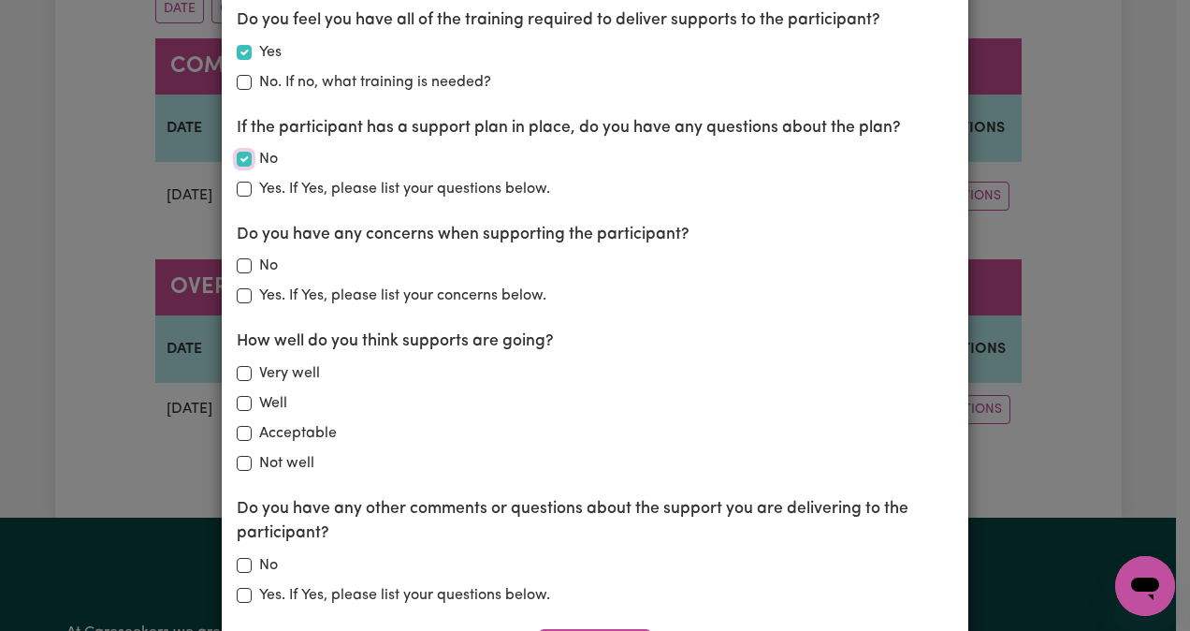
scroll to position [411, 0]
click at [238, 262] on input "No" at bounding box center [244, 264] width 15 height 15
checkbox input "true"
click at [238, 391] on div "Well" at bounding box center [595, 402] width 717 height 22
click at [238, 429] on input "Acceptable" at bounding box center [244, 432] width 15 height 15
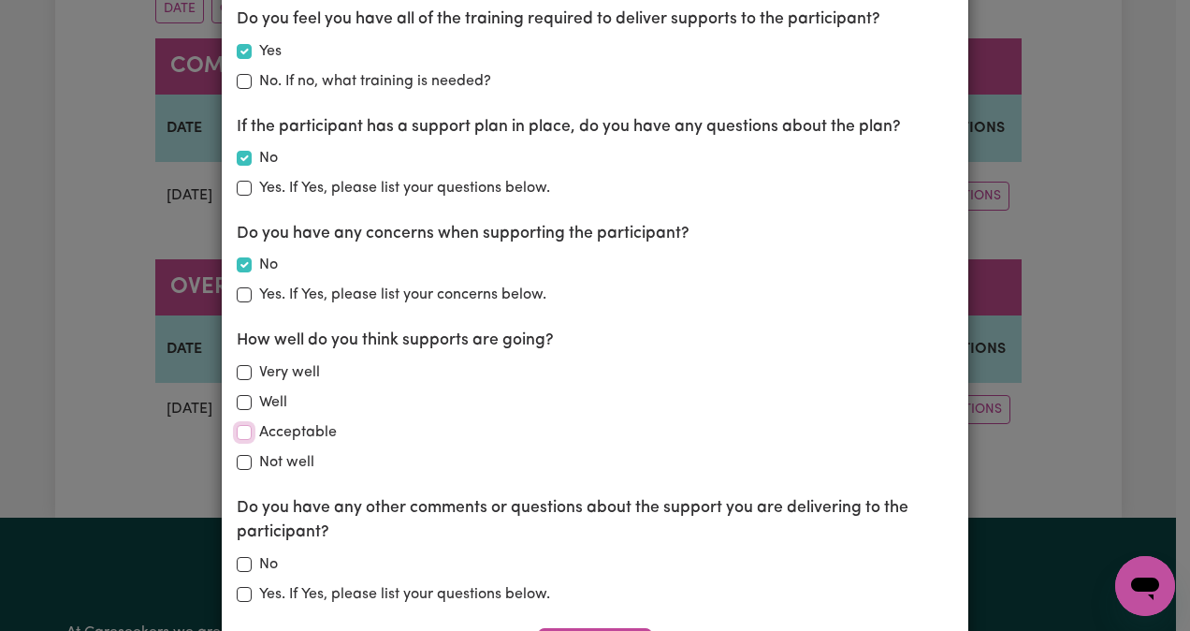
checkbox input "true"
click at [237, 558] on input "No" at bounding box center [244, 564] width 15 height 15
checkbox input "true"
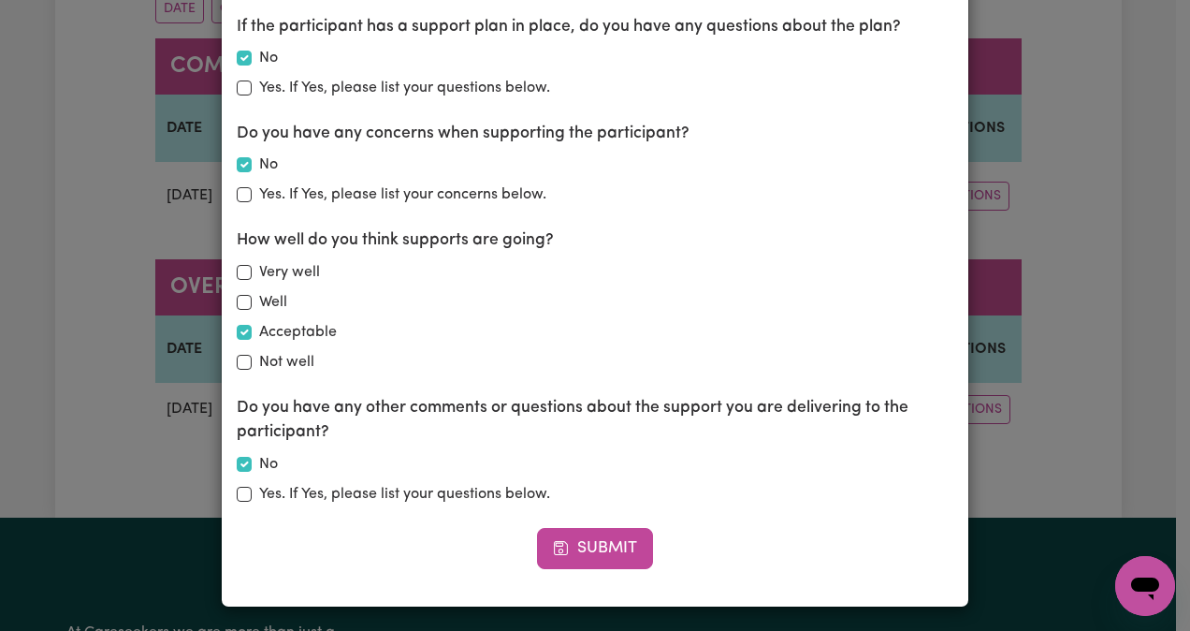
click at [582, 548] on button "Submit" at bounding box center [595, 548] width 116 height 41
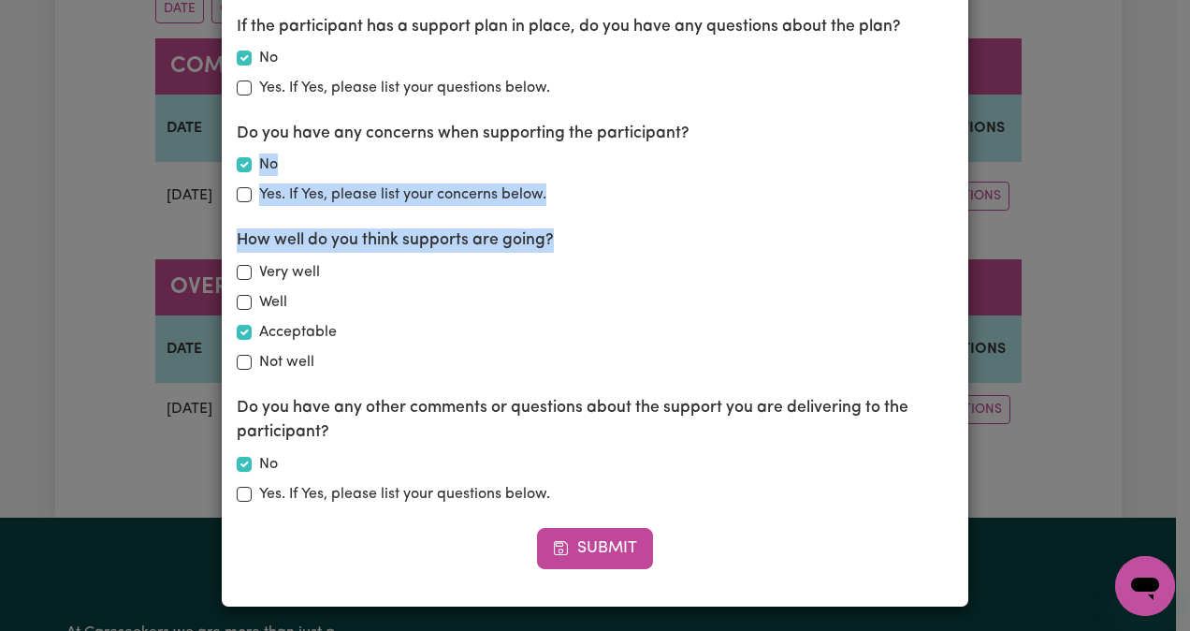
drag, startPoint x: 1164, startPoint y: 234, endPoint x: 1183, endPoint y: 129, distance: 106.5
click at [1175, 129] on div "Check-in Details Client Name [PERSON_NAME] Check In Date [DATE] 21 / 0 8 / 2025…" at bounding box center [595, 315] width 1190 height 631
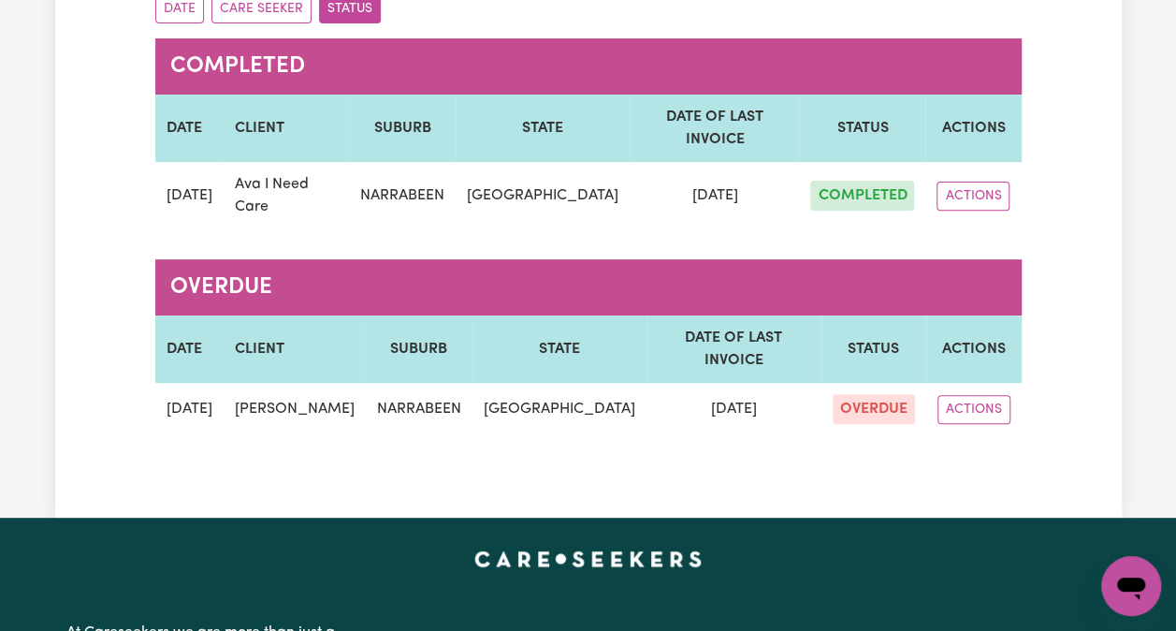
click at [970, 395] on button "ACTIONS" at bounding box center [974, 409] width 73 height 29
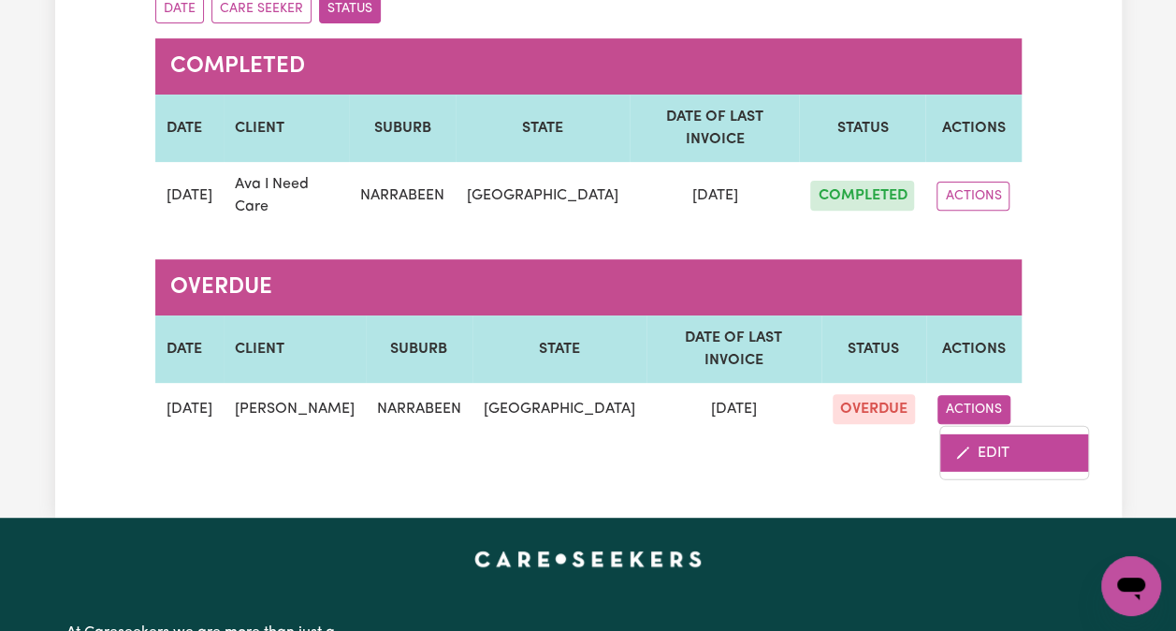
click at [983, 435] on link "EDIT" at bounding box center [1015, 451] width 148 height 37
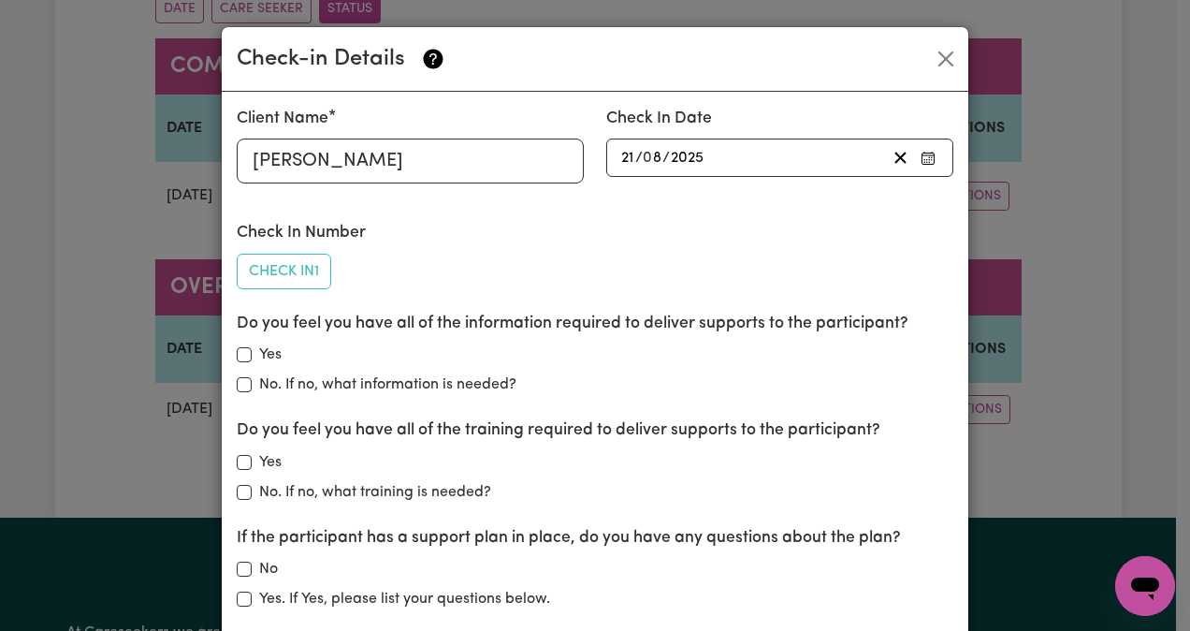
click at [867, 163] on div "[DATE] 21 / 0 8 / 2025" at bounding box center [753, 157] width 268 height 25
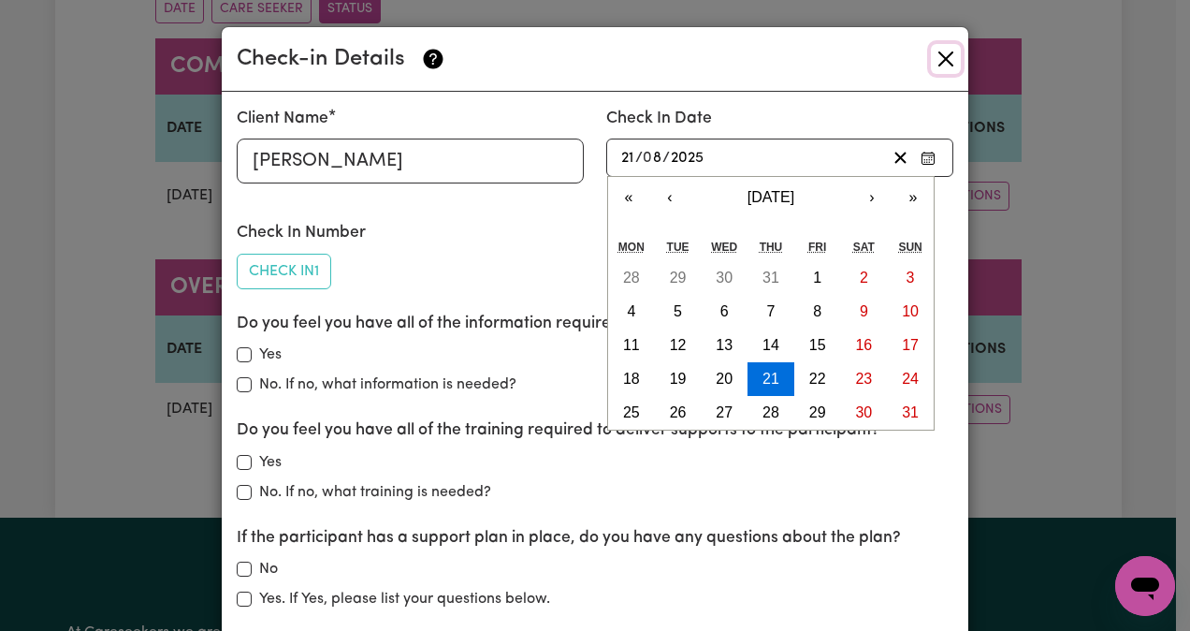
click at [939, 62] on button "Close" at bounding box center [946, 59] width 30 height 30
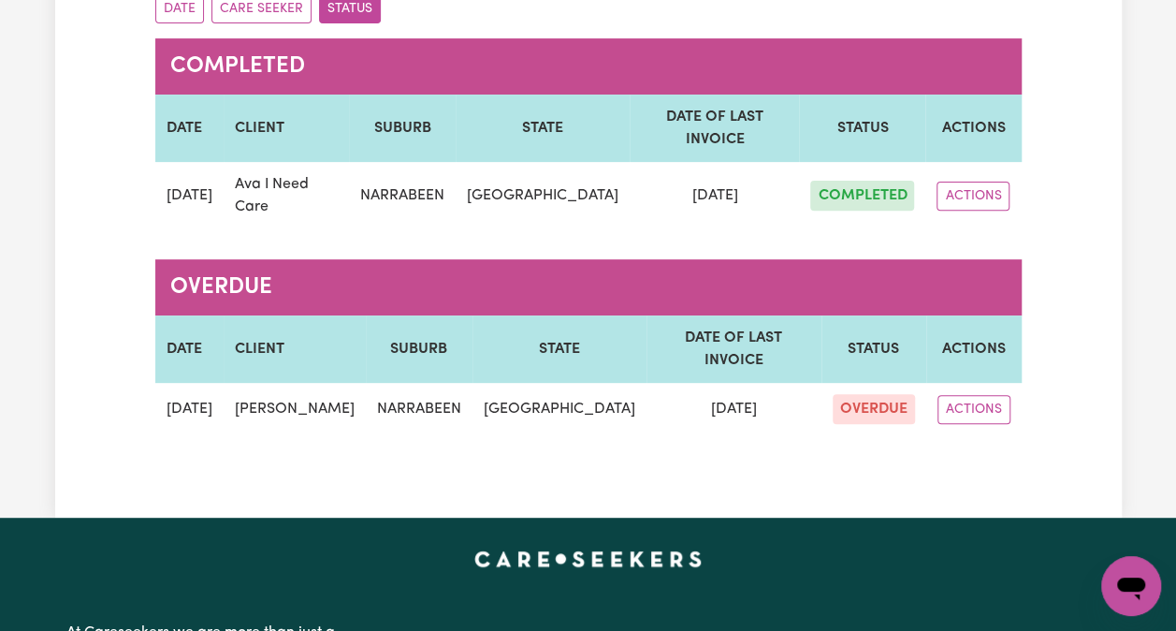
click at [966, 186] on button "ACTIONS" at bounding box center [973, 196] width 73 height 29
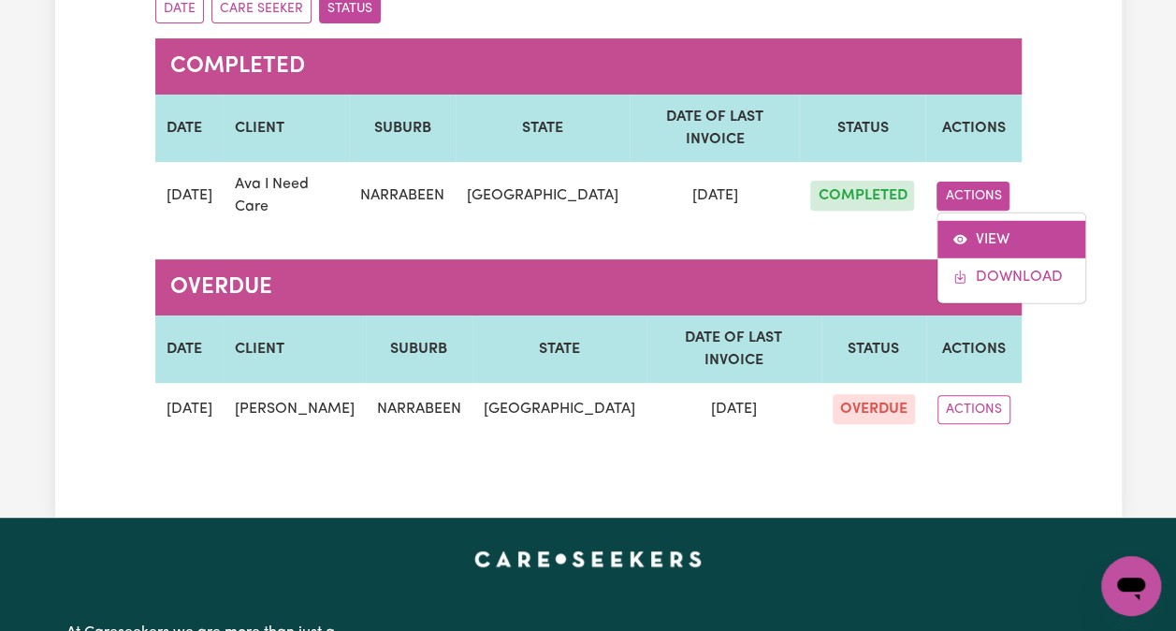
click at [978, 231] on link "VIEW" at bounding box center [1012, 238] width 148 height 37
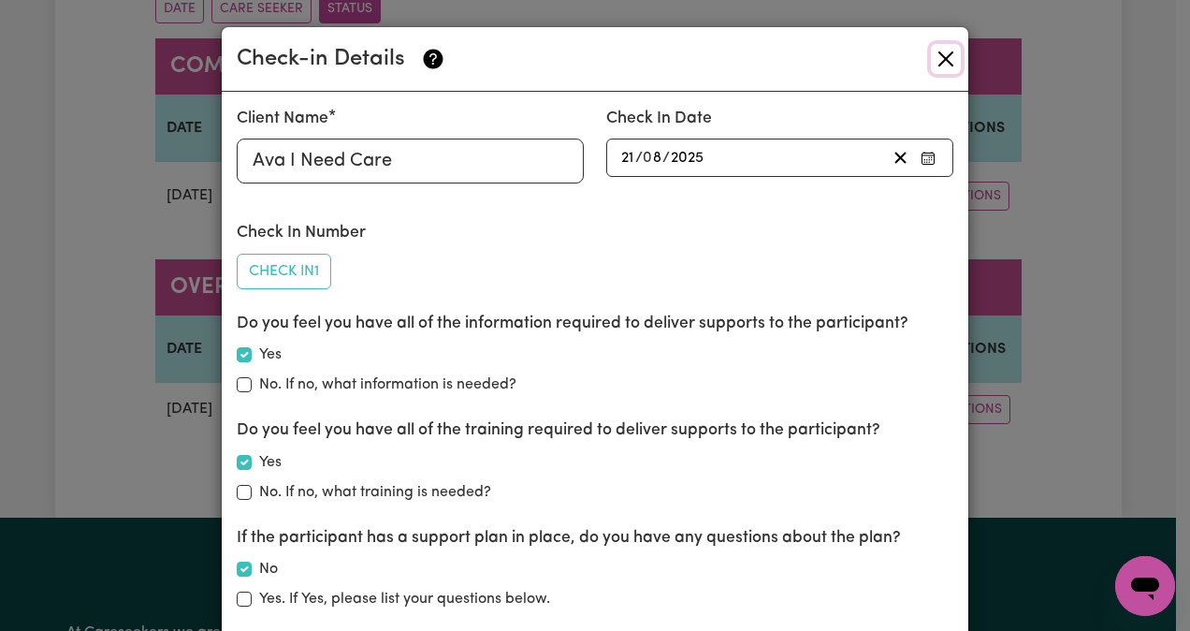
click at [944, 56] on button "Close" at bounding box center [946, 59] width 30 height 30
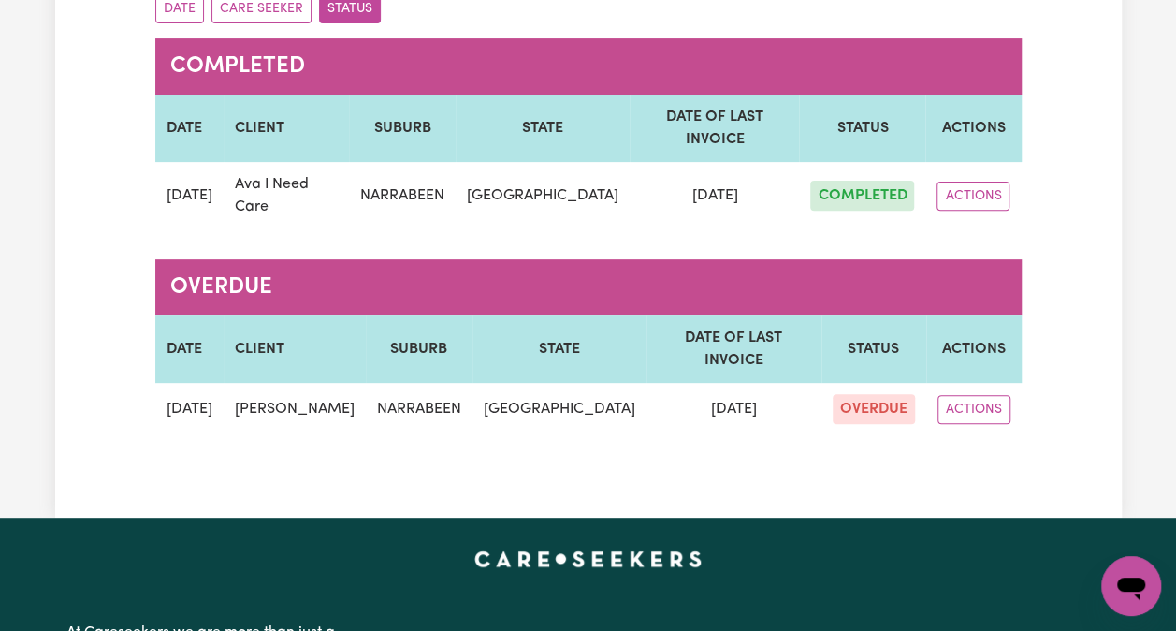
click at [983, 395] on button "ACTIONS" at bounding box center [974, 409] width 73 height 29
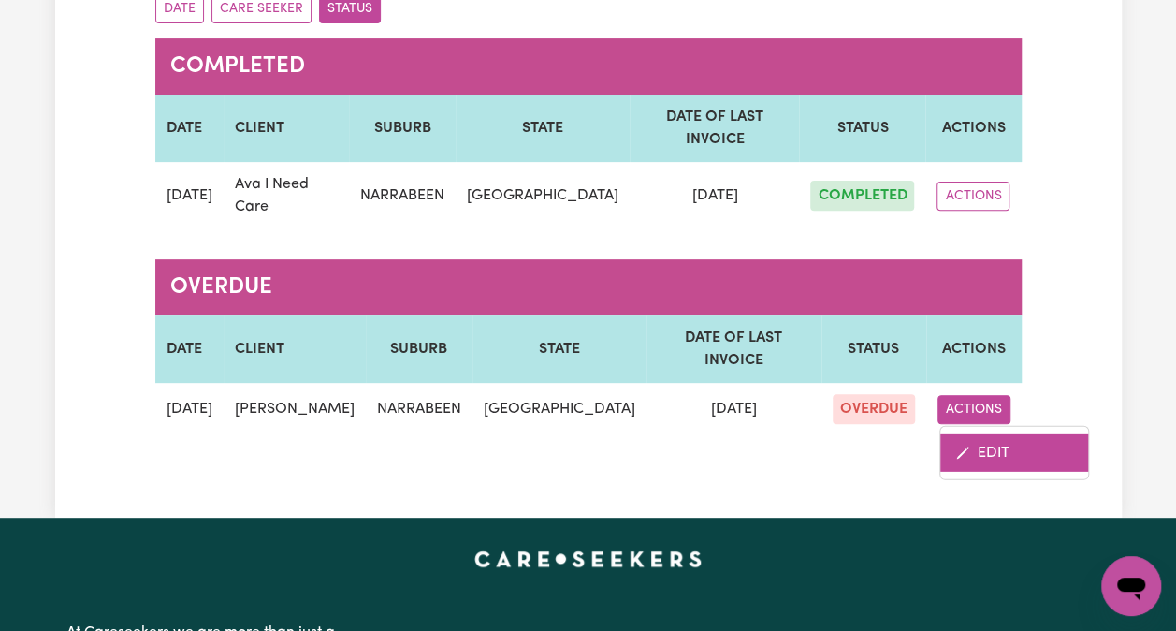
click at [984, 445] on link "EDIT" at bounding box center [1015, 451] width 148 height 37
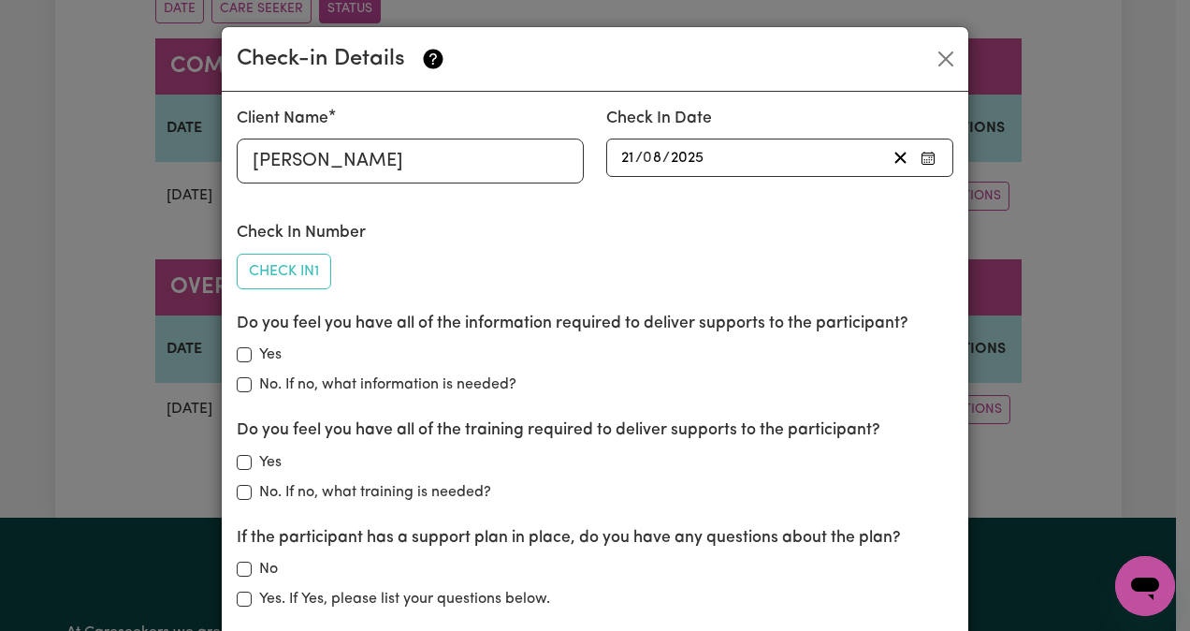
click at [921, 162] on icon "button" at bounding box center [928, 158] width 15 height 15
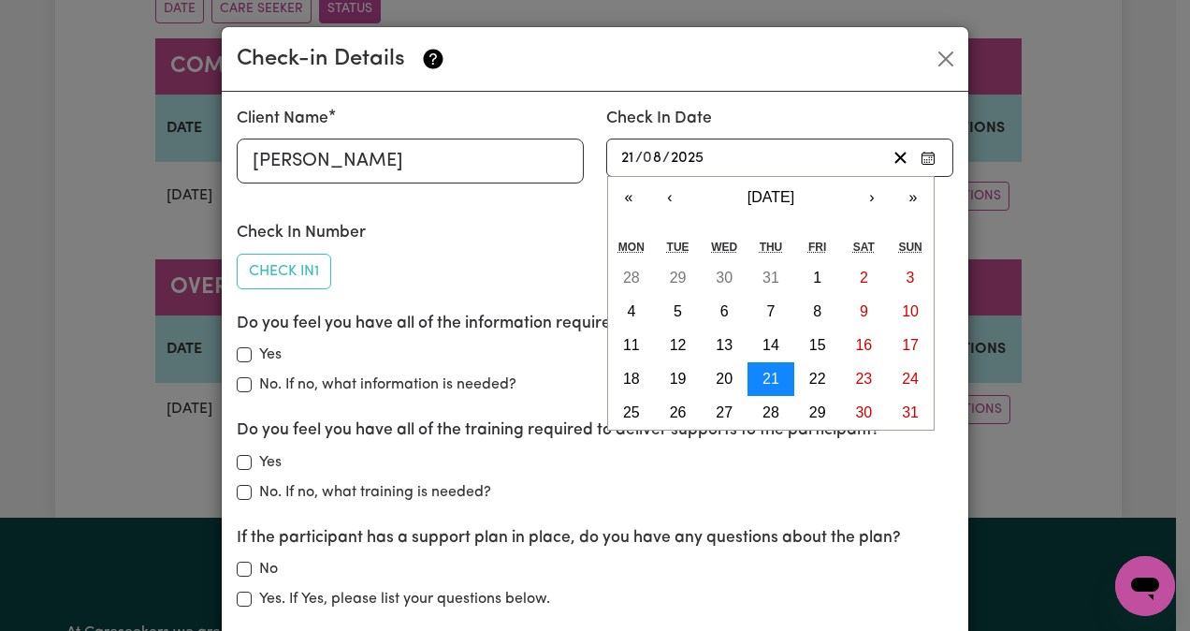
click at [763, 378] on abbr "21" at bounding box center [771, 379] width 17 height 16
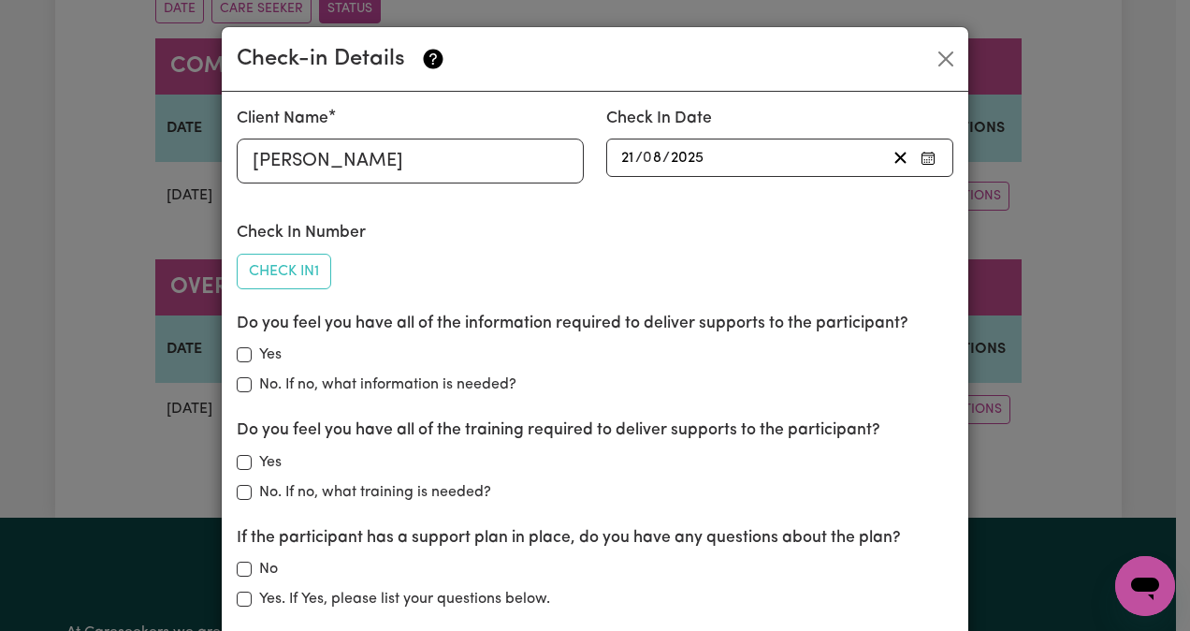
click at [285, 282] on button "Check In 1" at bounding box center [284, 272] width 95 height 36
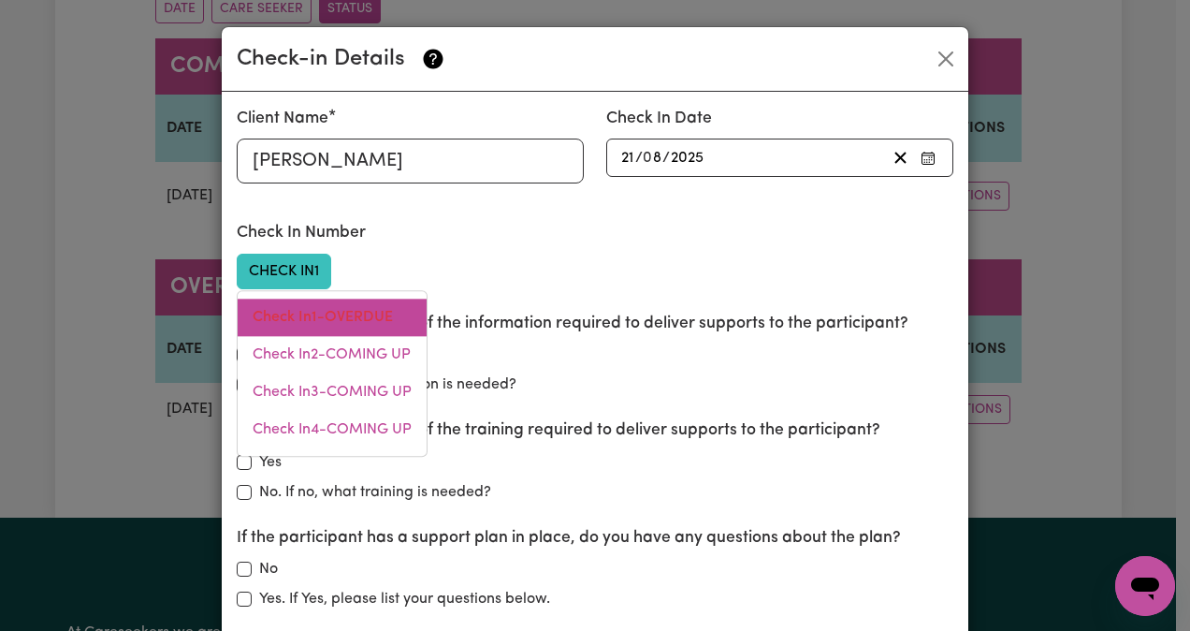
click at [295, 326] on link "Check In 1 - OVERDUE" at bounding box center [332, 317] width 189 height 37
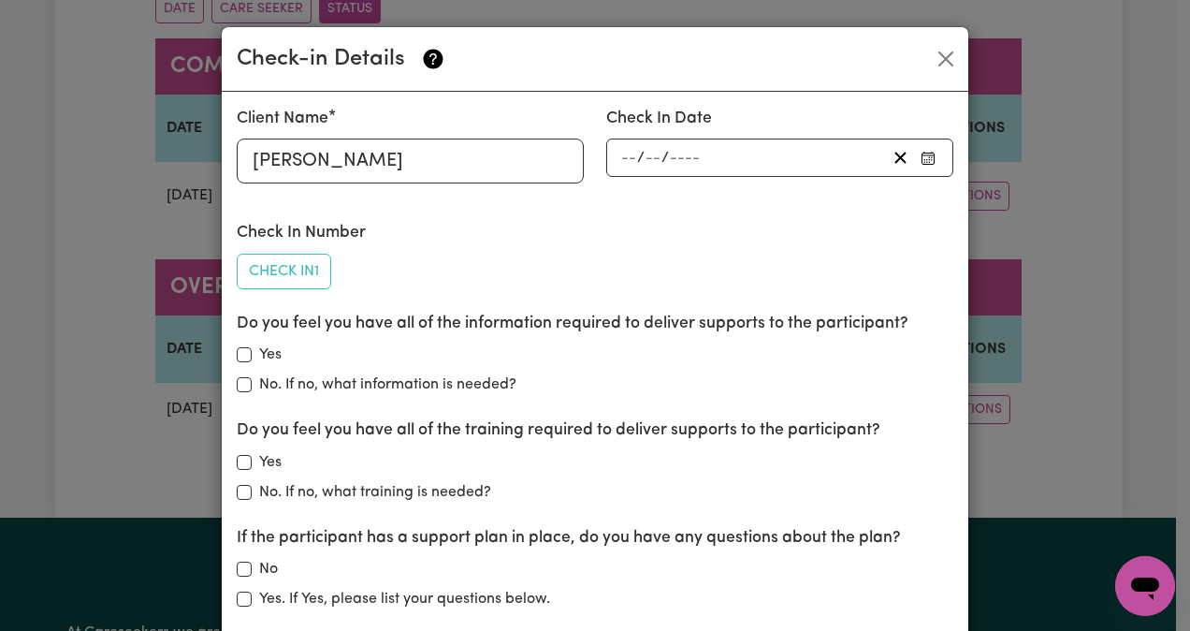
click at [622, 153] on input "number" at bounding box center [628, 157] width 17 height 25
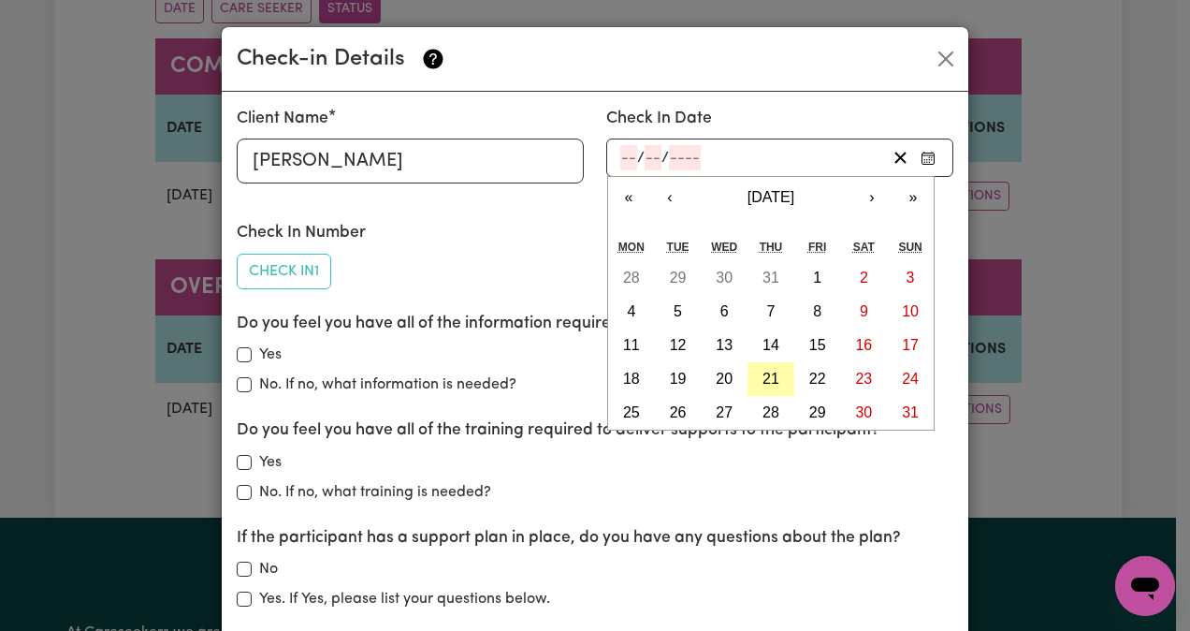
click at [769, 381] on abbr "21" at bounding box center [771, 379] width 17 height 16
type input "[DATE]"
type input "21"
type input "8"
type input "2025"
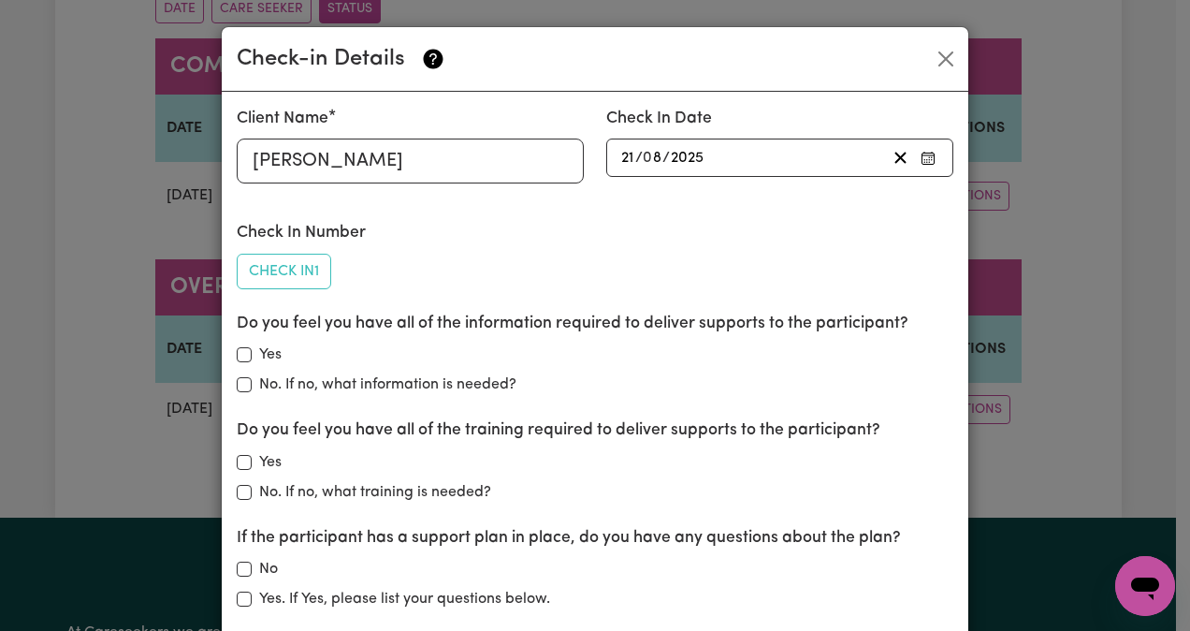
click at [241, 363] on div "Yes" at bounding box center [595, 354] width 717 height 22
click at [237, 357] on input "Yes" at bounding box center [244, 354] width 15 height 15
checkbox input "true"
click at [238, 456] on input "Yes" at bounding box center [244, 462] width 15 height 15
checkbox input "true"
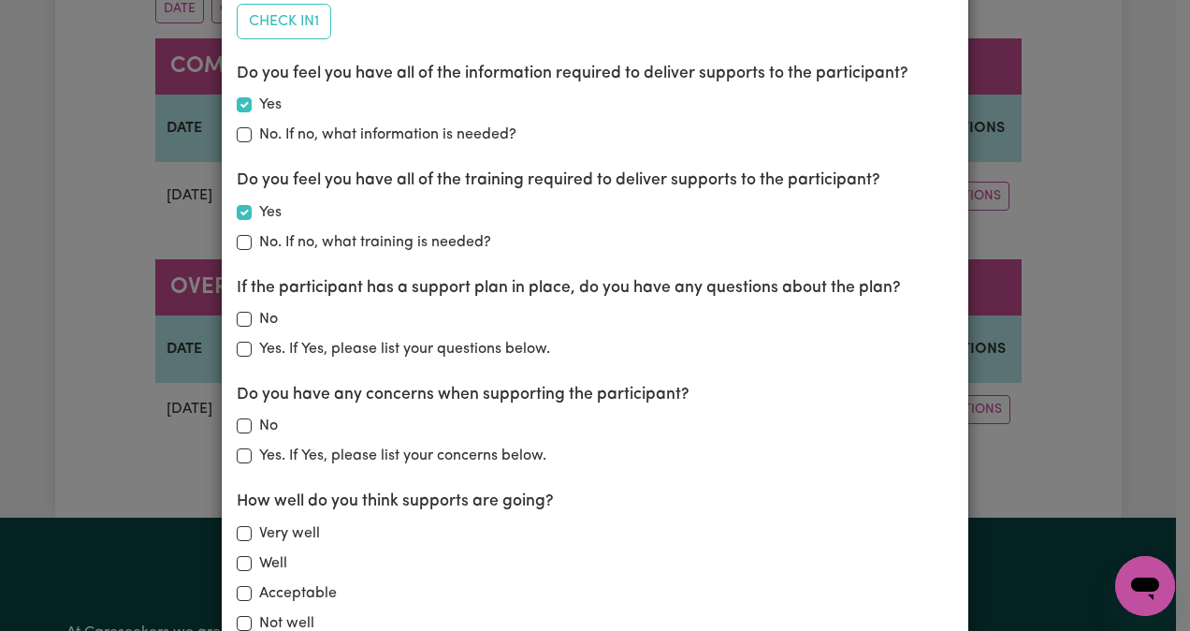
scroll to position [249, 0]
click at [240, 322] on input "No" at bounding box center [244, 320] width 15 height 15
checkbox input "true"
click at [226, 425] on div "Client Name [PERSON_NAME] Check In Date [DATE] 21 / 0 8 / 2025 « ‹ [DATE] › » M…" at bounding box center [595, 356] width 747 height 1026
click at [238, 427] on input "No" at bounding box center [244, 426] width 15 height 15
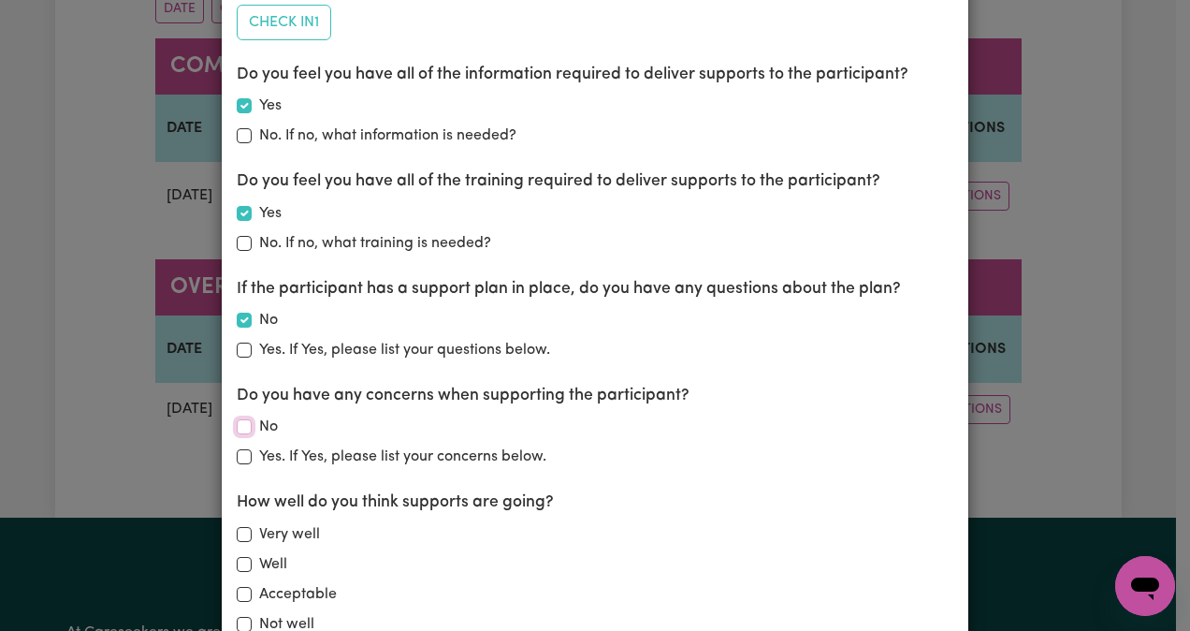
checkbox input "true"
click at [249, 594] on div "Acceptable" at bounding box center [595, 594] width 717 height 22
click at [245, 593] on div "Acceptable" at bounding box center [595, 594] width 717 height 22
click at [237, 591] on input "Acceptable" at bounding box center [244, 594] width 15 height 15
checkbox input "true"
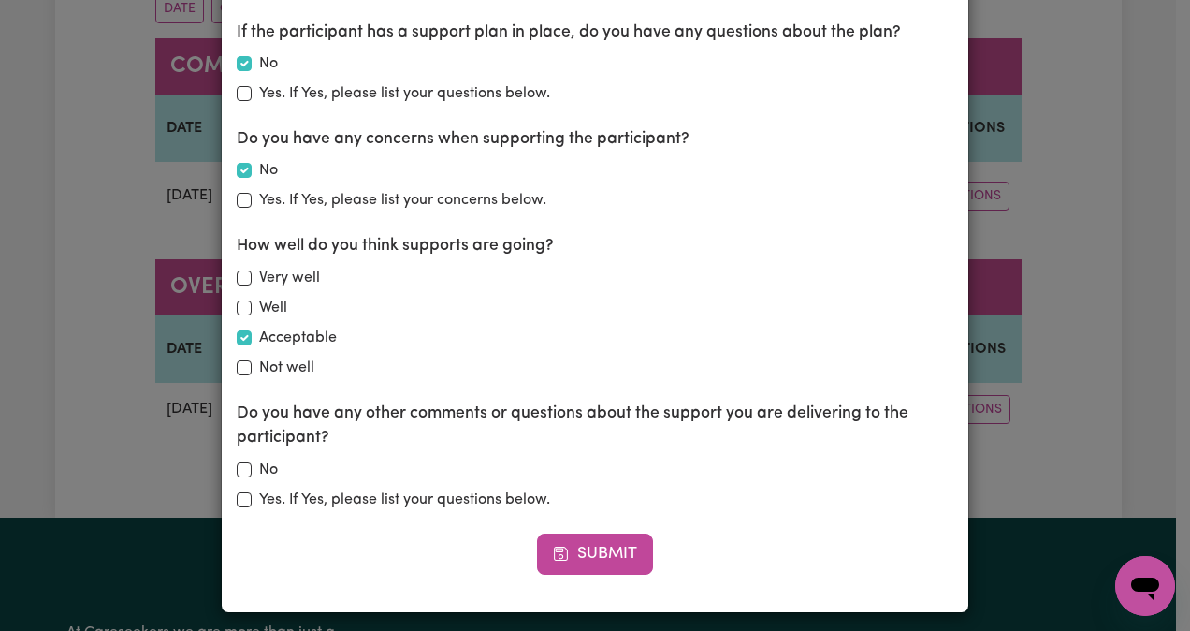
scroll to position [511, 0]
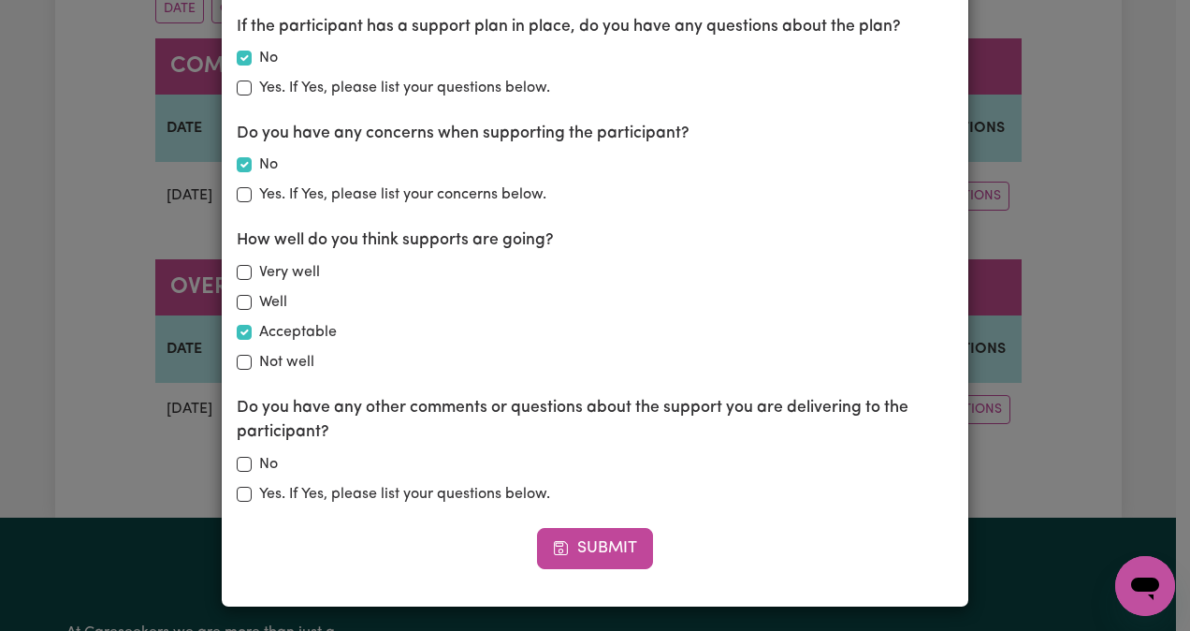
click at [246, 468] on div "No" at bounding box center [595, 464] width 717 height 22
click at [237, 464] on input "No" at bounding box center [244, 464] width 15 height 15
checkbox input "true"
click at [612, 545] on button "Submit" at bounding box center [595, 548] width 116 height 41
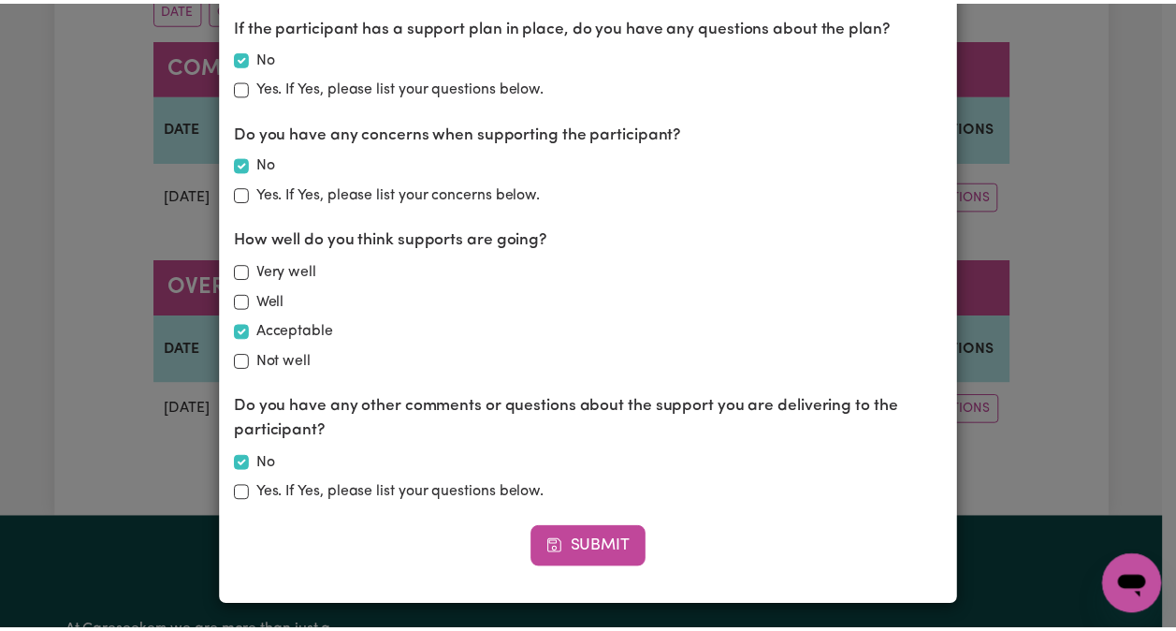
scroll to position [0, 0]
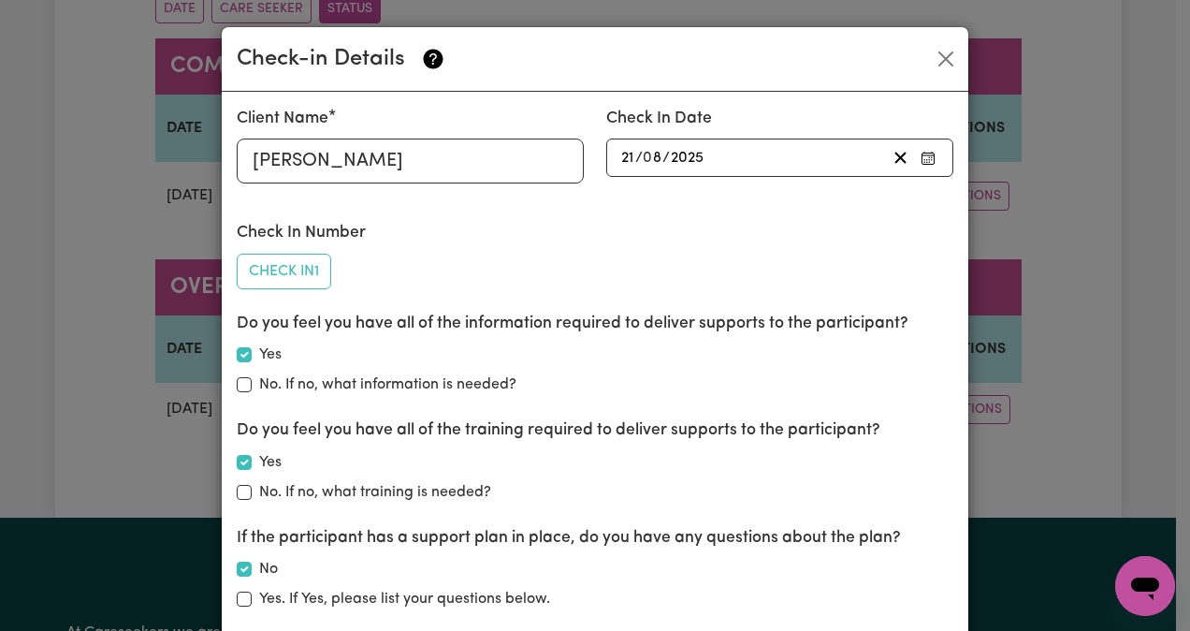
click at [934, 154] on button "button" at bounding box center [928, 157] width 26 height 25
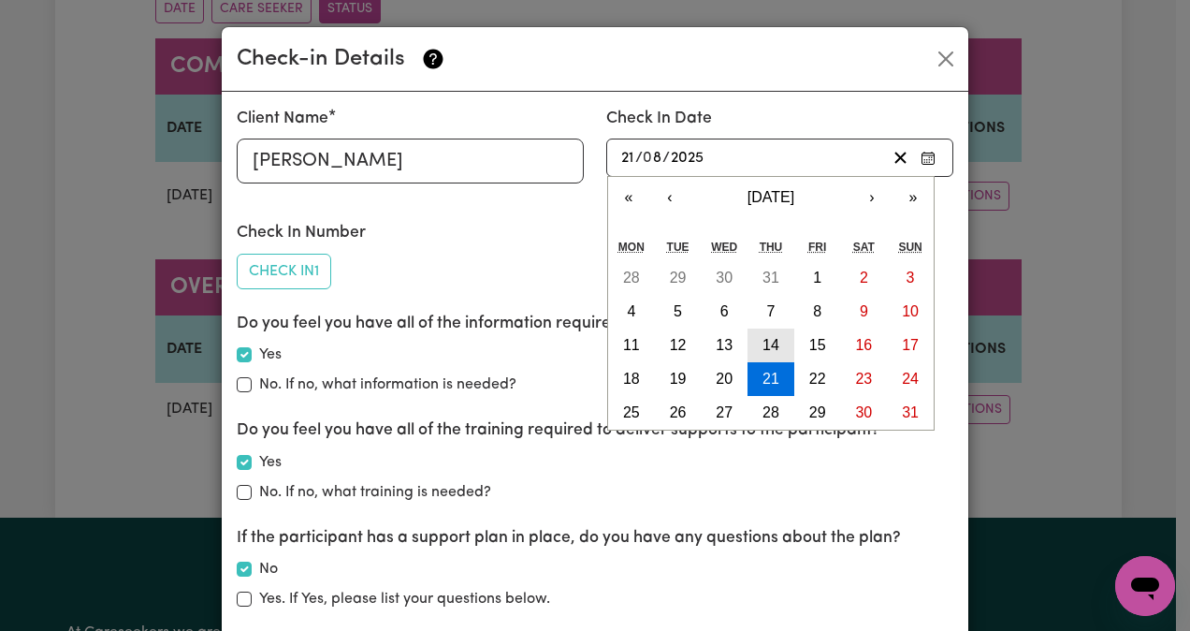
click at [777, 328] on button "14" at bounding box center [771, 345] width 47 height 34
type input "[DATE]"
type input "14"
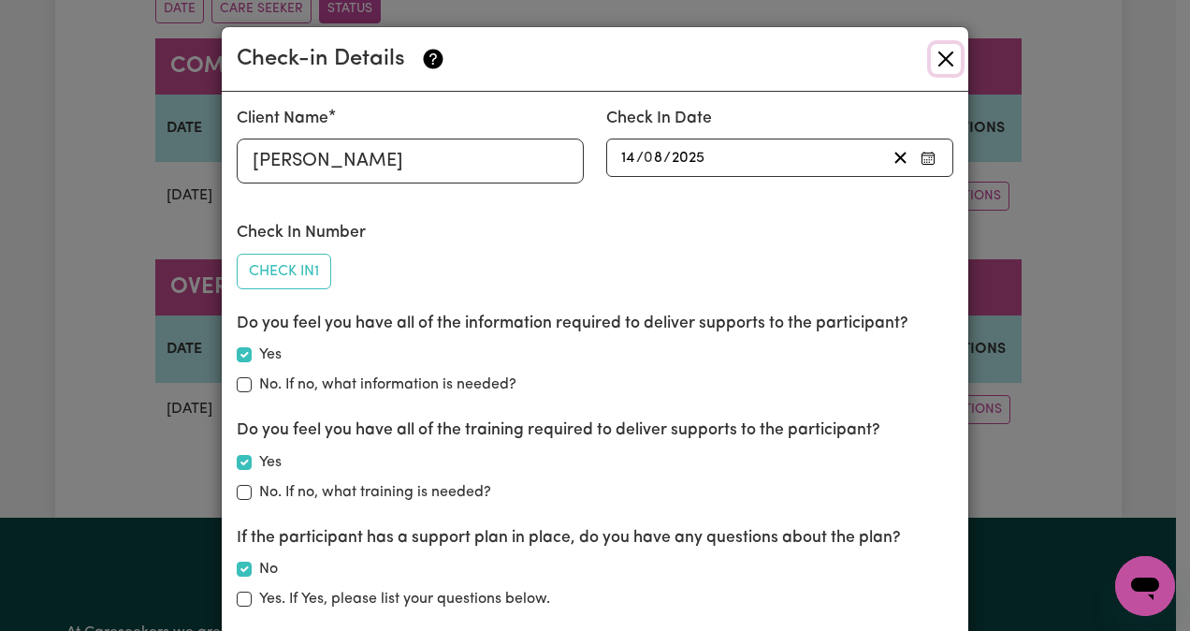
click at [932, 69] on button "Close" at bounding box center [946, 59] width 30 height 30
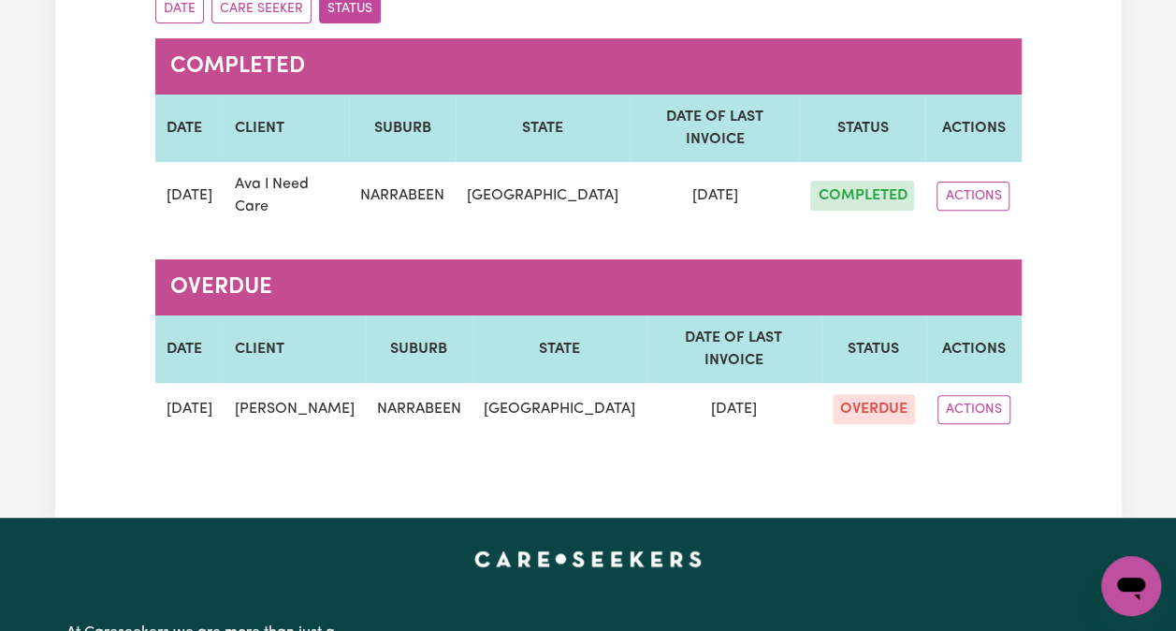
click at [1174, 77] on div "Check Ins Group by: Date Care Seeker Status COMPLETED DATE CLIENT SUBURB STATE …" at bounding box center [588, 174] width 1176 height 688
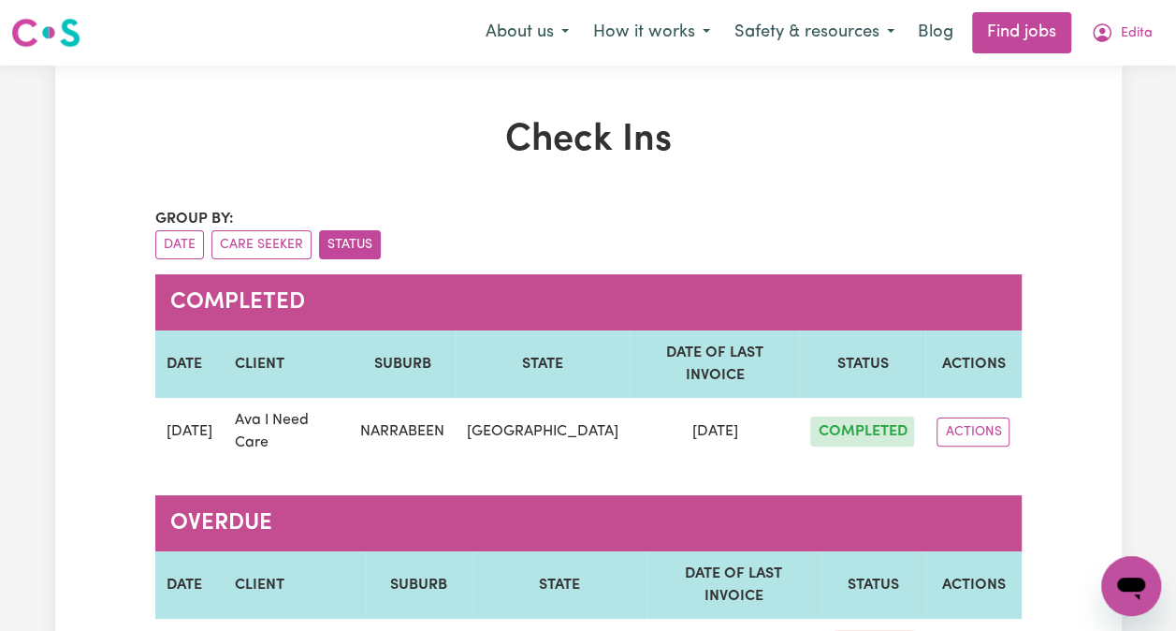
click at [1138, 34] on span "Edita" at bounding box center [1137, 33] width 32 height 21
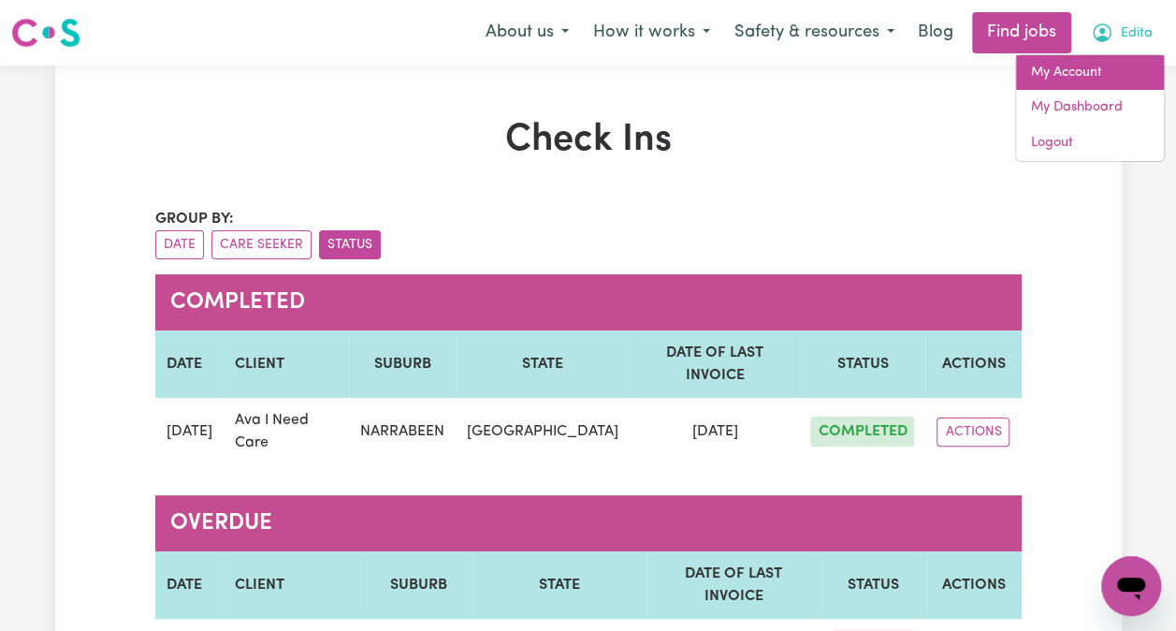
click at [1085, 78] on link "My Account" at bounding box center [1090, 73] width 148 height 36
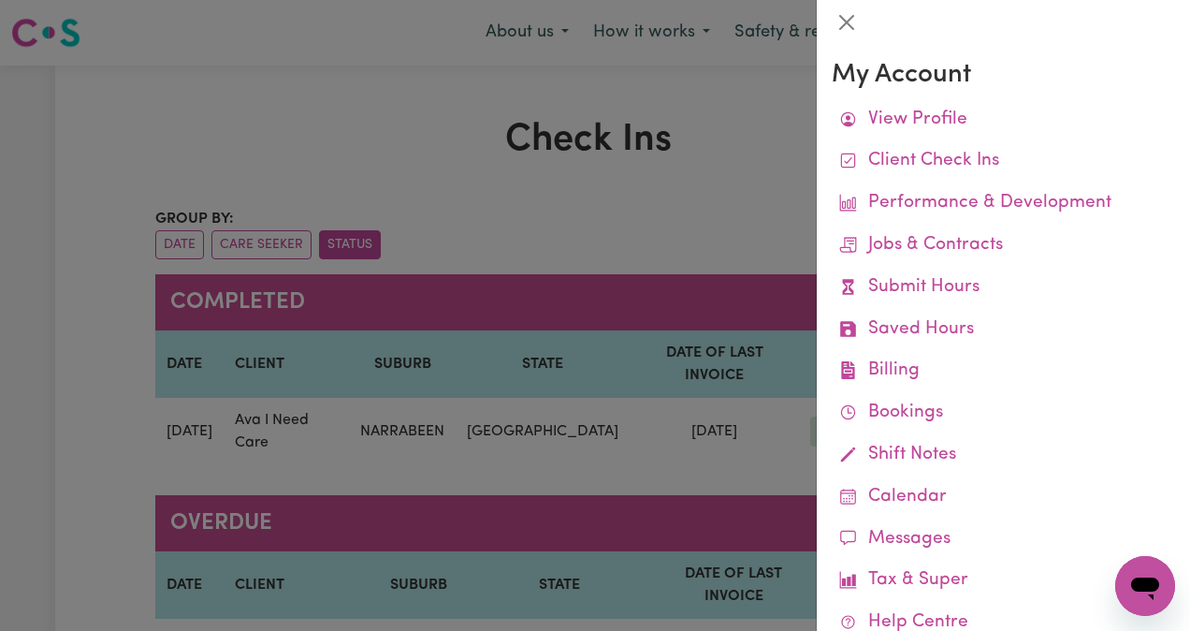
click at [968, 129] on link "View Profile" at bounding box center [1003, 120] width 343 height 42
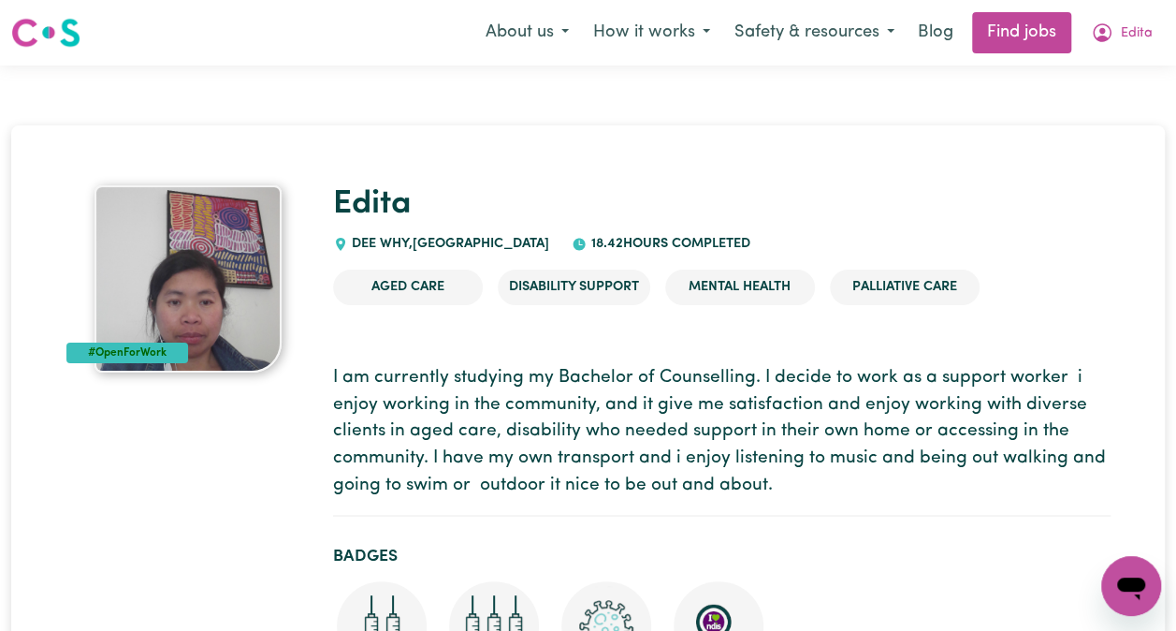
click at [1125, 41] on span "Edita" at bounding box center [1137, 33] width 32 height 21
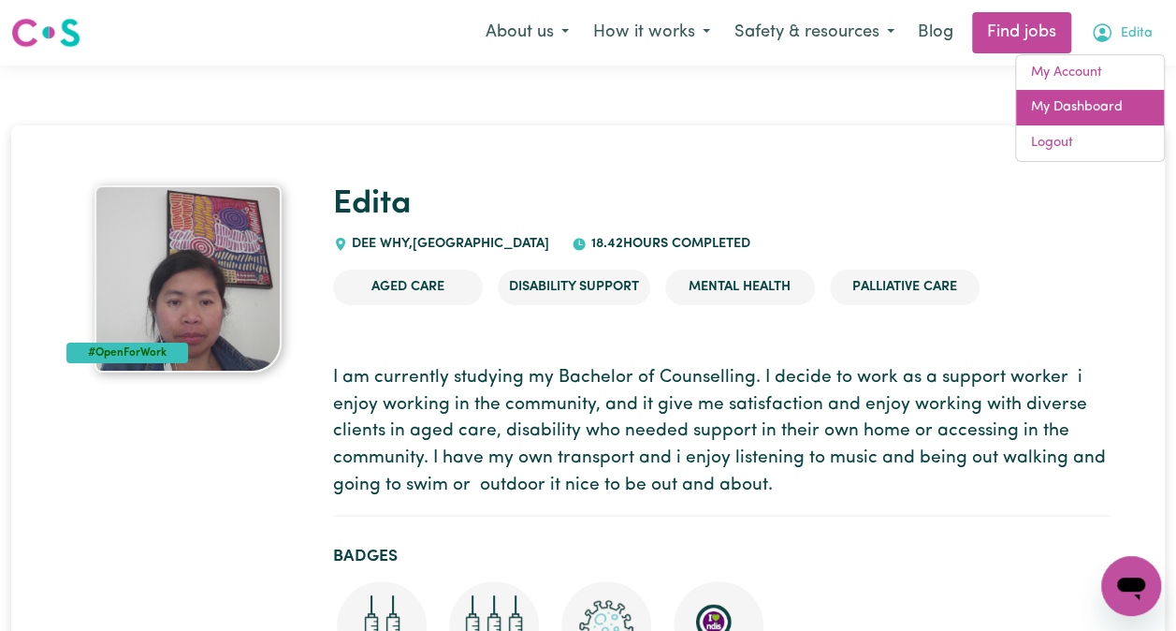
click at [1069, 107] on link "My Dashboard" at bounding box center [1090, 108] width 148 height 36
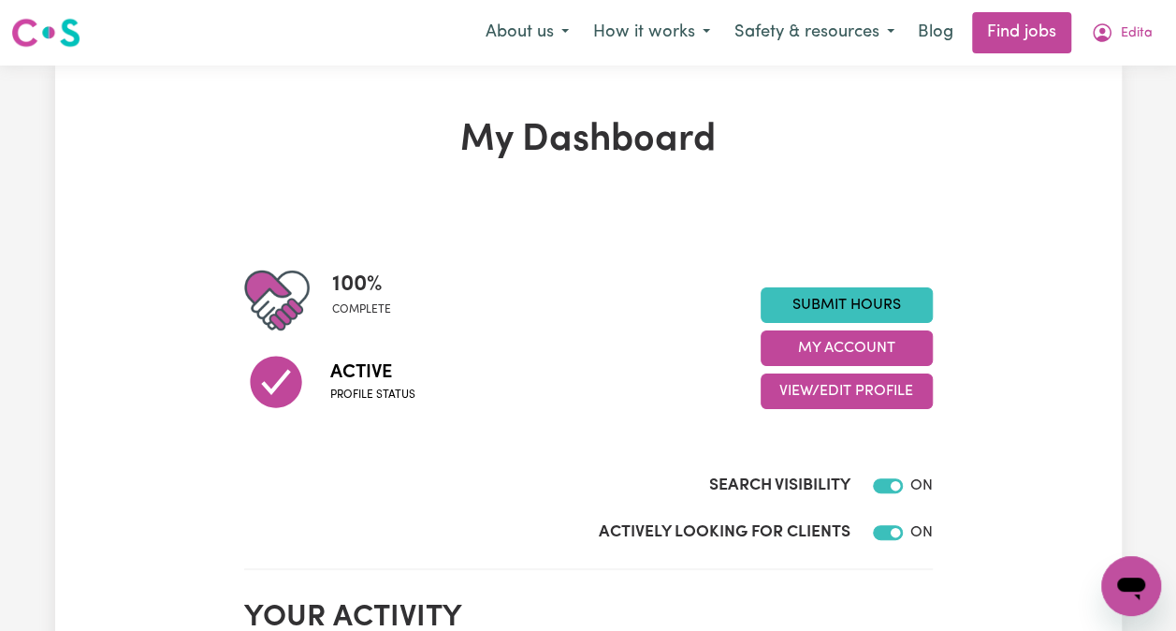
click at [891, 301] on link "Submit Hours" at bounding box center [847, 305] width 172 height 36
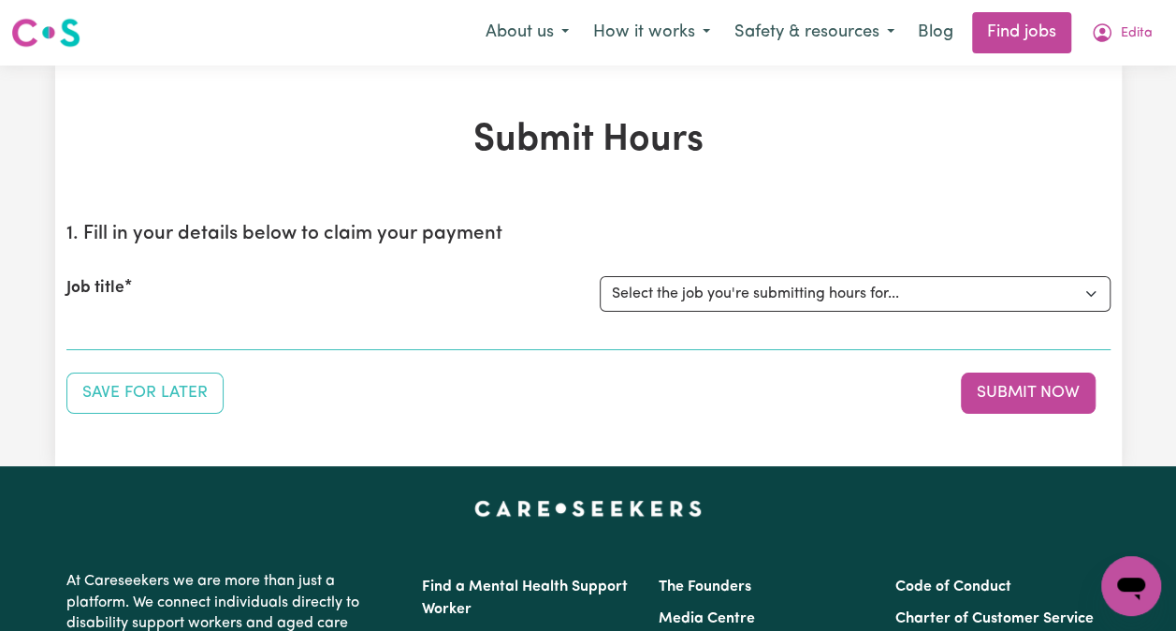
click at [1150, 32] on button "Edita" at bounding box center [1122, 32] width 86 height 39
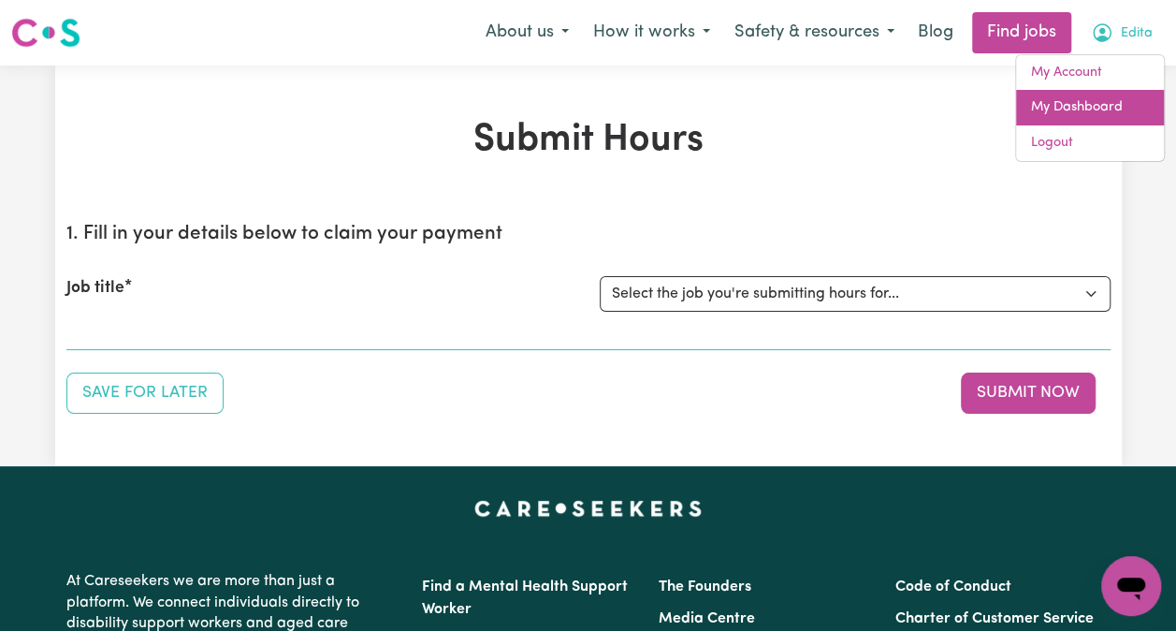
click at [1084, 107] on link "My Dashboard" at bounding box center [1090, 108] width 148 height 36
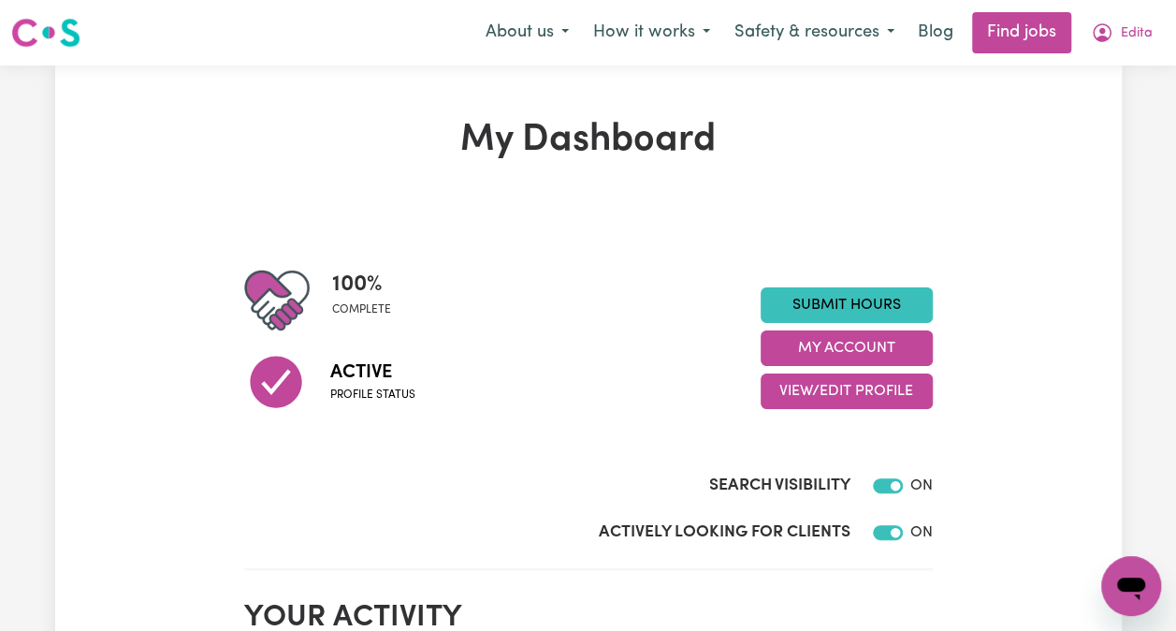
click at [1125, 26] on span "Edita" at bounding box center [1137, 33] width 32 height 21
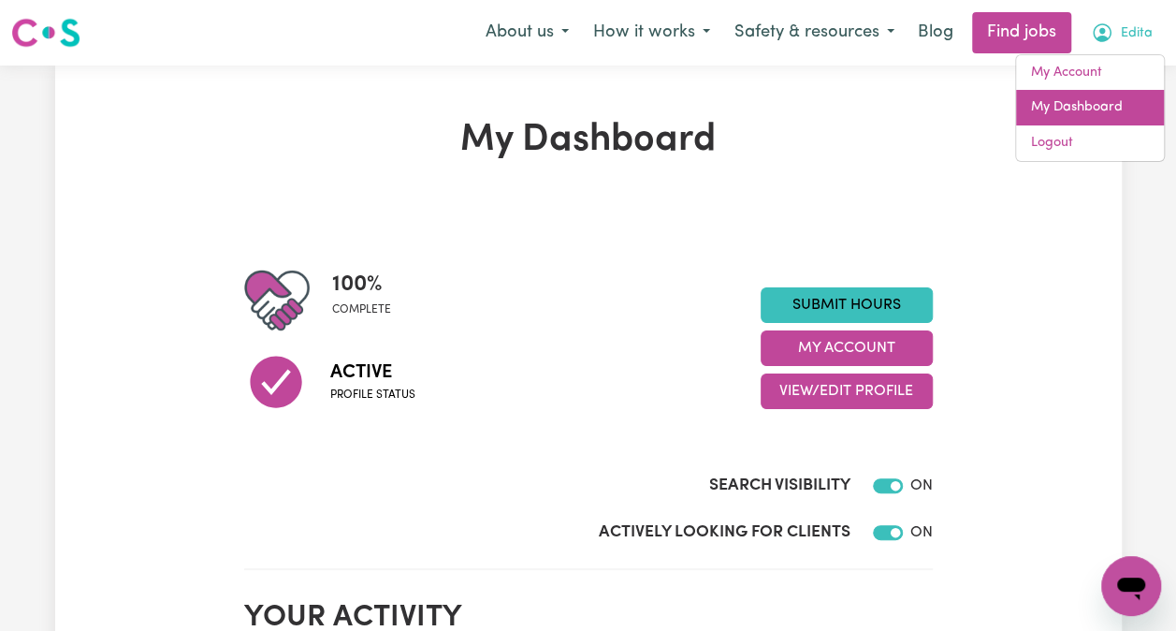
click at [1045, 105] on link "My Dashboard" at bounding box center [1090, 108] width 148 height 36
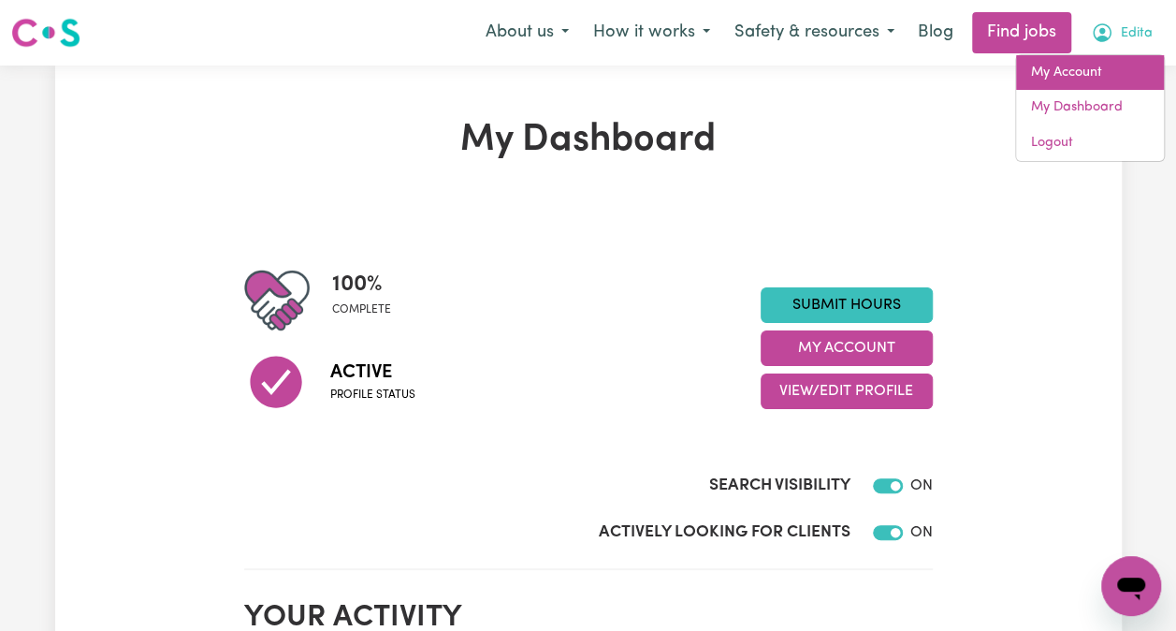
click at [1069, 72] on link "My Account" at bounding box center [1090, 73] width 148 height 36
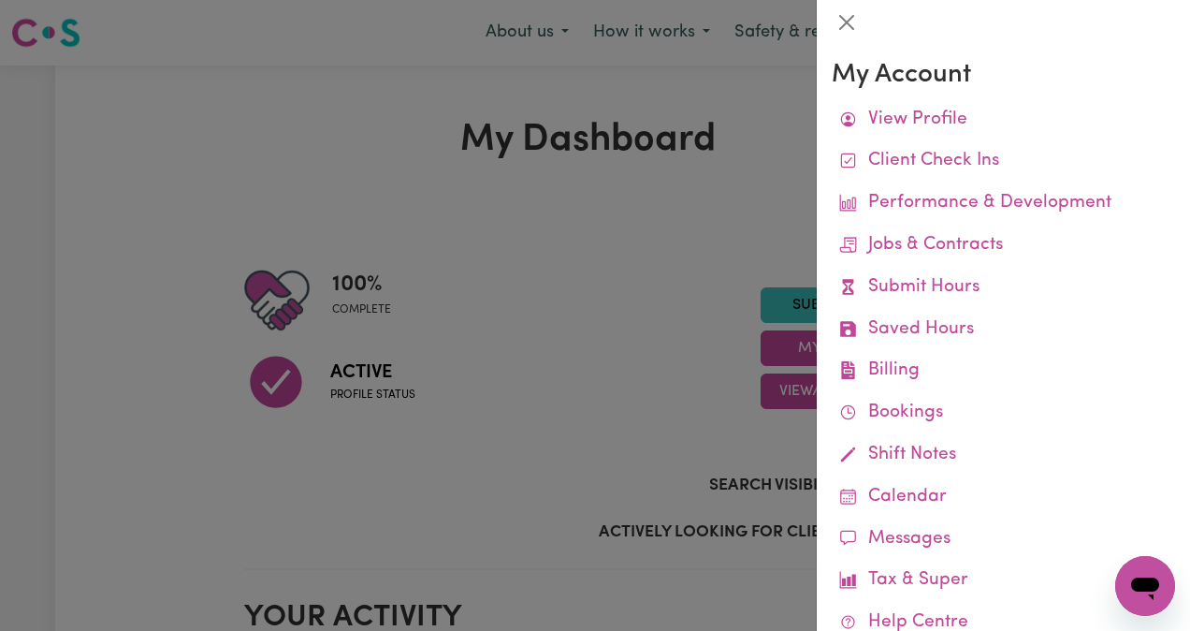
click at [943, 274] on link "Submit Hours" at bounding box center [1003, 288] width 343 height 42
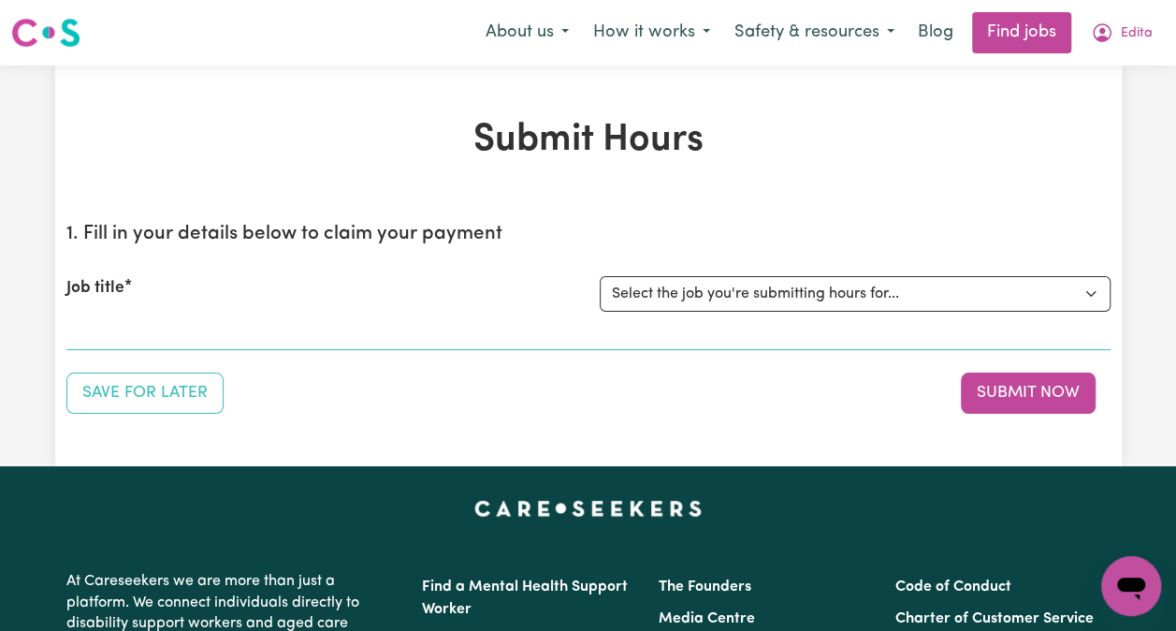
click at [1147, 42] on span "Edita" at bounding box center [1137, 33] width 32 height 21
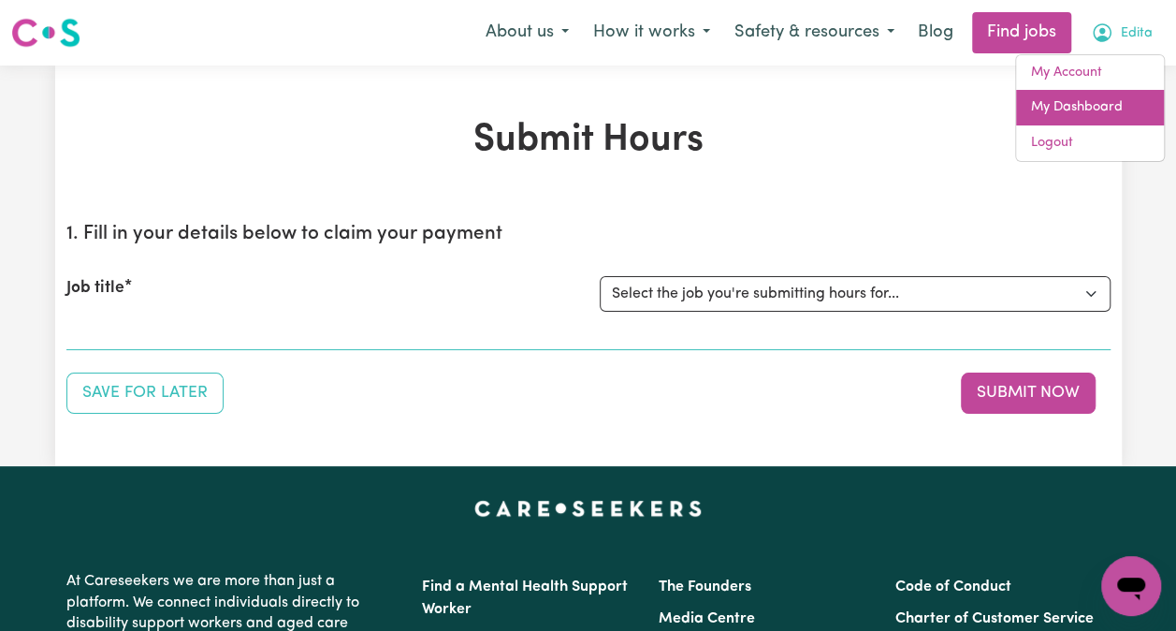
click at [1093, 107] on link "My Dashboard" at bounding box center [1090, 108] width 148 height 36
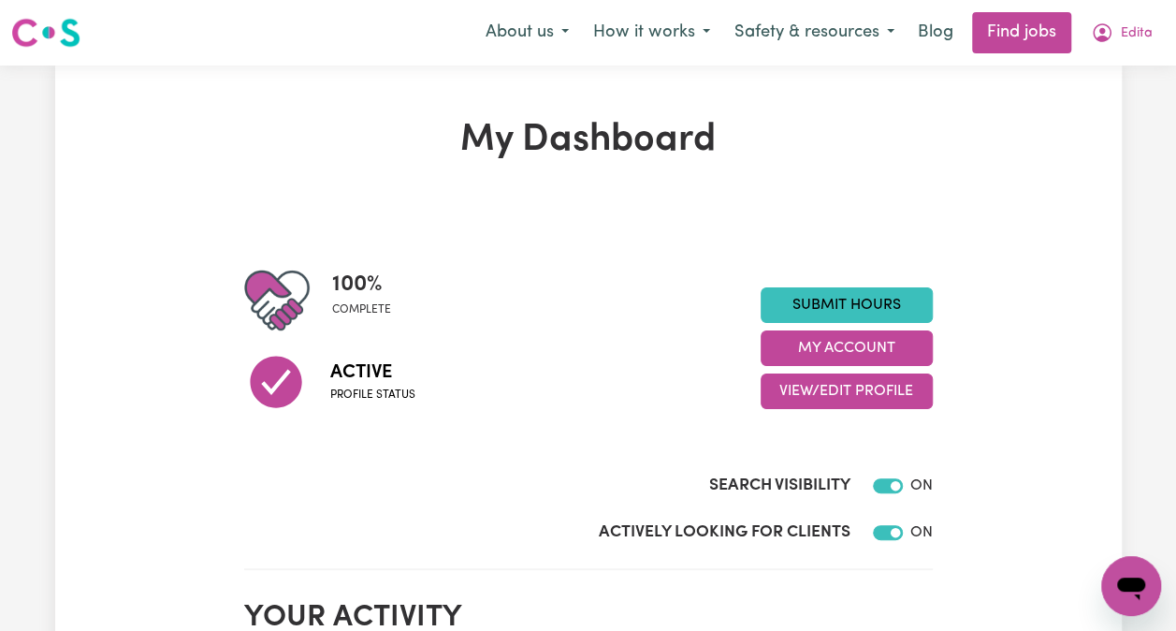
click at [1123, 33] on span "Edita" at bounding box center [1137, 33] width 32 height 21
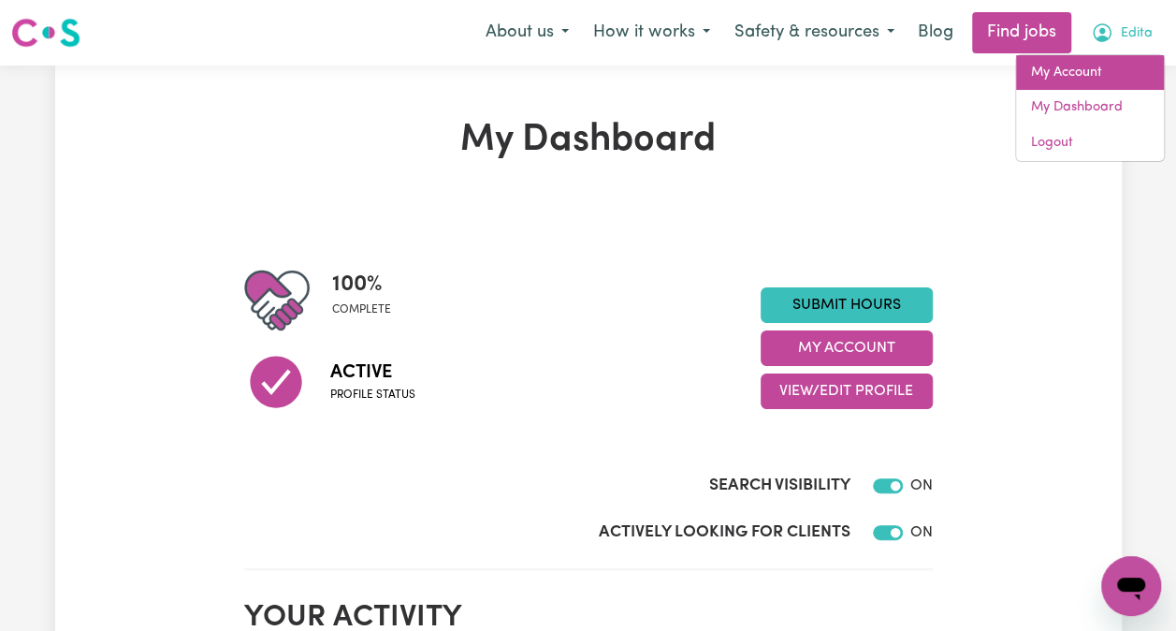
click at [1079, 74] on link "My Account" at bounding box center [1090, 73] width 148 height 36
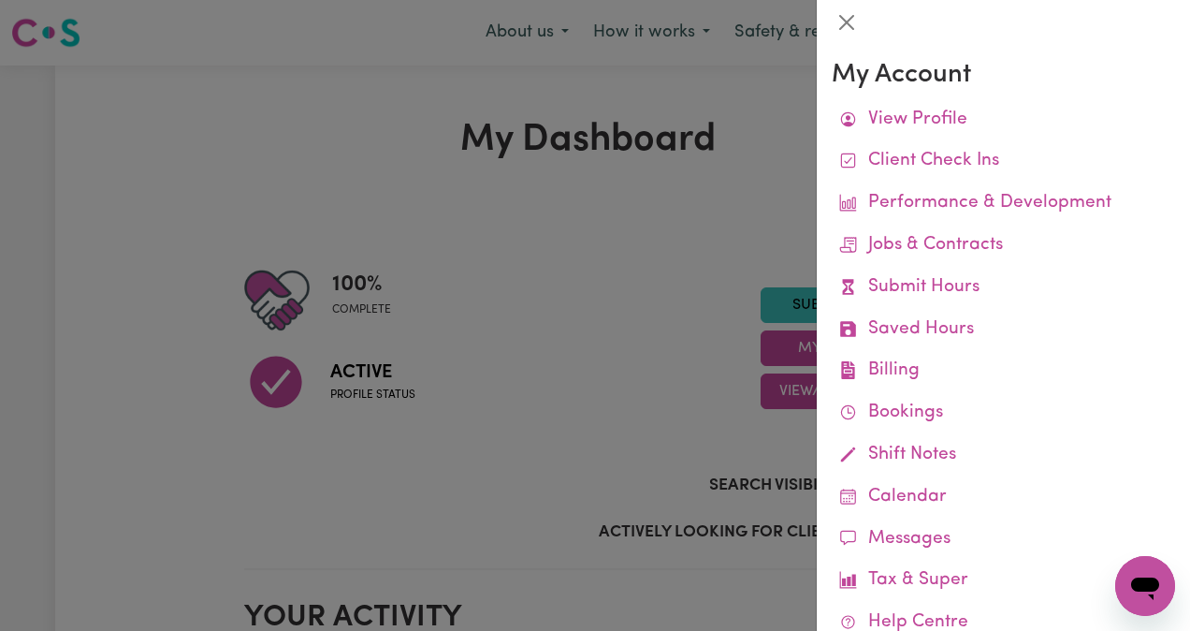
click at [957, 170] on link "Client Check Ins" at bounding box center [1003, 161] width 343 height 42
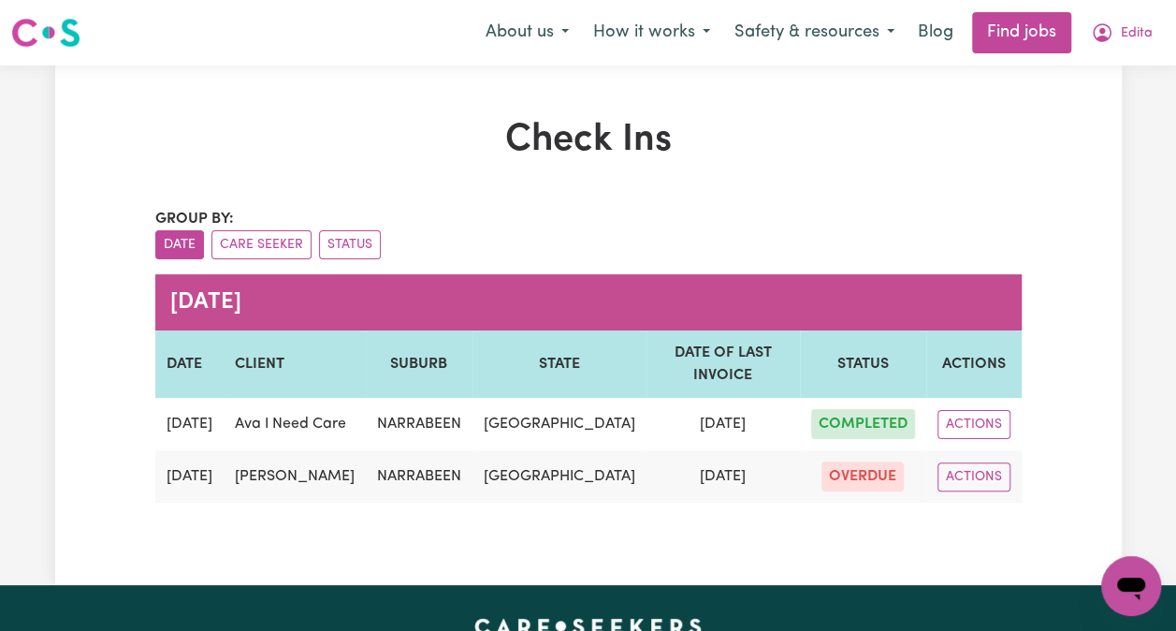
click at [981, 491] on button "ACTIONS" at bounding box center [974, 476] width 73 height 29
click at [979, 538] on link "EDIT" at bounding box center [1013, 519] width 148 height 37
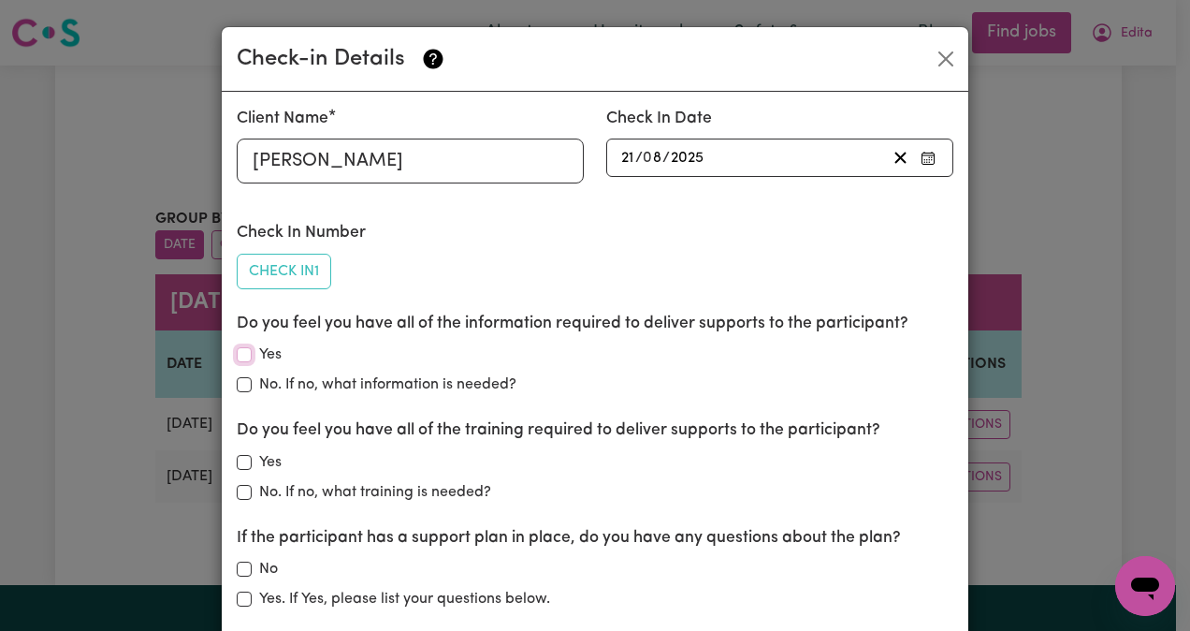
click at [242, 347] on input "Yes" at bounding box center [244, 354] width 15 height 15
checkbox input "true"
click at [249, 453] on div "Yes" at bounding box center [595, 462] width 717 height 22
click at [241, 460] on input "Yes" at bounding box center [244, 462] width 15 height 15
checkbox input "true"
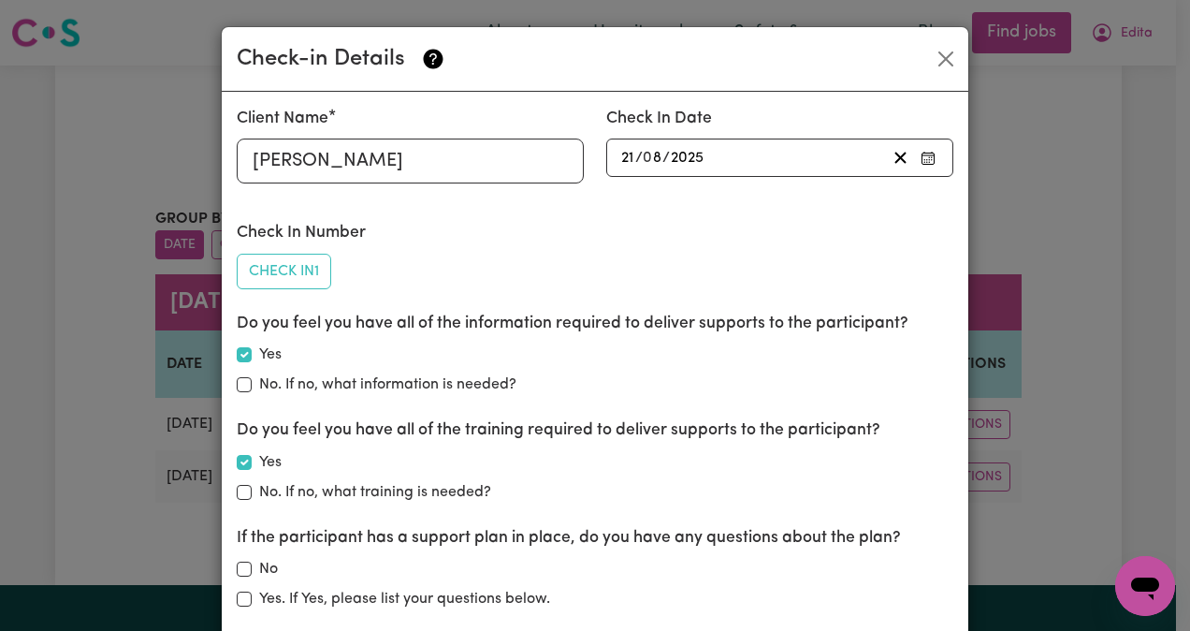
click at [237, 556] on div "If the participant has a support plan in place, do you have any questions about…" at bounding box center [595, 568] width 717 height 84
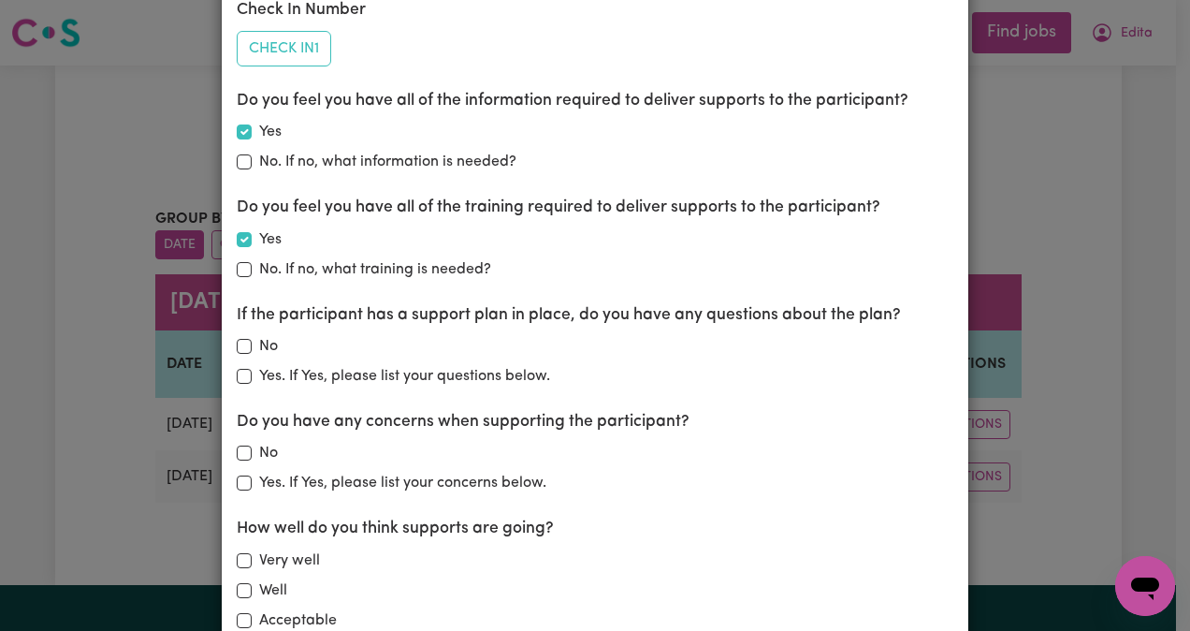
scroll to position [261, 0]
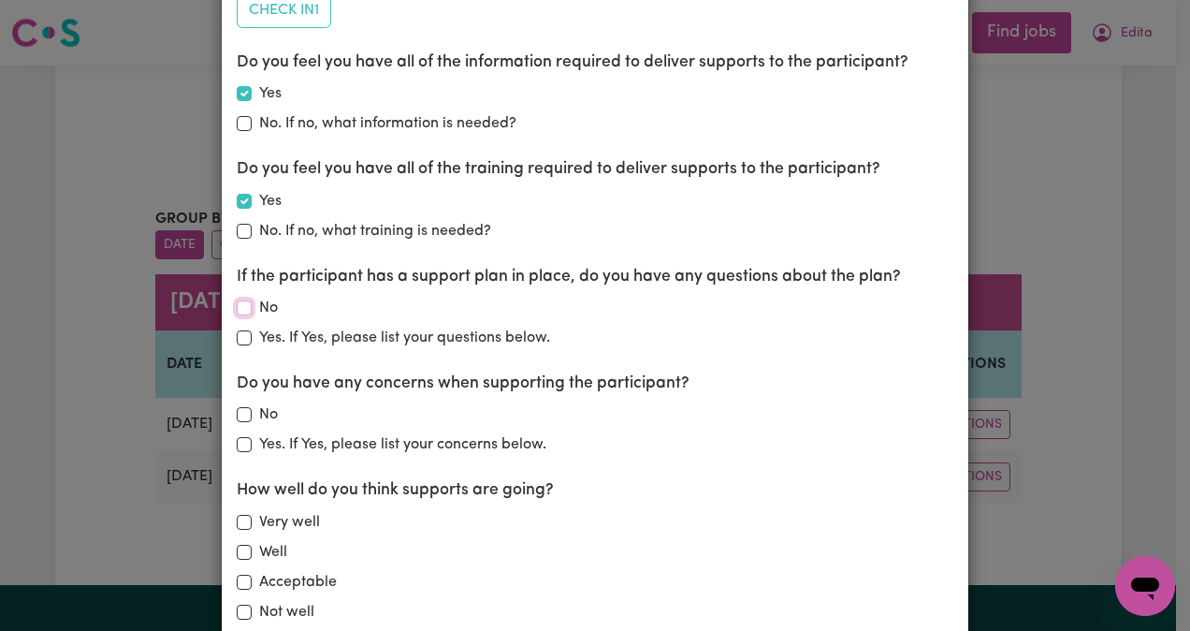
click at [243, 306] on input "No" at bounding box center [244, 307] width 15 height 15
checkbox input "true"
click at [238, 413] on input "No" at bounding box center [244, 414] width 15 height 15
checkbox input "true"
click at [237, 581] on input "Acceptable" at bounding box center [244, 582] width 15 height 15
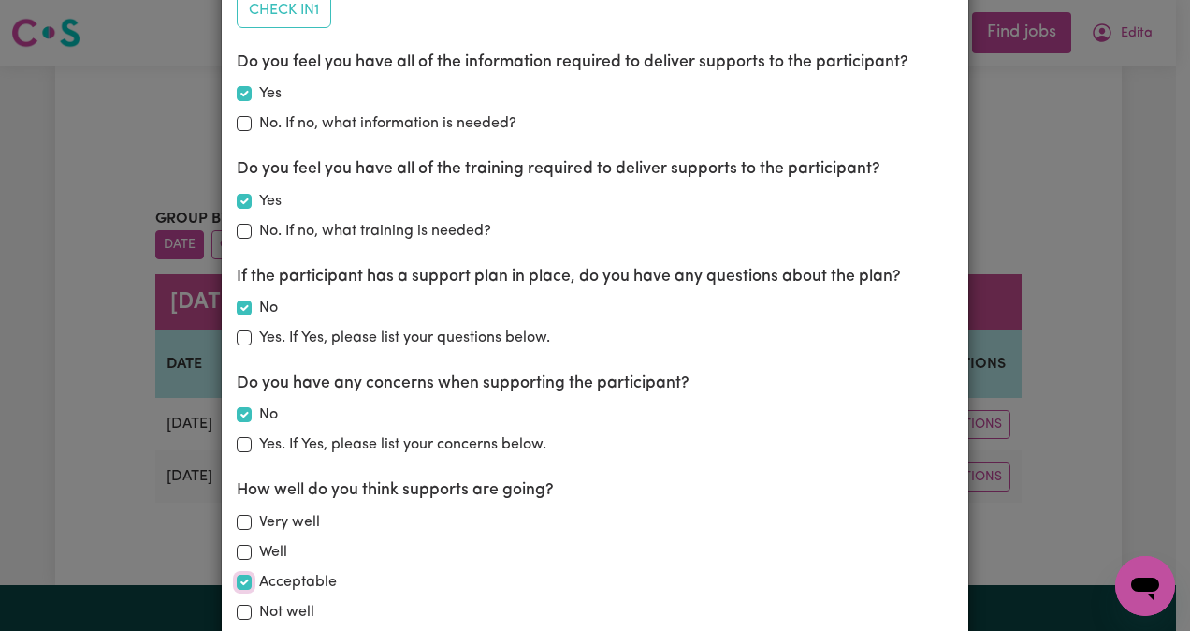
checkbox input "true"
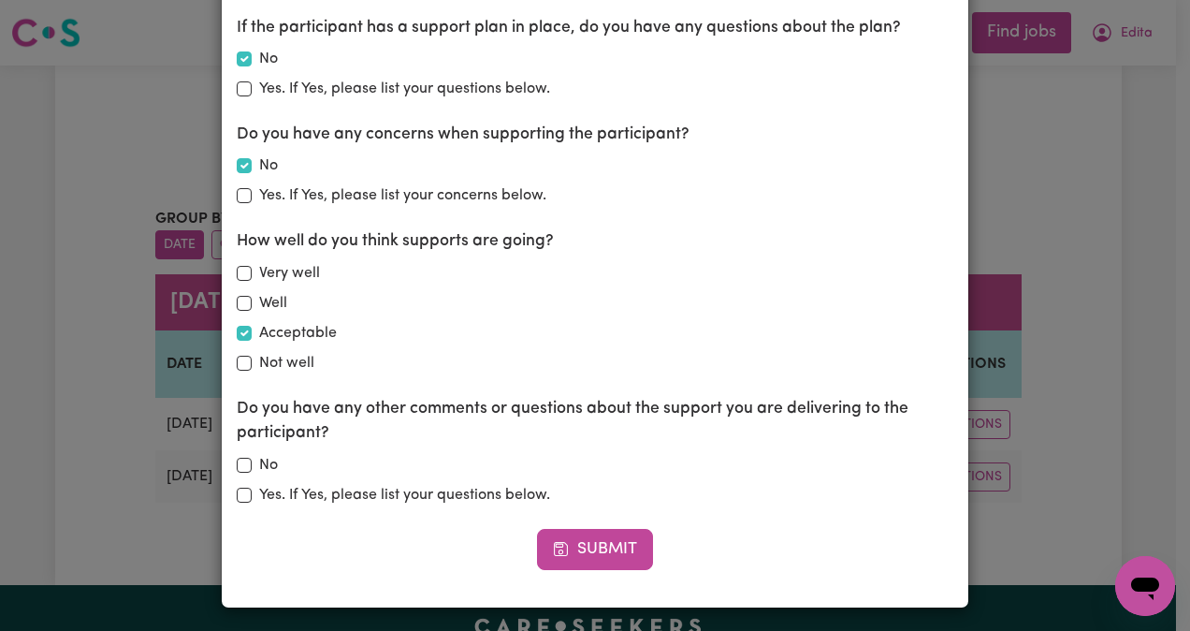
scroll to position [511, 0]
click at [237, 460] on input "No" at bounding box center [244, 464] width 15 height 15
checkbox input "true"
click at [583, 554] on button "Submit" at bounding box center [595, 548] width 116 height 41
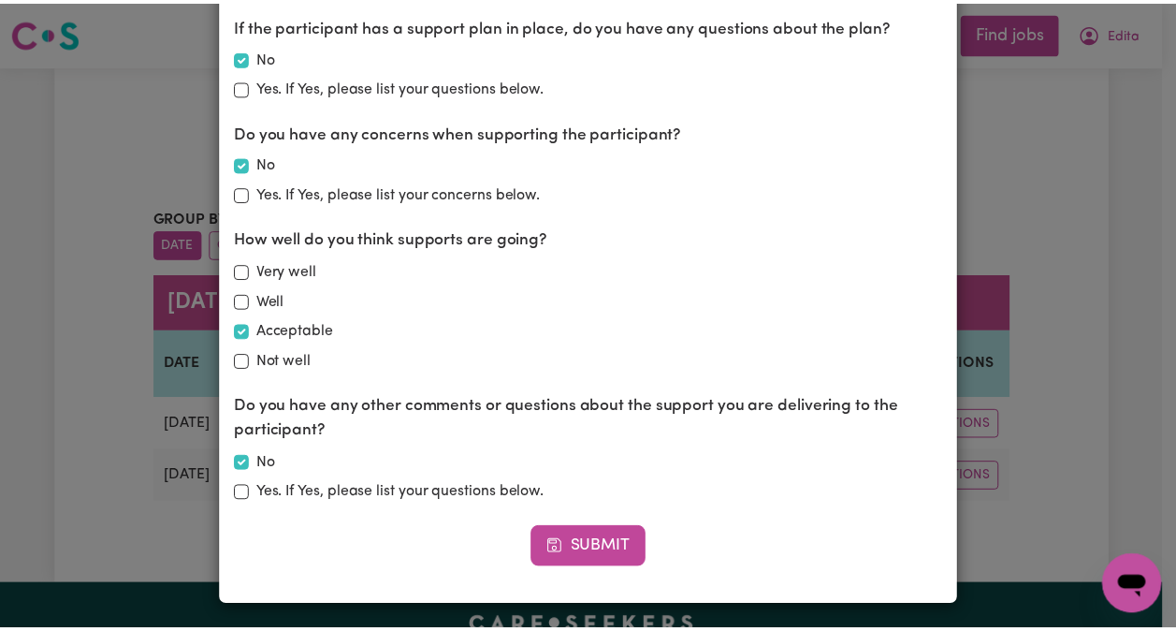
scroll to position [0, 0]
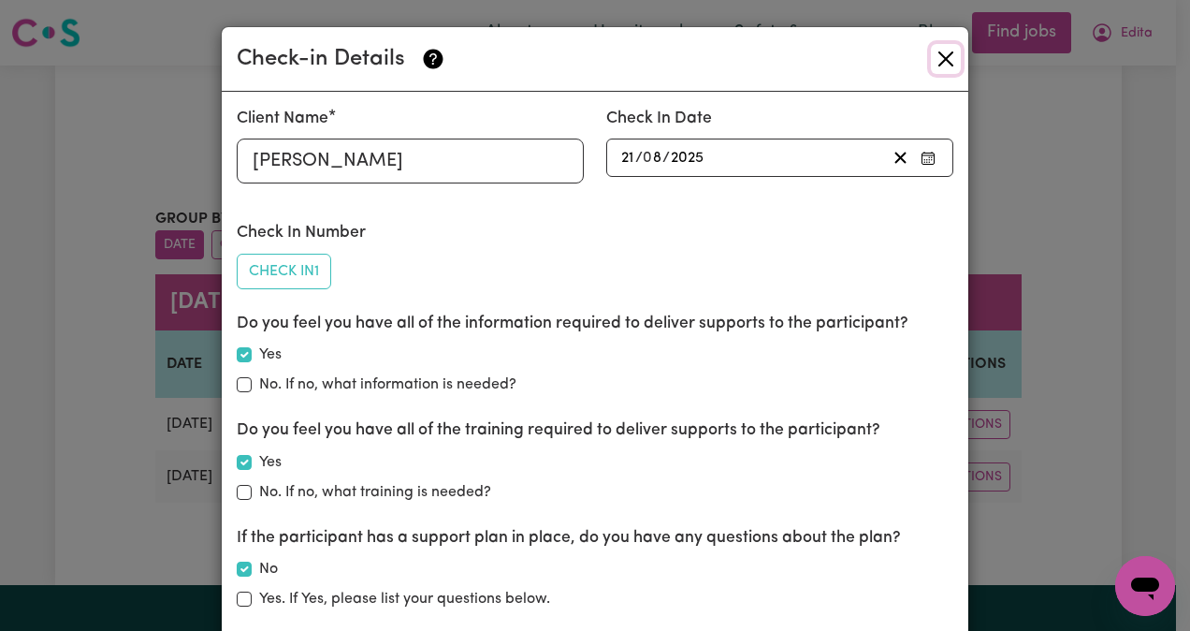
click at [937, 62] on button "Close" at bounding box center [946, 59] width 30 height 30
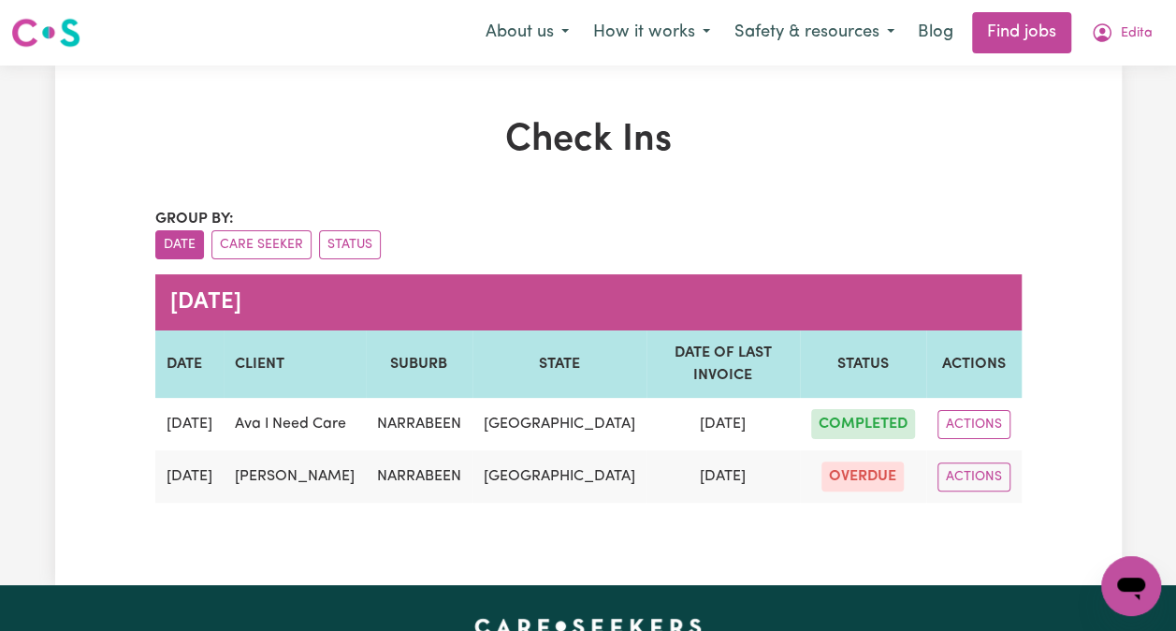
click at [341, 244] on button "Status" at bounding box center [350, 244] width 62 height 29
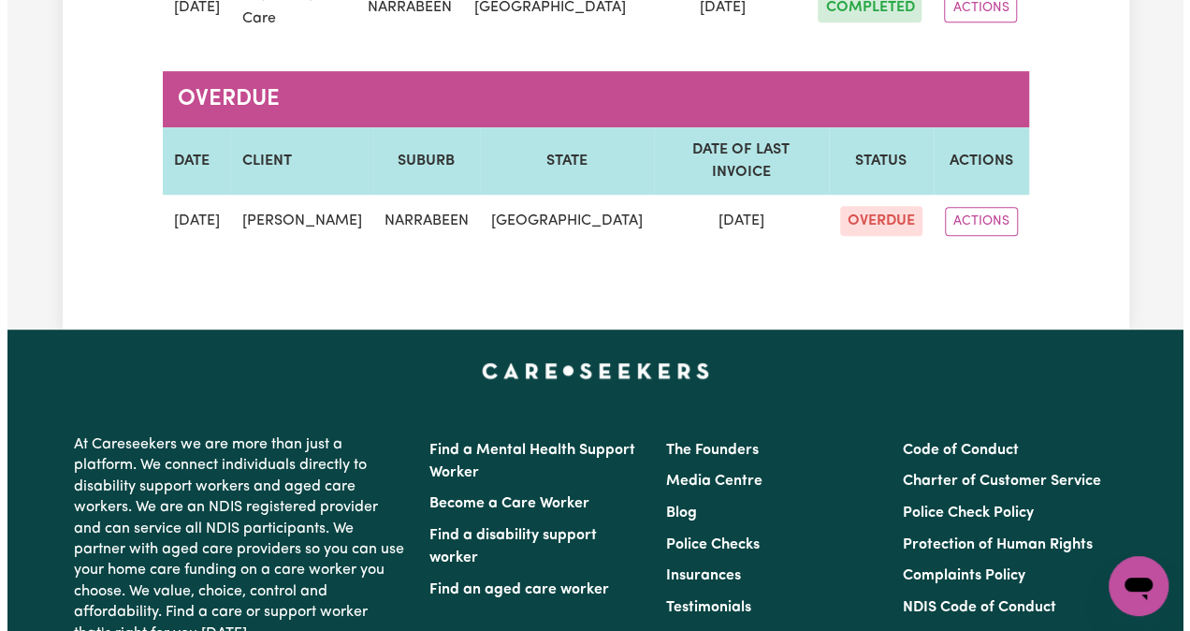
scroll to position [444, 0]
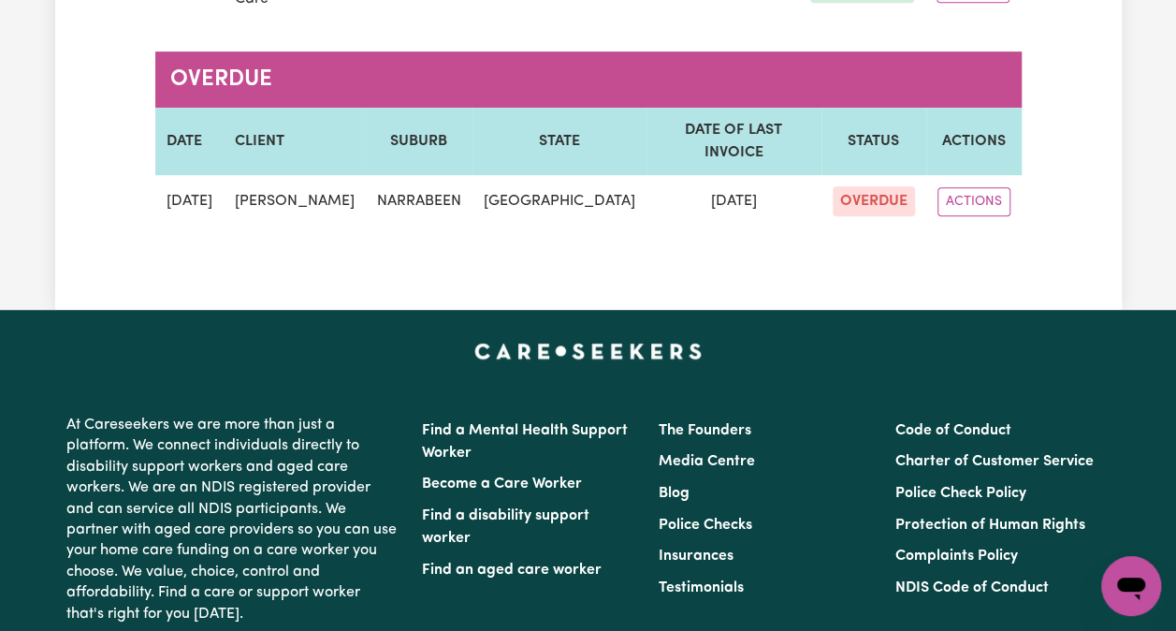
click at [988, 187] on button "ACTIONS" at bounding box center [974, 201] width 73 height 29
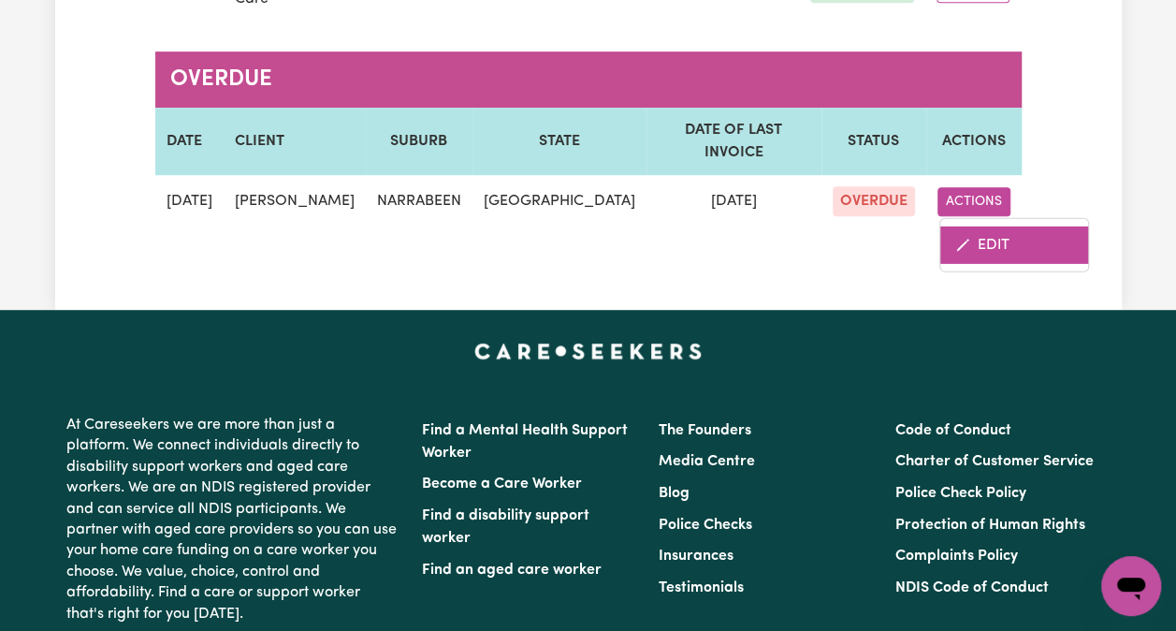
click at [958, 226] on link "EDIT" at bounding box center [1015, 244] width 148 height 37
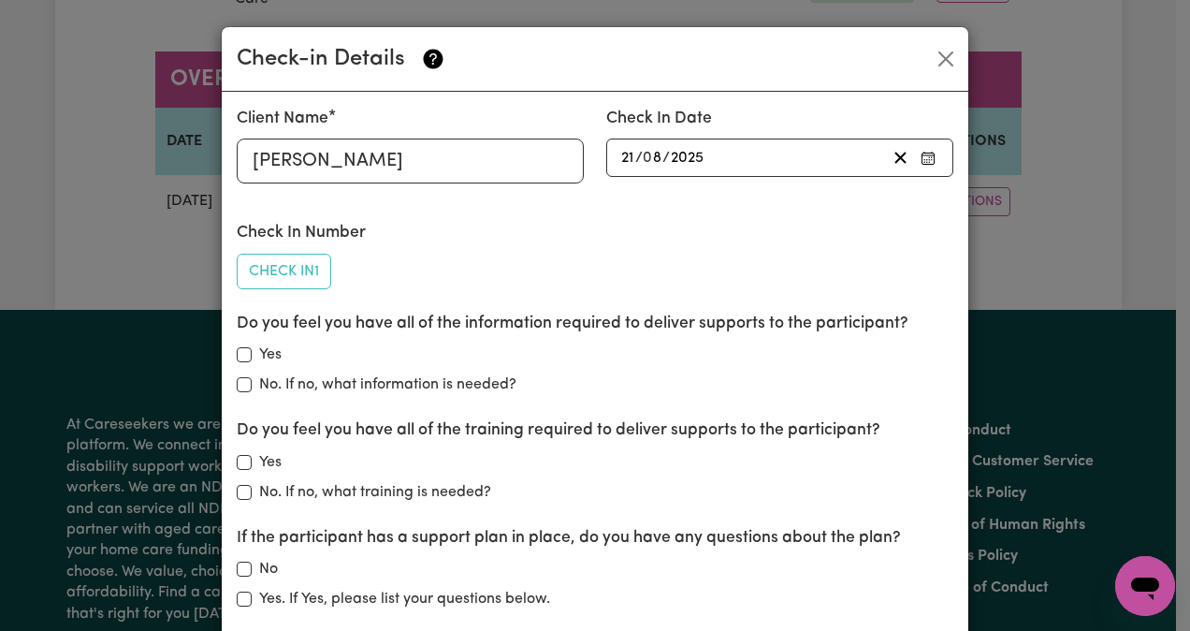
click at [941, 157] on div "[DATE] 21 / 0 8 / 2025" at bounding box center [779, 158] width 347 height 38
click at [927, 161] on circle "button" at bounding box center [928, 162] width 2 height 2
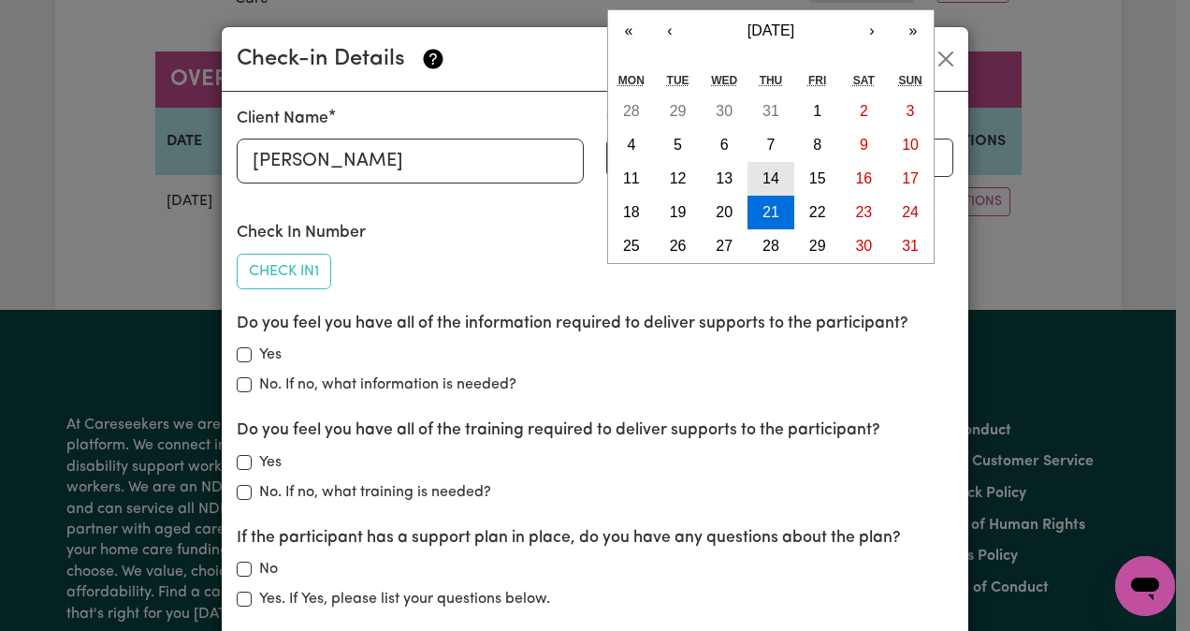
click at [767, 176] on abbr "14" at bounding box center [771, 178] width 17 height 16
type input "[DATE]"
type input "14"
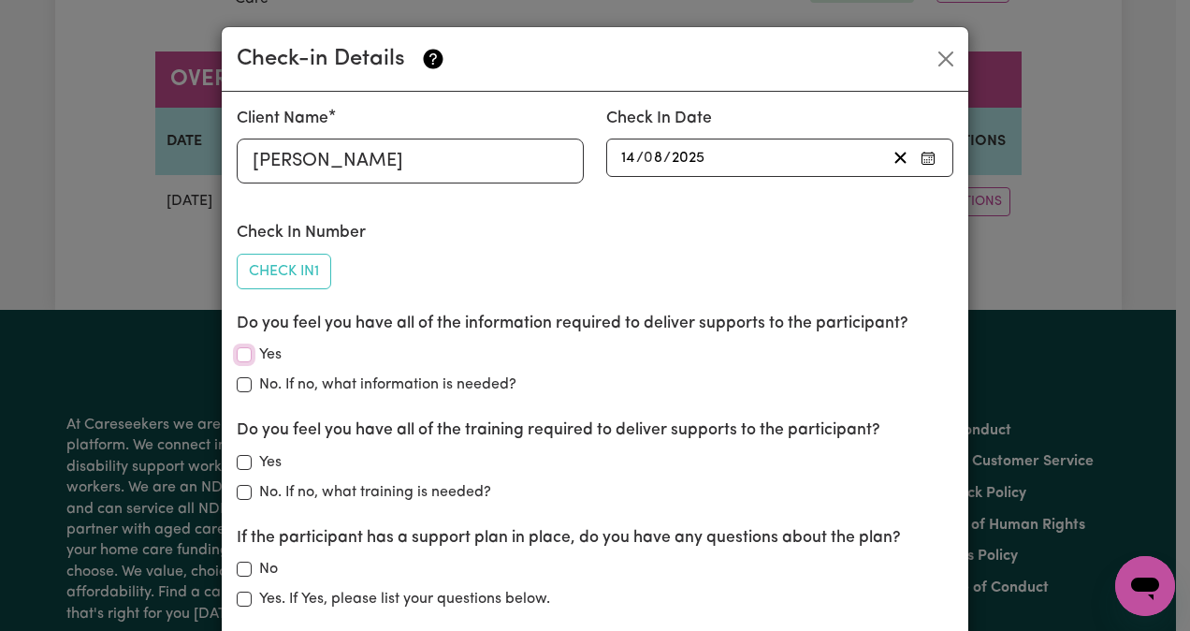
click at [237, 356] on input "Yes" at bounding box center [244, 354] width 15 height 15
checkbox input "true"
click at [238, 452] on div "Yes" at bounding box center [595, 462] width 717 height 22
click at [240, 566] on input "No" at bounding box center [244, 569] width 15 height 15
checkbox input "true"
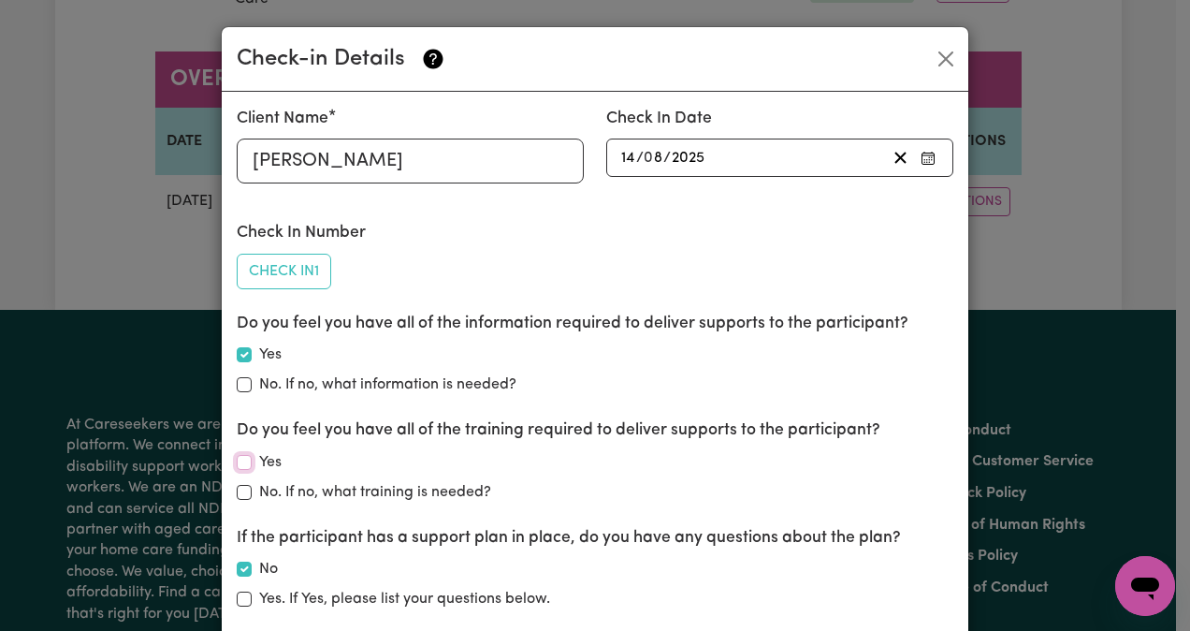
click at [240, 462] on input "Yes" at bounding box center [244, 462] width 15 height 15
checkbox input "true"
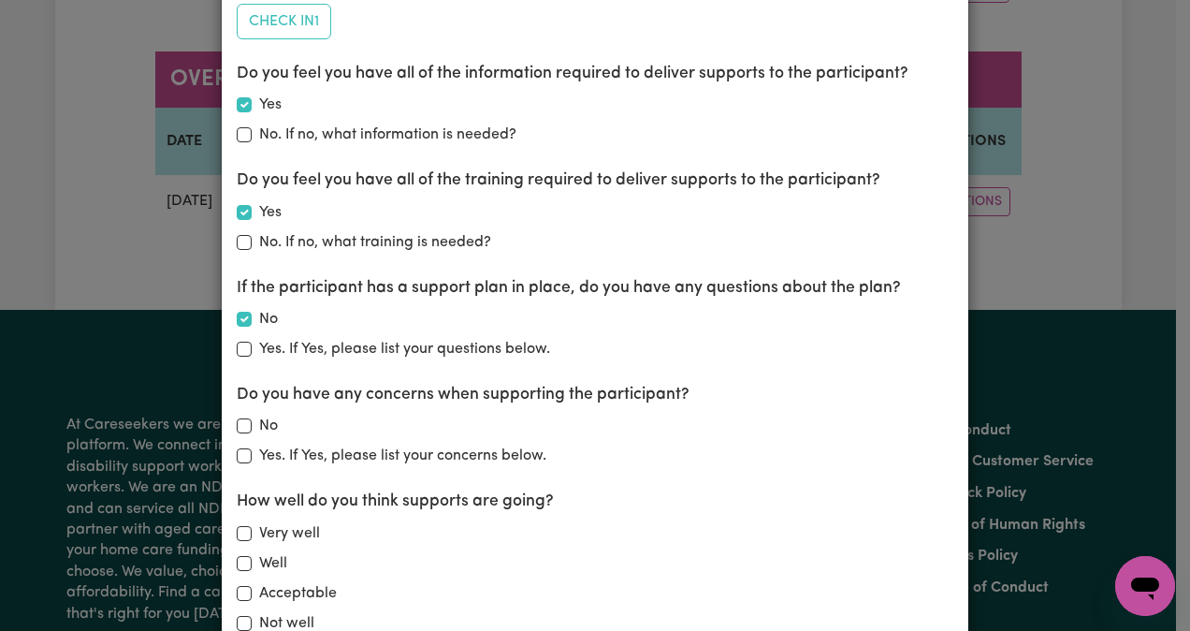
scroll to position [309, 0]
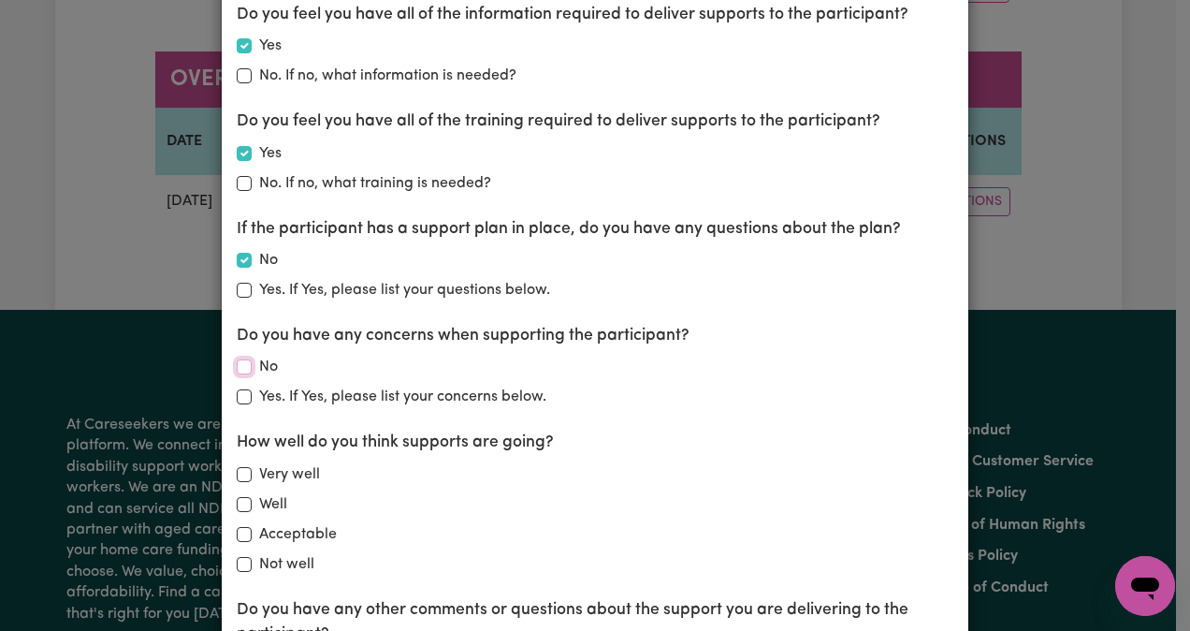
click at [237, 369] on input "No" at bounding box center [244, 366] width 15 height 15
checkbox input "true"
click at [237, 545] on div "How well do you think supports are going? Very well Well Acceptable Not well" at bounding box center [595, 502] width 717 height 144
click at [238, 527] on input "Acceptable" at bounding box center [244, 534] width 15 height 15
checkbox input "true"
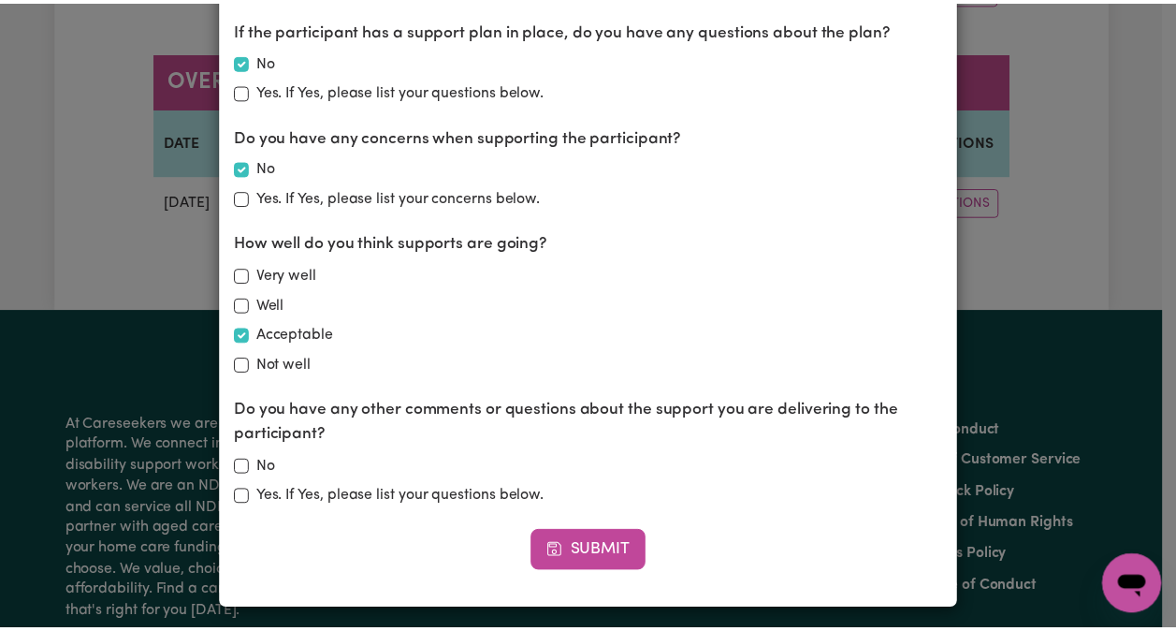
scroll to position [511, 0]
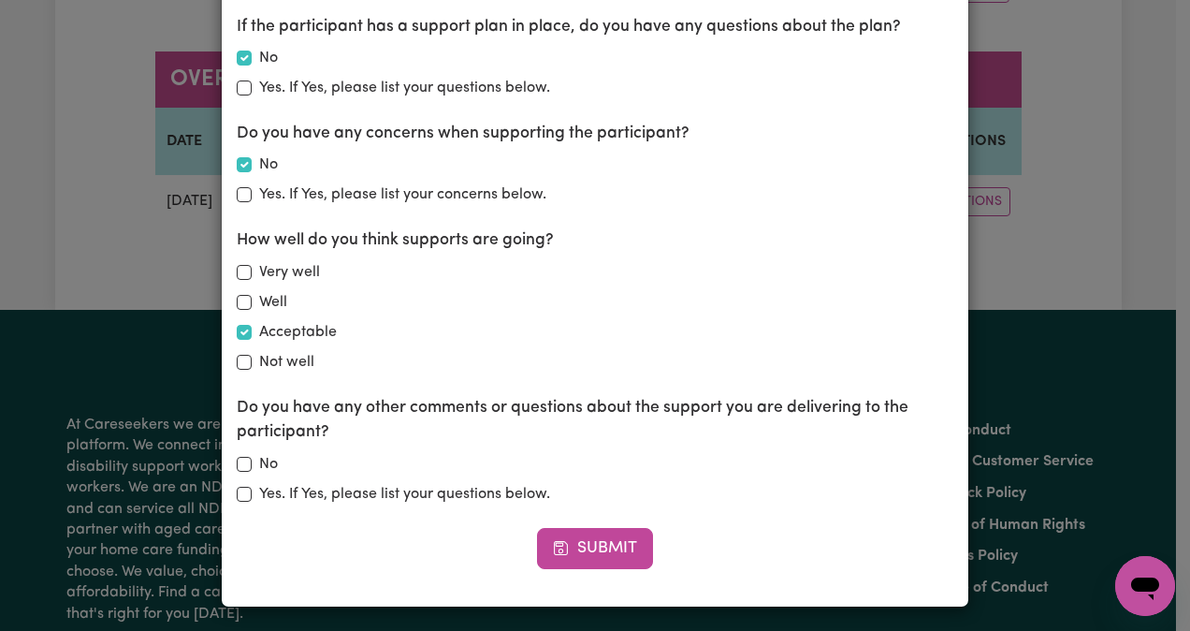
click at [247, 468] on div "No" at bounding box center [595, 464] width 717 height 22
click at [237, 467] on input "No" at bounding box center [244, 464] width 15 height 15
checkbox input "true"
click at [607, 537] on button "Submit" at bounding box center [595, 548] width 116 height 41
click at [1157, 213] on div "Check-in Details Client Name [PERSON_NAME] Check In Date [DATE] 14 / 0 8 / 2025…" at bounding box center [595, 315] width 1190 height 631
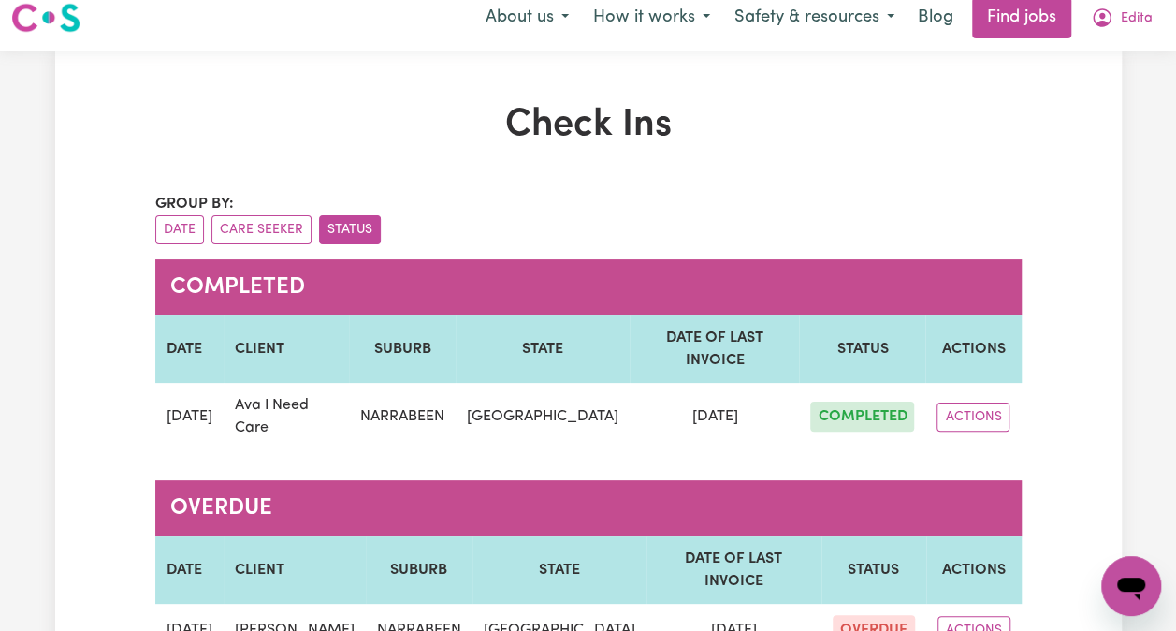
scroll to position [13, 0]
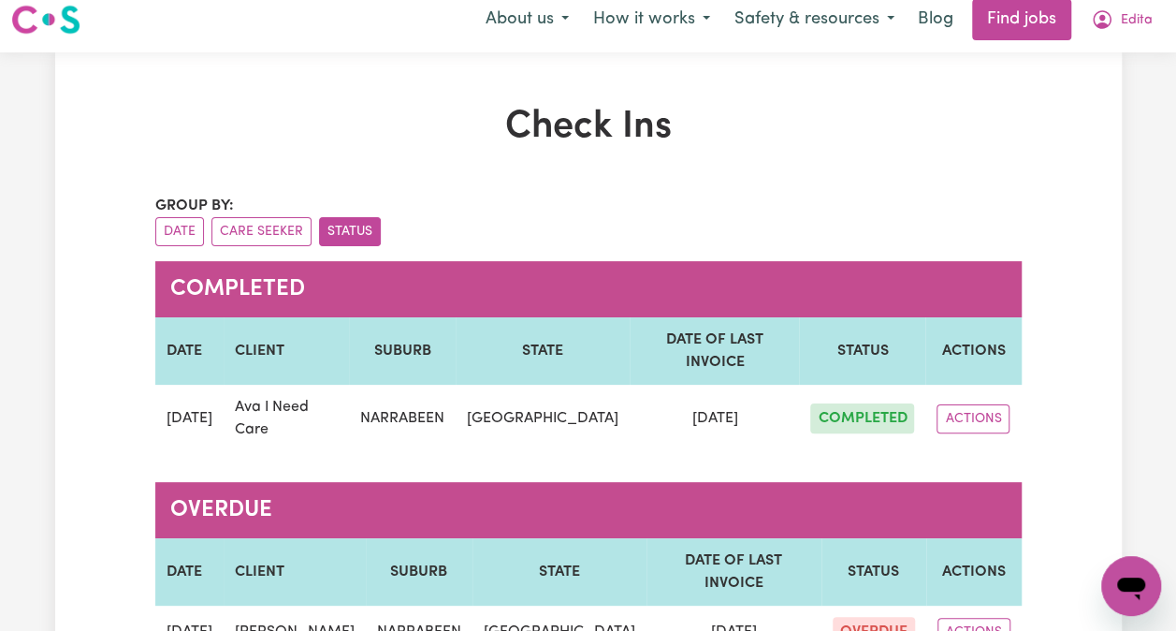
click at [1127, 17] on span "Edita" at bounding box center [1137, 20] width 32 height 21
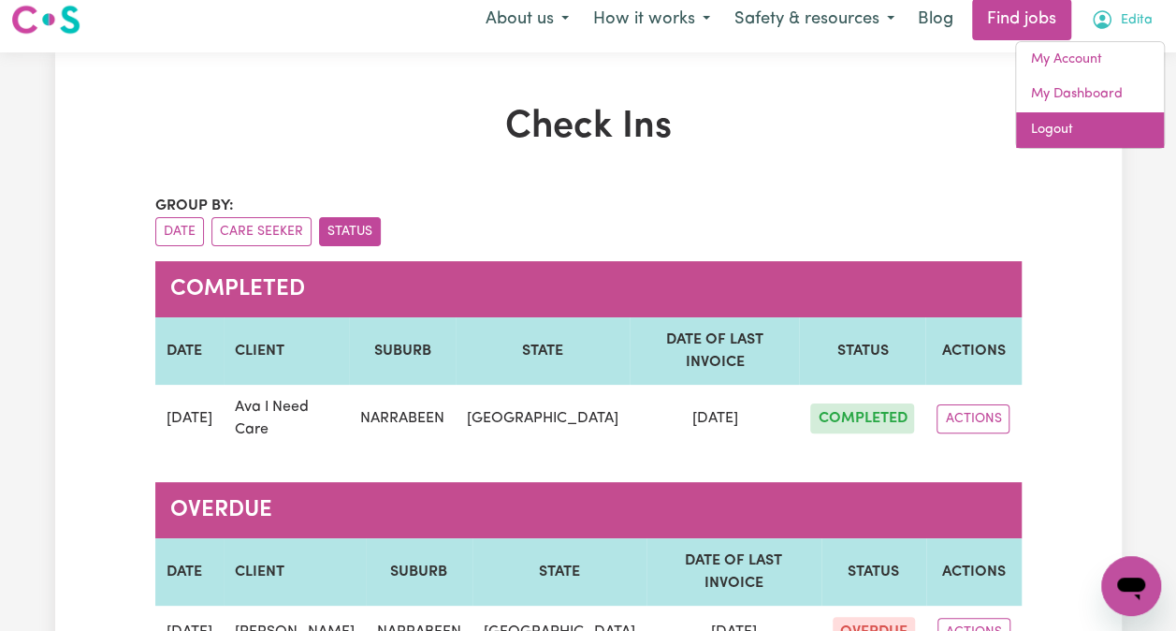
click at [1058, 129] on link "Logout" at bounding box center [1090, 130] width 148 height 36
